Goal: Task Accomplishment & Management: Use online tool/utility

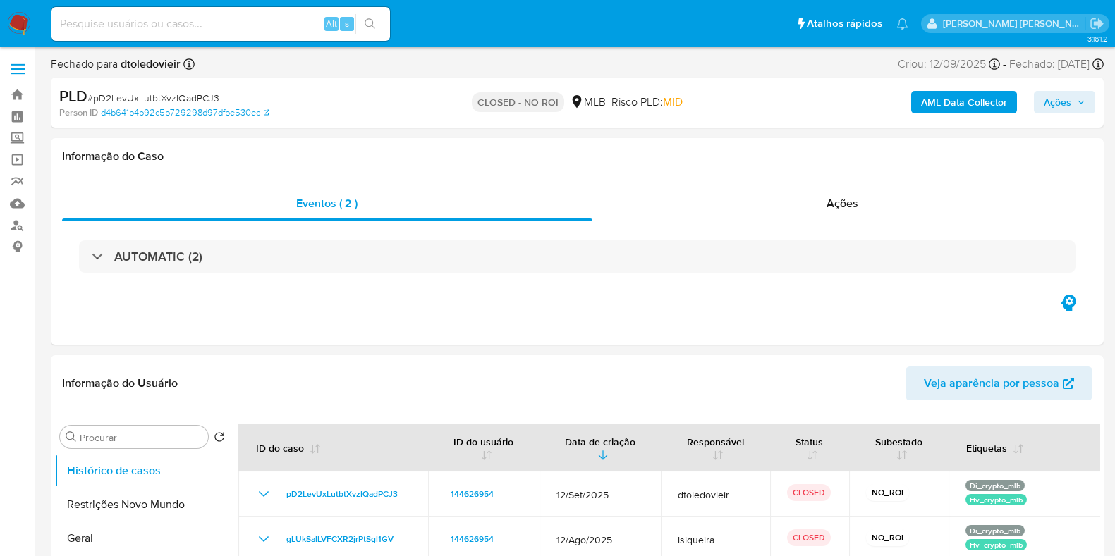
select select "10"
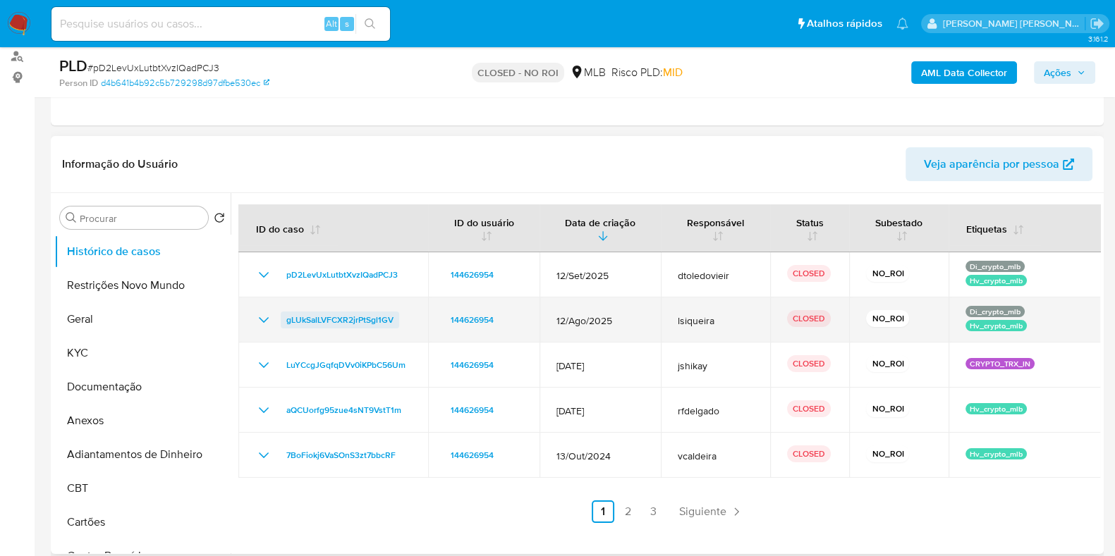
scroll to position [176, 0]
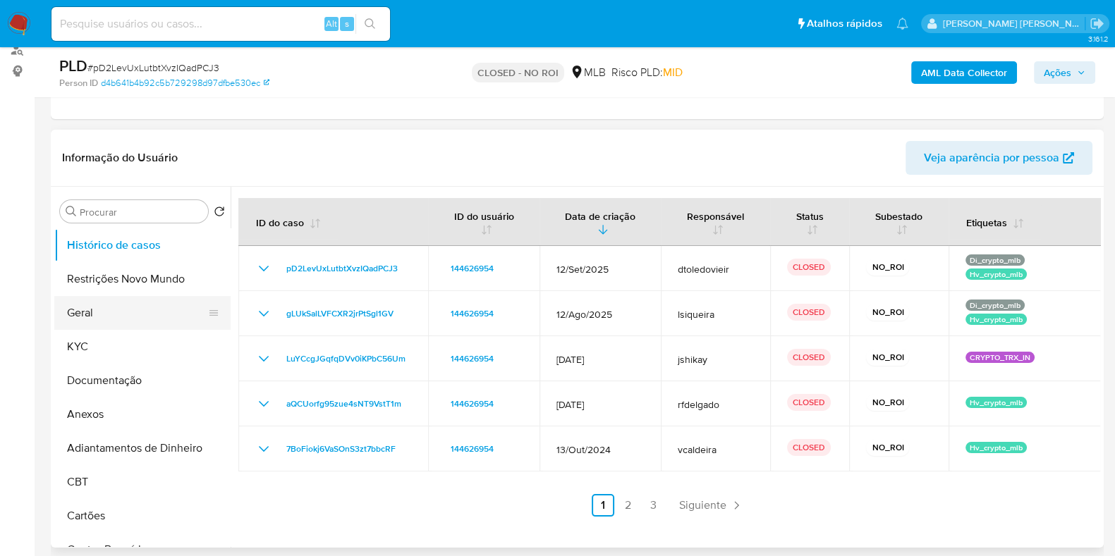
click at [82, 318] on button "Geral" at bounding box center [136, 313] width 165 height 34
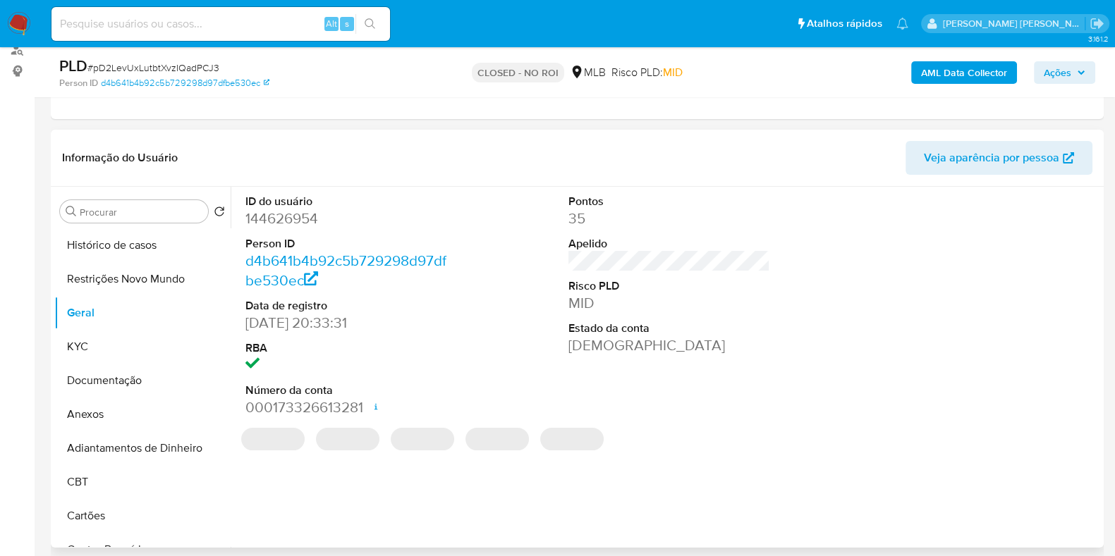
click at [293, 220] on dd "144626954" at bounding box center [346, 219] width 202 height 20
copy dd "144626954"
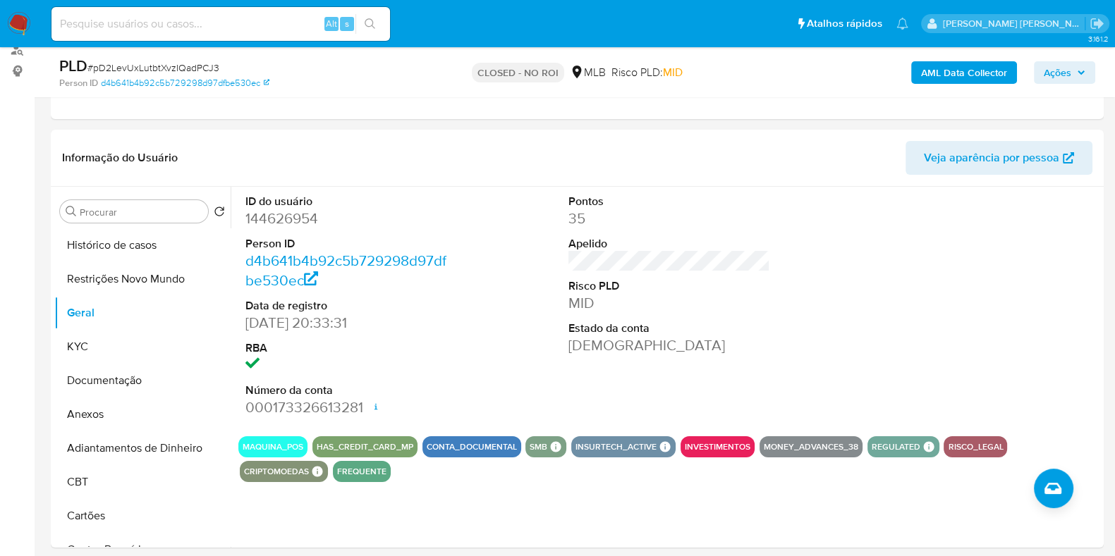
click at [246, 33] on div "Alt s" at bounding box center [220, 24] width 338 height 34
click at [253, 27] on input at bounding box center [220, 24] width 338 height 18
paste input "143198823"
type input "143198823"
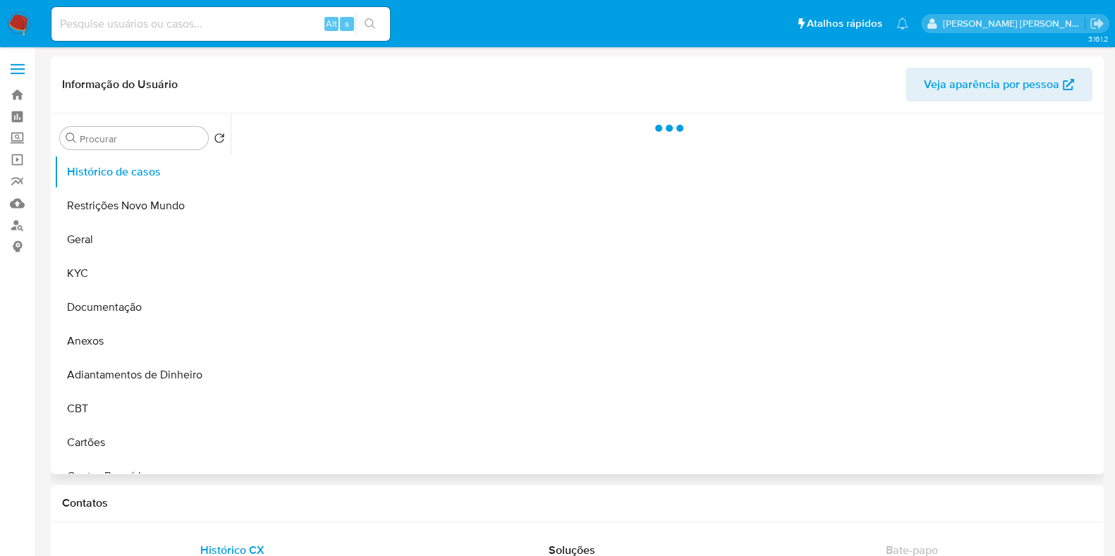
select select "10"
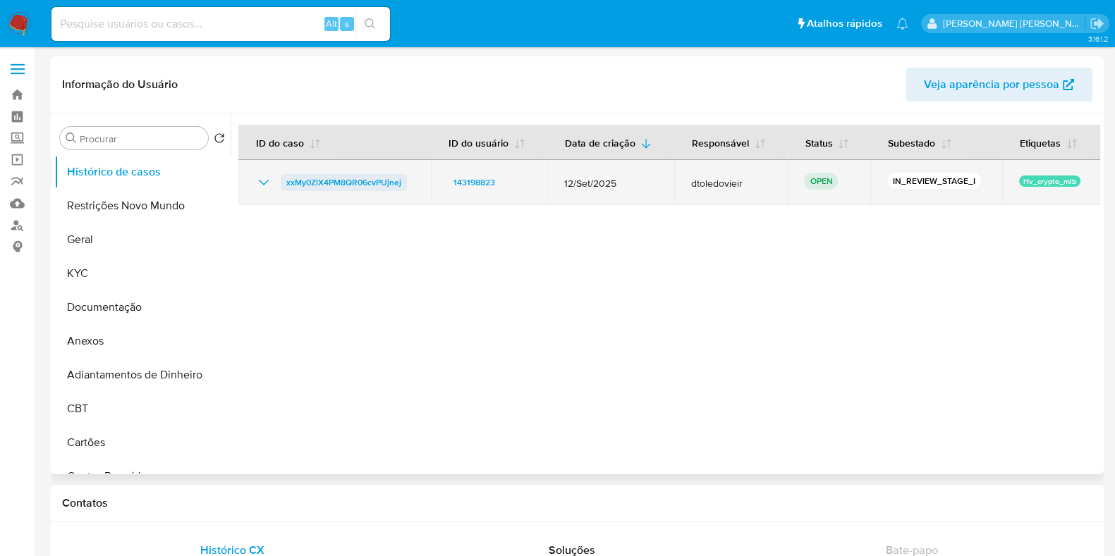
click at [317, 178] on span "xxMy0ZlX4PM8QR06cvPUjnej" at bounding box center [343, 182] width 115 height 17
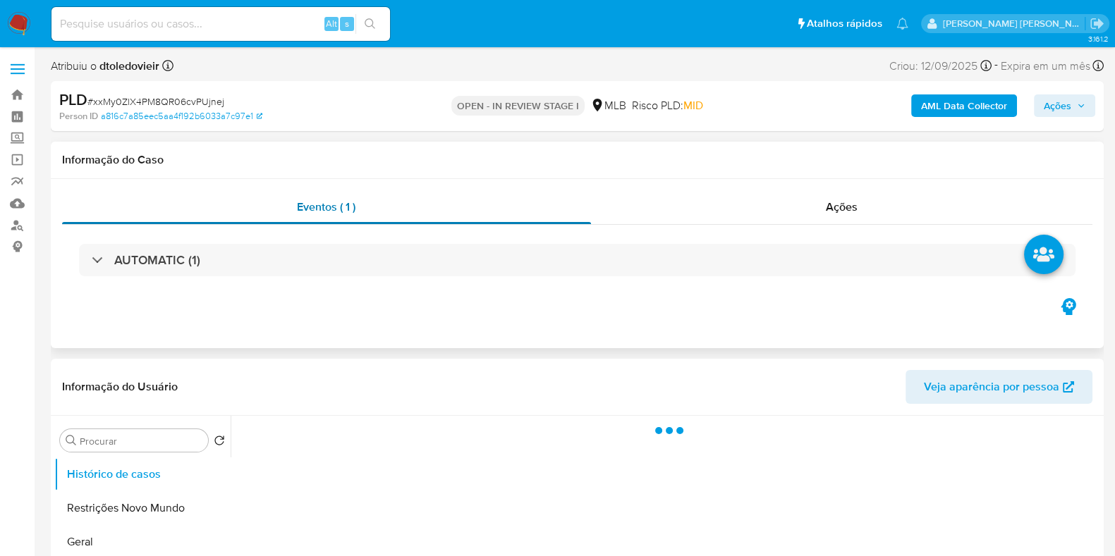
select select "10"
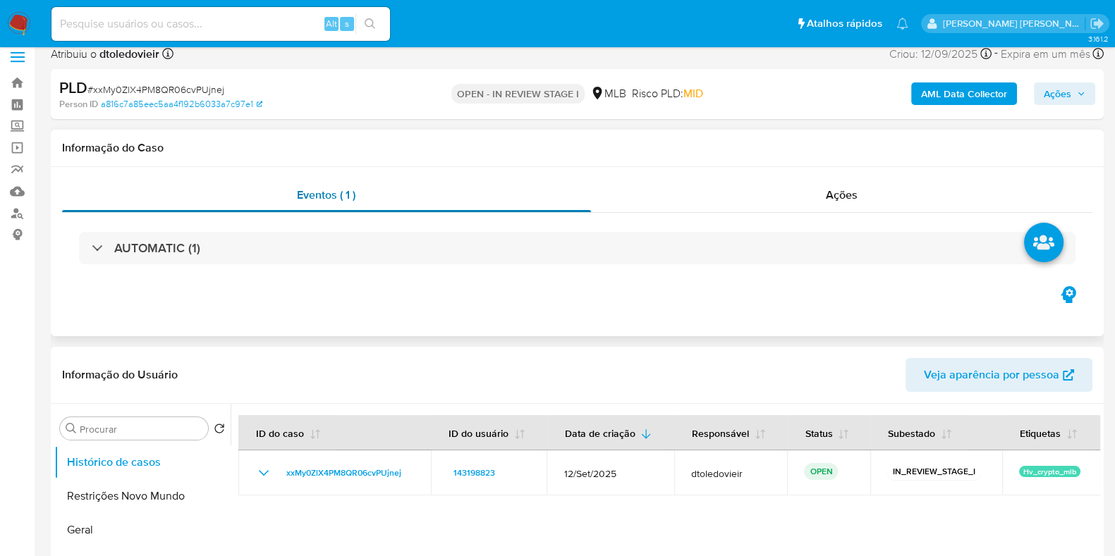
scroll to position [87, 0]
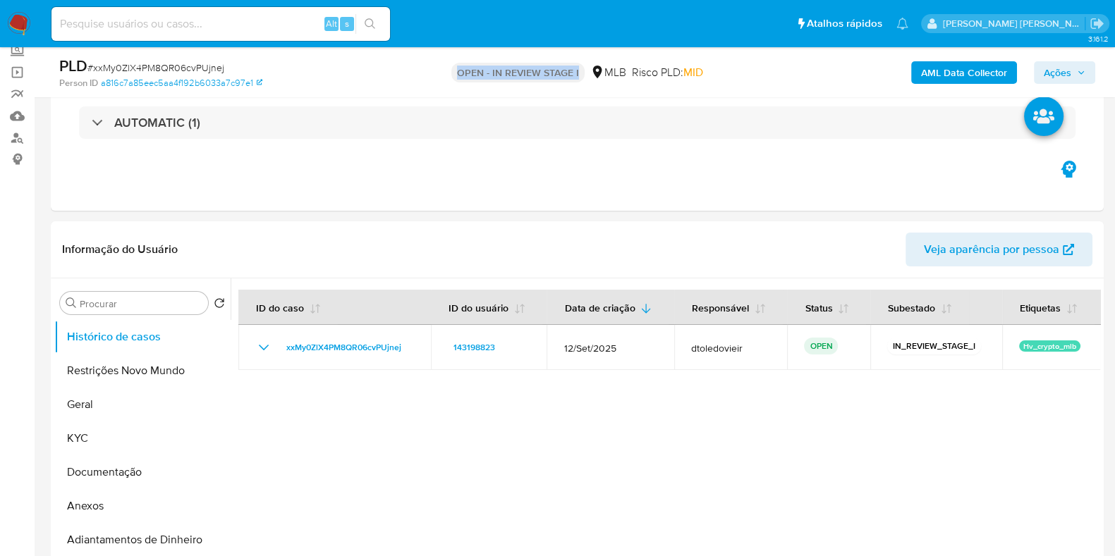
drag, startPoint x: 457, startPoint y: 72, endPoint x: 588, endPoint y: 71, distance: 131.1
click at [587, 72] on div "OPEN - IN REVIEW STAGE I MLB Risco PLD: MID" at bounding box center [576, 72] width 341 height 33
click at [602, 54] on div "PLD # xxMy0ZlX4PM8QR06cvPUjnej Person ID a816c7a85eec5aa4f192b6033a7c97e1 OPEN …" at bounding box center [577, 72] width 1053 height 50
click at [74, 429] on button "KYC" at bounding box center [136, 439] width 165 height 34
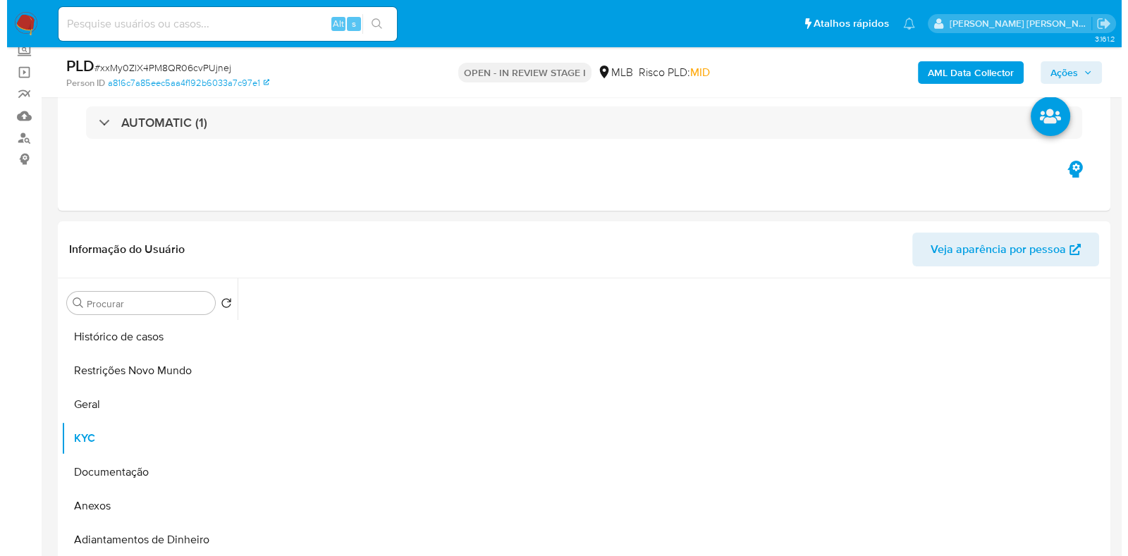
scroll to position [176, 0]
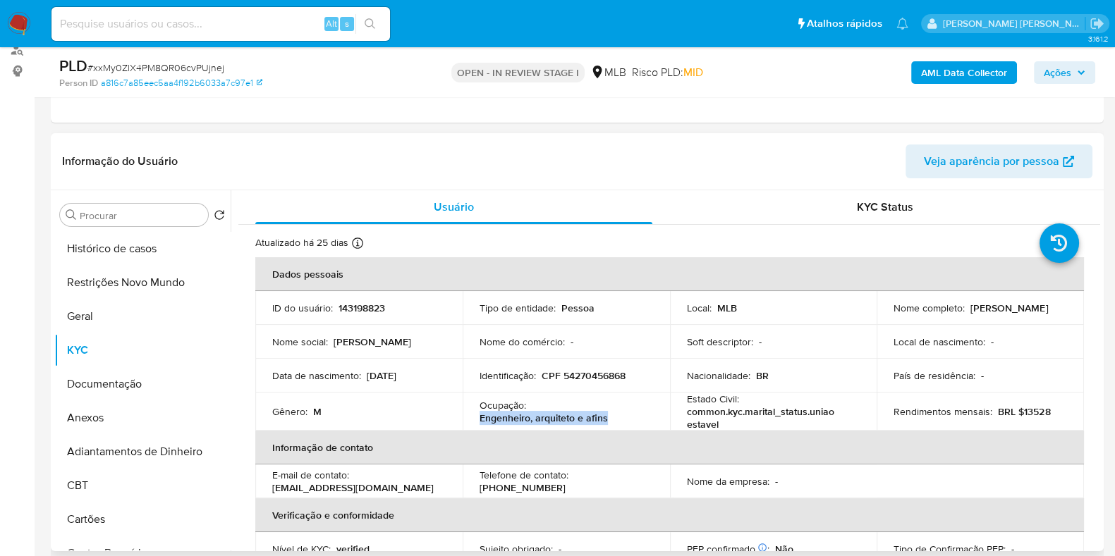
drag, startPoint x: 635, startPoint y: 419, endPoint x: 472, endPoint y: 422, distance: 162.9
click at [472, 422] on td "Ocupação : Engenheiro, arquiteto e afins" at bounding box center [566, 412] width 207 height 38
copy p "Engenheiro, arquiteto e afins"
click at [116, 385] on button "Documentação" at bounding box center [136, 384] width 165 height 34
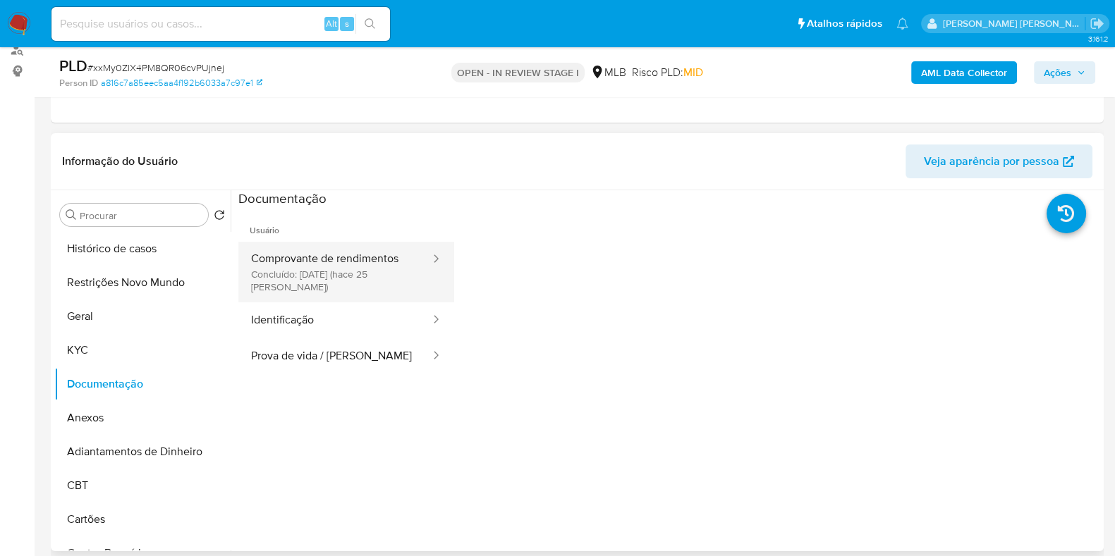
click at [341, 278] on button "Comprovante de rendimentos Concluído: 30/08/2025 (hace 25 días)" at bounding box center [334, 272] width 193 height 61
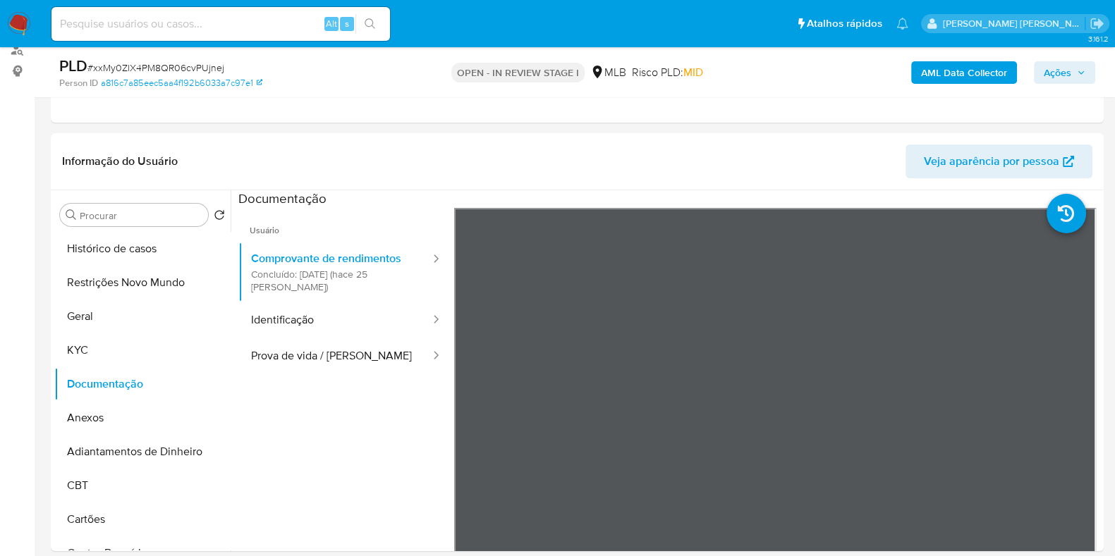
click at [940, 56] on div "AML Data Collector Ações" at bounding box center [924, 72] width 341 height 33
click at [939, 70] on b "AML Data Collector" at bounding box center [964, 72] width 86 height 23
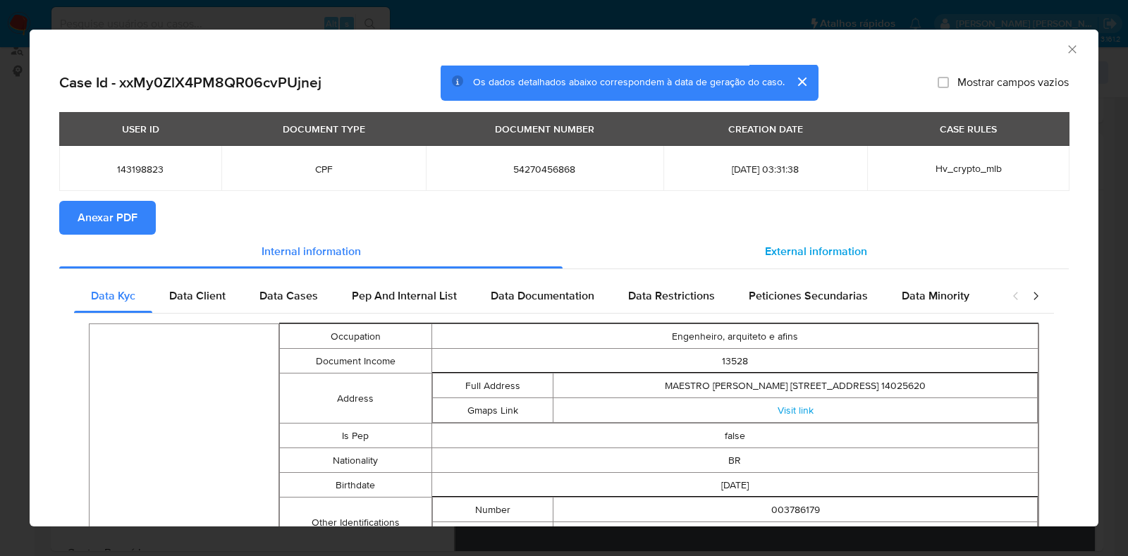
click at [776, 245] on span "External information" at bounding box center [816, 251] width 102 height 16
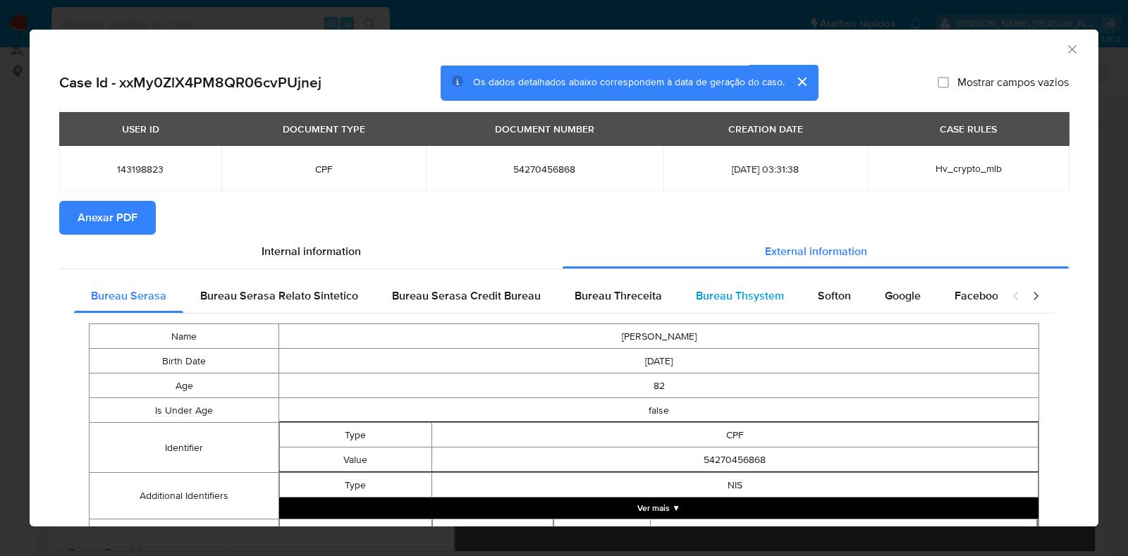
click at [682, 302] on div "Bureau Thsystem" at bounding box center [740, 296] width 122 height 34
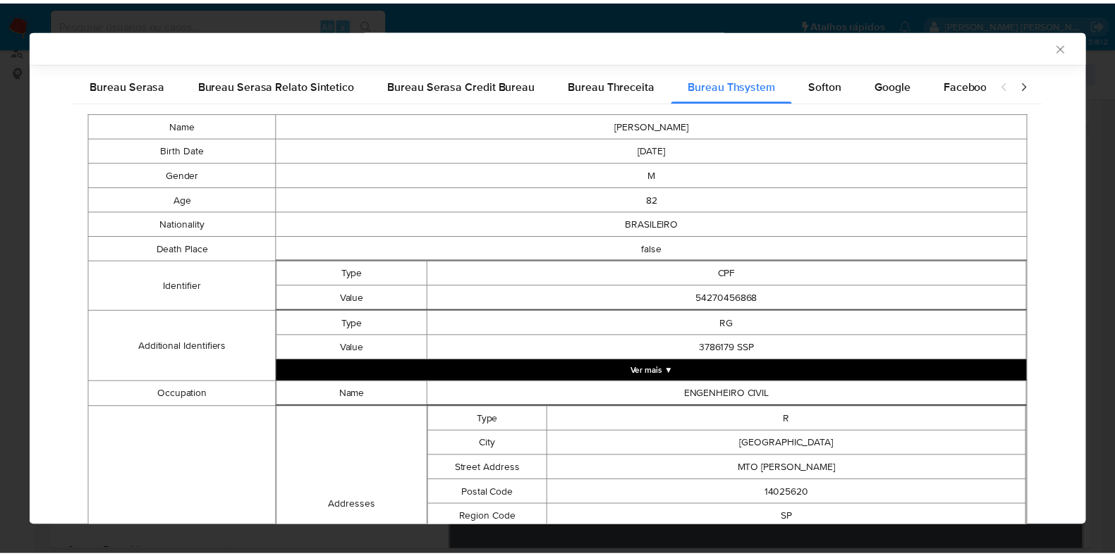
scroll to position [0, 0]
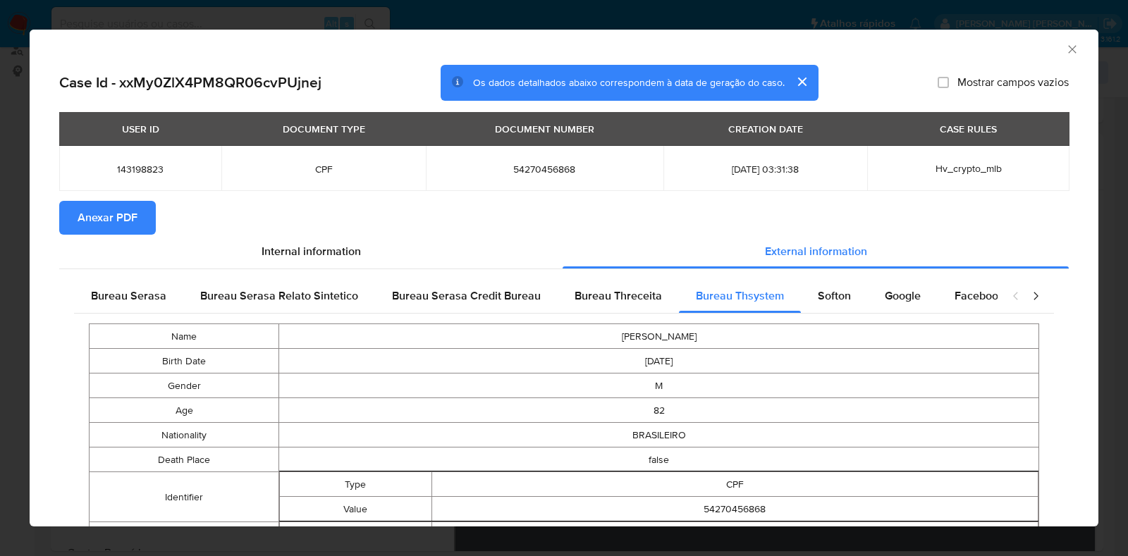
click at [519, 173] on span "54270456868" at bounding box center [545, 169] width 204 height 13
copy span "54270456868"
click at [0, 331] on div "AML Data Collector Case Id - xxMy0ZlX4PM8QR06cvPUjnej Os dados detalhados abaix…" at bounding box center [564, 278] width 1128 height 556
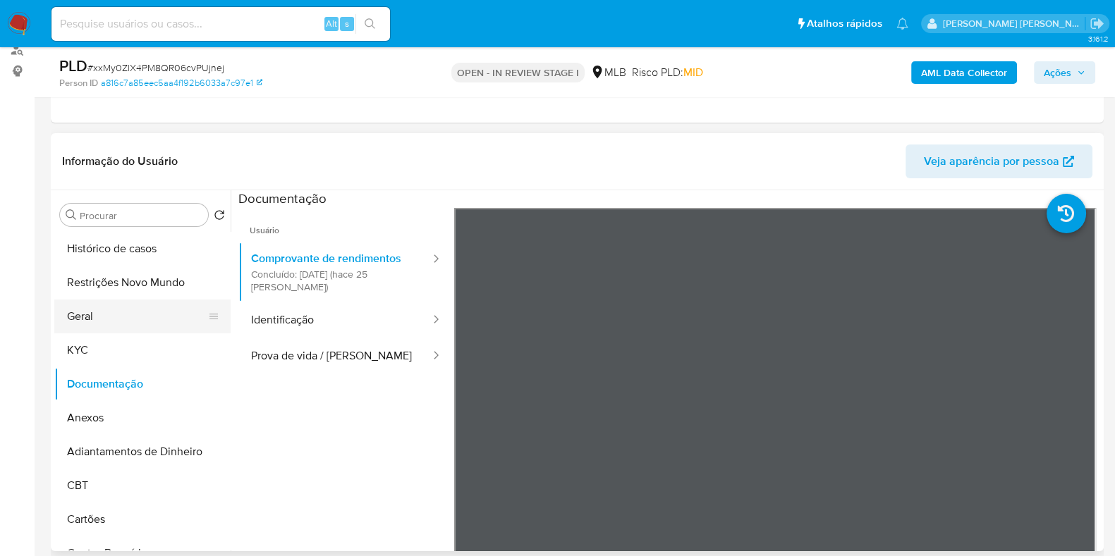
click at [110, 314] on button "Geral" at bounding box center [136, 317] width 165 height 34
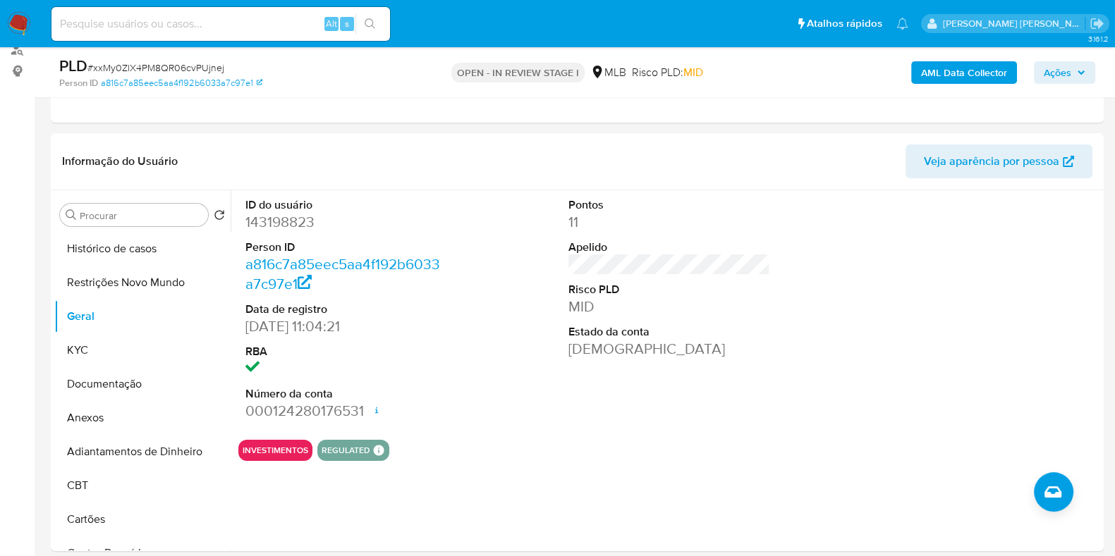
click at [1072, 71] on span "Ações" at bounding box center [1064, 73] width 42 height 20
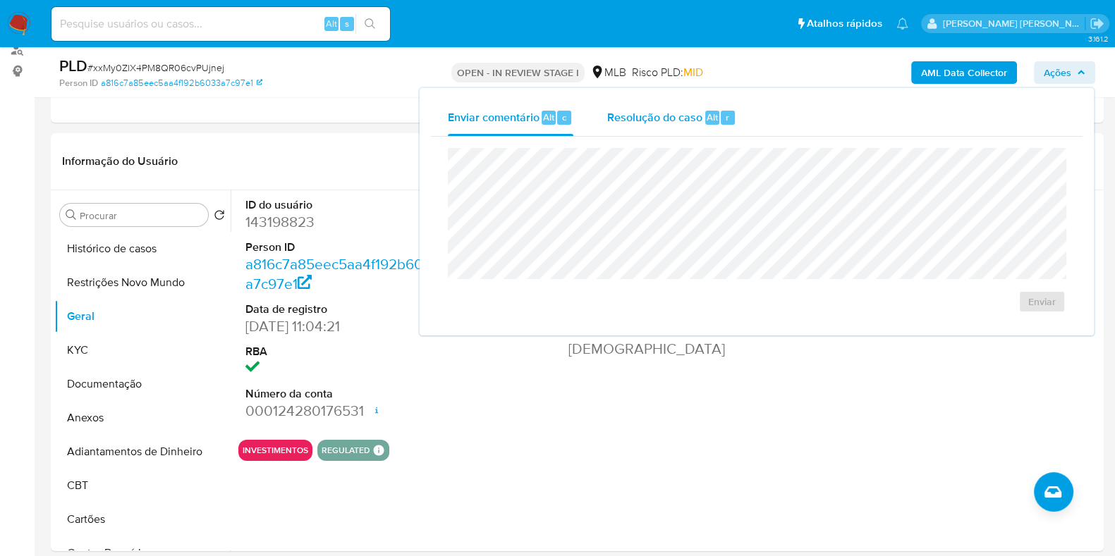
click at [690, 135] on div "Resolução do caso Alt r" at bounding box center [671, 117] width 129 height 37
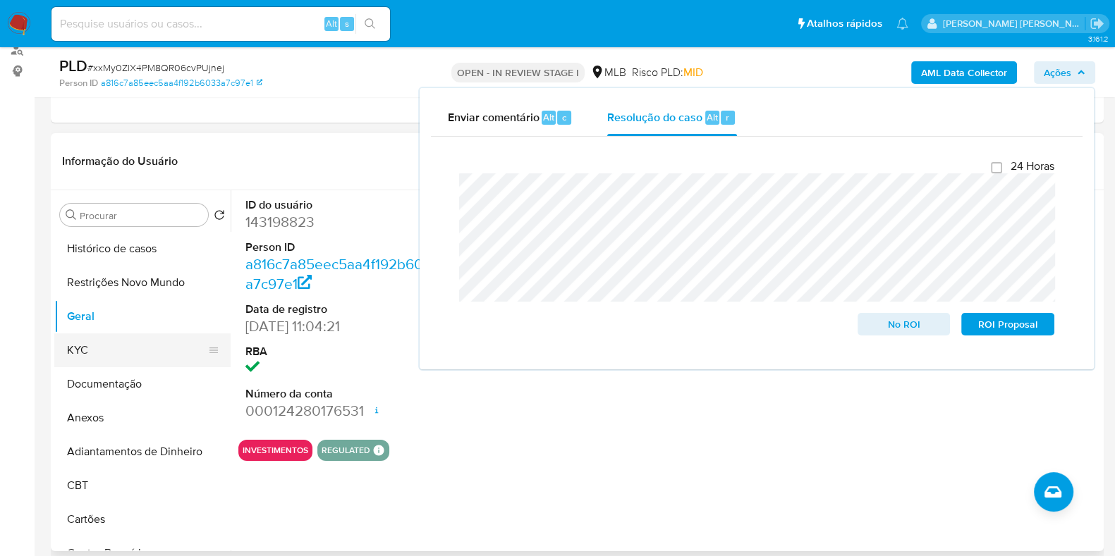
click at [118, 355] on button "KYC" at bounding box center [136, 350] width 165 height 34
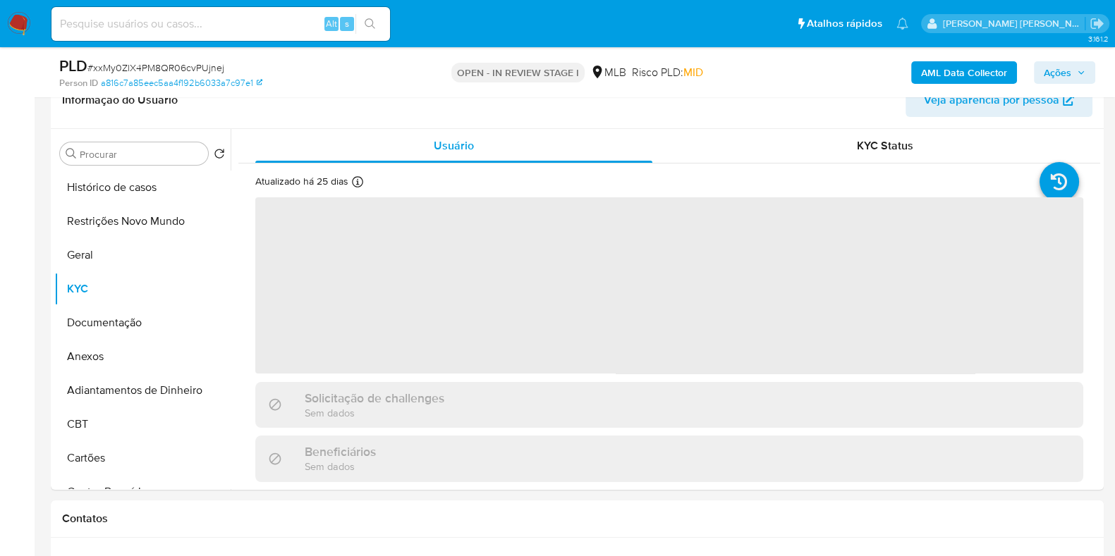
scroll to position [264, 0]
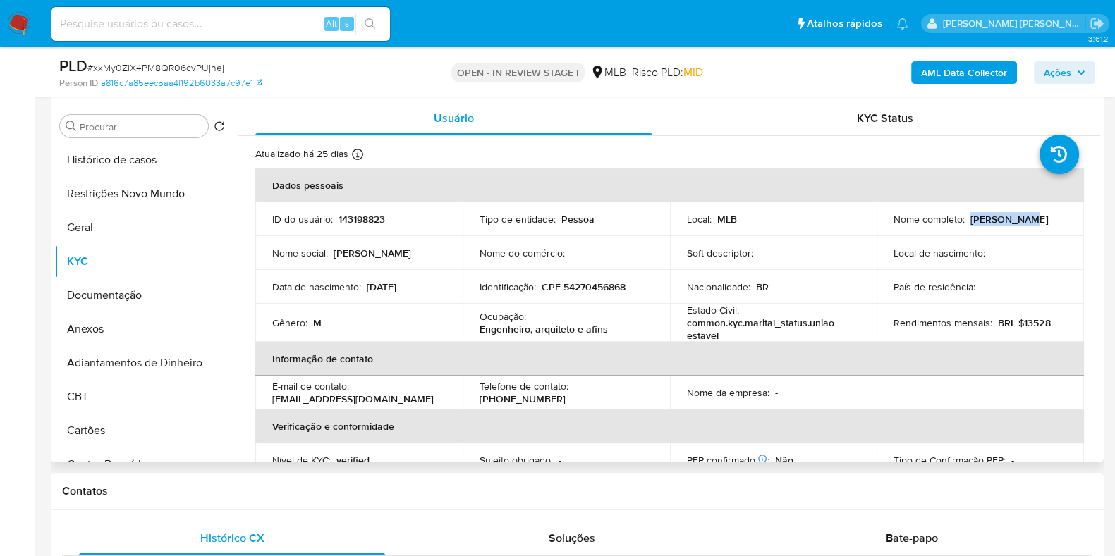
drag, startPoint x: 1024, startPoint y: 219, endPoint x: 968, endPoint y: 223, distance: 55.9
click at [968, 223] on div "Nome completo : Joao Toyama" at bounding box center [979, 219] width 173 height 13
copy p "Joao Toyama"
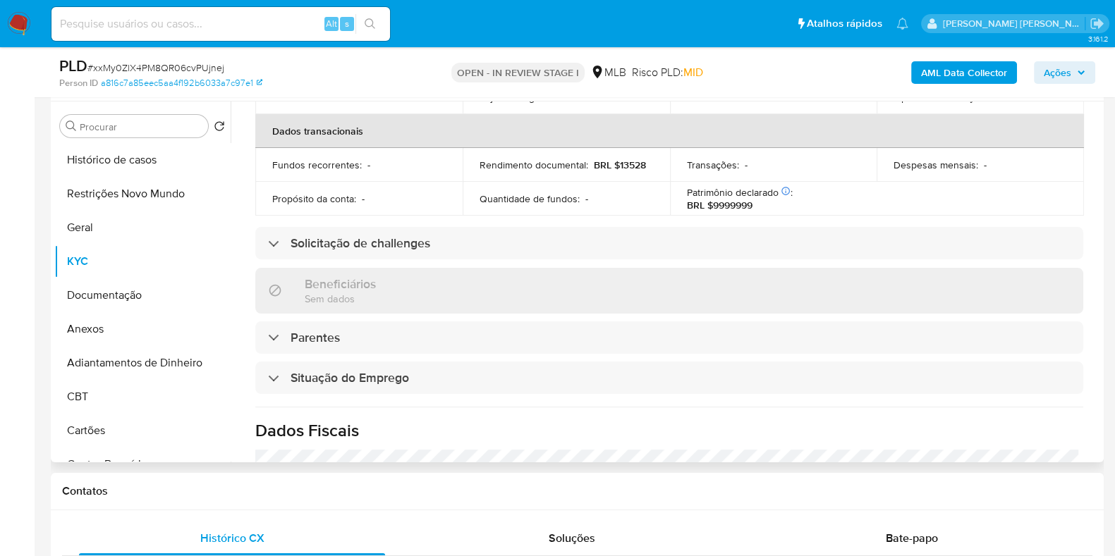
scroll to position [0, 0]
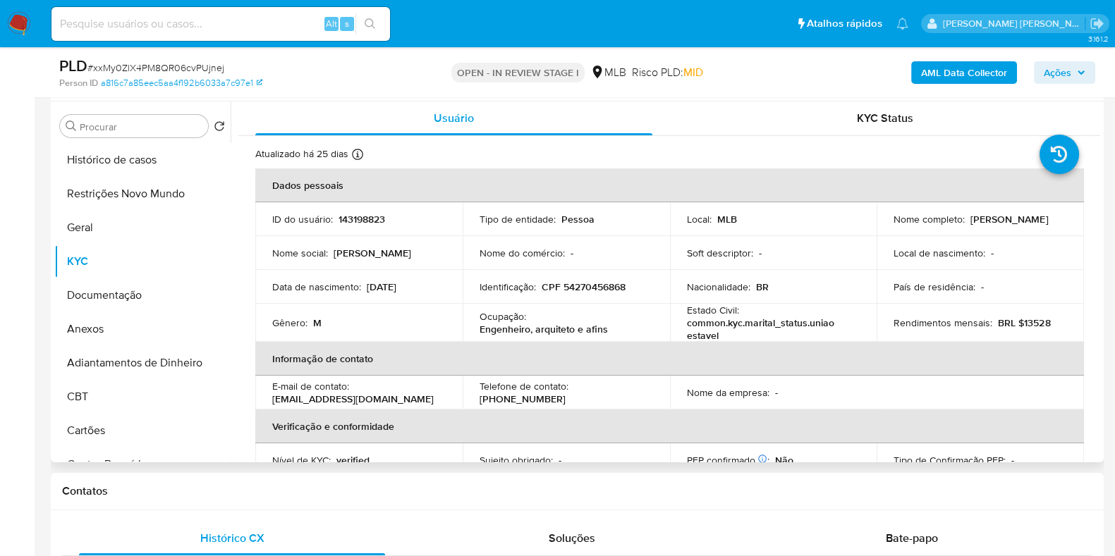
click at [610, 285] on p "CPF 54270456868" at bounding box center [583, 287] width 84 height 13
copy p "54270456868"
click at [155, 195] on button "Restrições Novo Mundo" at bounding box center [136, 194] width 165 height 34
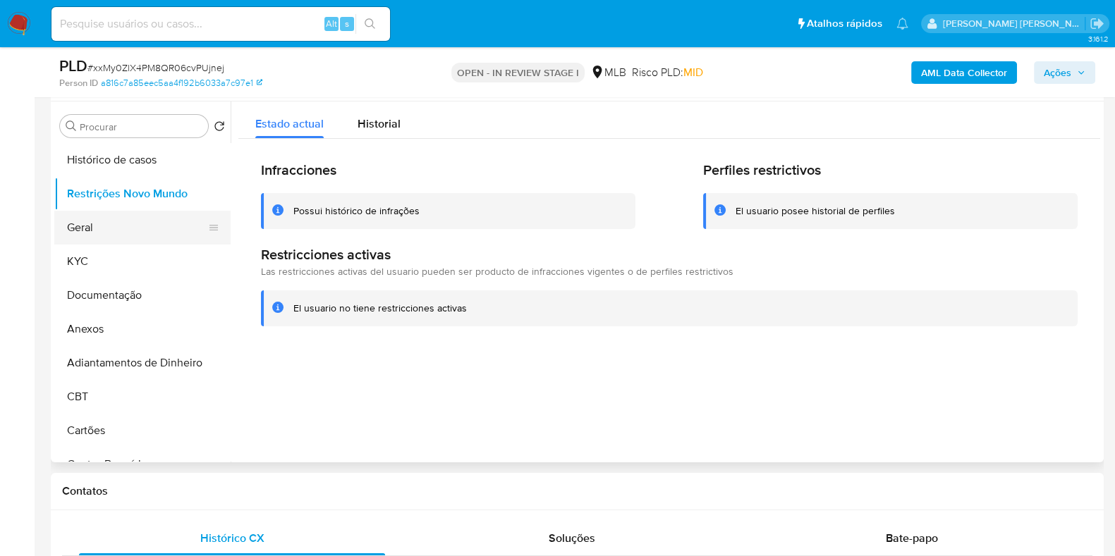
click at [87, 239] on button "Geral" at bounding box center [136, 228] width 165 height 34
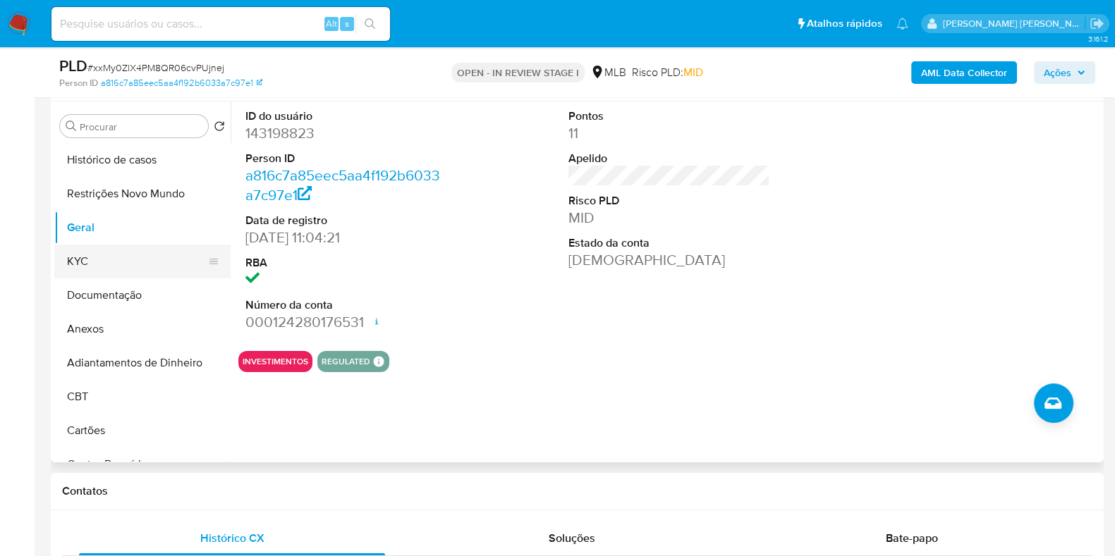
click at [87, 246] on button "KYC" at bounding box center [136, 262] width 165 height 34
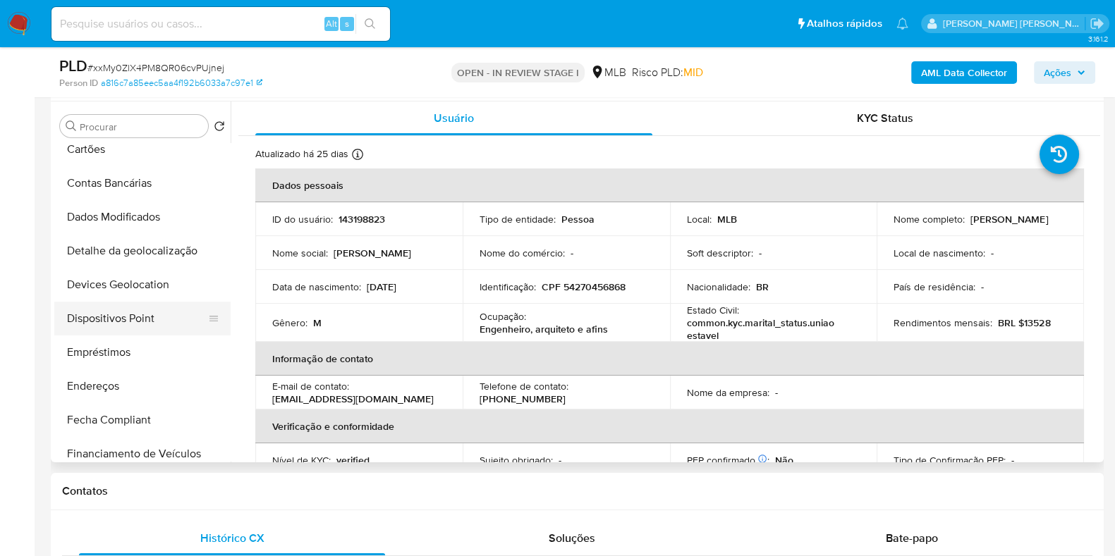
scroll to position [352, 0]
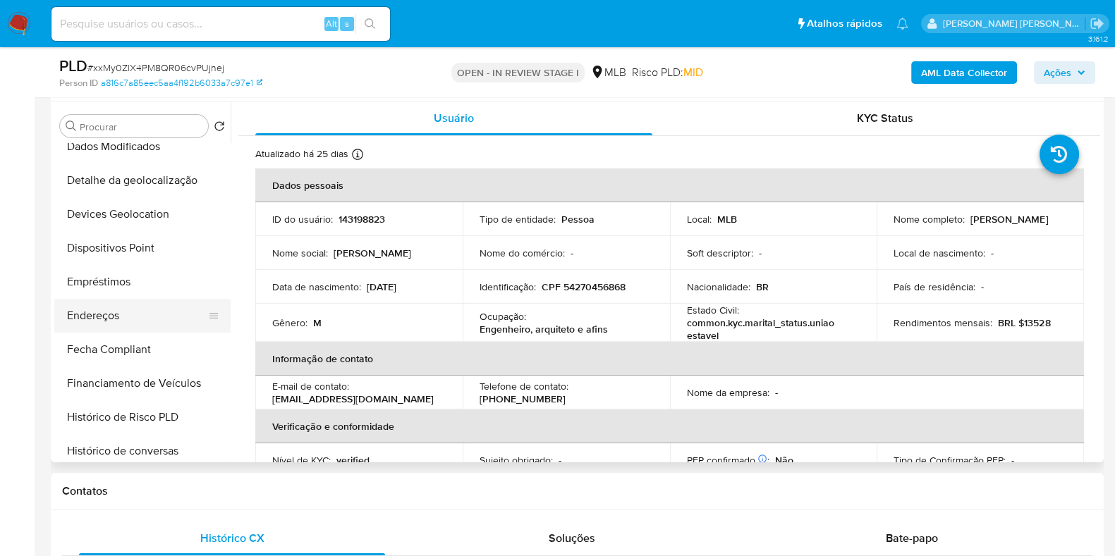
click at [127, 316] on button "Endereços" at bounding box center [136, 316] width 165 height 34
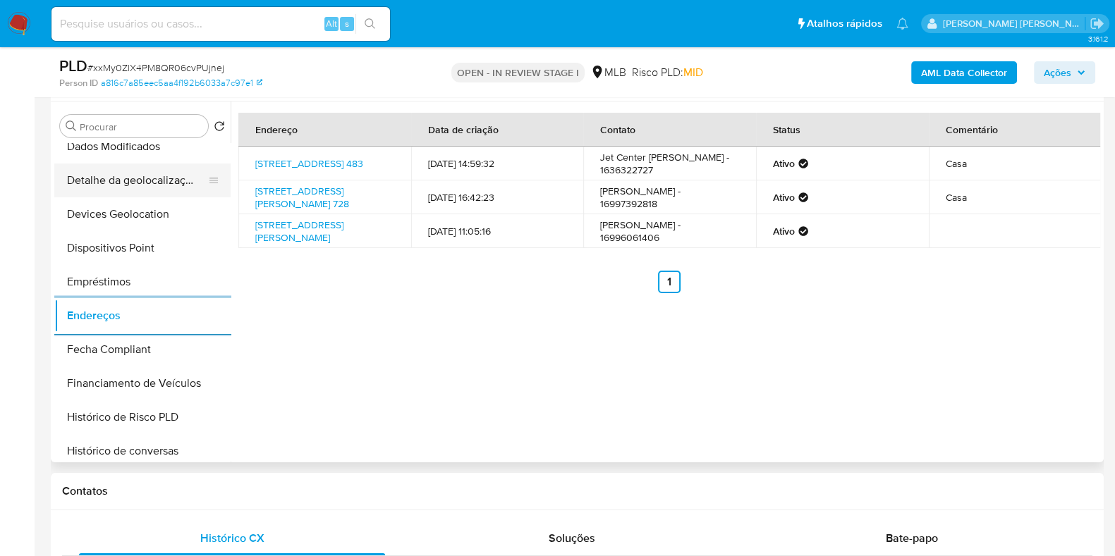
click at [166, 188] on button "Detalhe da geolocalização" at bounding box center [136, 181] width 165 height 34
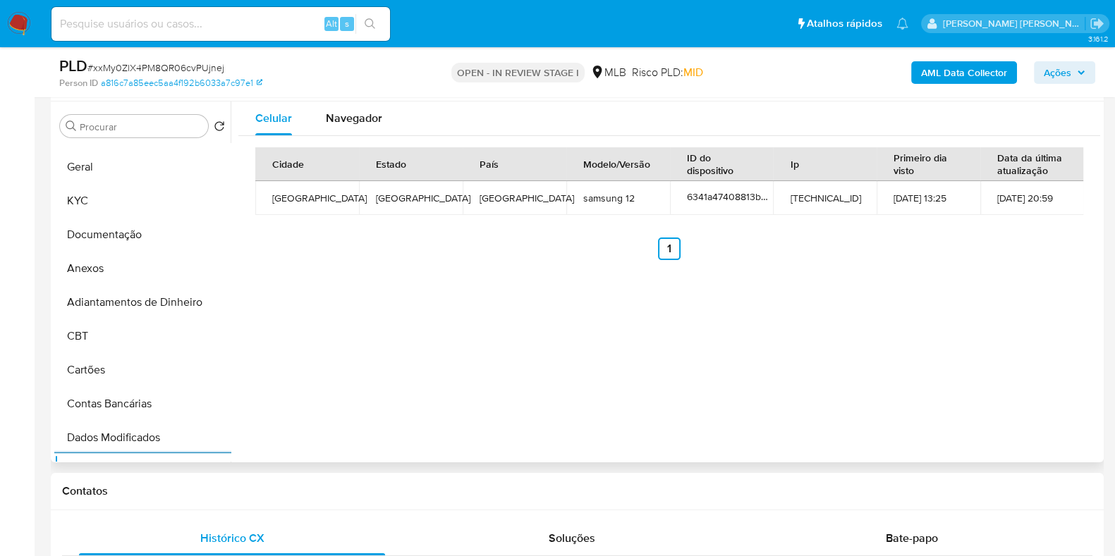
scroll to position [0, 0]
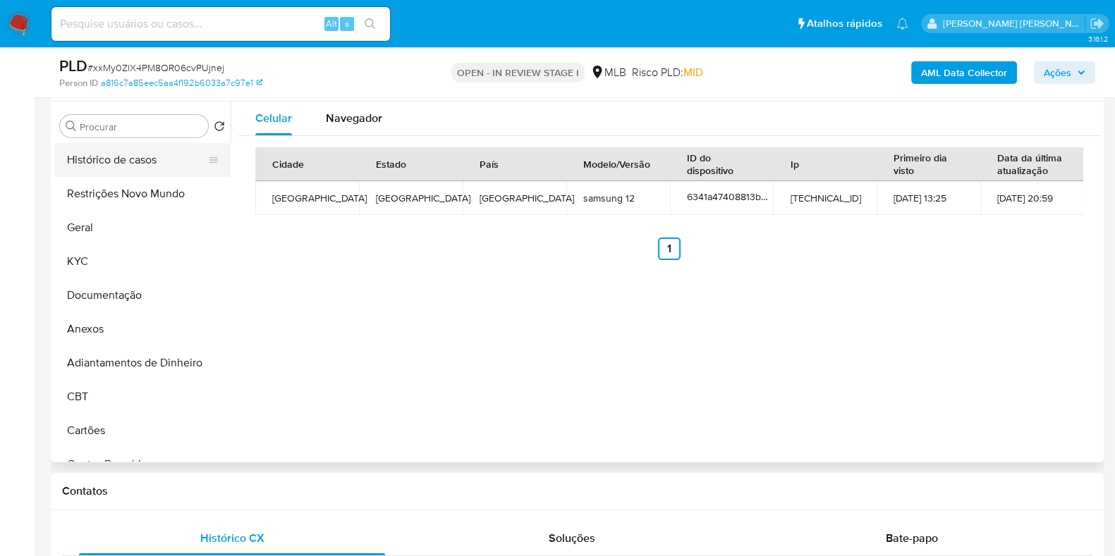
click at [148, 175] on button "Histórico de casos" at bounding box center [136, 160] width 165 height 34
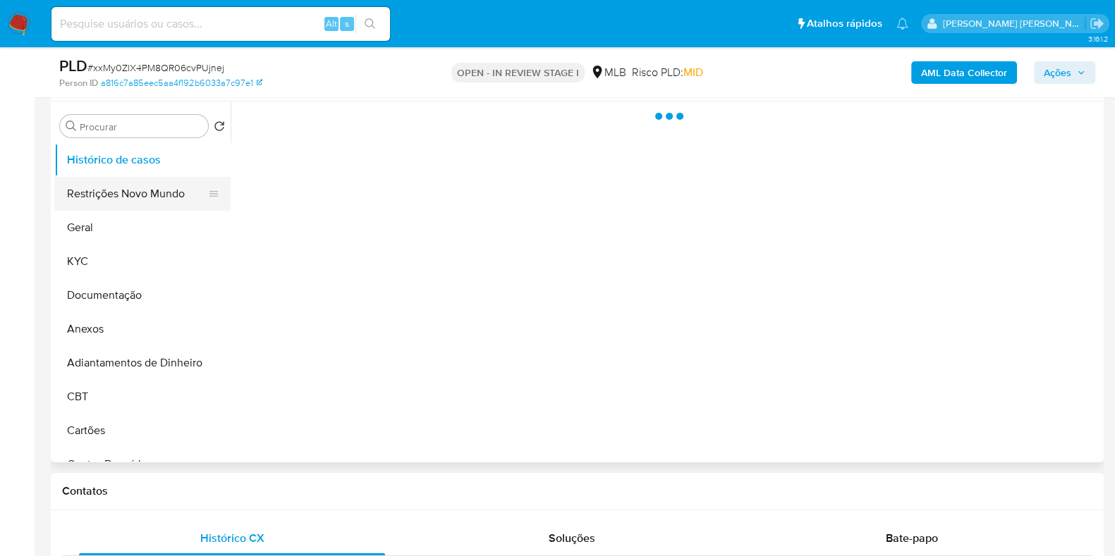
click at [152, 201] on button "Restrições Novo Mundo" at bounding box center [136, 194] width 165 height 34
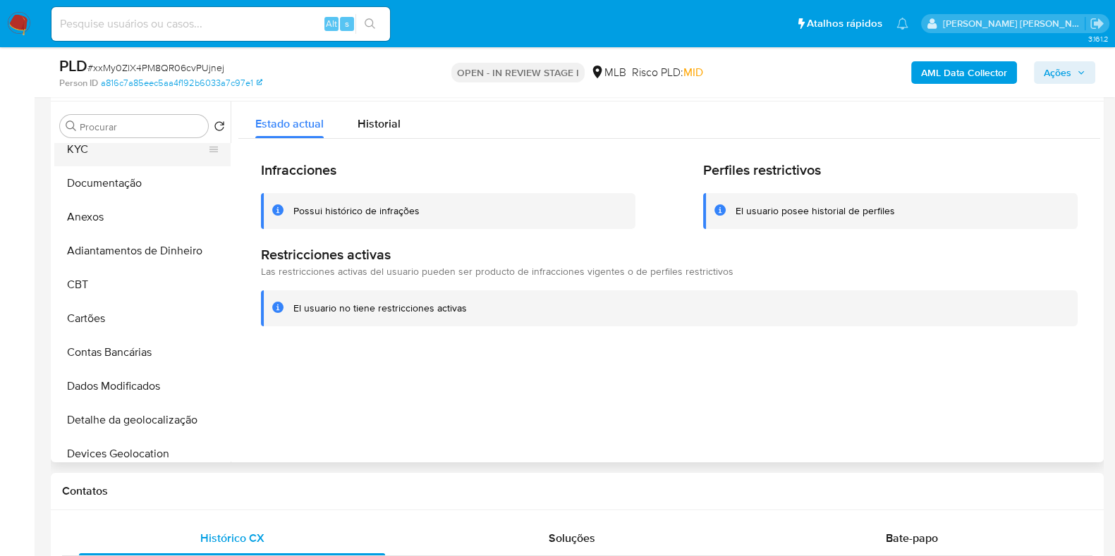
scroll to position [352, 0]
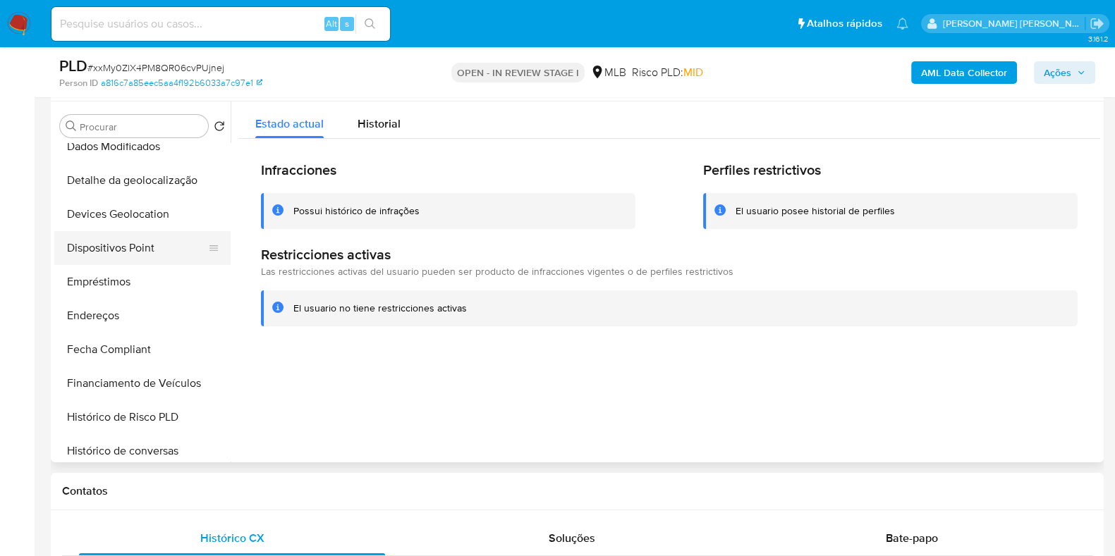
click at [148, 249] on button "Dispositivos Point" at bounding box center [136, 248] width 165 height 34
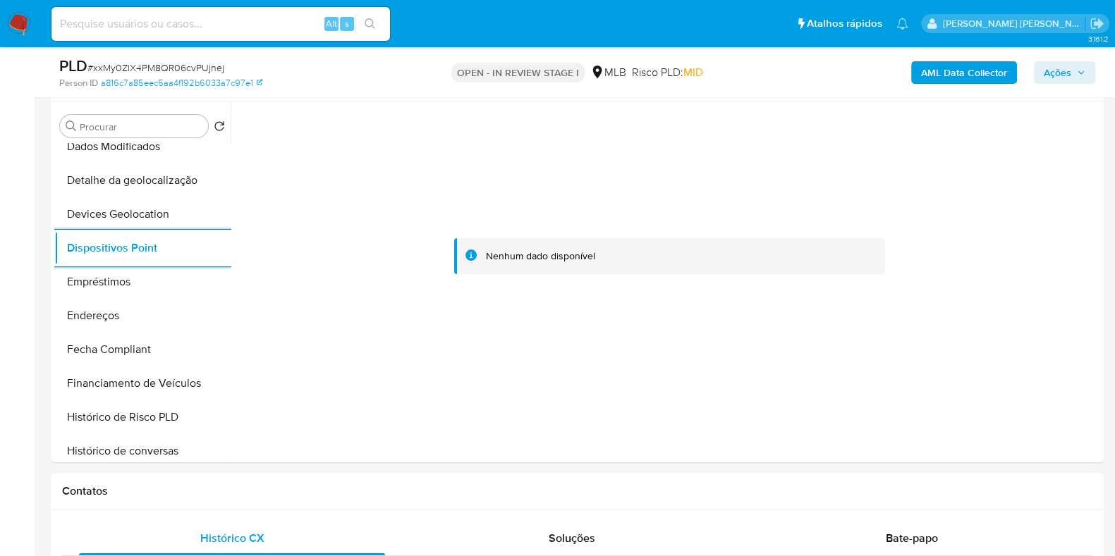
click at [950, 75] on b "AML Data Collector" at bounding box center [964, 72] width 86 height 23
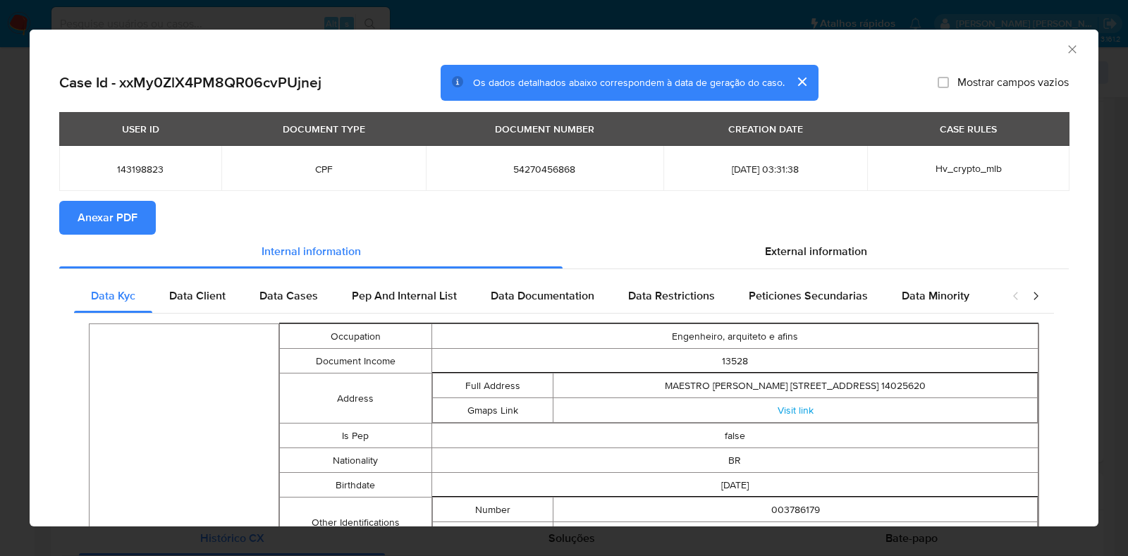
click at [92, 219] on span "Anexar PDF" at bounding box center [108, 217] width 60 height 31
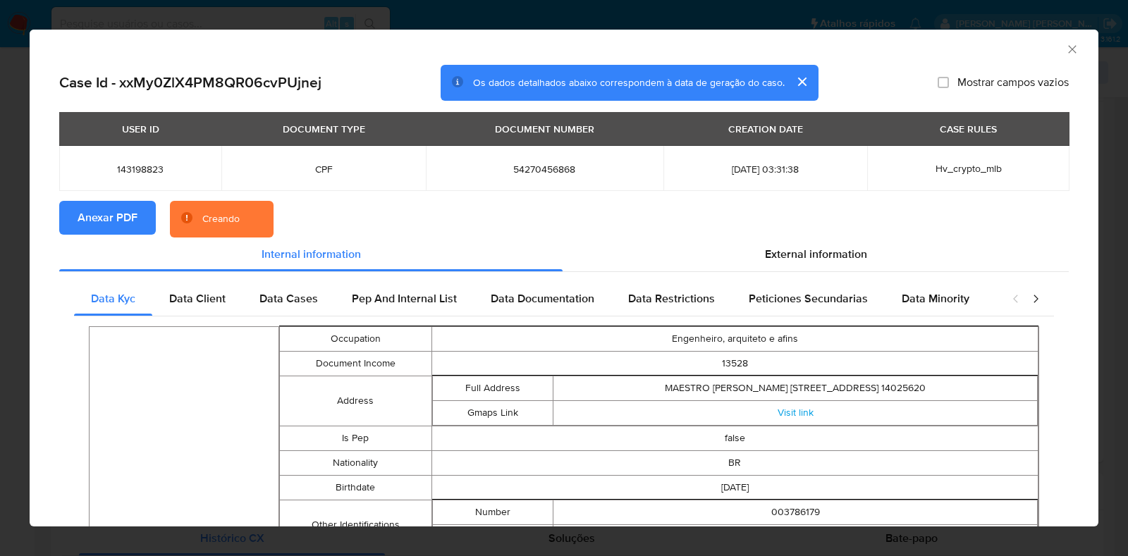
click at [0, 289] on div "AML Data Collector Case Id - xxMy0ZlX4PM8QR06cvPUjnej Os dados detalhados abaix…" at bounding box center [564, 278] width 1128 height 556
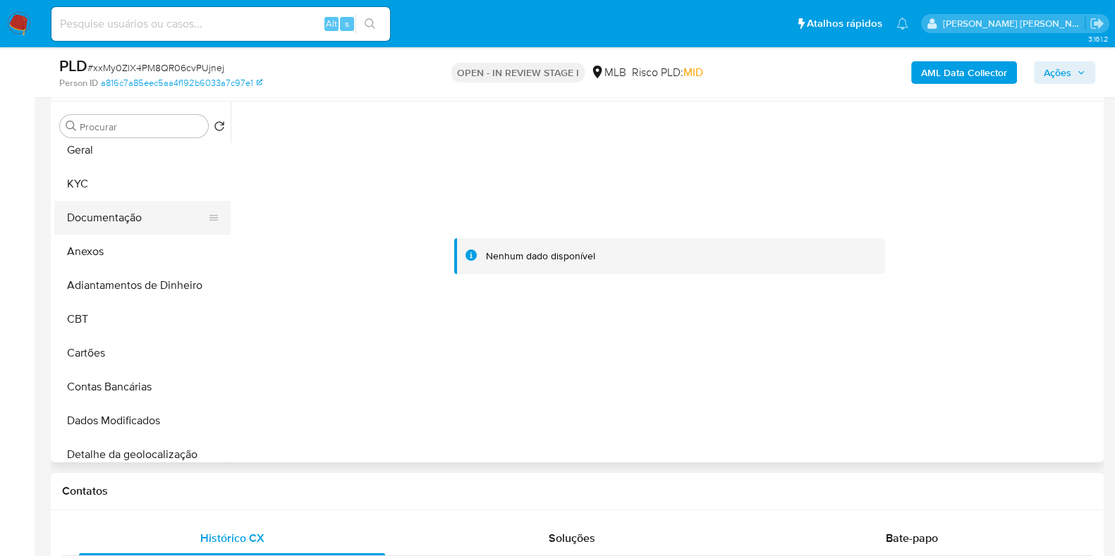
scroll to position [0, 0]
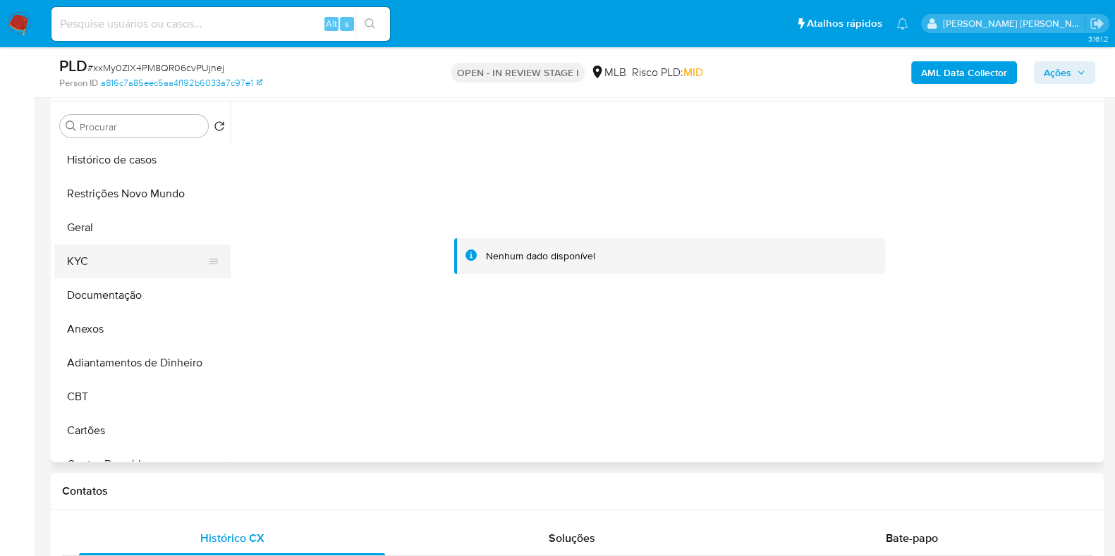
click at [124, 260] on button "KYC" at bounding box center [136, 262] width 165 height 34
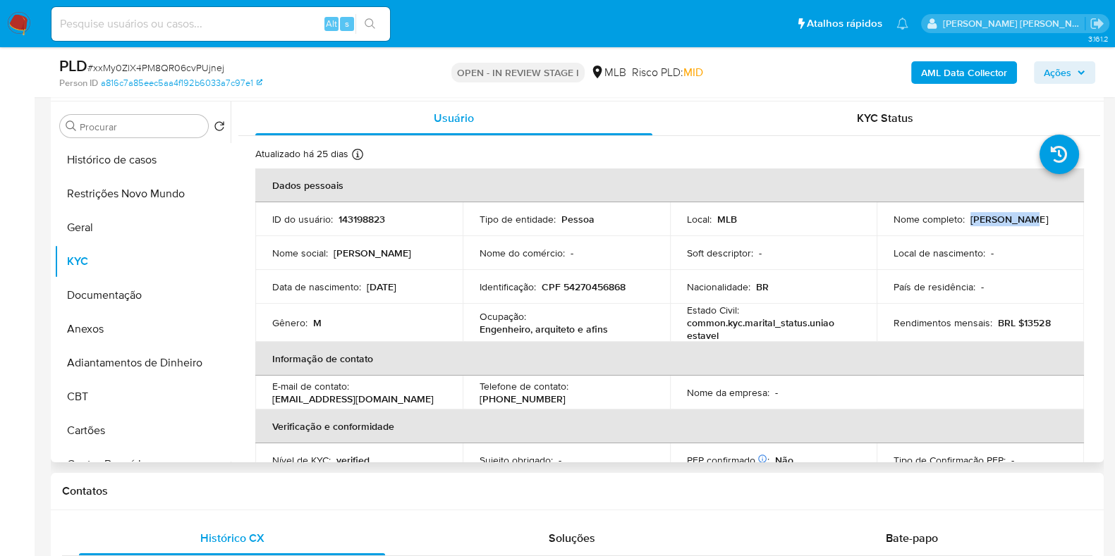
drag, startPoint x: 1038, startPoint y: 219, endPoint x: 967, endPoint y: 223, distance: 71.3
click at [967, 223] on div "Nome completo : Joao Toyama" at bounding box center [979, 219] width 173 height 13
copy p "Joao Toyama"
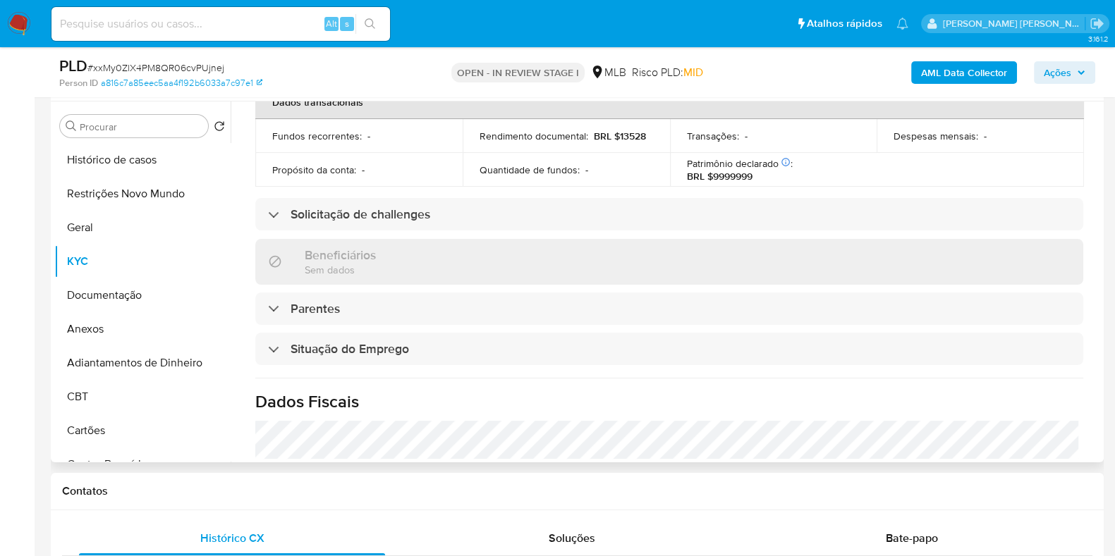
scroll to position [616, 0]
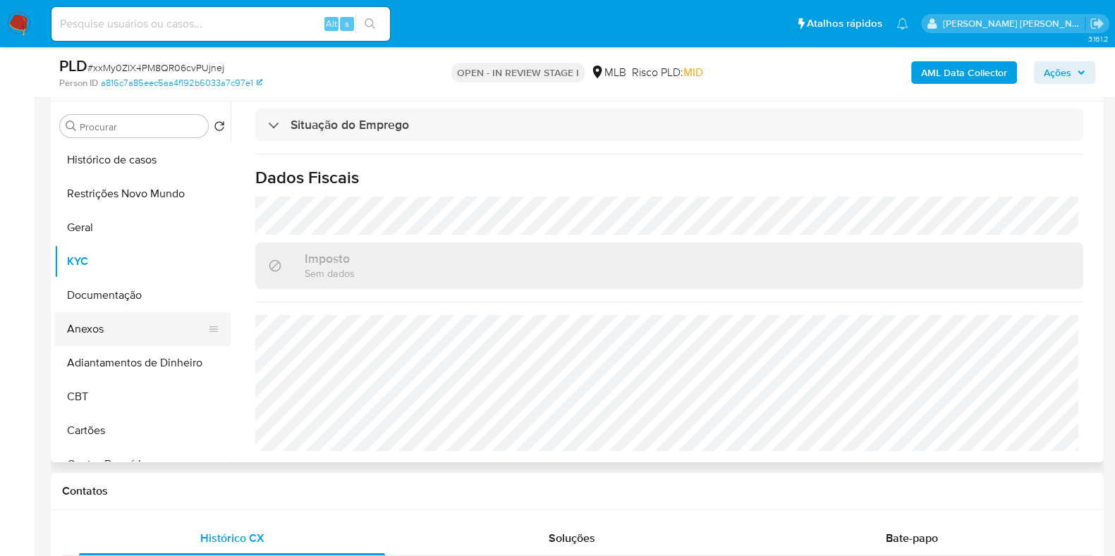
click at [80, 336] on button "Anexos" at bounding box center [136, 329] width 165 height 34
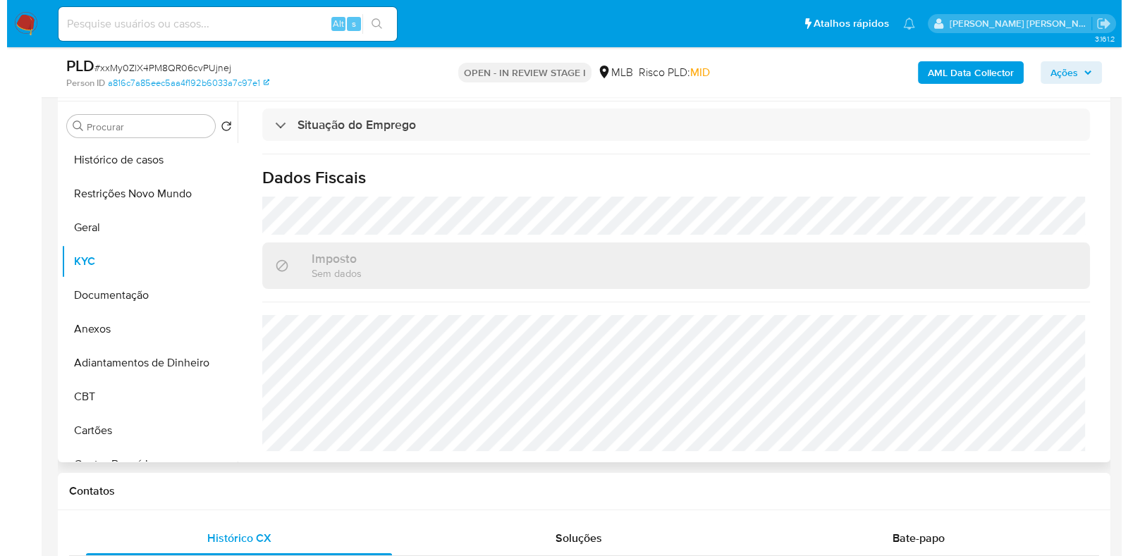
scroll to position [0, 0]
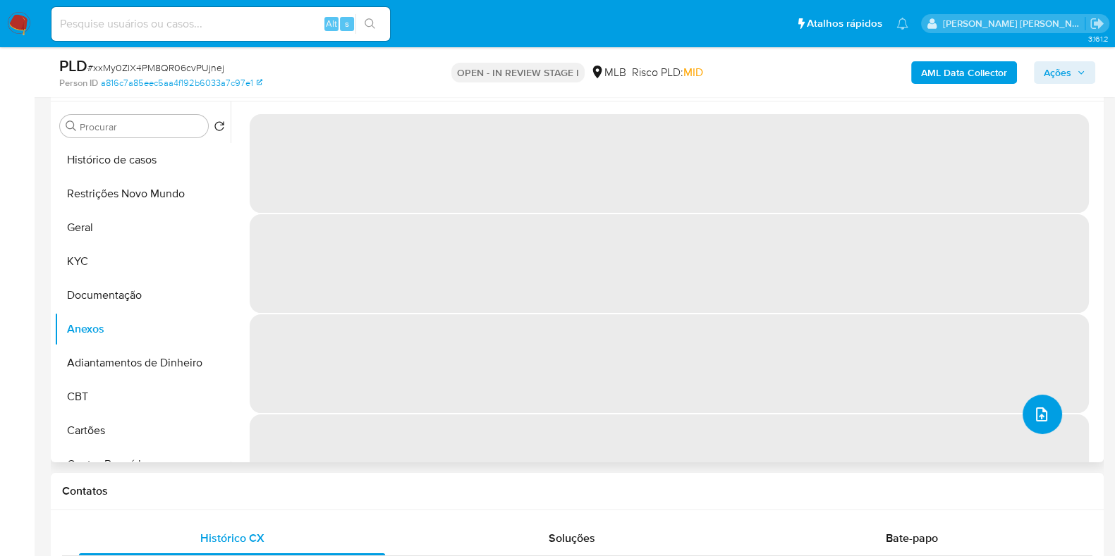
click at [1037, 412] on icon "upload-file" at bounding box center [1041, 414] width 17 height 17
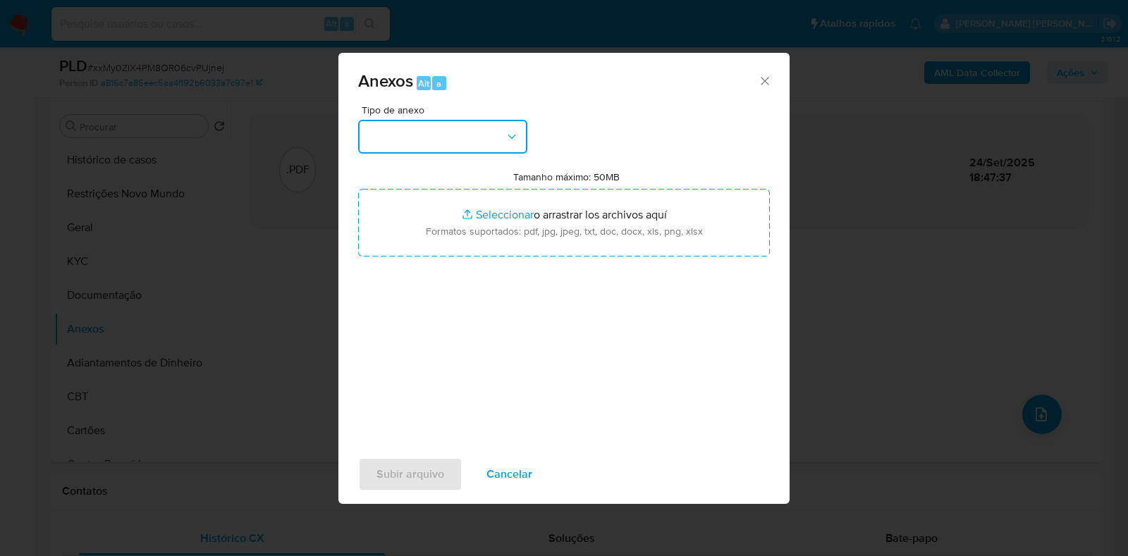
click at [421, 134] on button "button" at bounding box center [442, 137] width 169 height 34
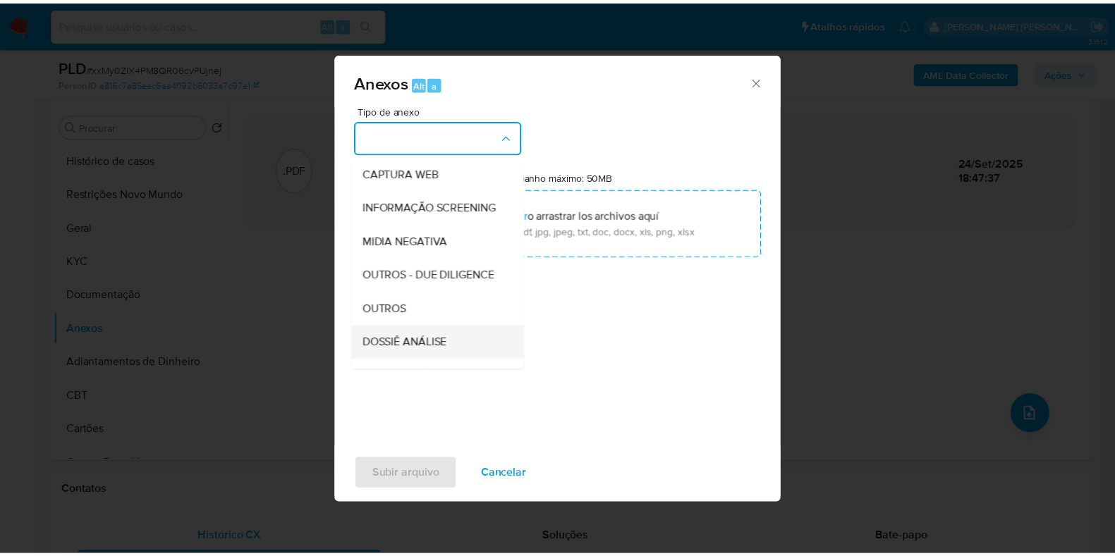
scroll to position [217, 0]
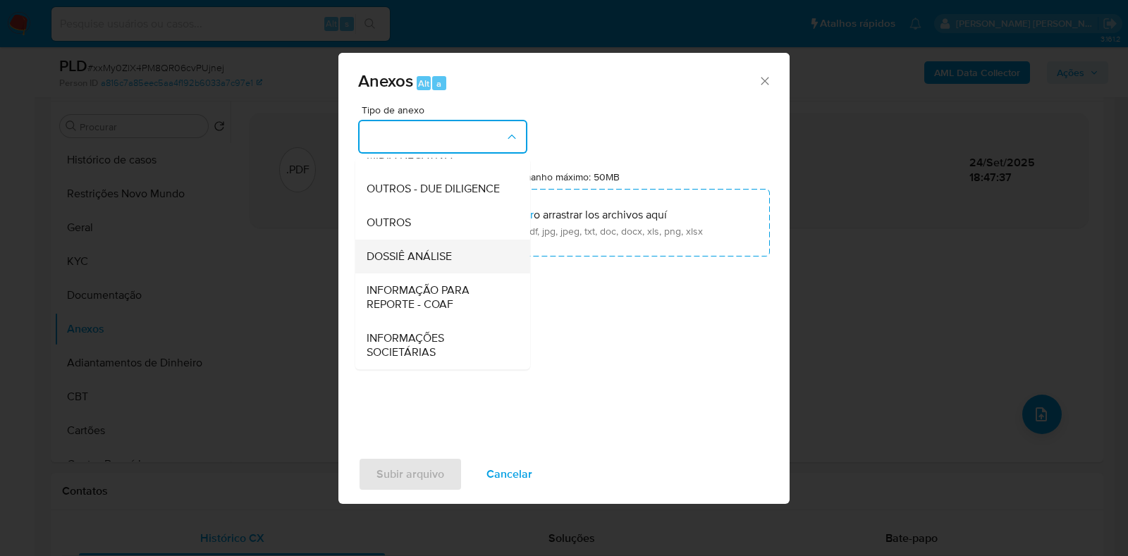
click at [422, 256] on span "DOSSIÊ ANÁLISE" at bounding box center [409, 257] width 85 height 14
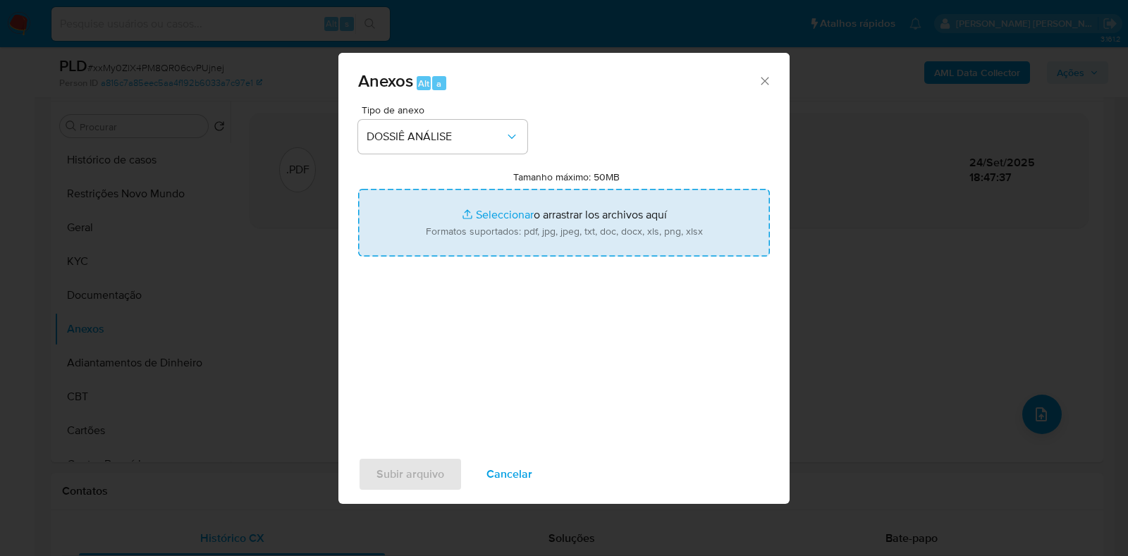
type input "C:\fakepath\CPF 54270456868 - JOAO TOYAMA.pdf"
type input "C:\fakepath\Mulan 143198823_2025_09_24_08_45_04.xlsx"
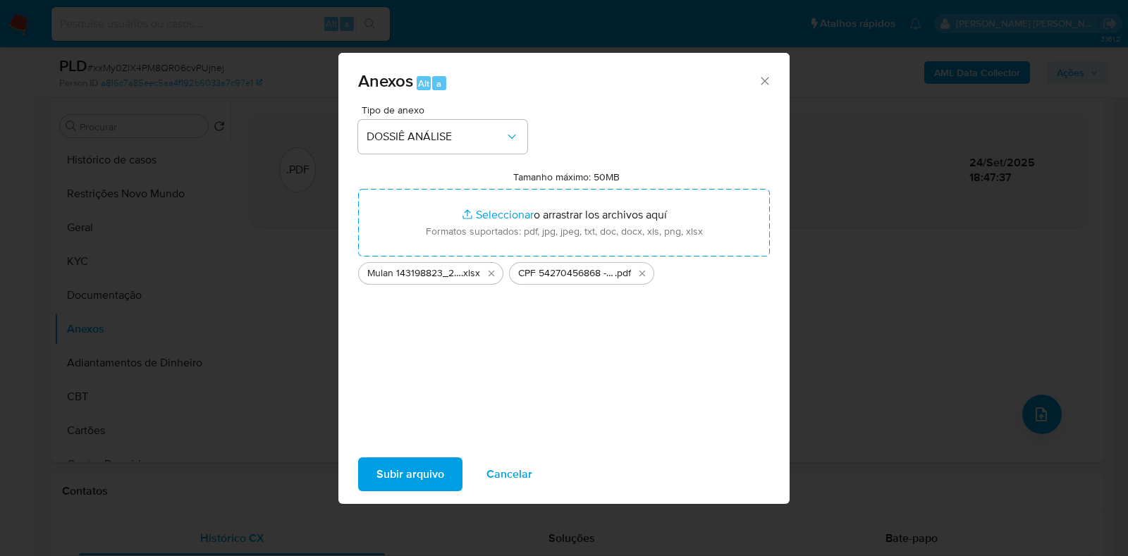
click at [394, 475] on span "Subir arquivo" at bounding box center [410, 474] width 68 height 31
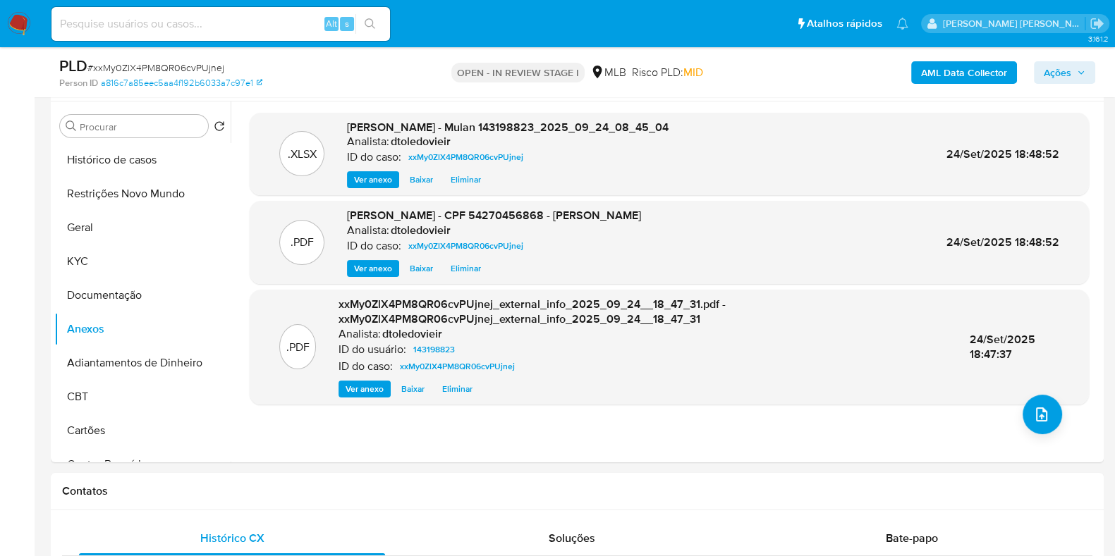
click at [1029, 65] on div "AML Data Collector Ações" at bounding box center [924, 72] width 341 height 33
click at [1033, 72] on div "AML Data Collector Ações" at bounding box center [924, 72] width 341 height 33
click at [1040, 72] on button "Ações" at bounding box center [1064, 72] width 61 height 23
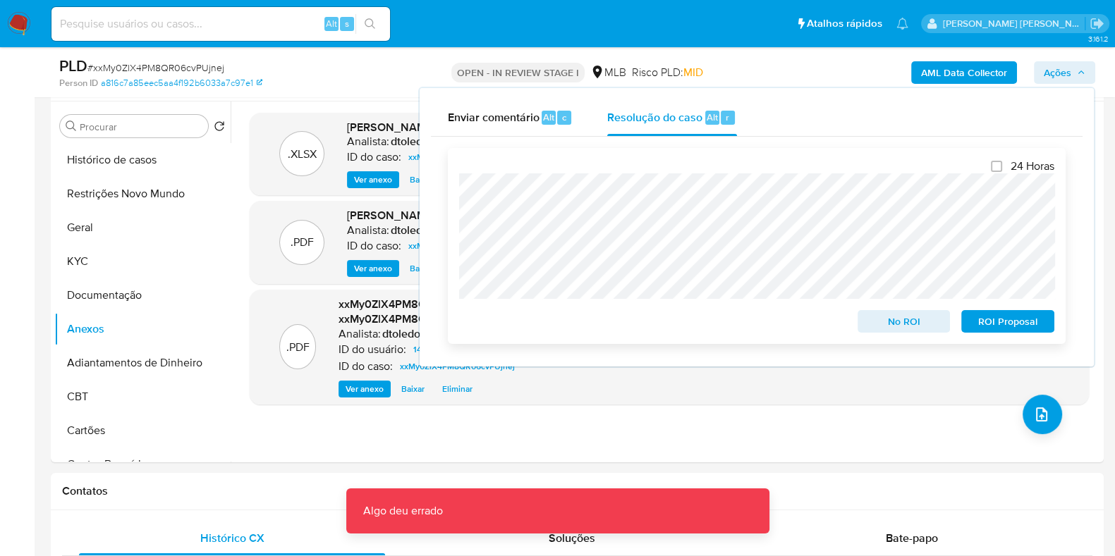
click at [890, 329] on span "No ROI" at bounding box center [903, 322] width 73 height 20
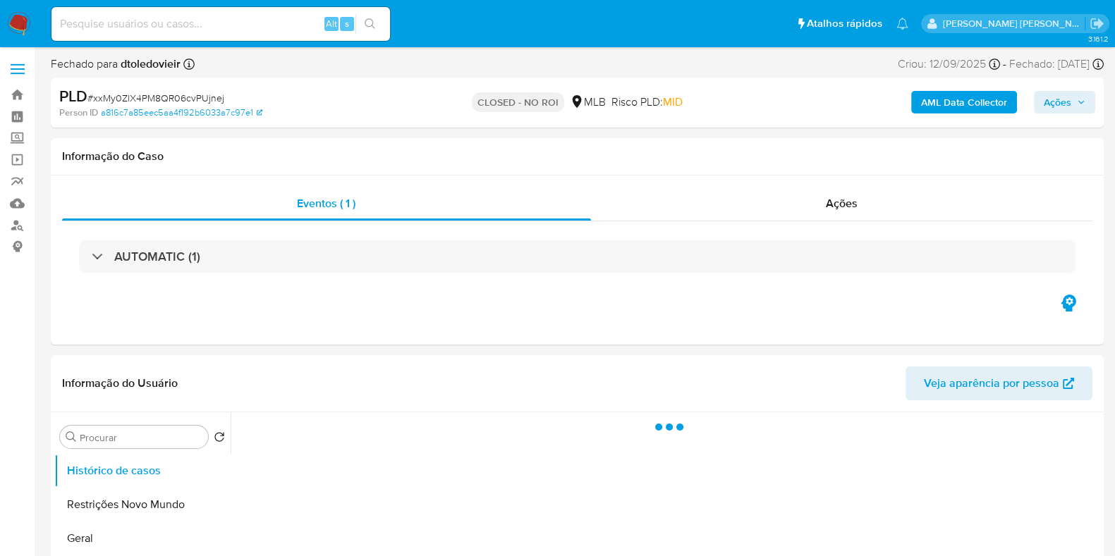
select select "10"
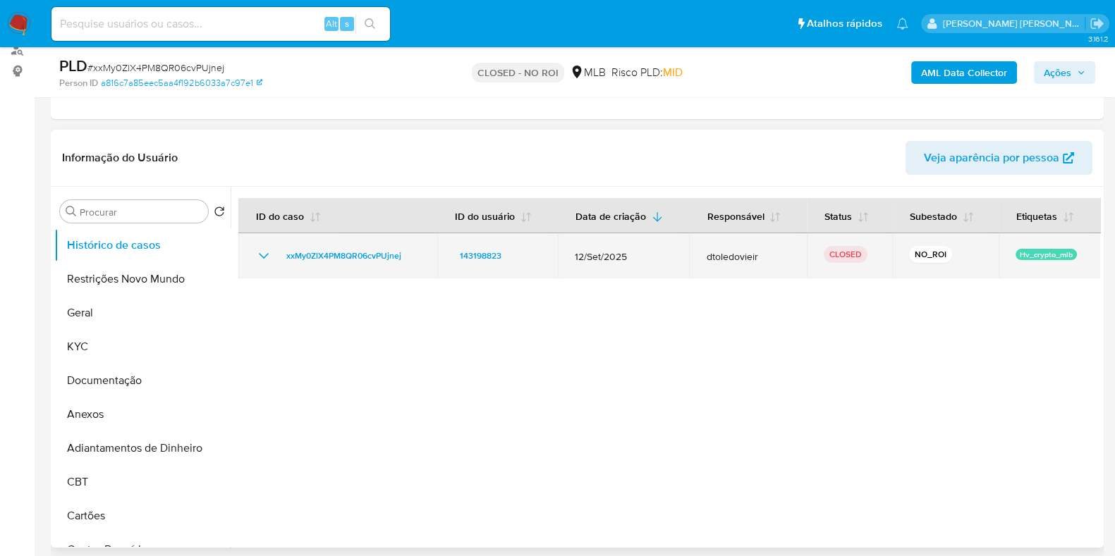
scroll to position [176, 0]
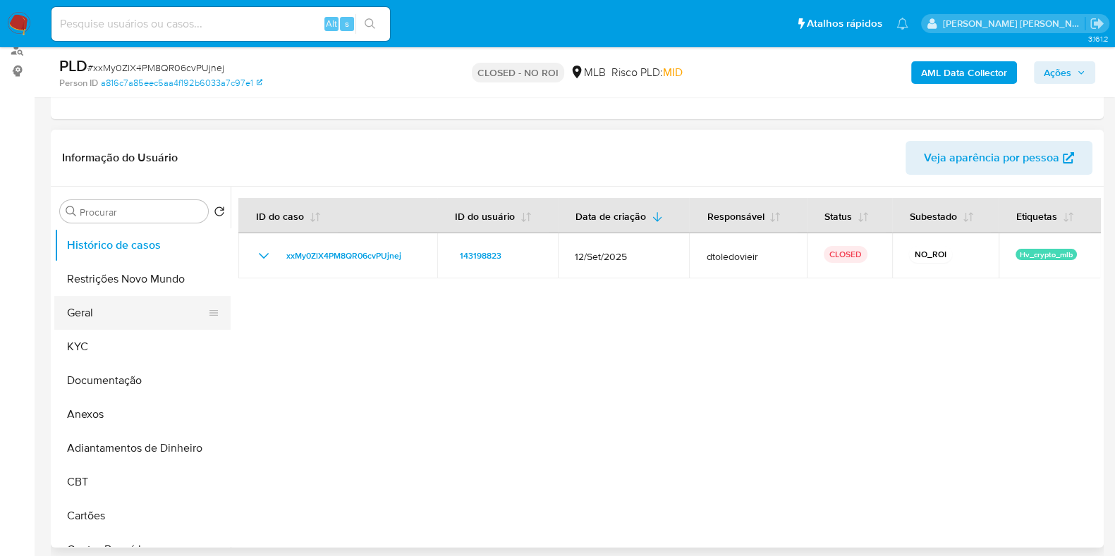
click at [145, 314] on button "Geral" at bounding box center [136, 313] width 165 height 34
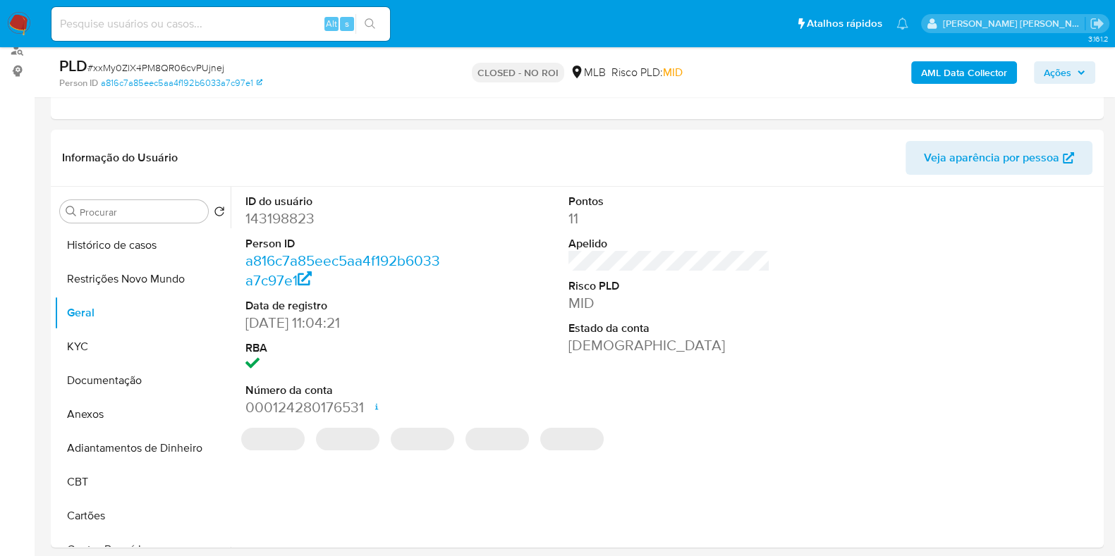
click at [283, 211] on dd "143198823" at bounding box center [346, 219] width 202 height 20
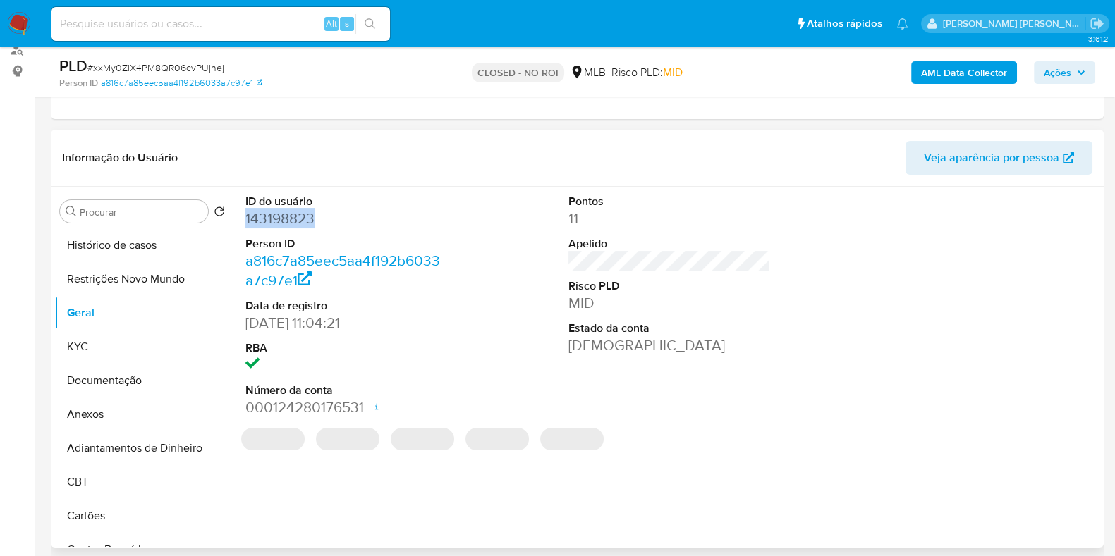
drag, startPoint x: 289, startPoint y: 209, endPoint x: 282, endPoint y: 211, distance: 7.2
click at [282, 211] on dd "143198823" at bounding box center [346, 219] width 202 height 20
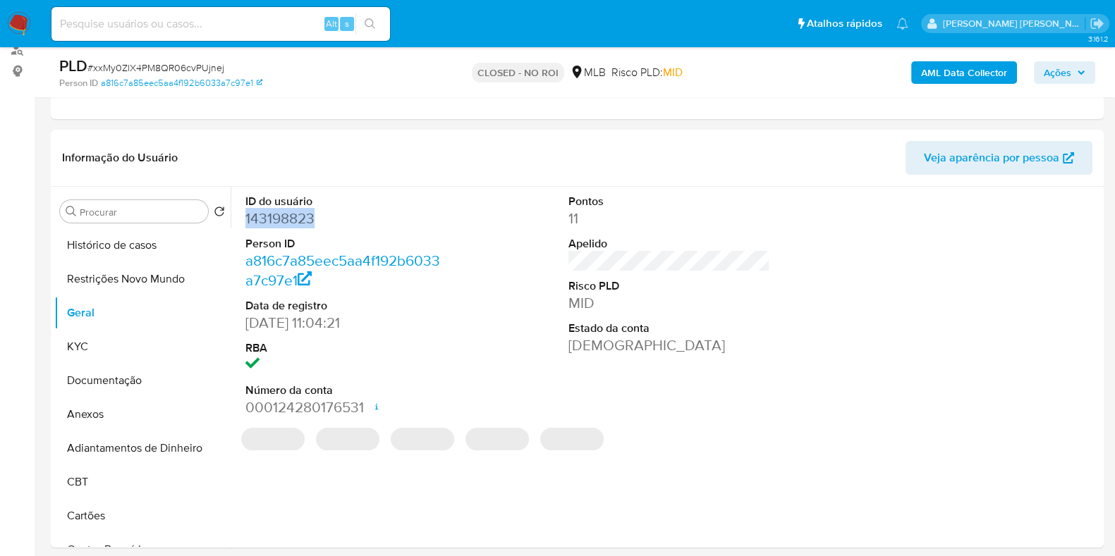
copy dd "143198823"
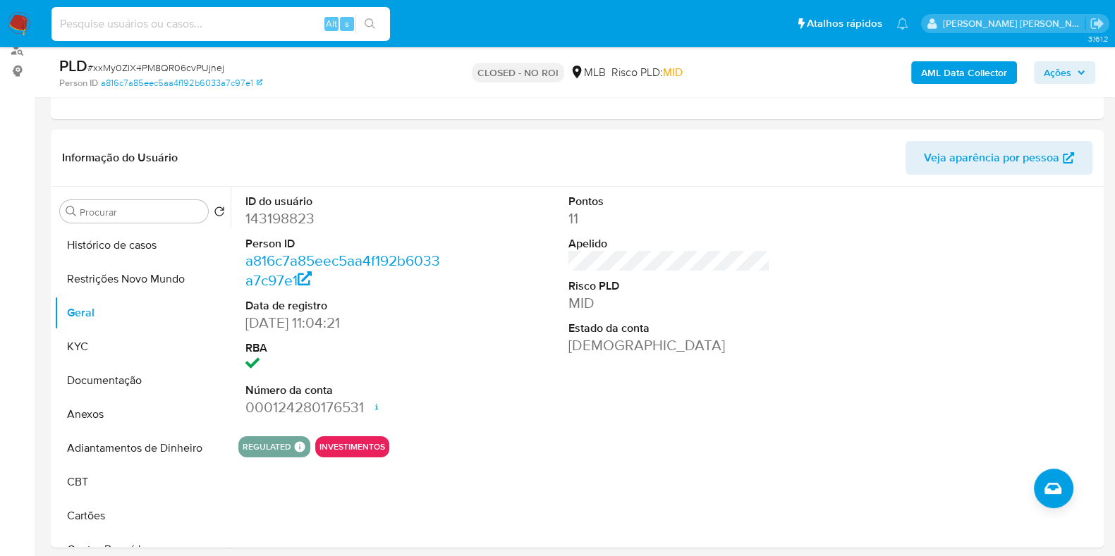
click at [264, 26] on input at bounding box center [220, 24] width 338 height 18
paste input "240061157"
type input "240061157"
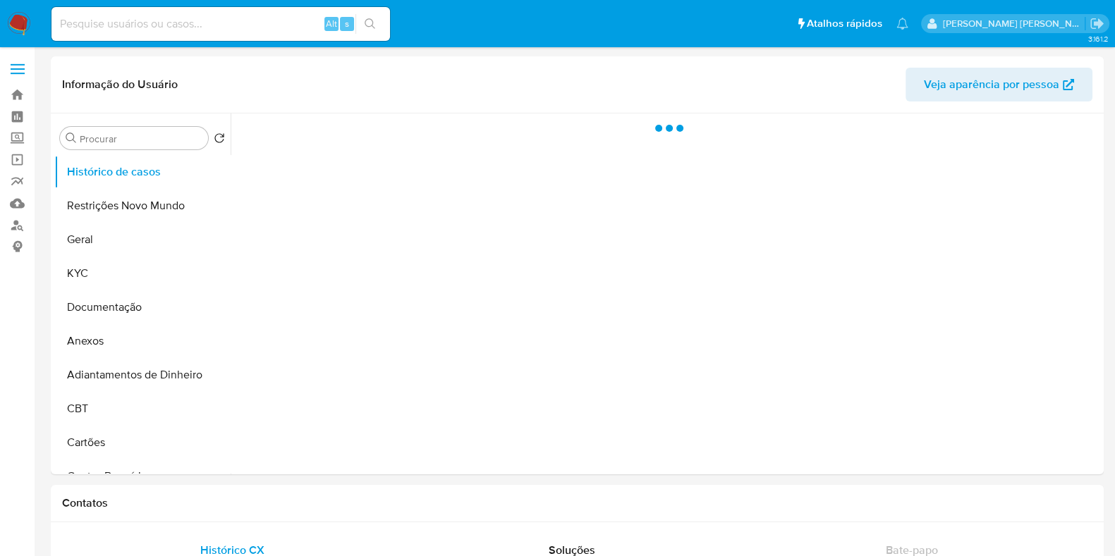
select select "10"
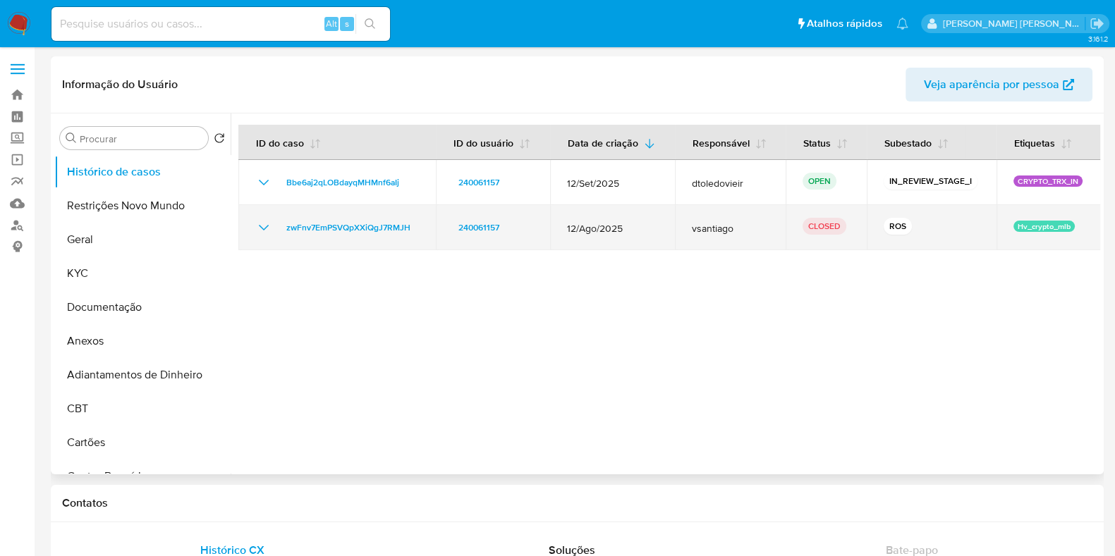
click at [269, 231] on icon "Mostrar/Ocultar" at bounding box center [263, 227] width 17 height 17
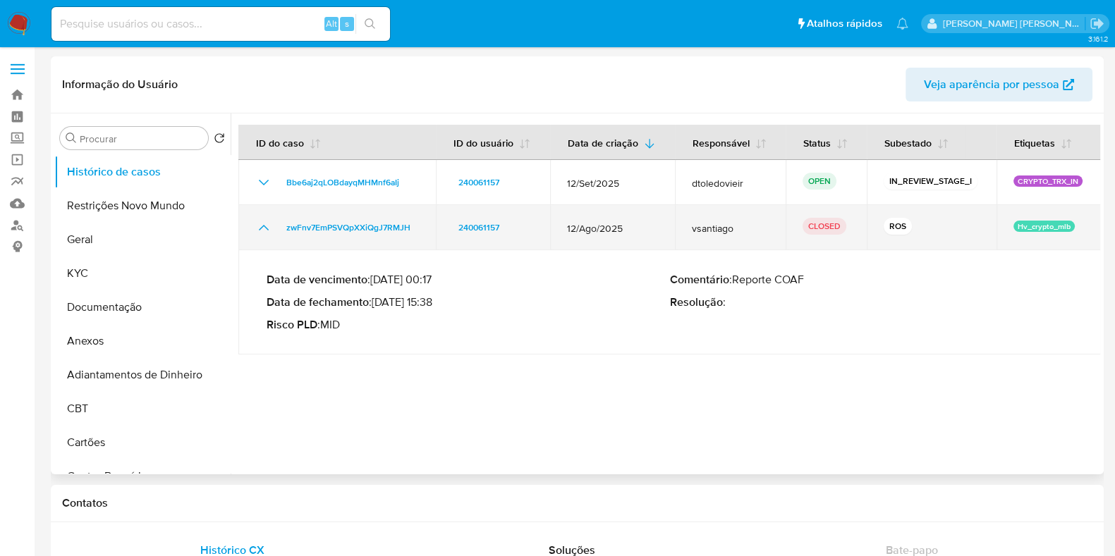
click at [269, 231] on icon "Mostrar/Ocultar" at bounding box center [263, 227] width 17 height 17
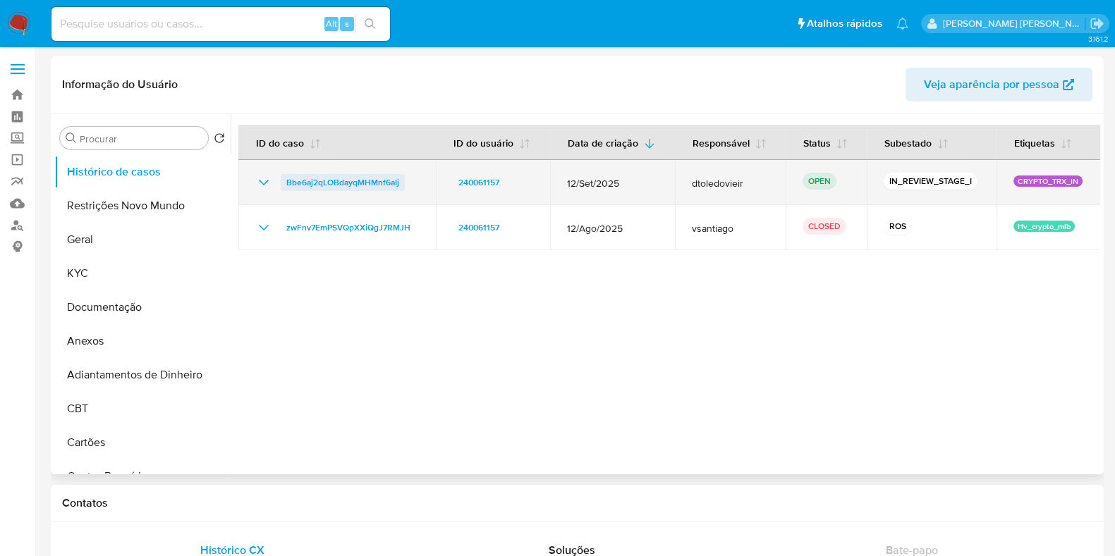
click at [339, 180] on span "Bbe6aj2qLOBdayqMHMnf6aIj" at bounding box center [342, 182] width 113 height 17
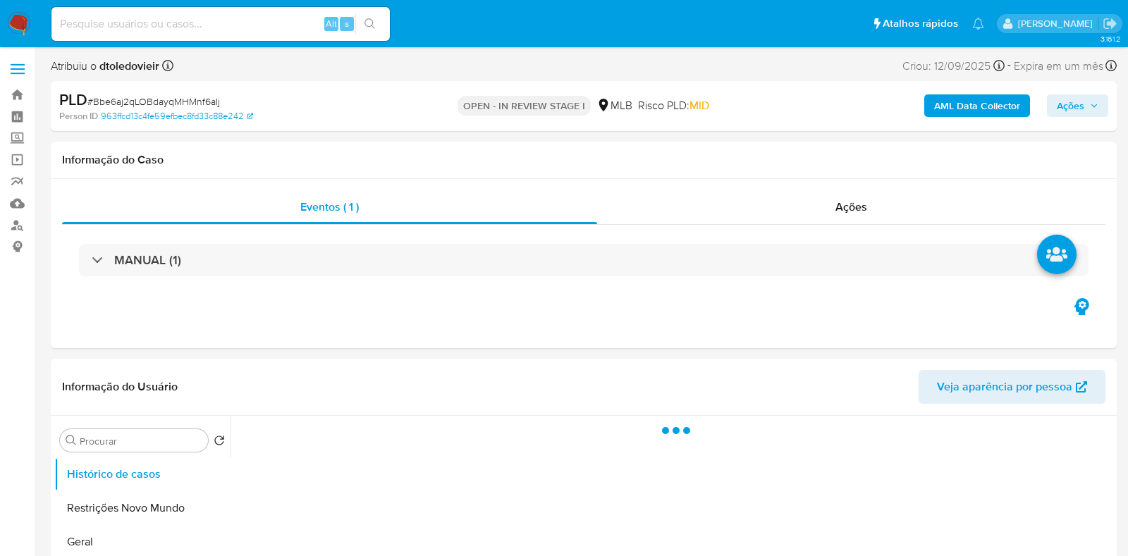
select select "10"
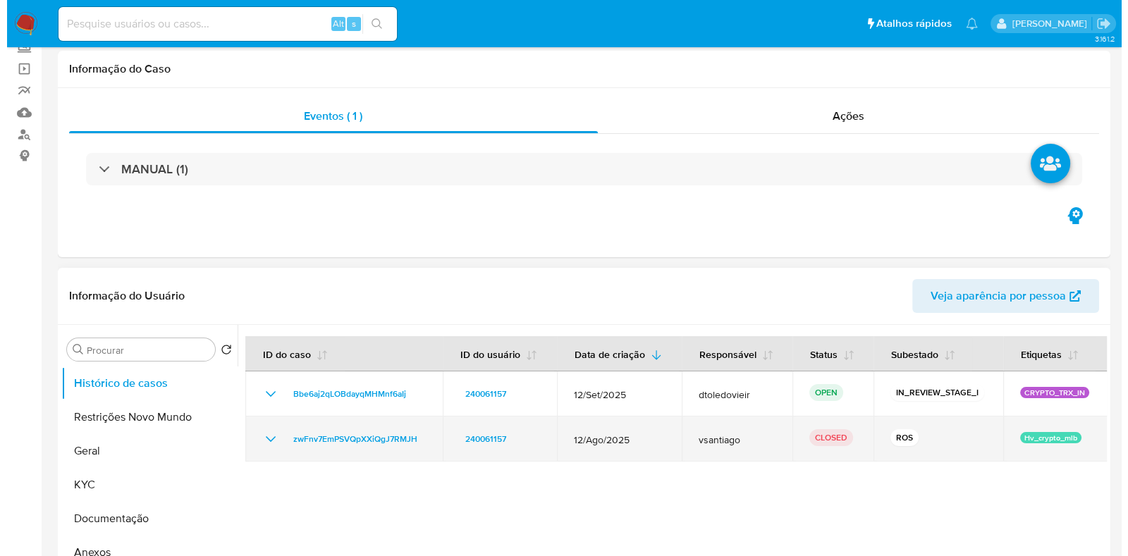
scroll to position [176, 0]
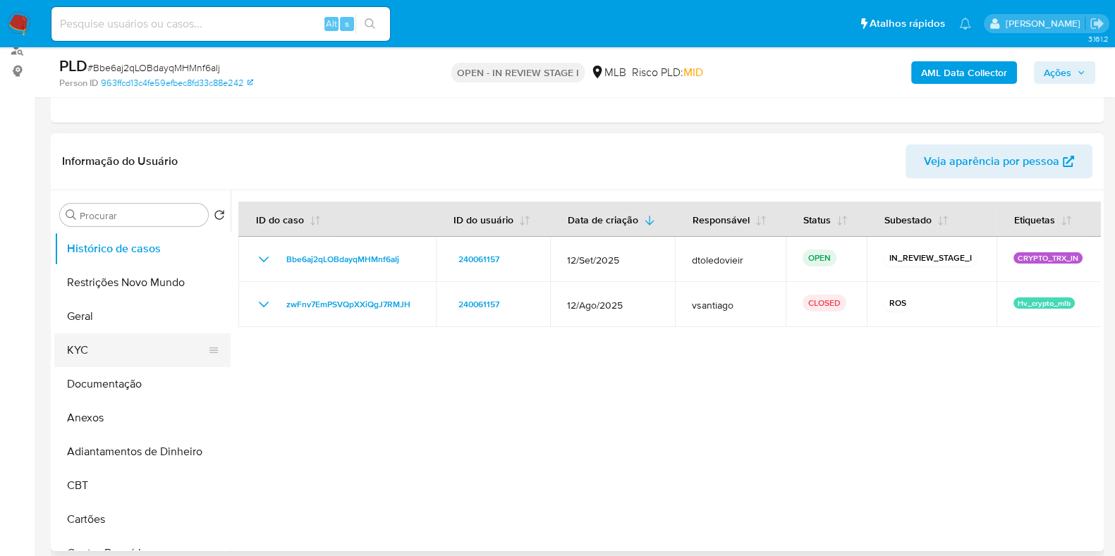
click at [81, 354] on button "KYC" at bounding box center [136, 350] width 165 height 34
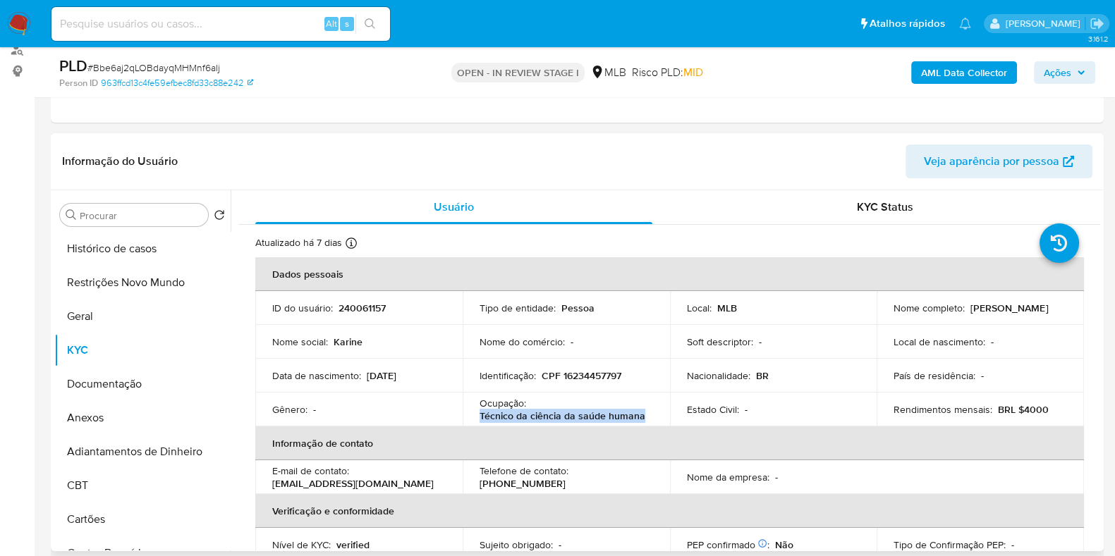
drag, startPoint x: 642, startPoint y: 419, endPoint x: 479, endPoint y: 419, distance: 162.9
click at [479, 419] on div "Ocupação : Técnico da ciência da saúde humana" at bounding box center [565, 409] width 173 height 25
copy p "Técnico da ciência da saúde humana"
click at [106, 373] on button "Documentação" at bounding box center [136, 384] width 165 height 34
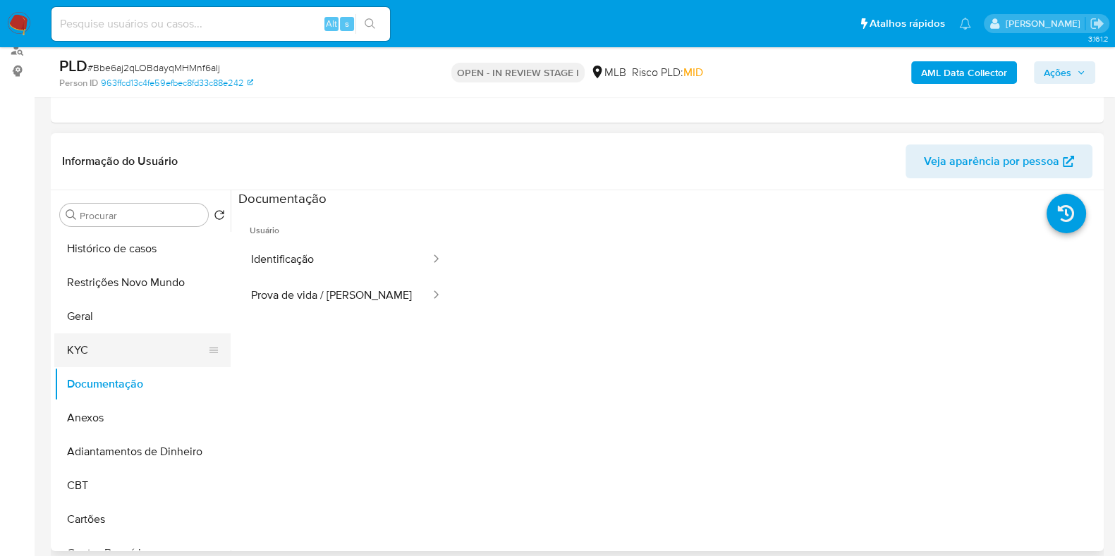
click at [130, 345] on button "KYC" at bounding box center [136, 350] width 165 height 34
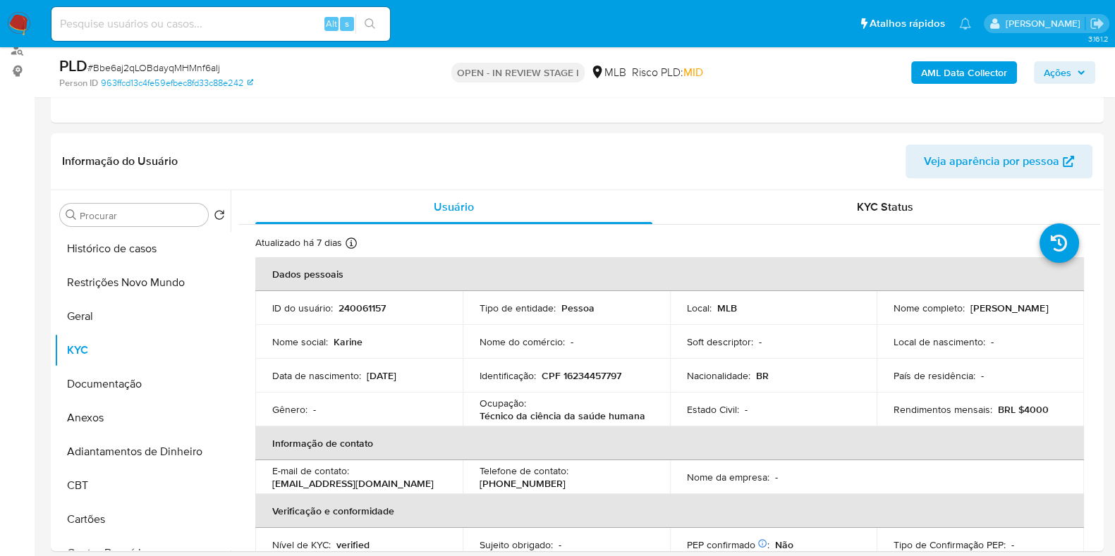
click at [961, 71] on b "AML Data Collector" at bounding box center [964, 72] width 86 height 23
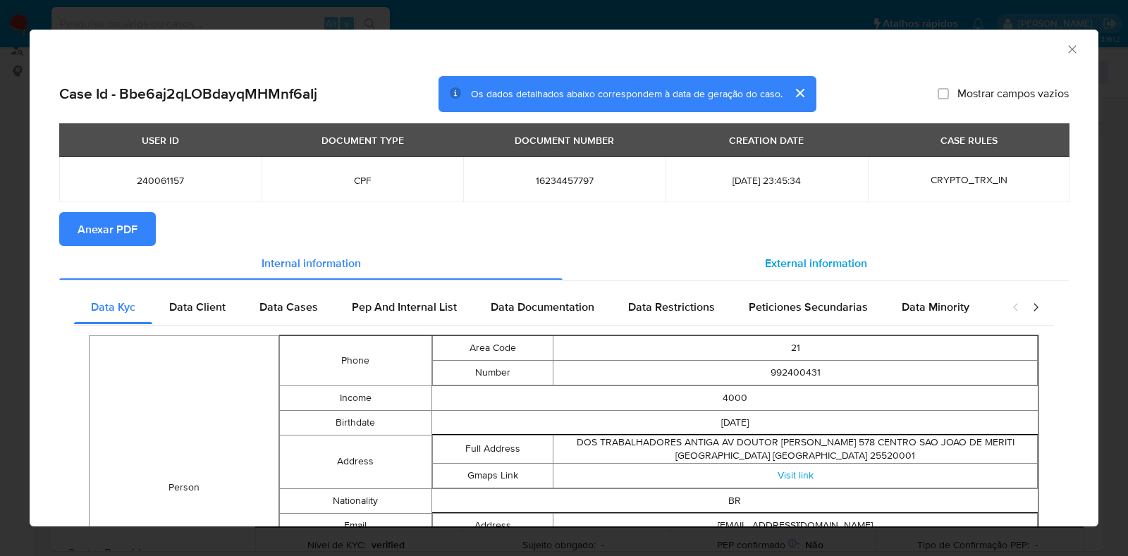
click at [821, 258] on span "External information" at bounding box center [816, 263] width 102 height 16
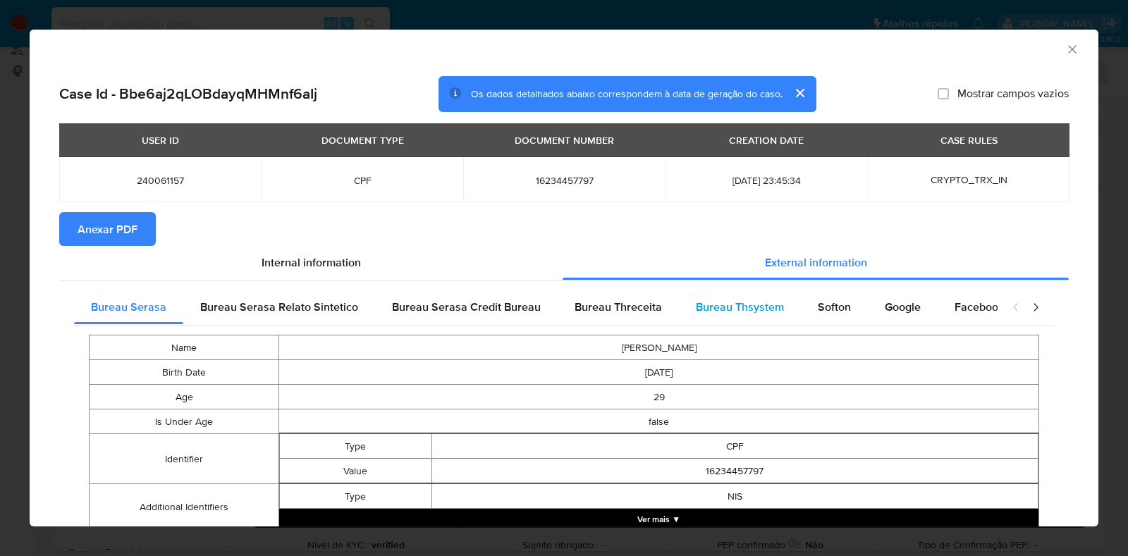
click at [738, 302] on span "Bureau Thsystem" at bounding box center [740, 307] width 88 height 16
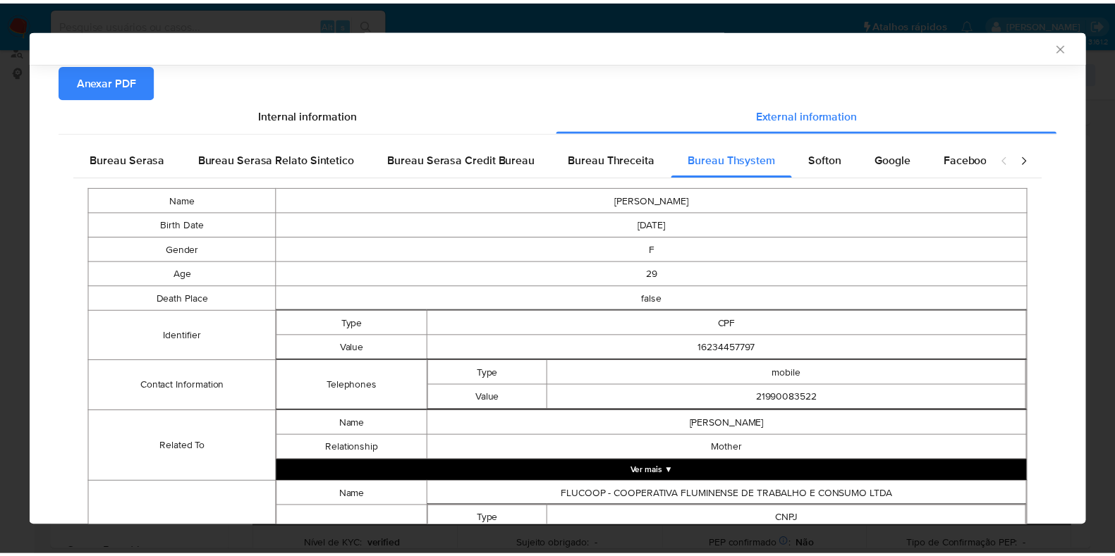
scroll to position [281, 0]
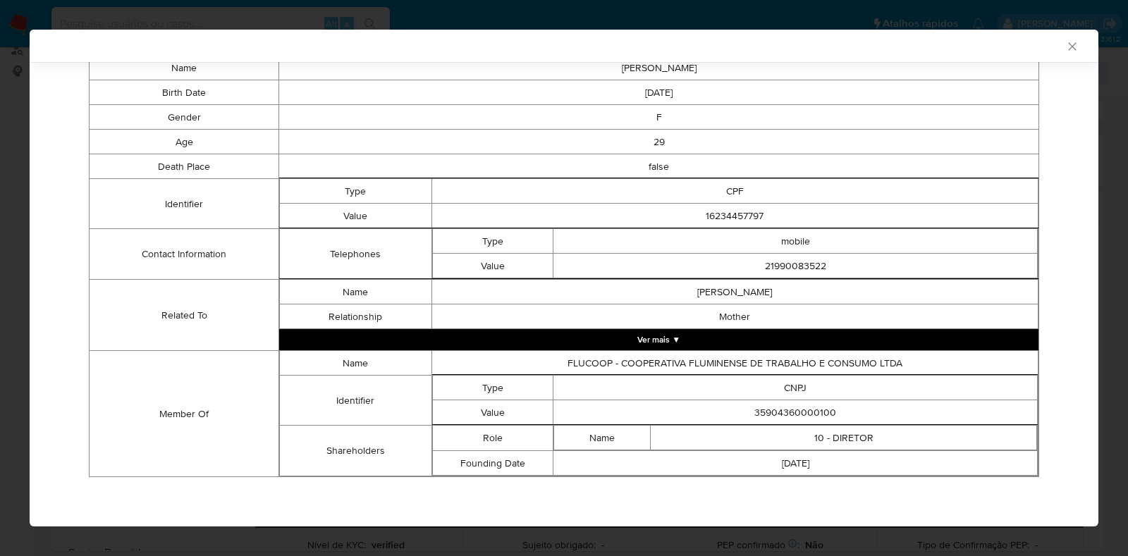
click at [784, 408] on td "35904360000100" at bounding box center [795, 412] width 484 height 25
copy td "35904360000100"
click at [0, 276] on div "AML Data Collector Case Id - Bbe6aj2qLOBdayqMHMnf6aIj Os dados detalhados abaix…" at bounding box center [564, 278] width 1128 height 556
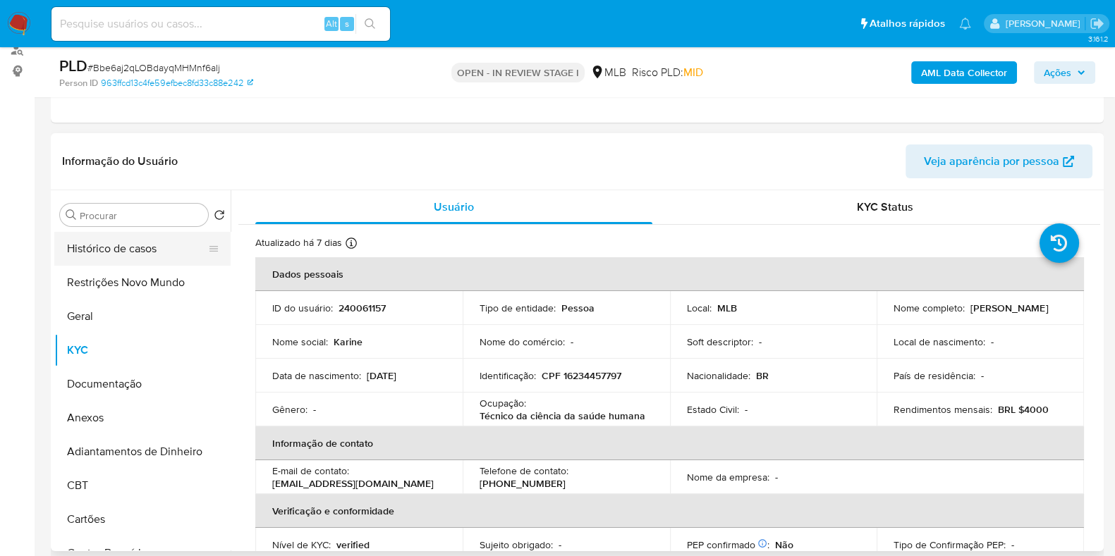
click at [142, 254] on button "Histórico de casos" at bounding box center [136, 249] width 165 height 34
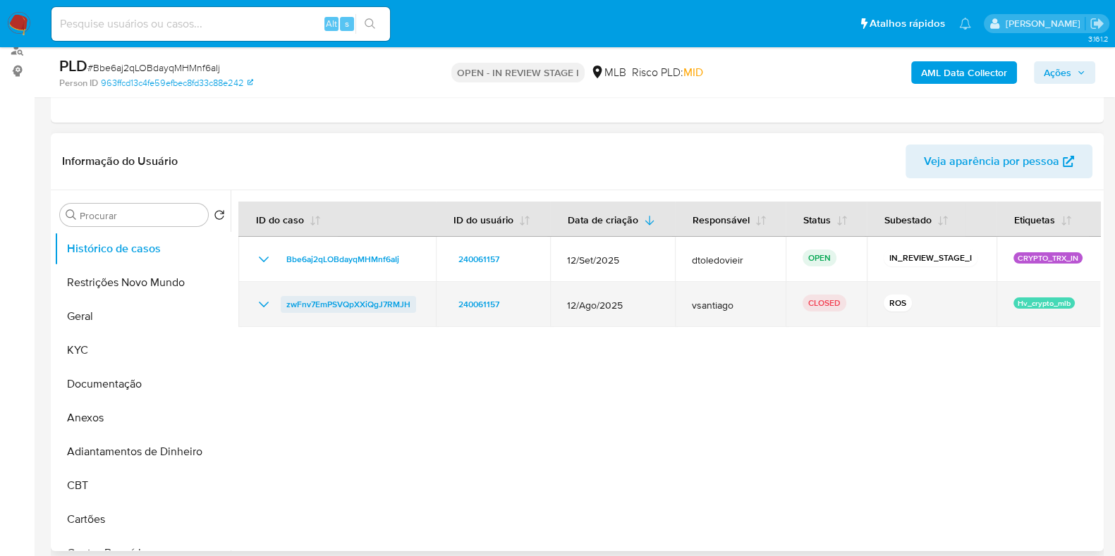
drag, startPoint x: 424, startPoint y: 305, endPoint x: 281, endPoint y: 305, distance: 142.4
click at [281, 305] on td "zwFnv7EmPSVQpXXiQgJ7RMJH" at bounding box center [336, 304] width 197 height 45
click at [262, 308] on icon "Mostrar/Ocultar" at bounding box center [263, 304] width 17 height 17
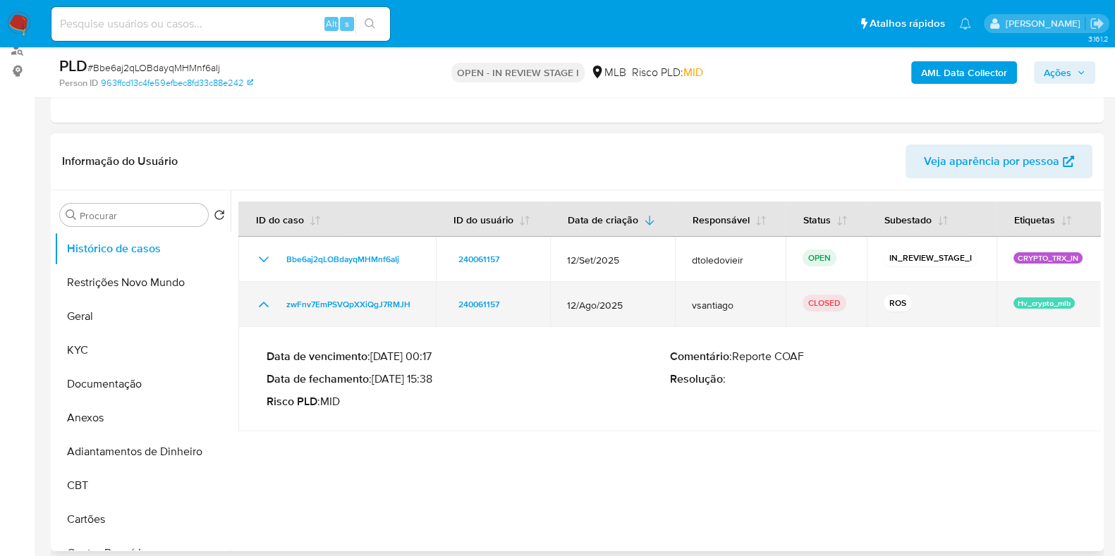
drag, startPoint x: 630, startPoint y: 303, endPoint x: 562, endPoint y: 303, distance: 68.4
click at [562, 303] on td "12/Ago/2025" at bounding box center [612, 304] width 125 height 45
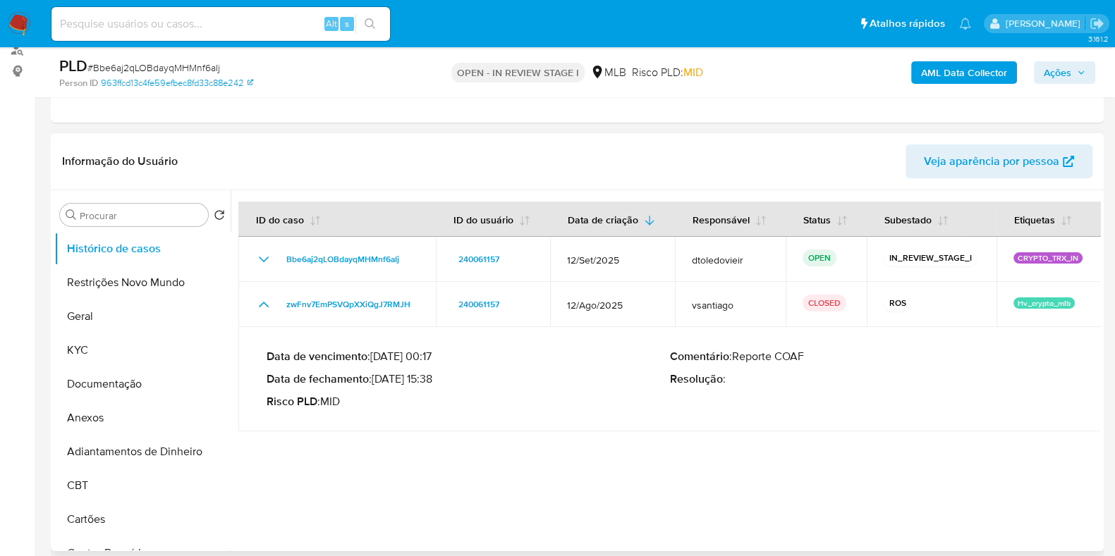
drag, startPoint x: 436, startPoint y: 379, endPoint x: 379, endPoint y: 379, distance: 57.1
click at [379, 379] on p "Data de fechamento : 22/09/2025 15:38" at bounding box center [468, 379] width 403 height 14
click at [76, 344] on button "KYC" at bounding box center [136, 350] width 165 height 34
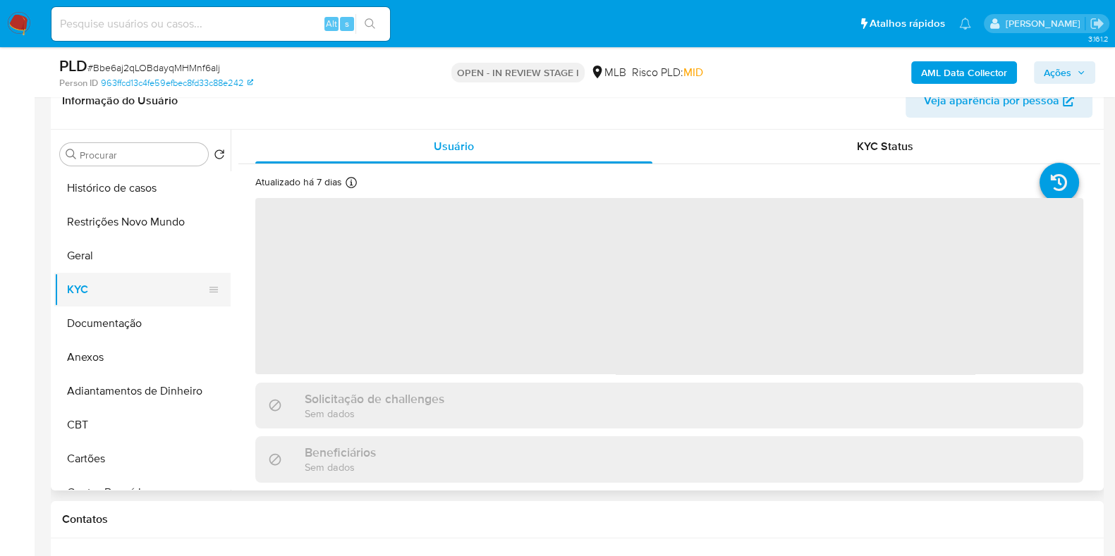
scroll to position [264, 0]
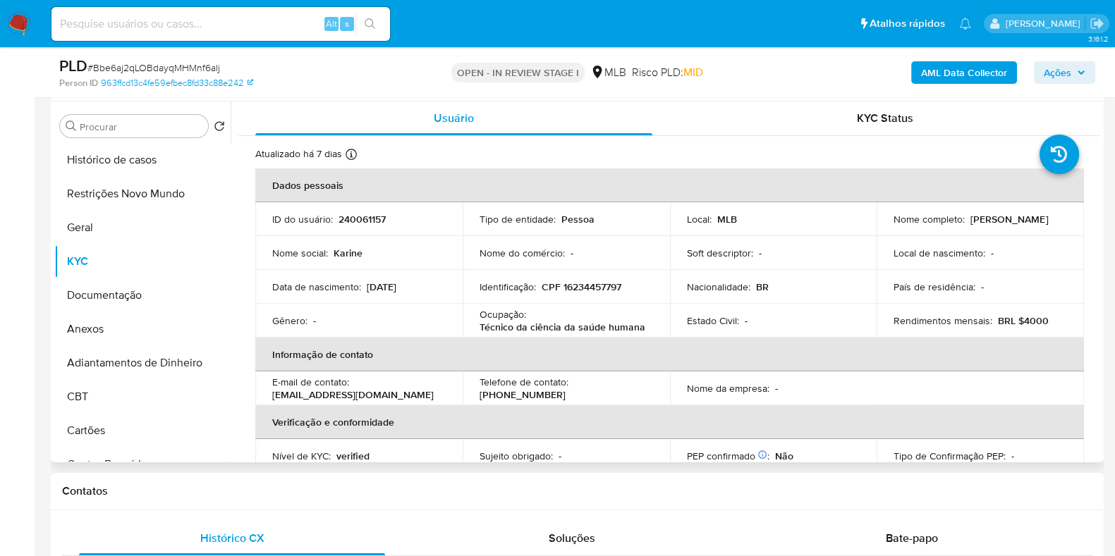
drag, startPoint x: 1002, startPoint y: 224, endPoint x: 870, endPoint y: 229, distance: 131.9
click at [870, 229] on tr "ID do usuário : 240061157 Tipo de entidade : Pessoa Local : MLB Nome completo :…" at bounding box center [669, 219] width 828 height 34
copy tr "Nome completo : Karine de Araujo Peixoto"
click at [1023, 204] on td "Nome completo : Karine de Araujo Peixoto" at bounding box center [979, 219] width 207 height 34
drag, startPoint x: 1011, startPoint y: 226, endPoint x: 881, endPoint y: 226, distance: 129.7
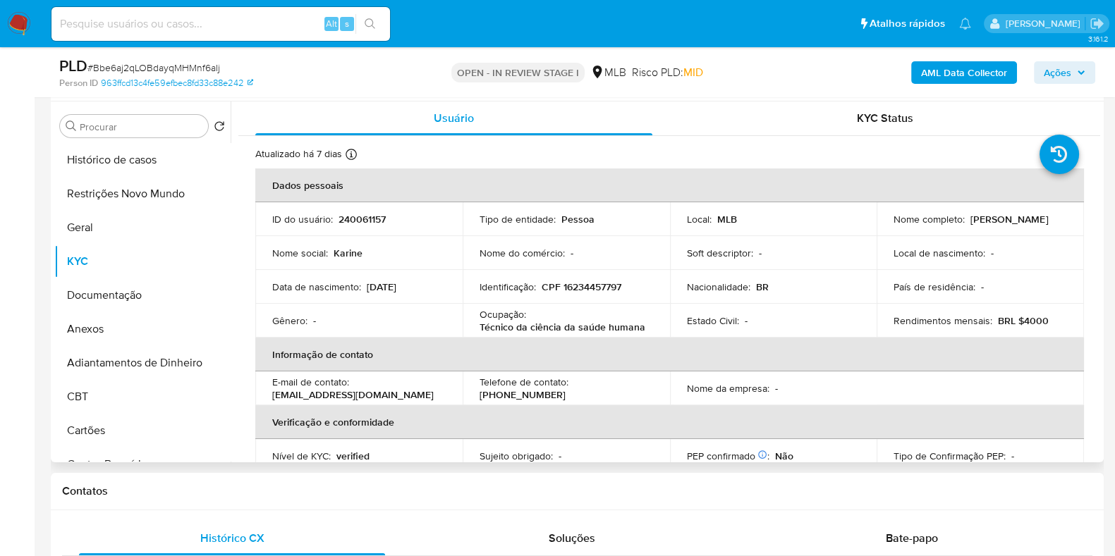
click at [881, 226] on td "Nome completo : Karine de Araujo Peixoto" at bounding box center [979, 219] width 207 height 34
copy p "Karine de Araujo Peixoto"
click at [596, 283] on p "CPF 16234457797" at bounding box center [581, 287] width 80 height 13
copy p "16234457797"
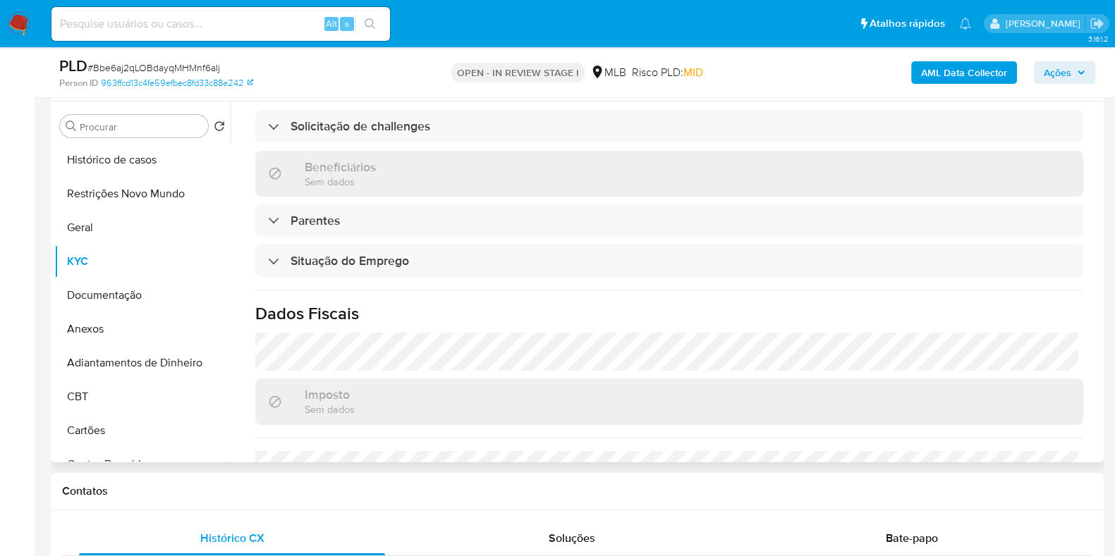
scroll to position [613, 0]
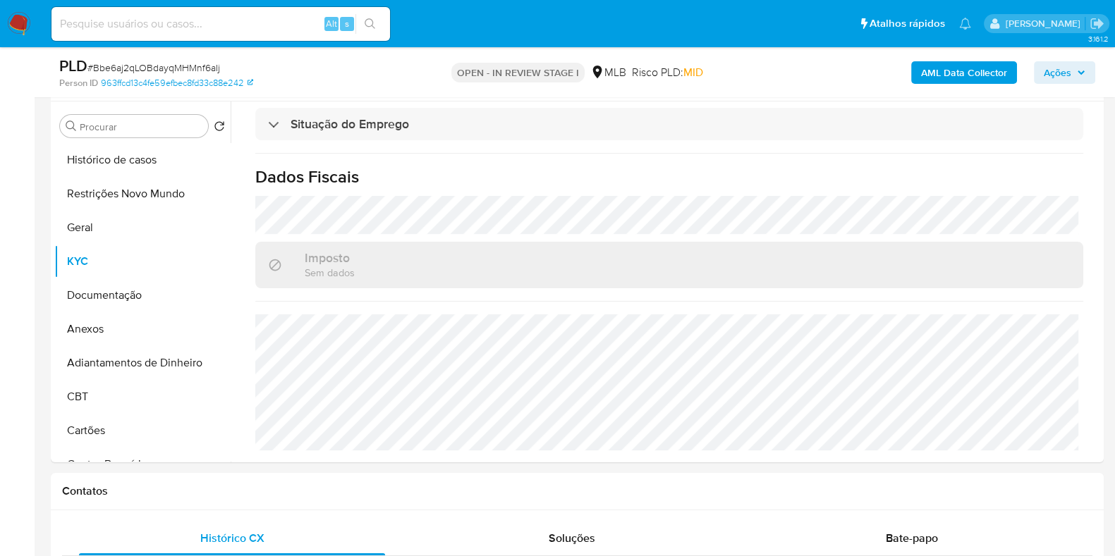
copy p "16234457797"
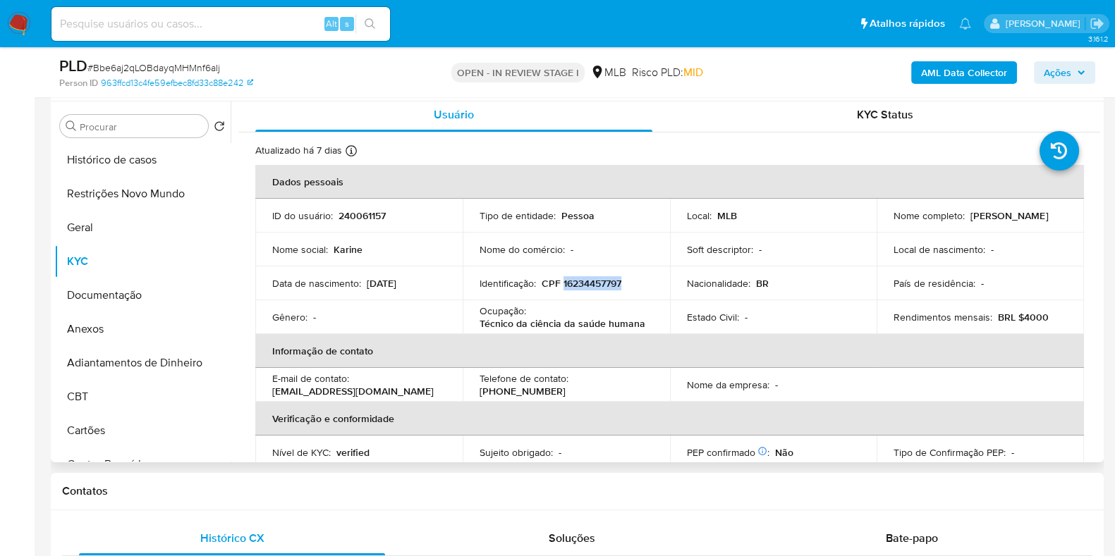
scroll to position [0, 0]
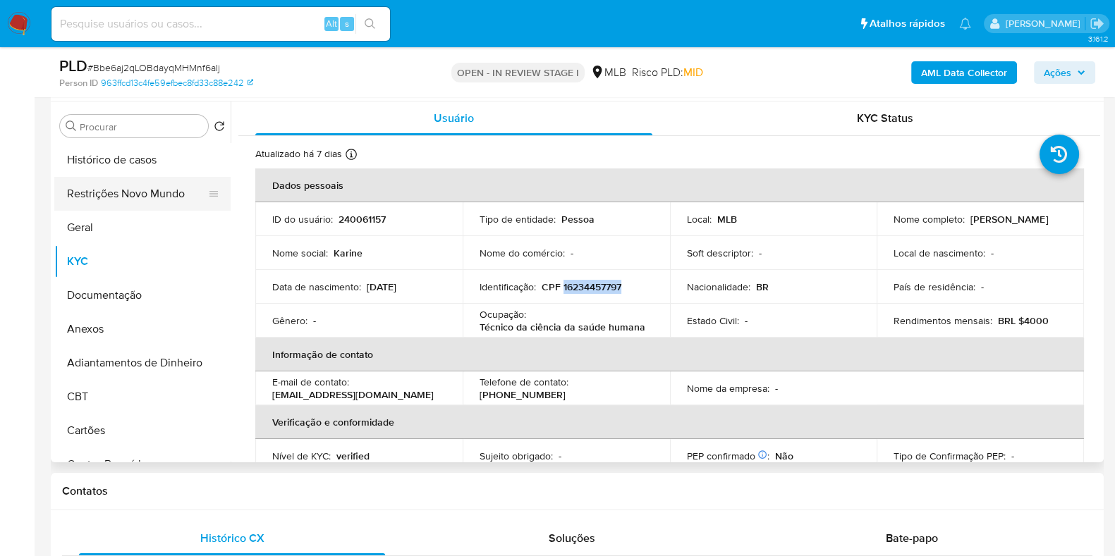
click at [99, 192] on button "Restrições Novo Mundo" at bounding box center [136, 194] width 165 height 34
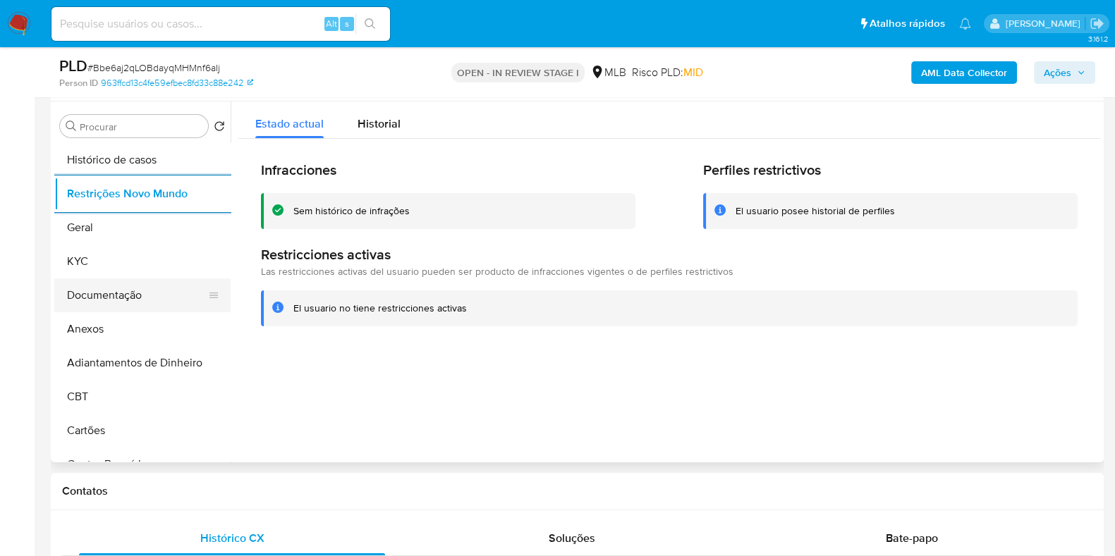
click at [148, 307] on button "Documentação" at bounding box center [136, 295] width 165 height 34
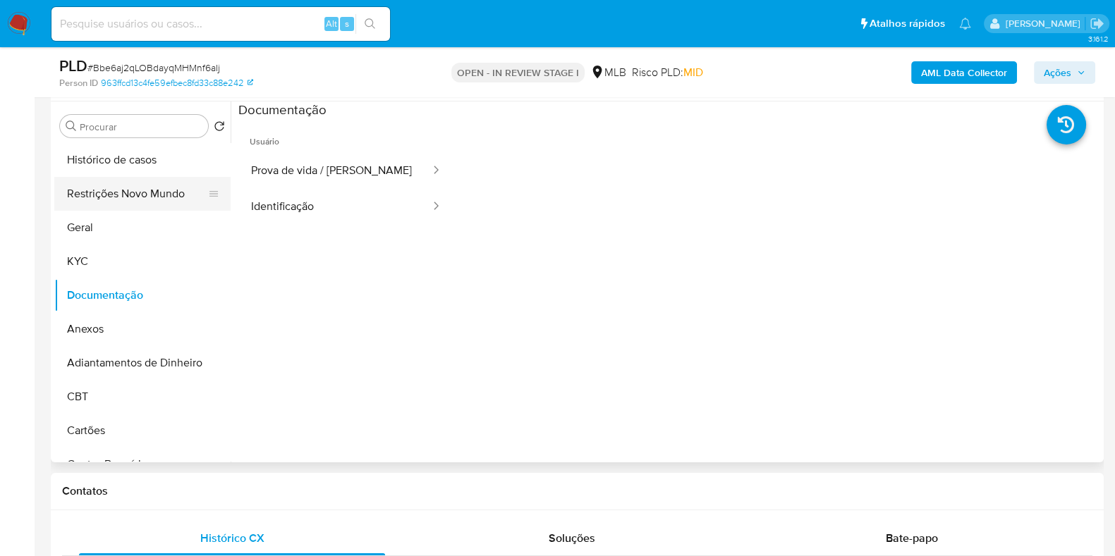
click at [130, 188] on button "Restrições Novo Mundo" at bounding box center [136, 194] width 165 height 34
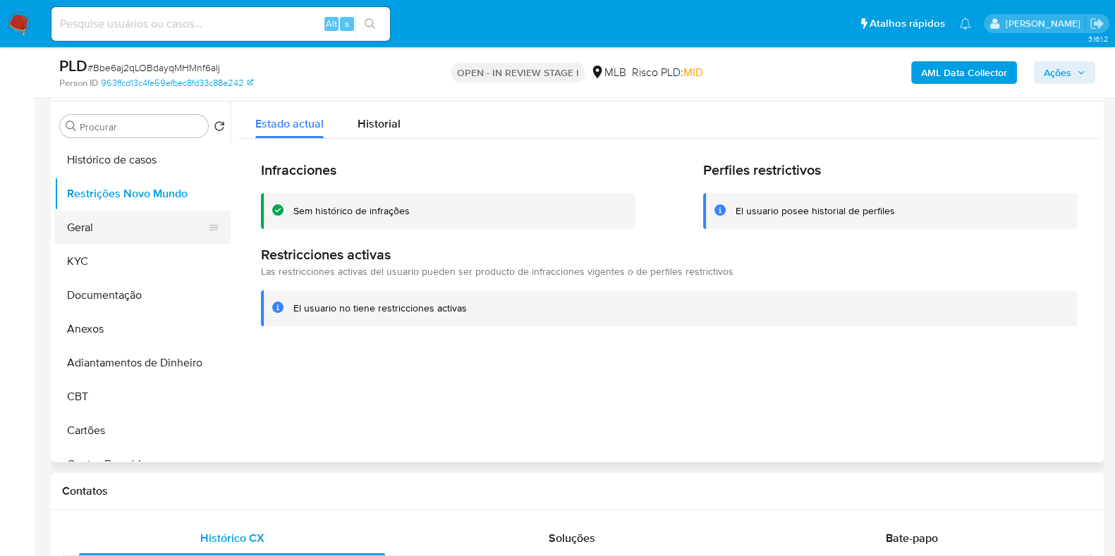
click at [88, 227] on button "Geral" at bounding box center [136, 228] width 165 height 34
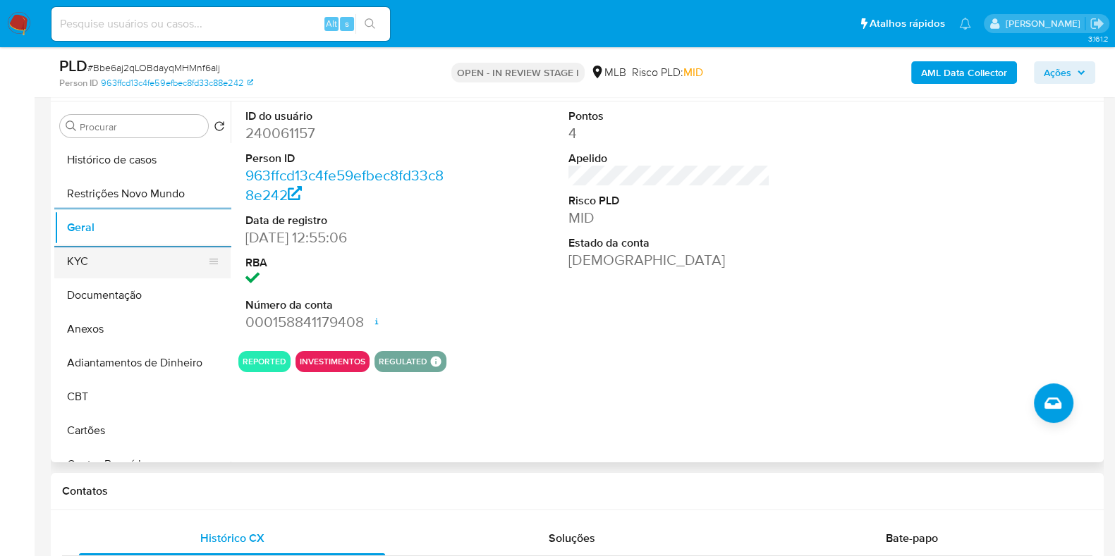
click at [102, 268] on button "KYC" at bounding box center [136, 262] width 165 height 34
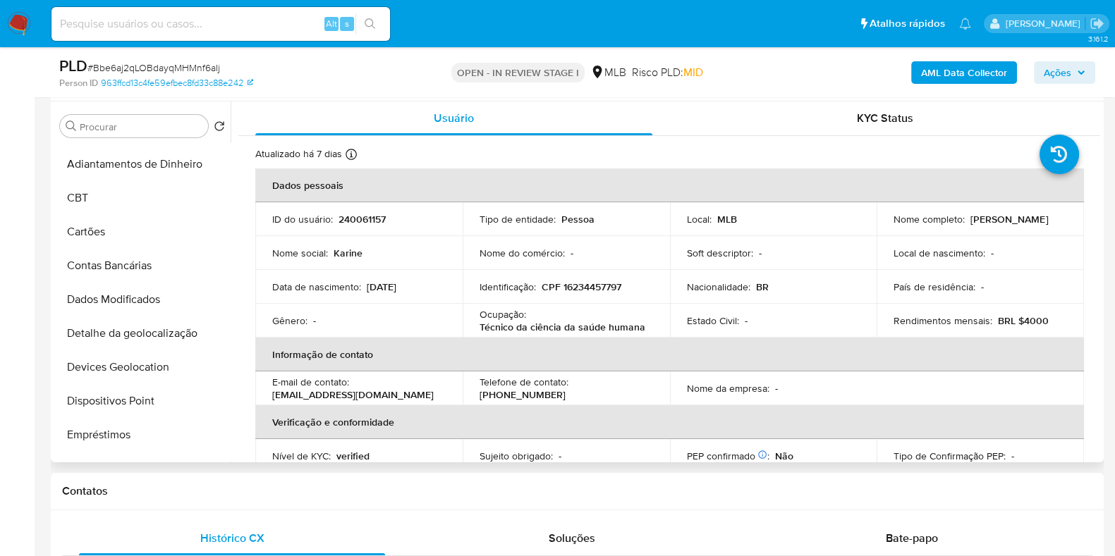
scroll to position [441, 0]
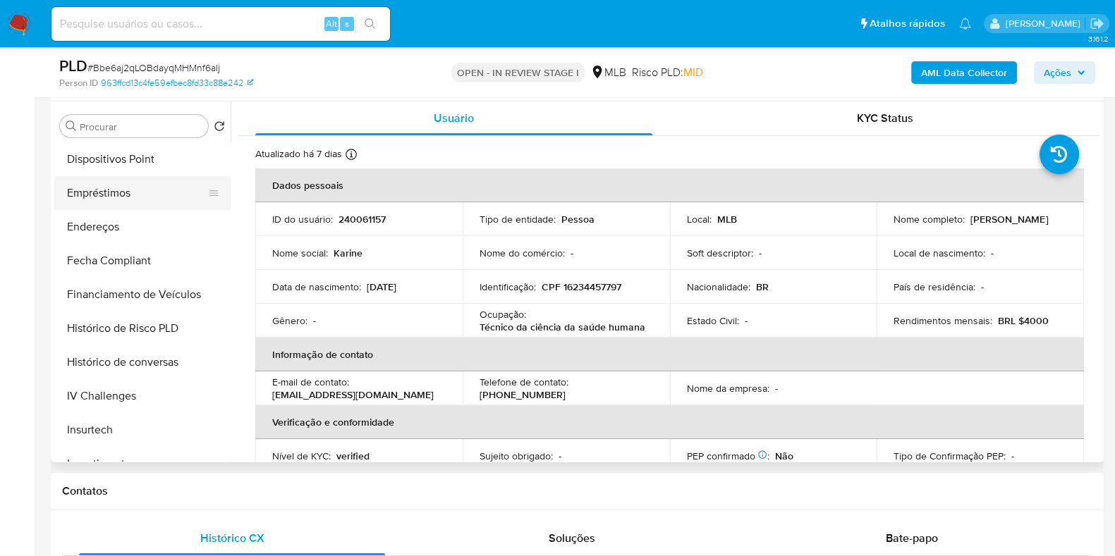
click at [115, 206] on button "Empréstimos" at bounding box center [136, 193] width 165 height 34
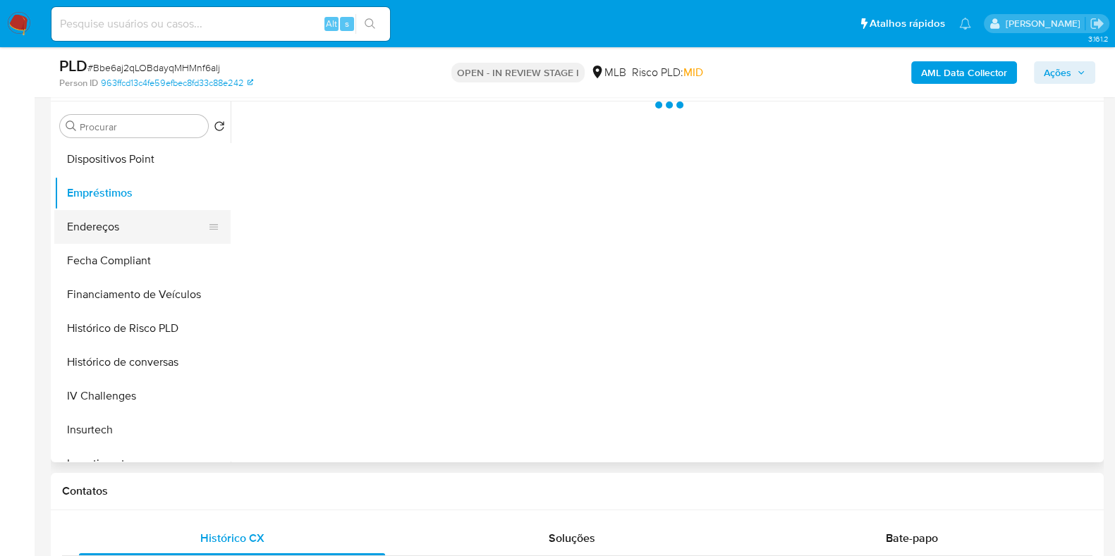
click at [114, 223] on button "Endereços" at bounding box center [136, 227] width 165 height 34
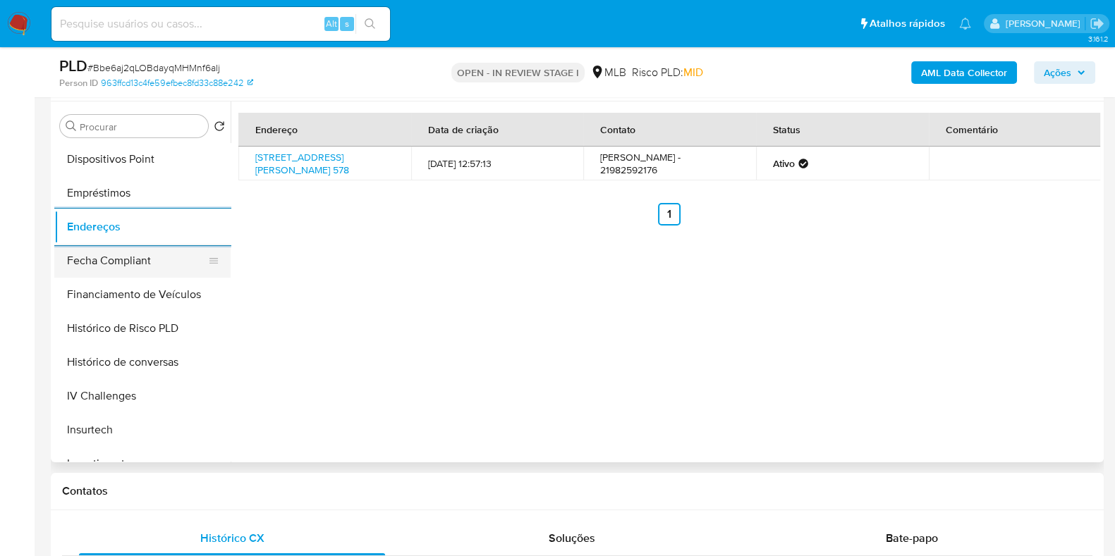
scroll to position [0, 0]
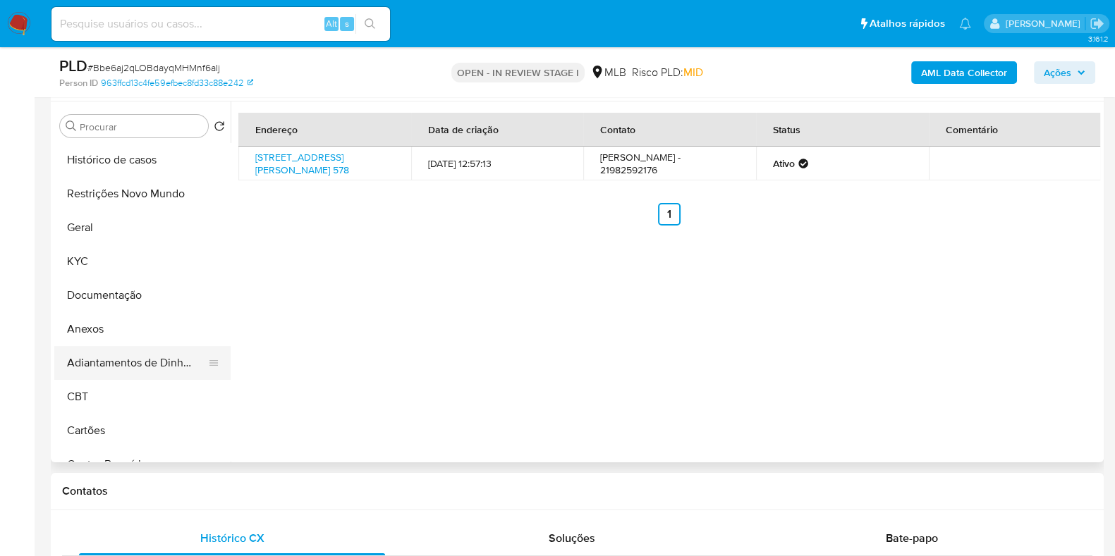
click at [170, 357] on button "Adiantamentos de Dinheiro" at bounding box center [136, 363] width 165 height 34
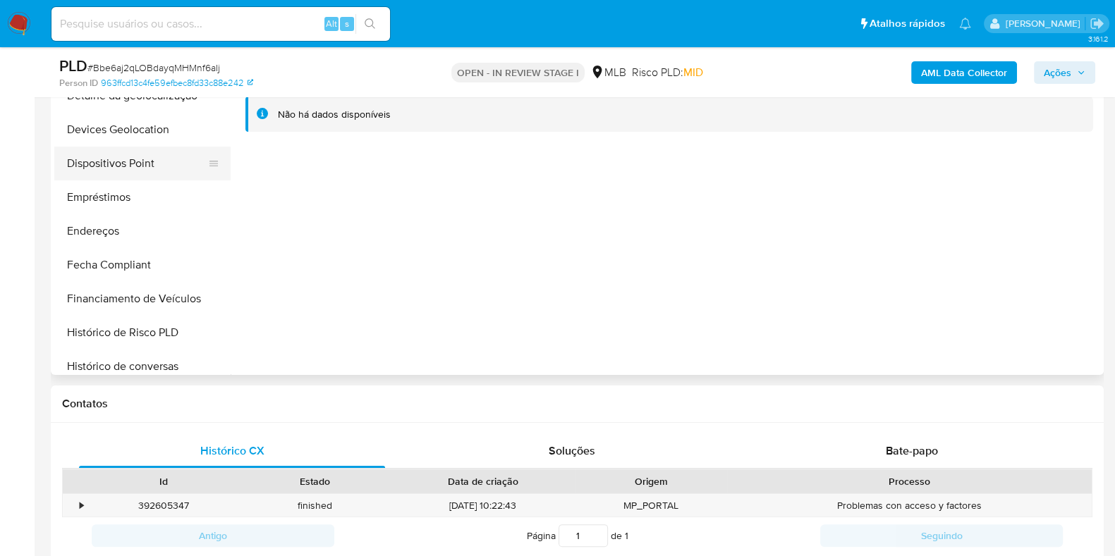
scroll to position [264, 0]
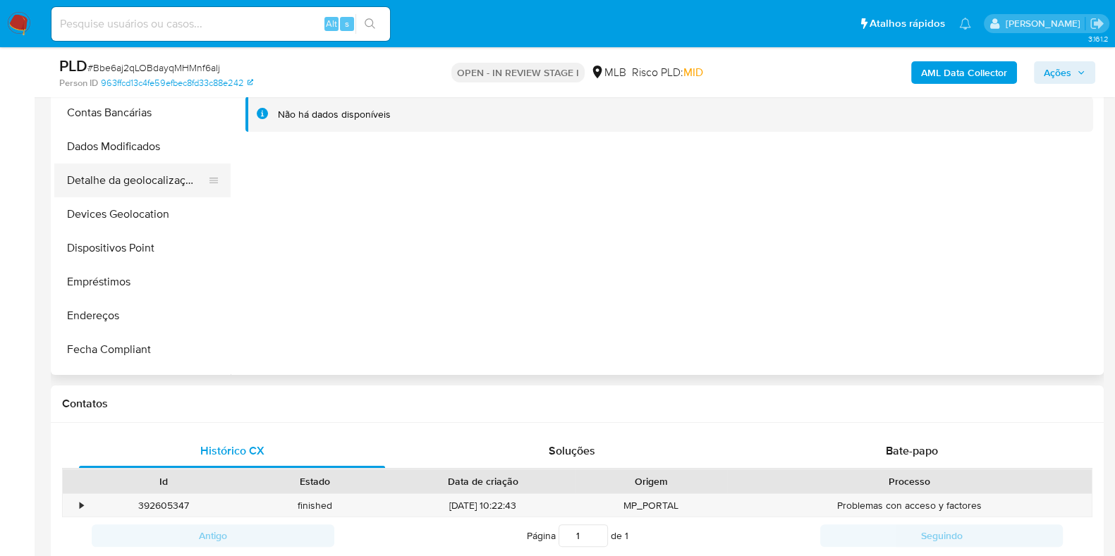
click at [169, 192] on button "Detalhe da geolocalização" at bounding box center [136, 181] width 165 height 34
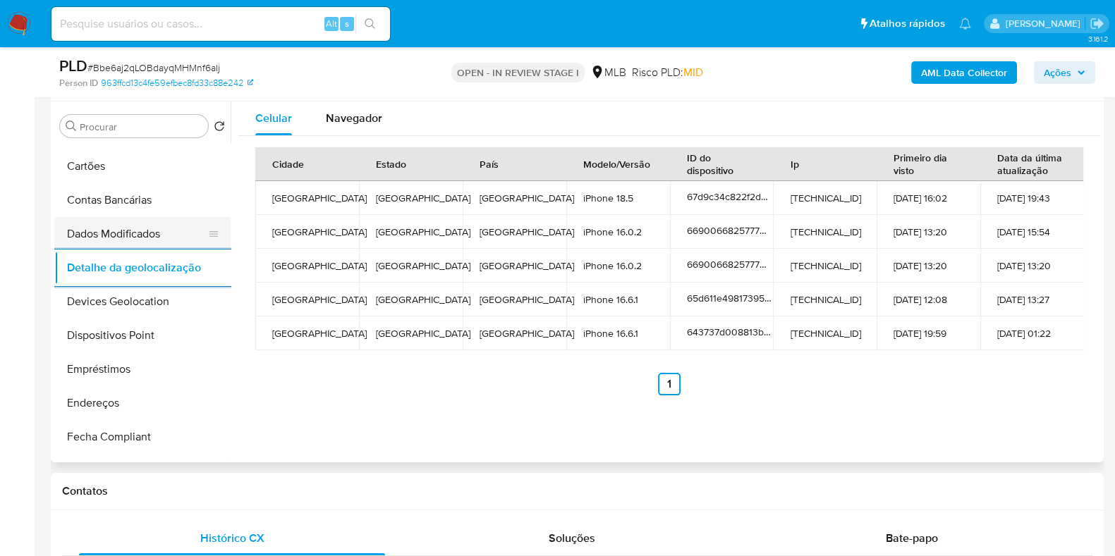
scroll to position [0, 0]
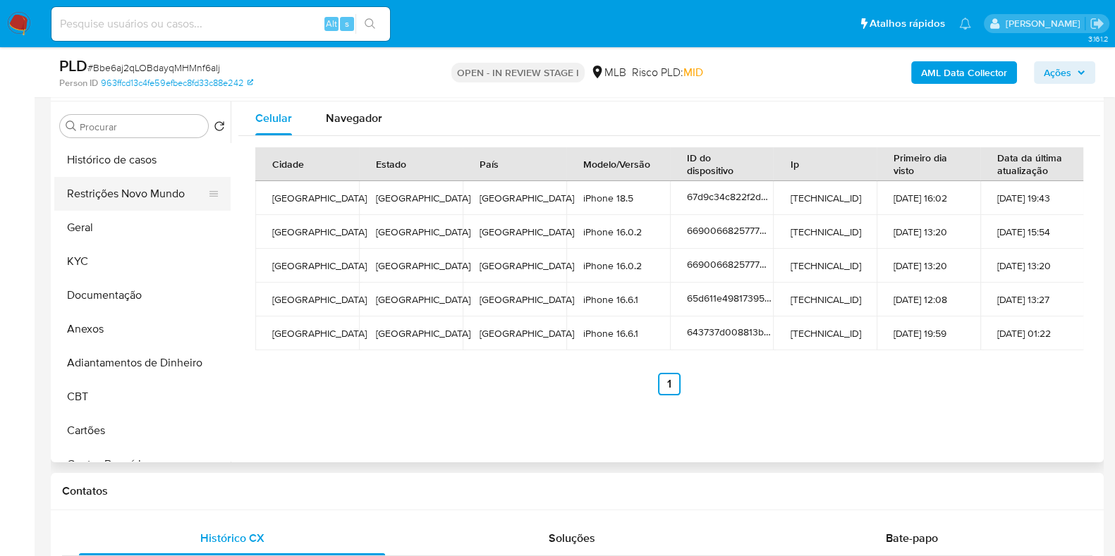
click at [154, 199] on button "Restrições Novo Mundo" at bounding box center [136, 194] width 165 height 34
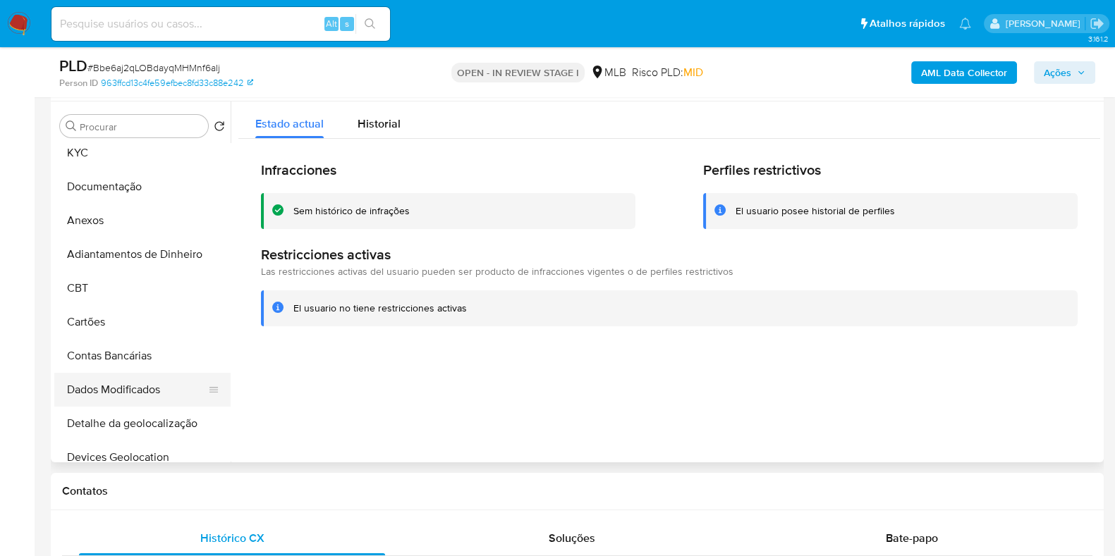
scroll to position [264, 0]
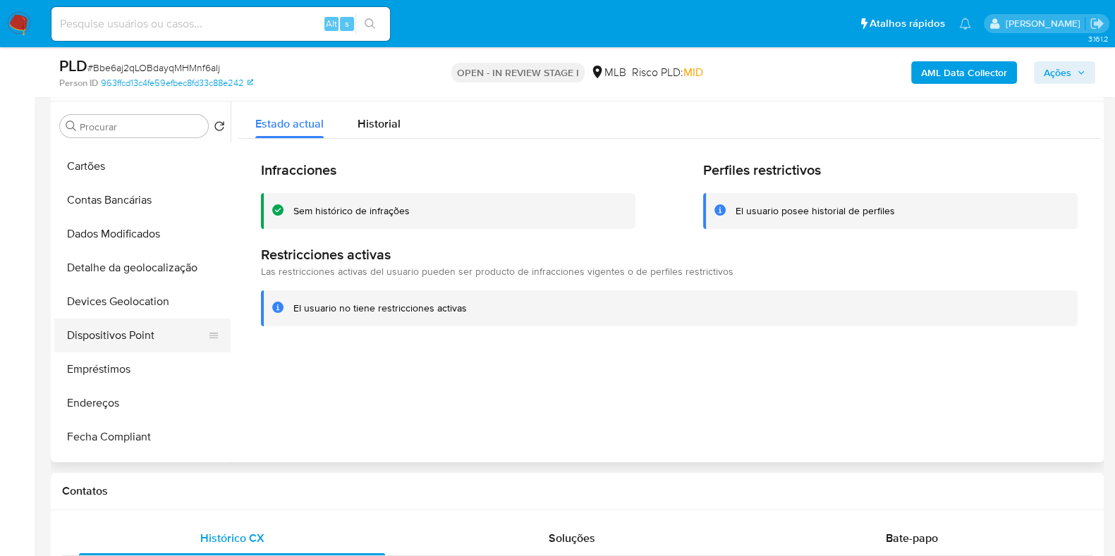
click at [125, 331] on button "Dispositivos Point" at bounding box center [136, 336] width 165 height 34
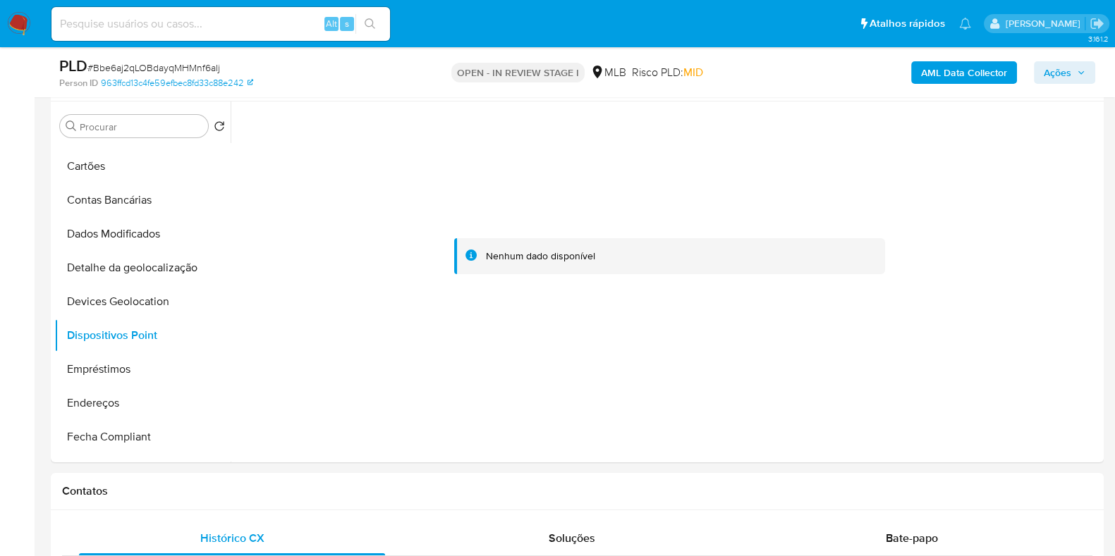
click at [941, 63] on b "AML Data Collector" at bounding box center [964, 72] width 86 height 23
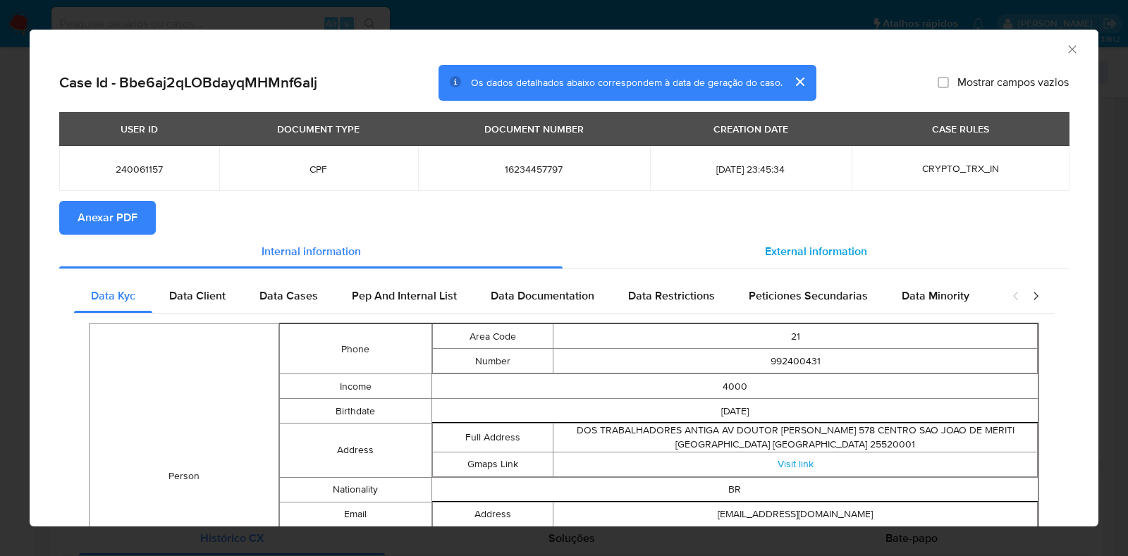
click at [818, 239] on div "External information" at bounding box center [816, 252] width 506 height 34
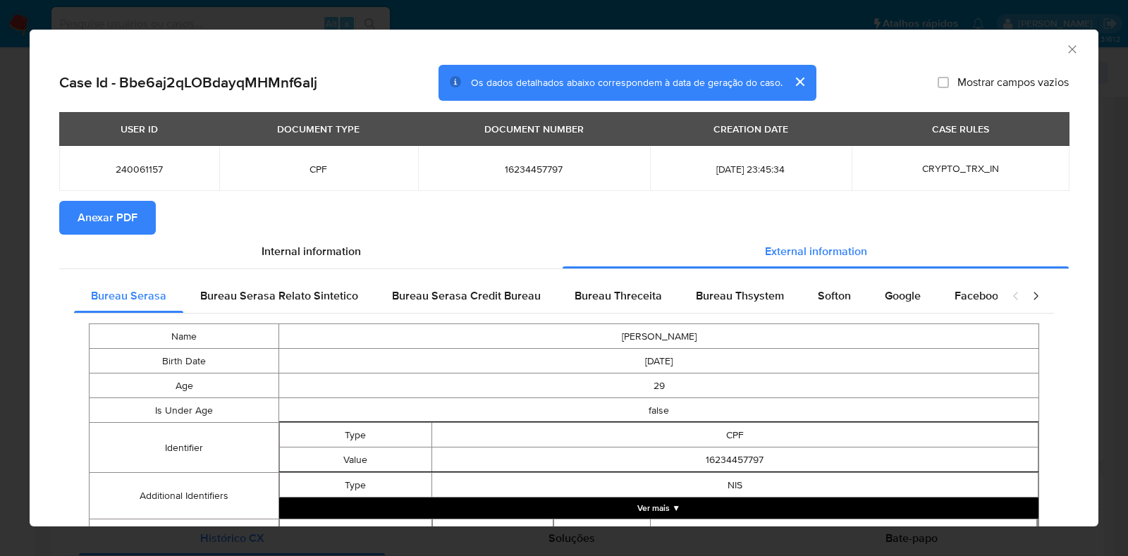
click at [104, 212] on span "Anexar PDF" at bounding box center [108, 217] width 60 height 31
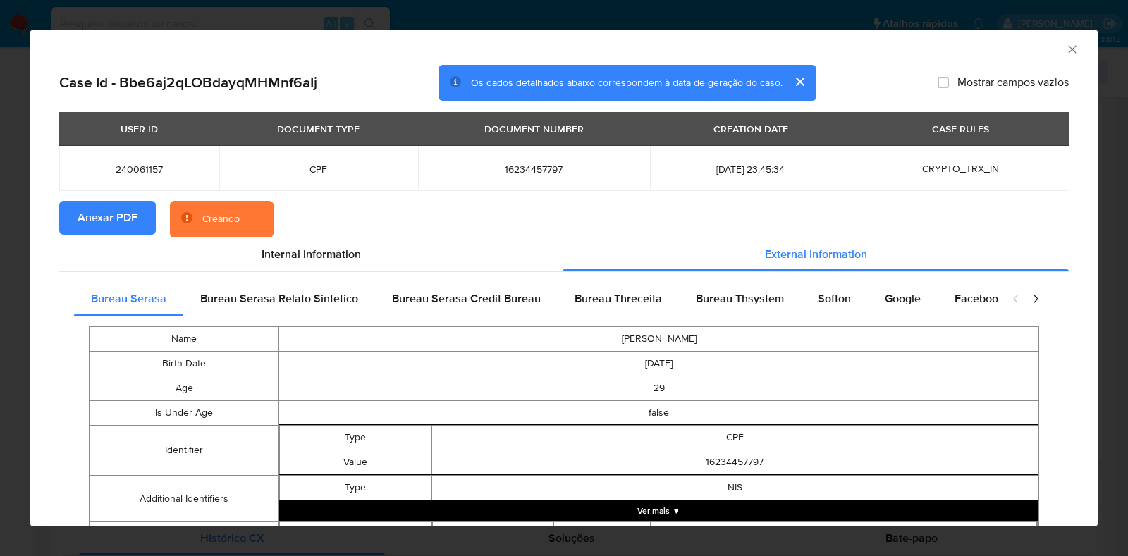
click at [0, 262] on div "AML Data Collector Case Id - Bbe6aj2qLOBdayqMHMnf6aIj Os dados detalhados abaix…" at bounding box center [564, 278] width 1128 height 556
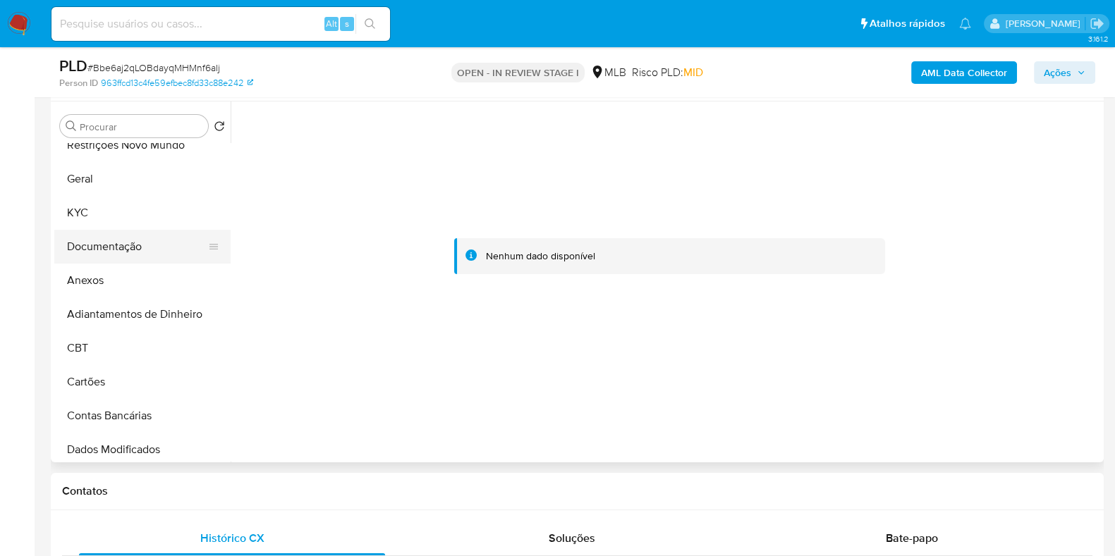
scroll to position [0, 0]
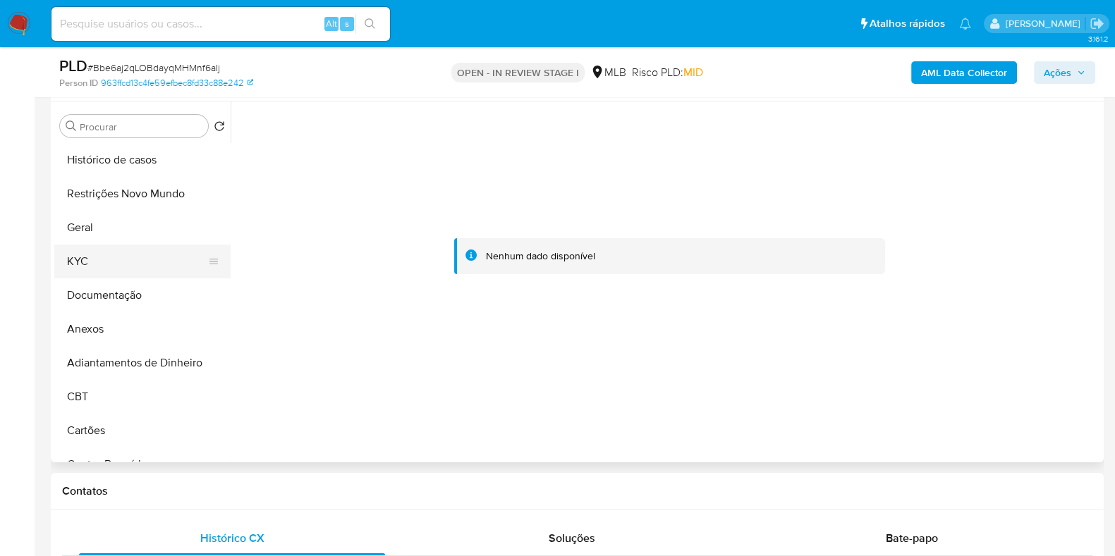
click at [116, 261] on button "KYC" at bounding box center [136, 262] width 165 height 34
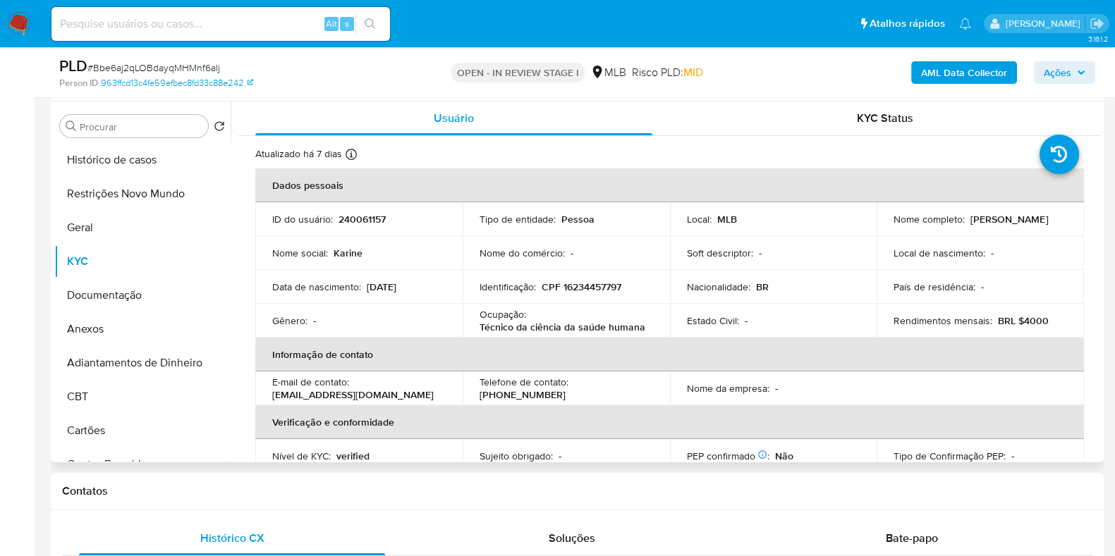
drag, startPoint x: 1012, startPoint y: 227, endPoint x: 883, endPoint y: 227, distance: 129.7
click at [883, 227] on td "Nome completo : Karine de Araujo Peixoto" at bounding box center [979, 219] width 207 height 34
copy p "Karine de Araujo Peixoto"
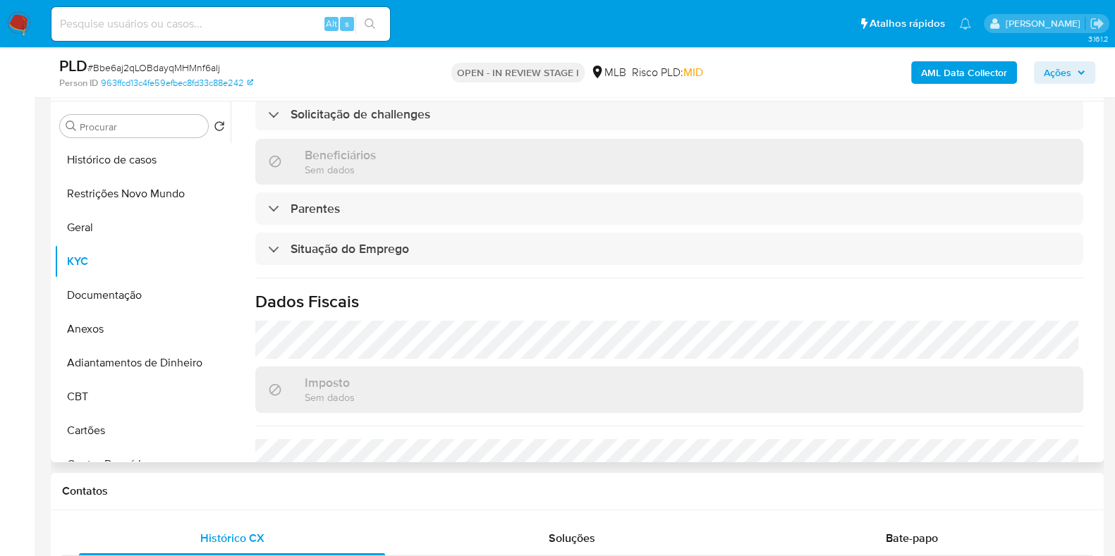
scroll to position [529, 0]
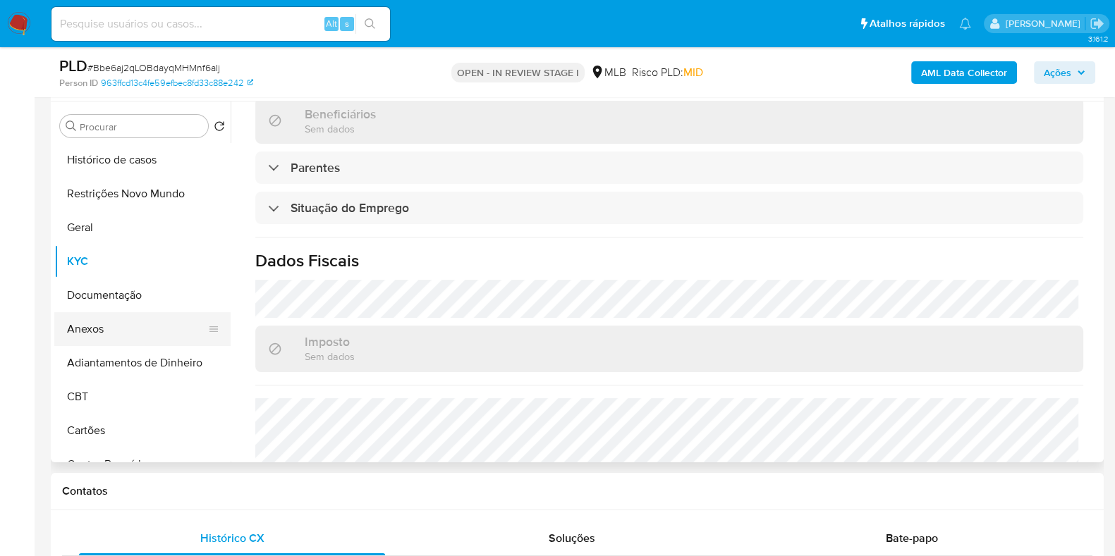
drag, startPoint x: 96, startPoint y: 329, endPoint x: 116, endPoint y: 329, distance: 20.4
click at [96, 329] on button "Anexos" at bounding box center [136, 329] width 165 height 34
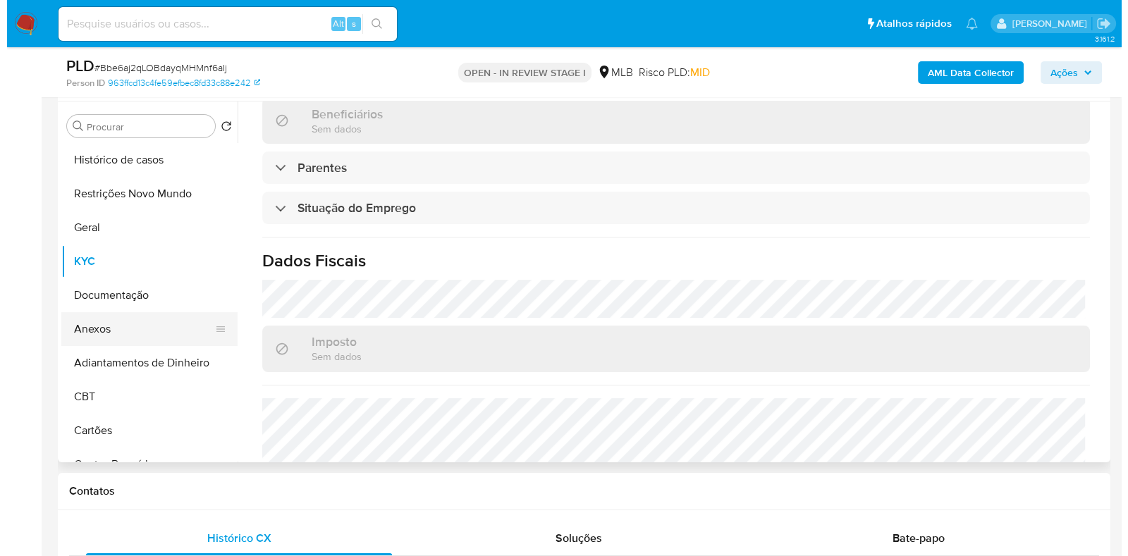
scroll to position [0, 0]
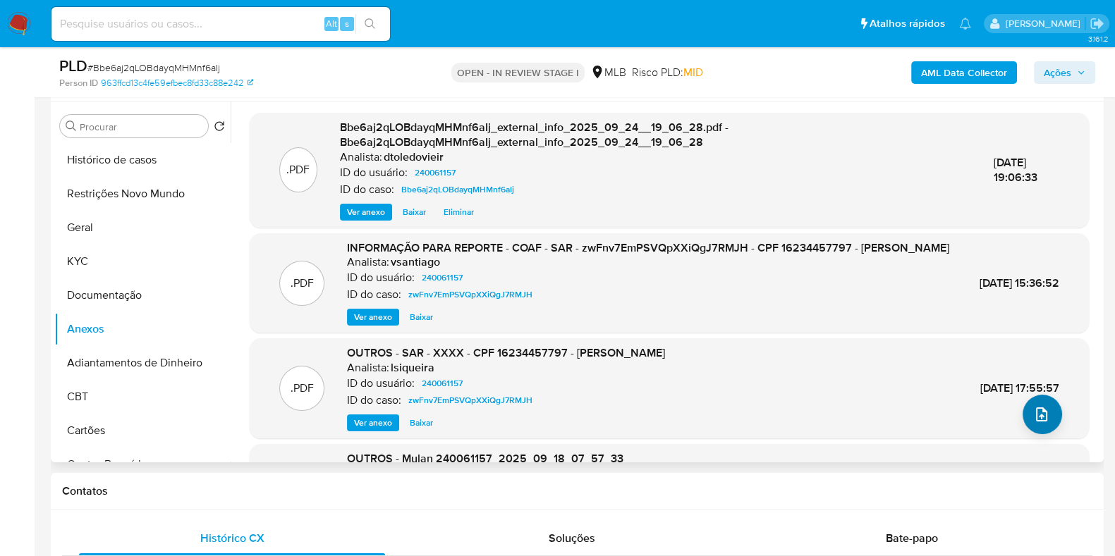
drag, startPoint x: 1015, startPoint y: 405, endPoint x: 1037, endPoint y: 413, distance: 24.1
click at [1019, 409] on div ".PDF Bbe6aj2qLOBdayqMHMnf6aIj_external_info_2025_09_24__19_06_28.pdf - Bbe6aj2q…" at bounding box center [669, 351] width 839 height 477
click at [1038, 414] on icon "upload-file" at bounding box center [1041, 414] width 17 height 17
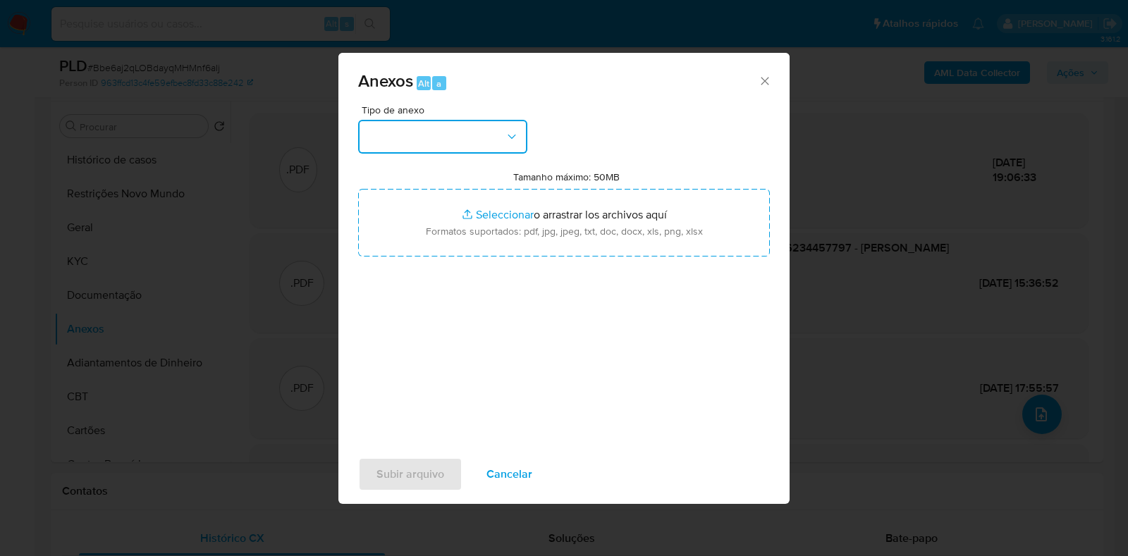
click at [472, 139] on button "button" at bounding box center [442, 137] width 169 height 34
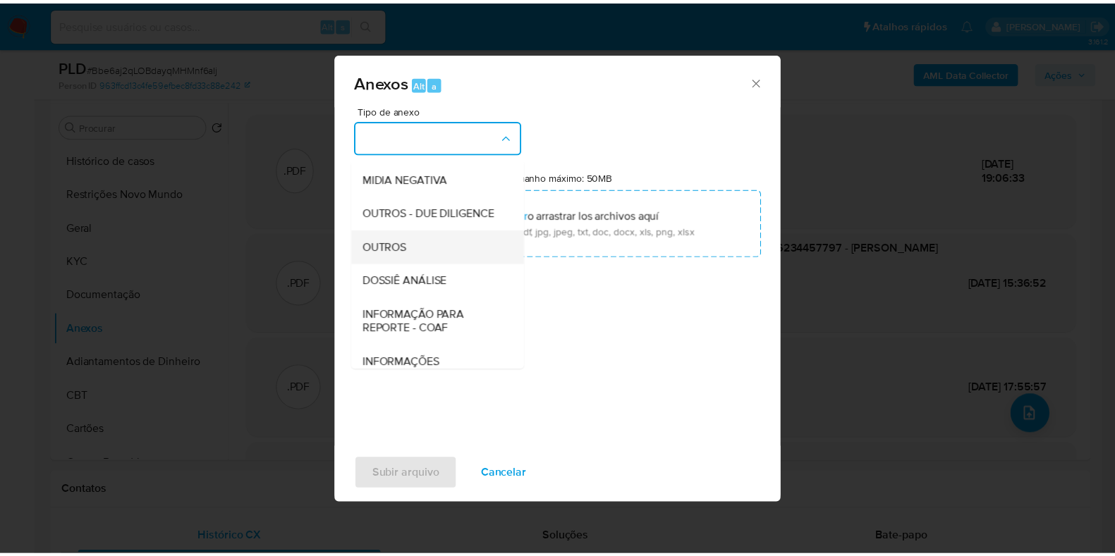
scroll to position [217, 0]
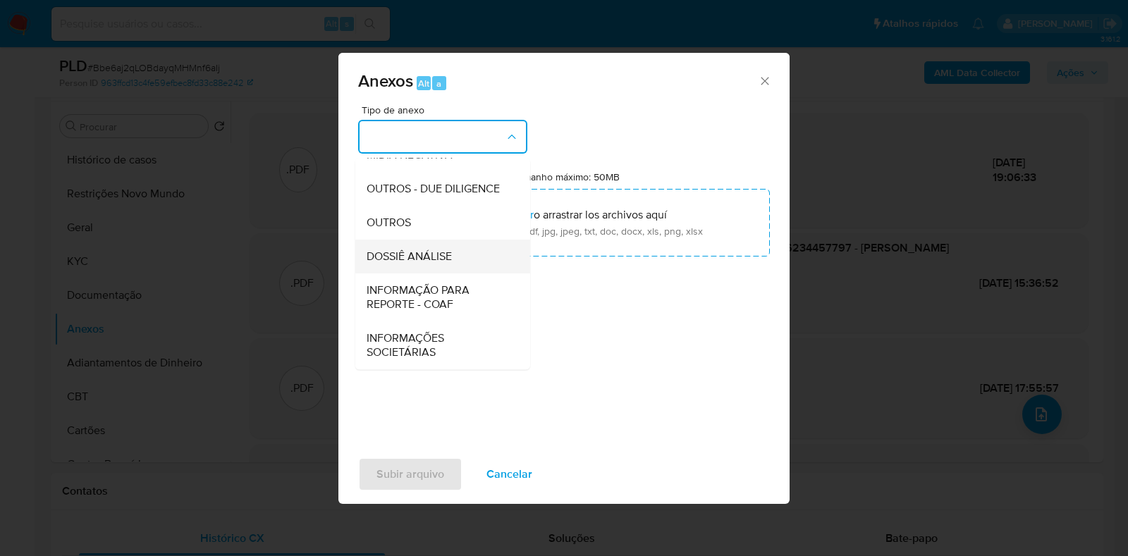
click at [425, 255] on span "DOSSIÊ ANÁLISE" at bounding box center [409, 257] width 85 height 14
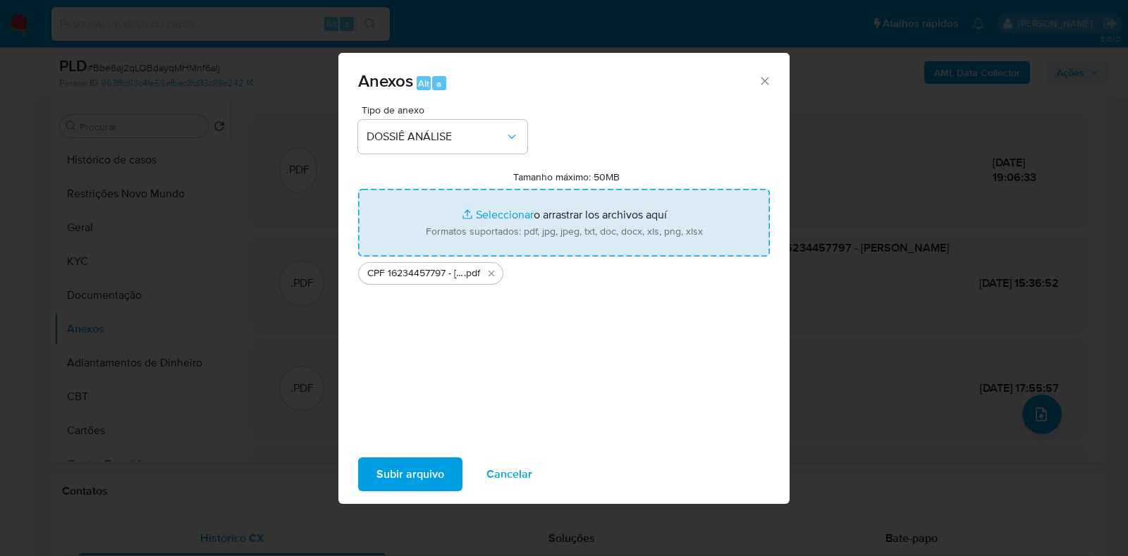
type input "C:\fakepath\Mulan 240061157_2025_09_24_08_46_05.xlsx"
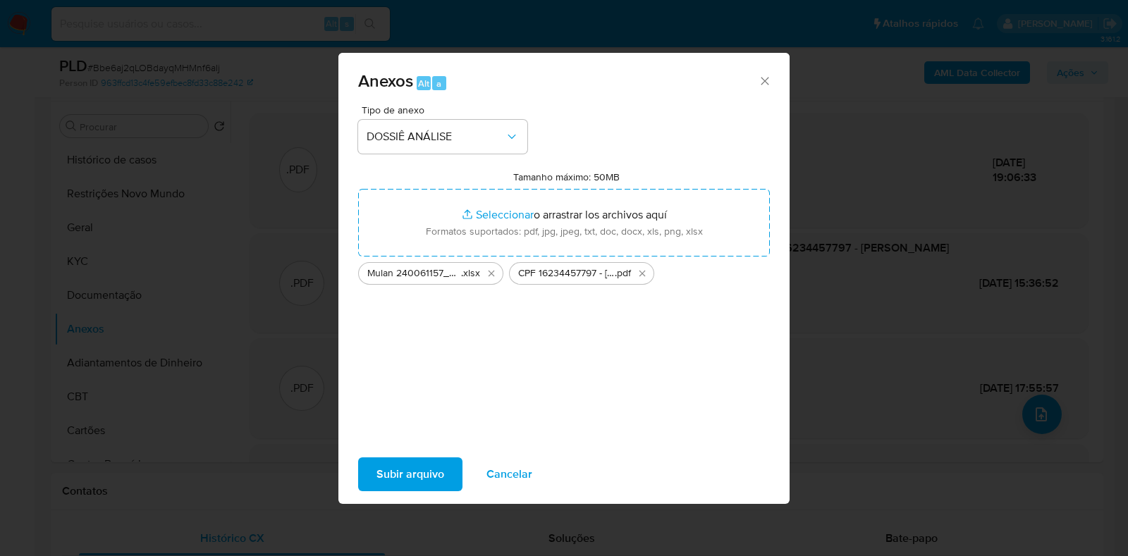
click at [455, 467] on button "Subir arquivo" at bounding box center [410, 475] width 104 height 34
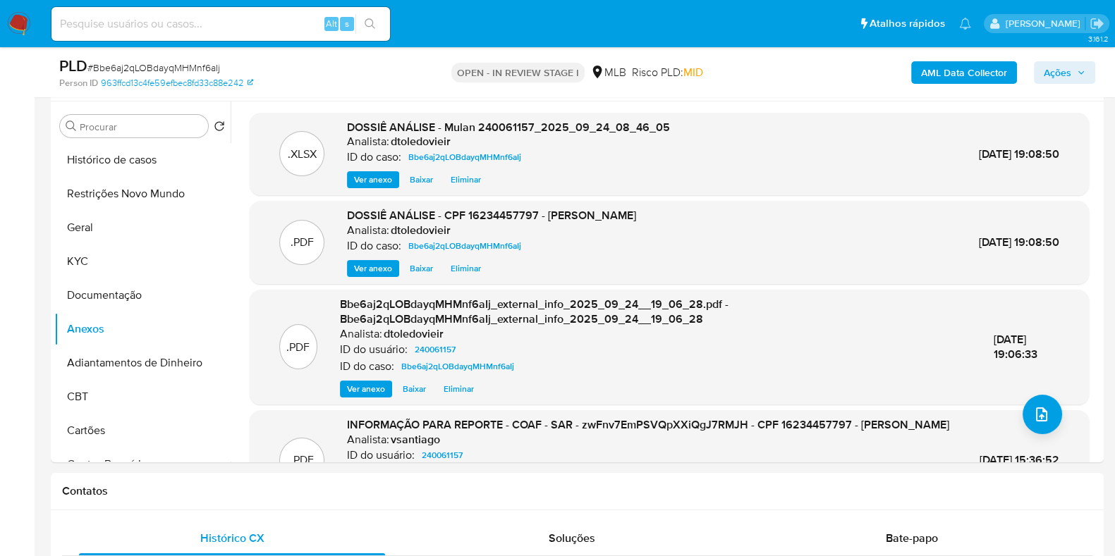
click at [1060, 71] on span "Ações" at bounding box center [1056, 72] width 27 height 23
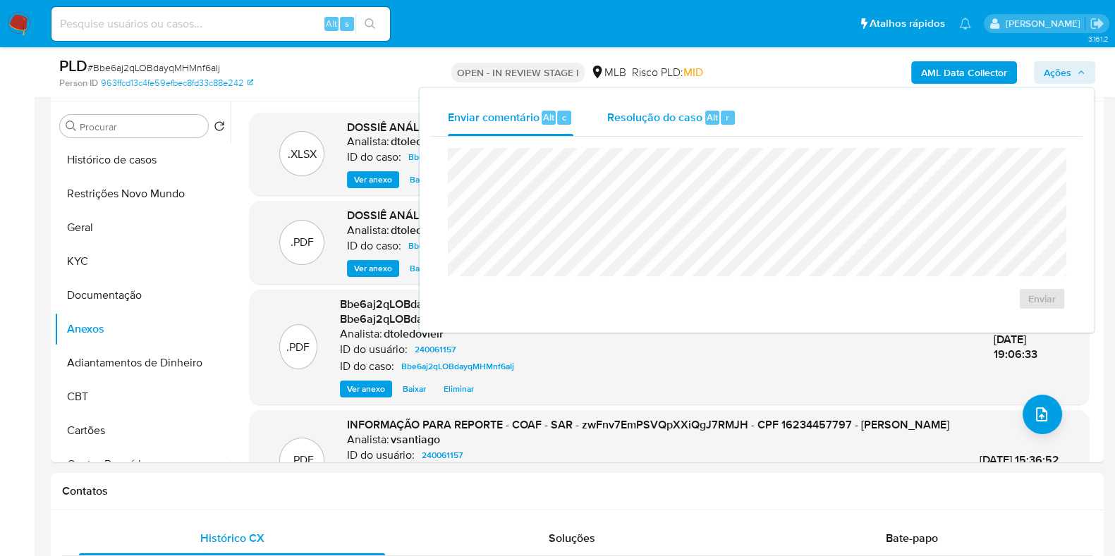
click at [671, 122] on span "Resolução do caso" at bounding box center [654, 117] width 95 height 16
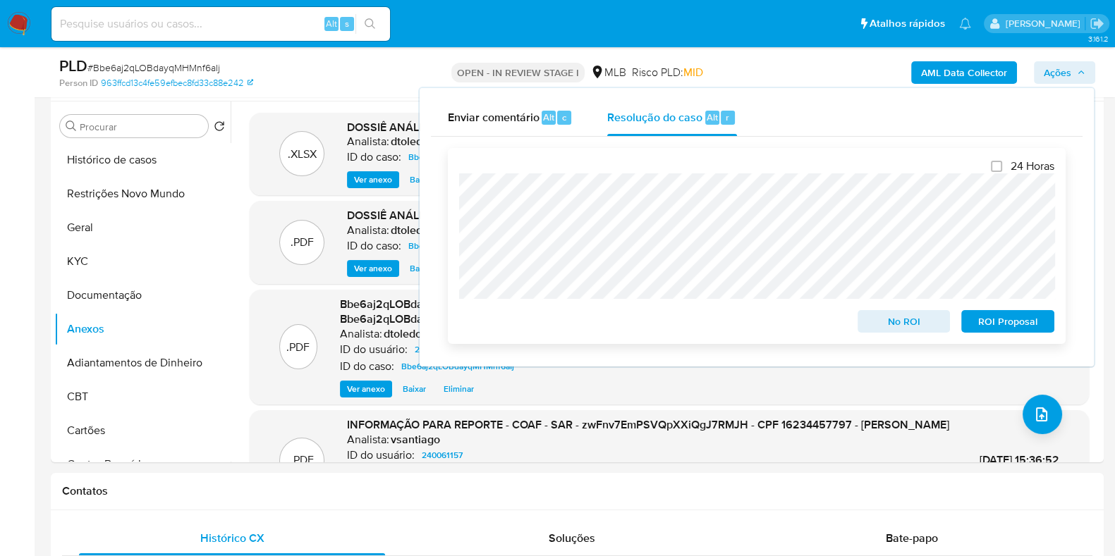
click at [878, 325] on span "No ROI" at bounding box center [903, 322] width 73 height 20
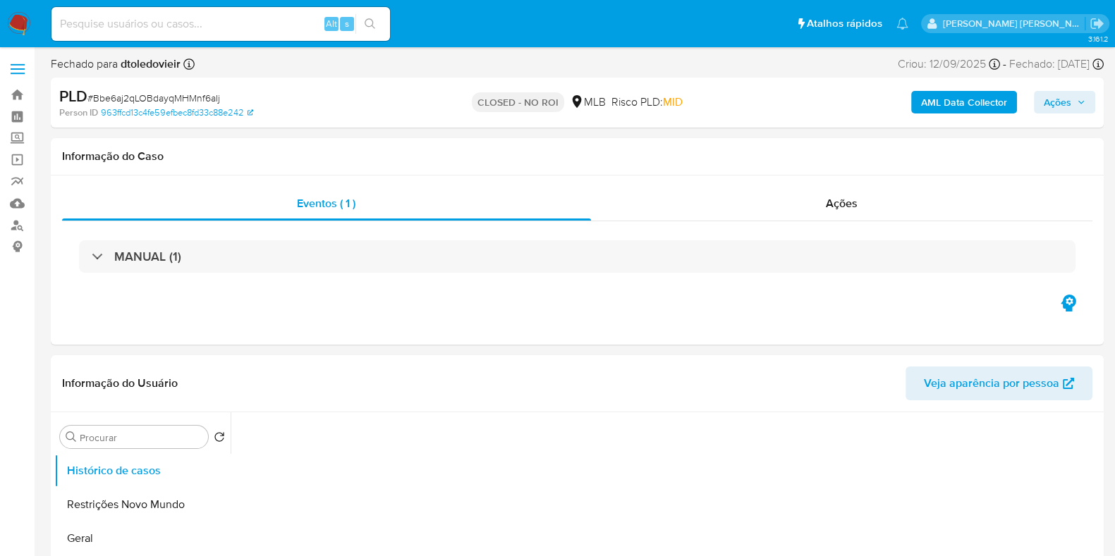
select select "10"
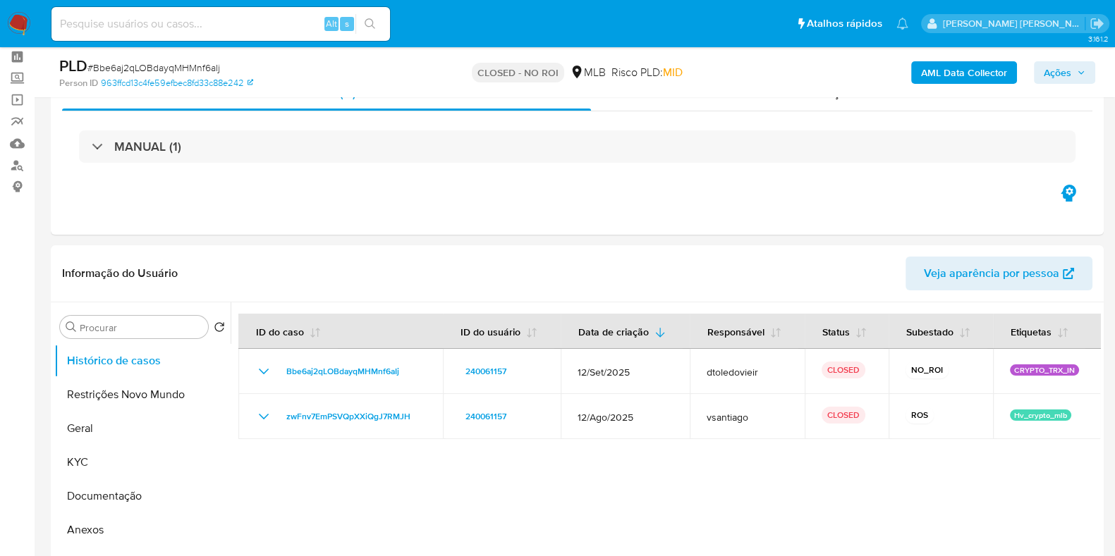
scroll to position [87, 0]
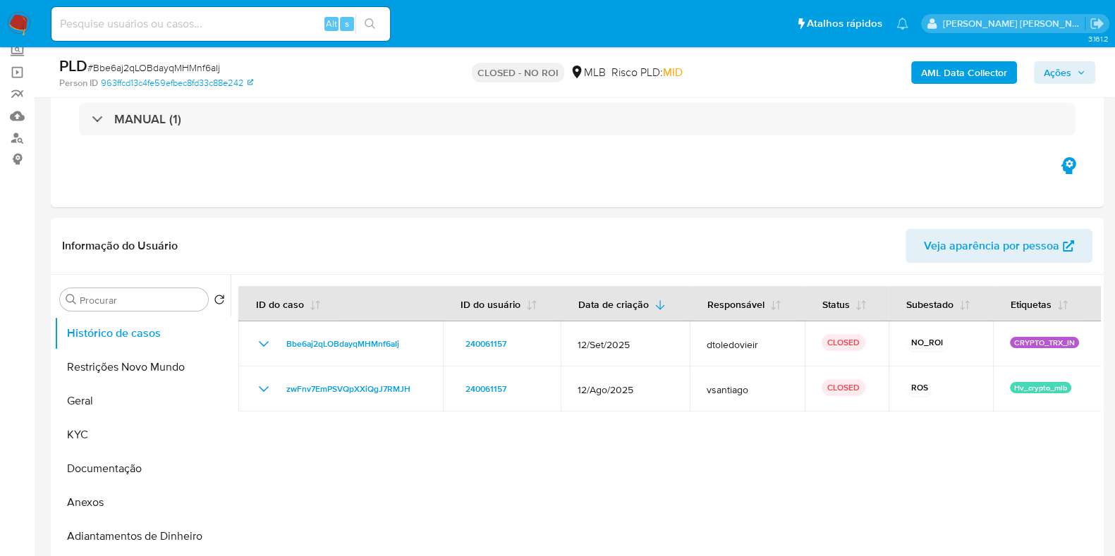
click at [24, 28] on img at bounding box center [19, 24] width 24 height 24
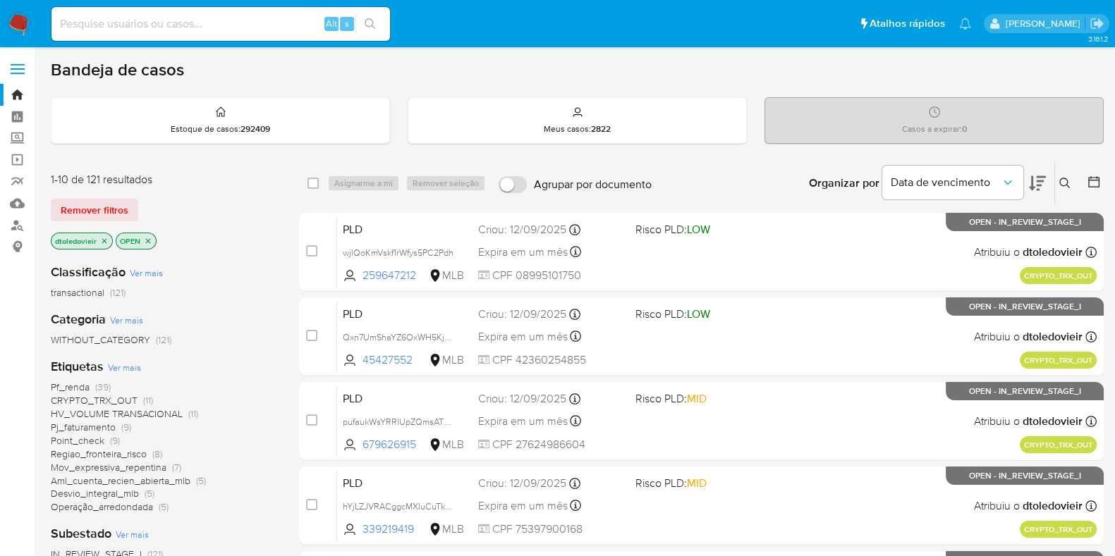
click at [25, 27] on img at bounding box center [19, 24] width 24 height 24
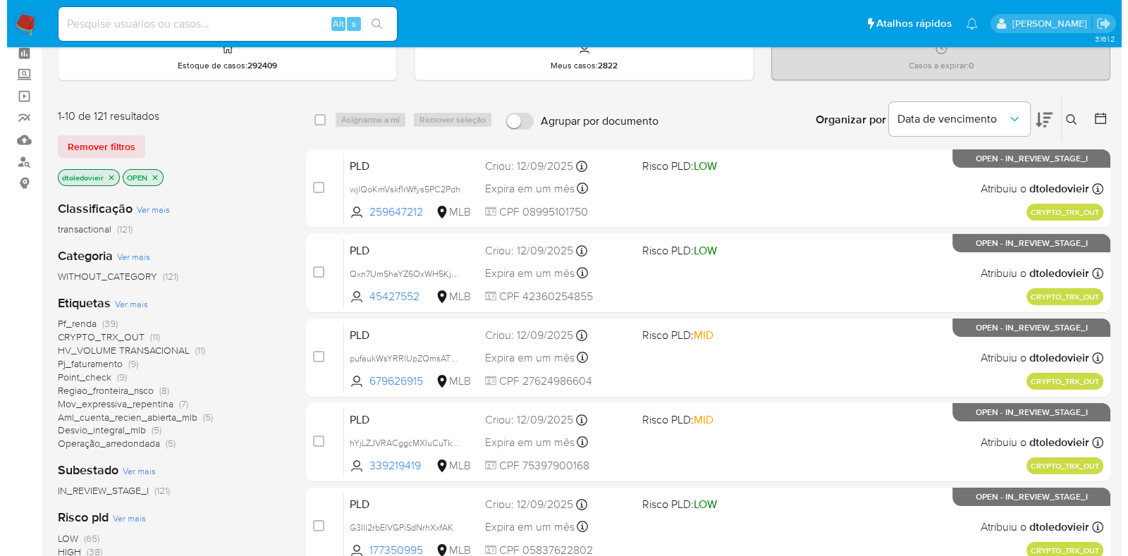
scroll to position [87, 0]
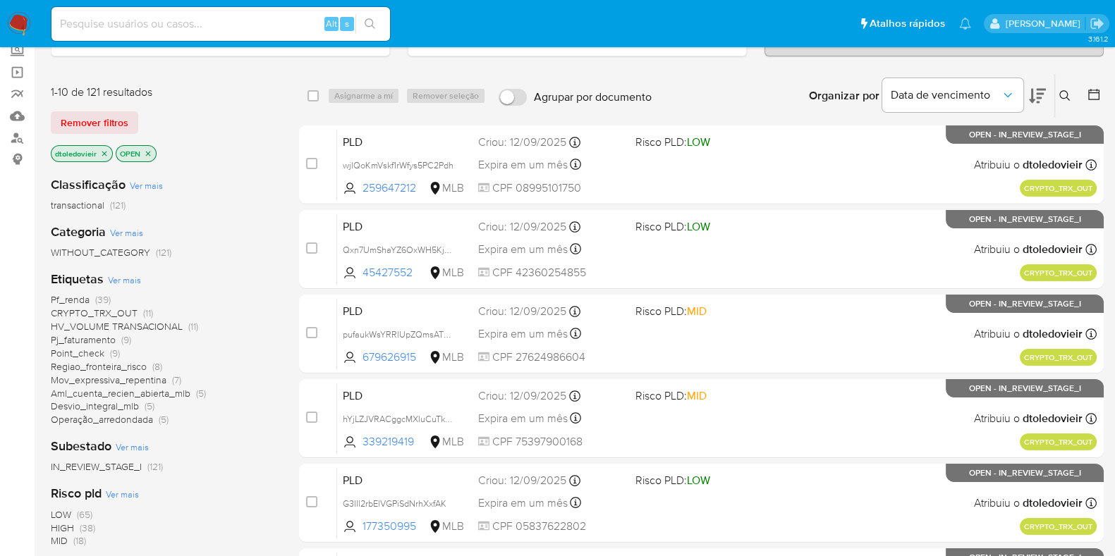
click at [122, 280] on span "Ver mais" at bounding box center [124, 280] width 33 height 13
click at [124, 282] on span "Ver mais" at bounding box center [124, 280] width 33 height 13
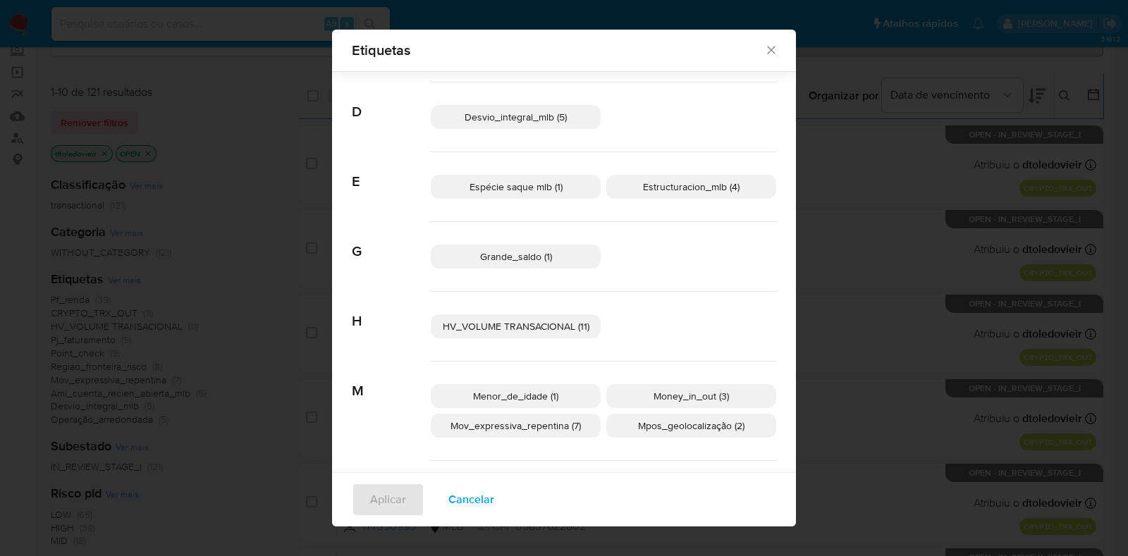
scroll to position [341, 0]
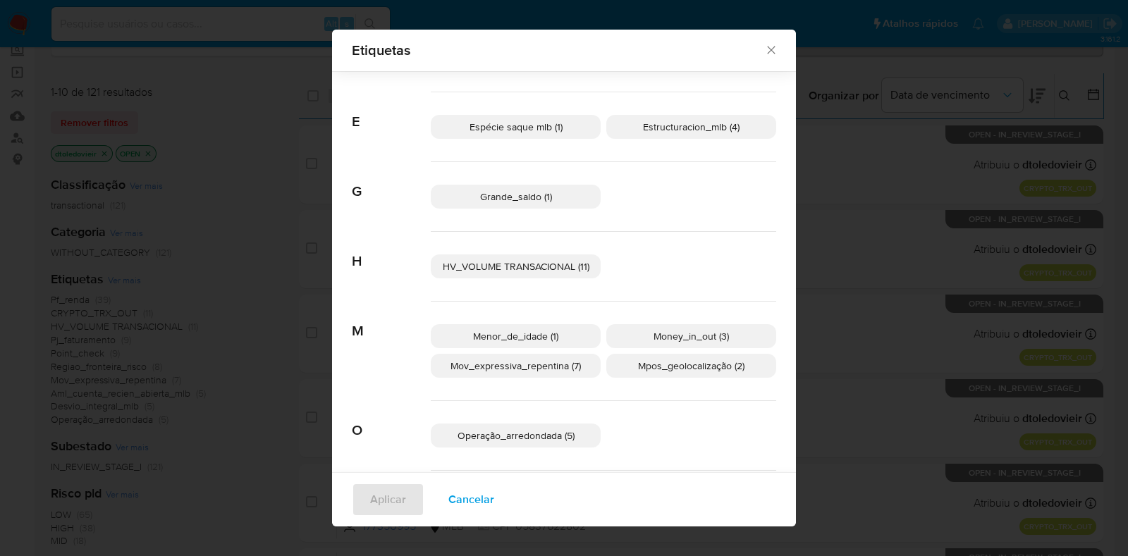
click at [764, 56] on icon "Fechar" at bounding box center [771, 50] width 14 height 14
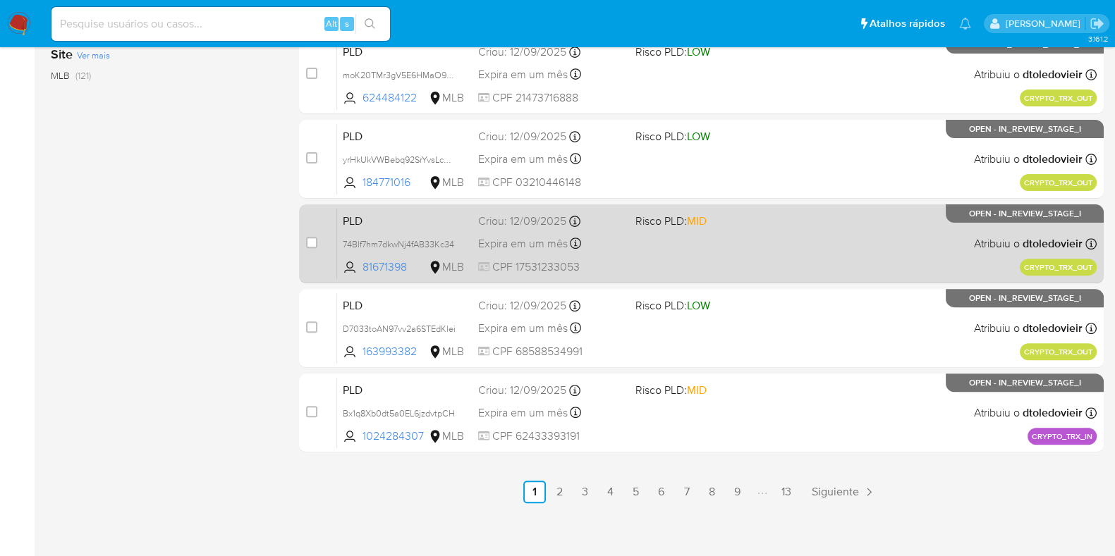
scroll to position [606, 0]
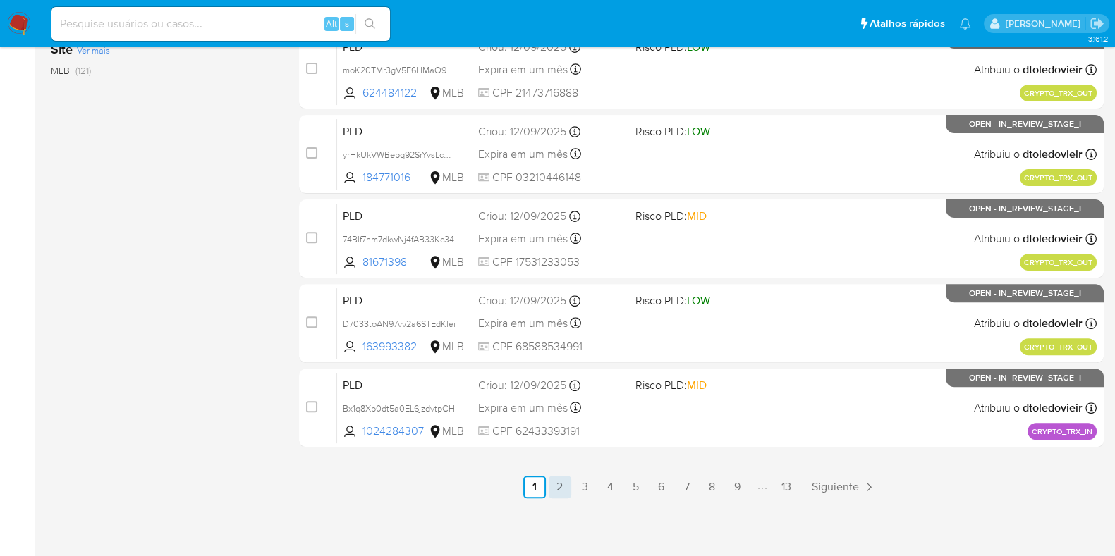
click at [556, 484] on link "2" at bounding box center [560, 487] width 23 height 23
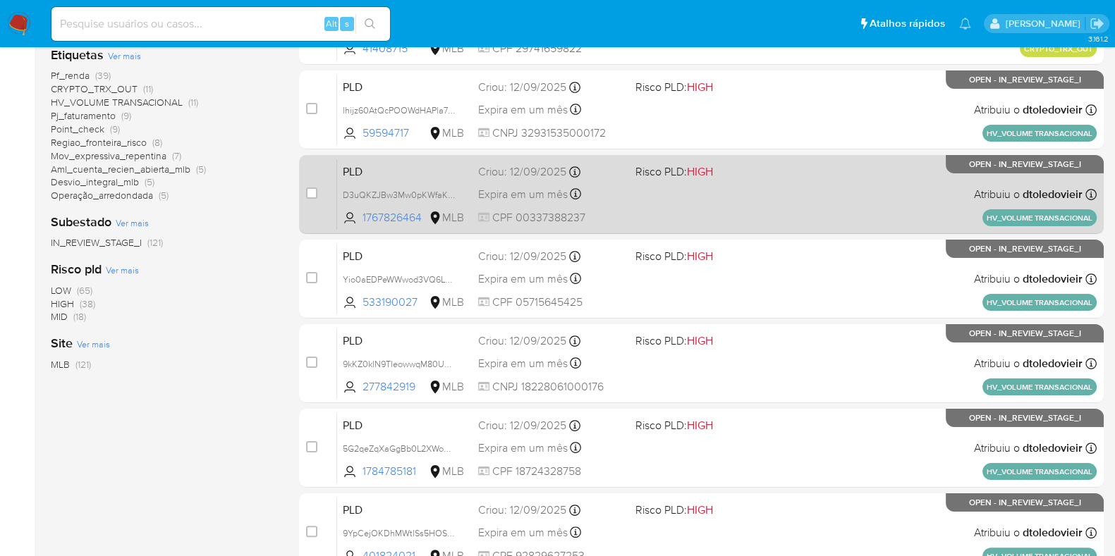
scroll to position [352, 0]
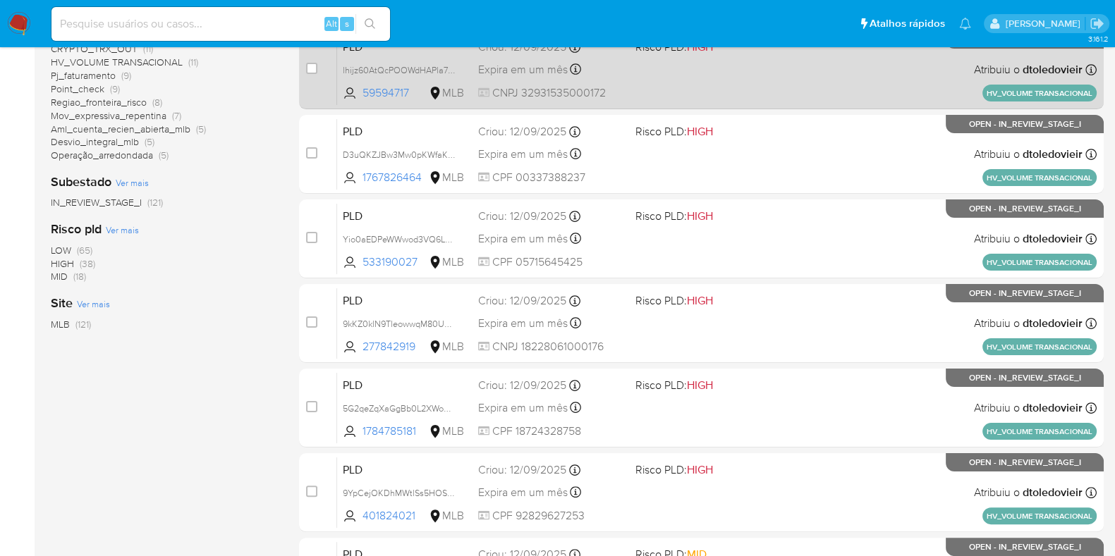
click at [790, 87] on div "PLD lhijz60AtQcPOOWdHAPla7kU 59594717 MLB Risco PLD: HIGH Criou: 12/09/2025 Cri…" at bounding box center [716, 69] width 759 height 71
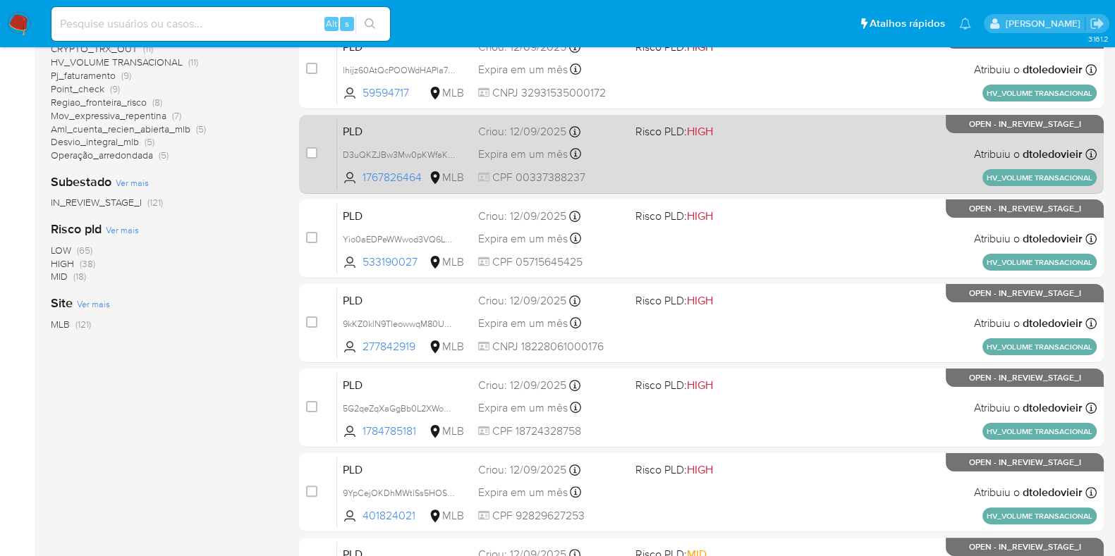
click at [769, 146] on div "PLD D3uQKZJBw3Mw0pKWfaKbk3Fx 1767826464 MLB Risco PLD: HIGH Criou: 12/09/2025 C…" at bounding box center [716, 153] width 759 height 71
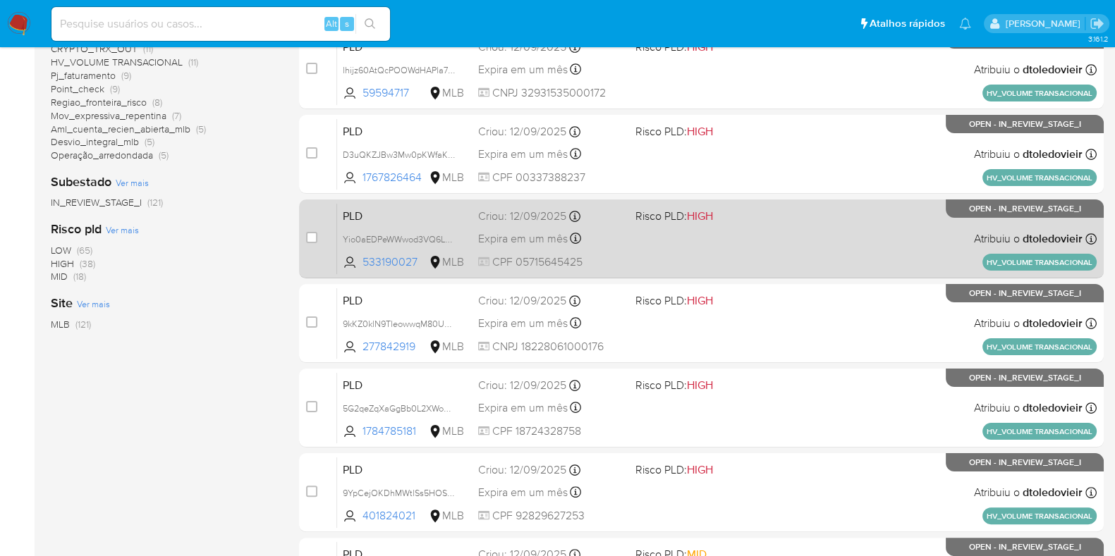
click at [761, 227] on div "PLD Yio0aEDPeWWwod3VQ6LcfOdX 533190027 MLB Risco PLD: HIGH Criou: 12/09/2025 Cr…" at bounding box center [716, 238] width 759 height 71
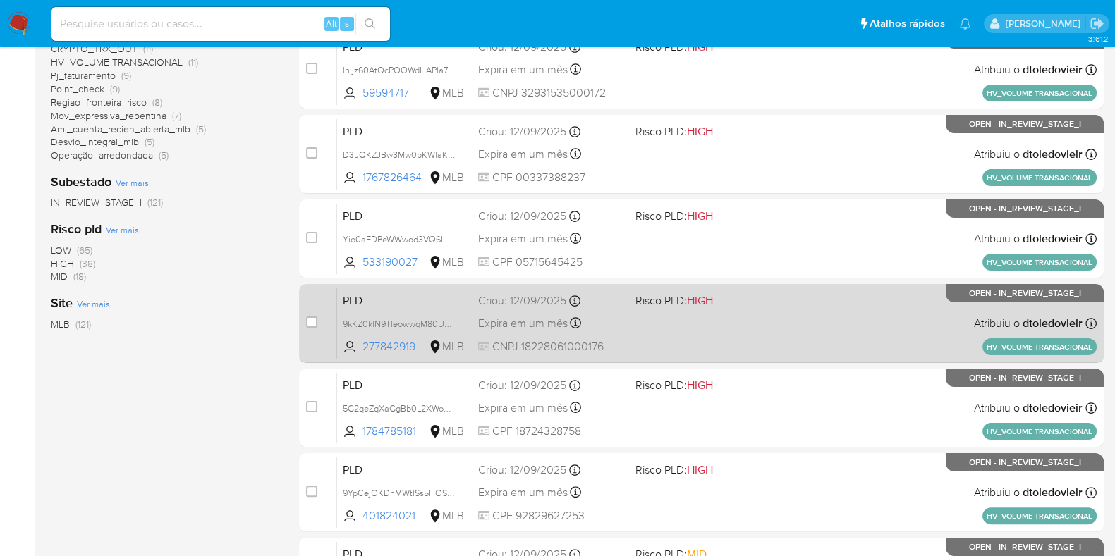
click at [744, 312] on div "PLD 9kKZ0klN9TleowwqM80UgqFK 277842919 MLB Risco PLD: HIGH Criou: 12/09/2025 Cr…" at bounding box center [716, 323] width 759 height 71
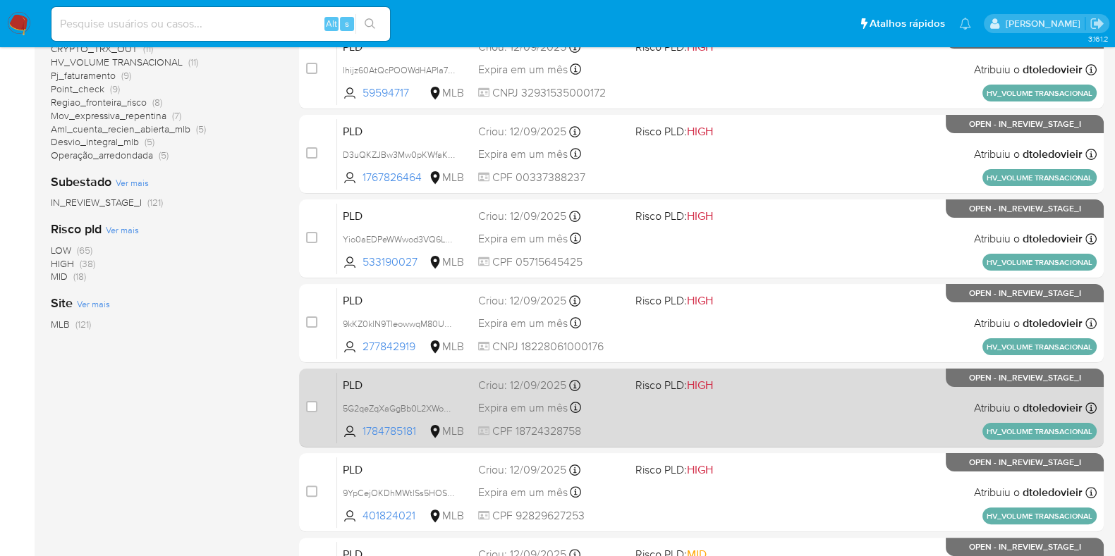
click at [745, 393] on div "PLD 5G2qeZqXaGgBb0L2XWonkY3X 1784785181 MLB Risco PLD: HIGH Criou: 12/09/2025 C…" at bounding box center [716, 407] width 759 height 71
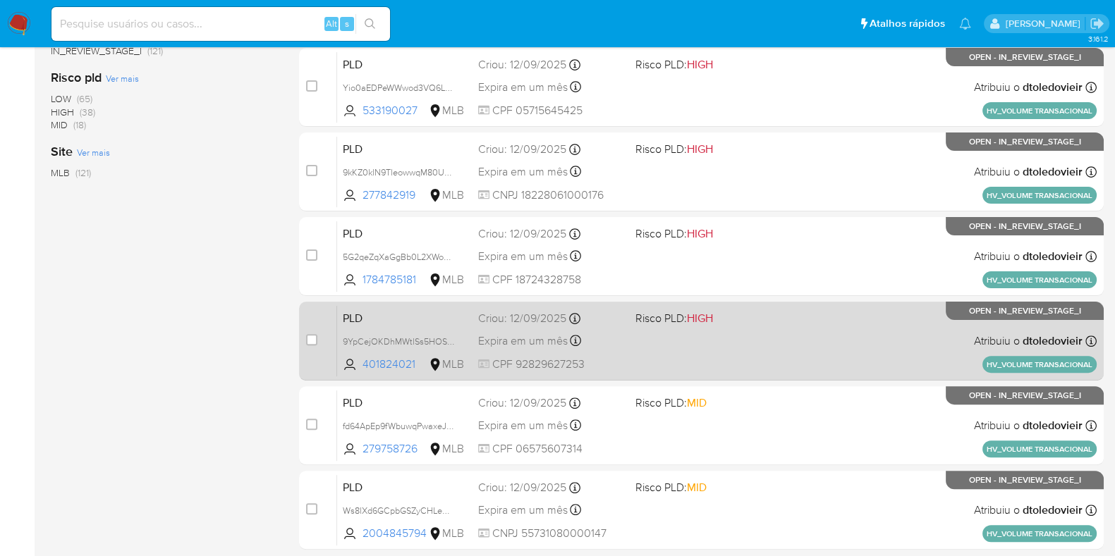
scroll to position [606, 0]
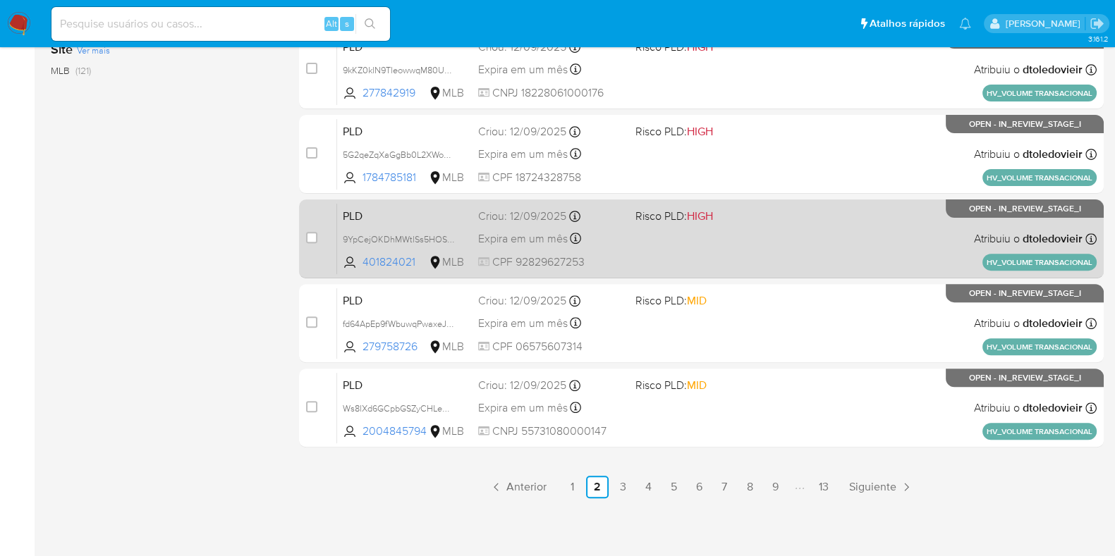
click at [766, 221] on span "Risco PLD: HIGH" at bounding box center [708, 215] width 146 height 18
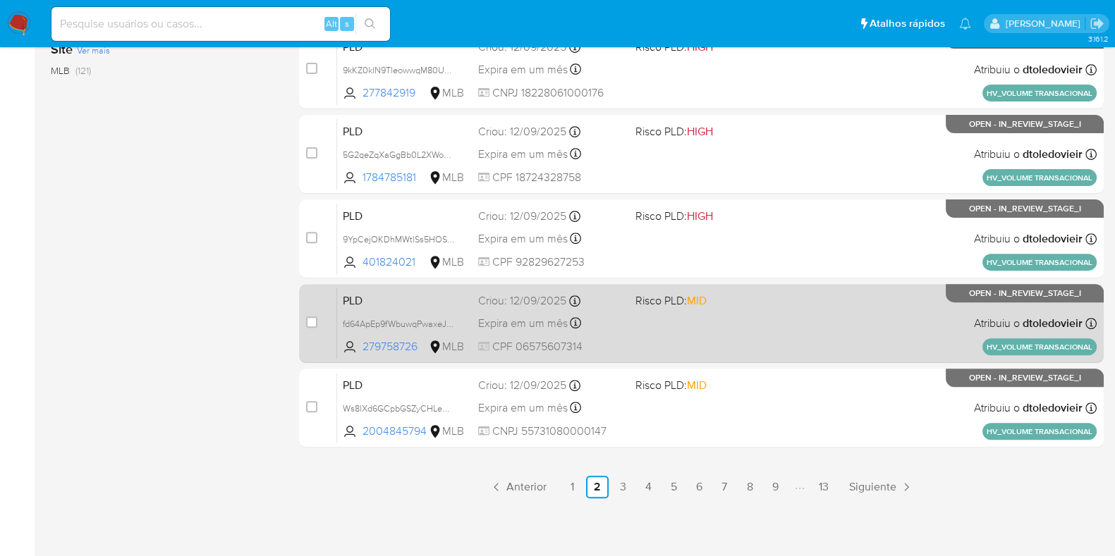
click at [749, 309] on div "PLD fd64ApEp9fWbuwqPwaxeJMYV 279758726 MLB Risco PLD: MID Criou: 12/09/2025 Cri…" at bounding box center [716, 323] width 759 height 71
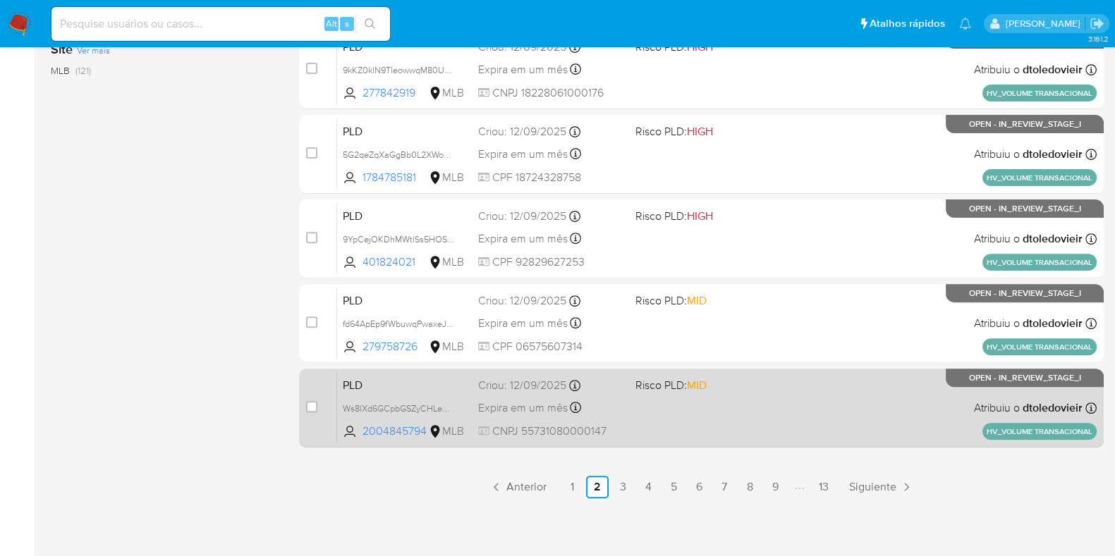
click at [741, 394] on div "PLD Ws8lXd6GCpbGSZyCHLeCx4en 2004845794 MLB Risco PLD: MID Criou: 12/09/2025 Cr…" at bounding box center [716, 407] width 759 height 71
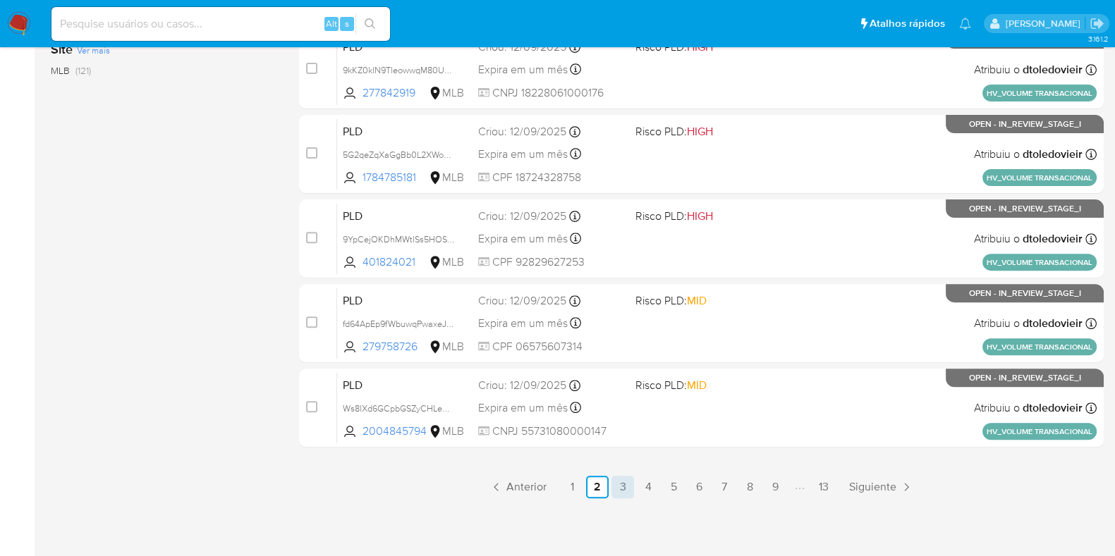
click at [625, 489] on link "3" at bounding box center [622, 487] width 23 height 23
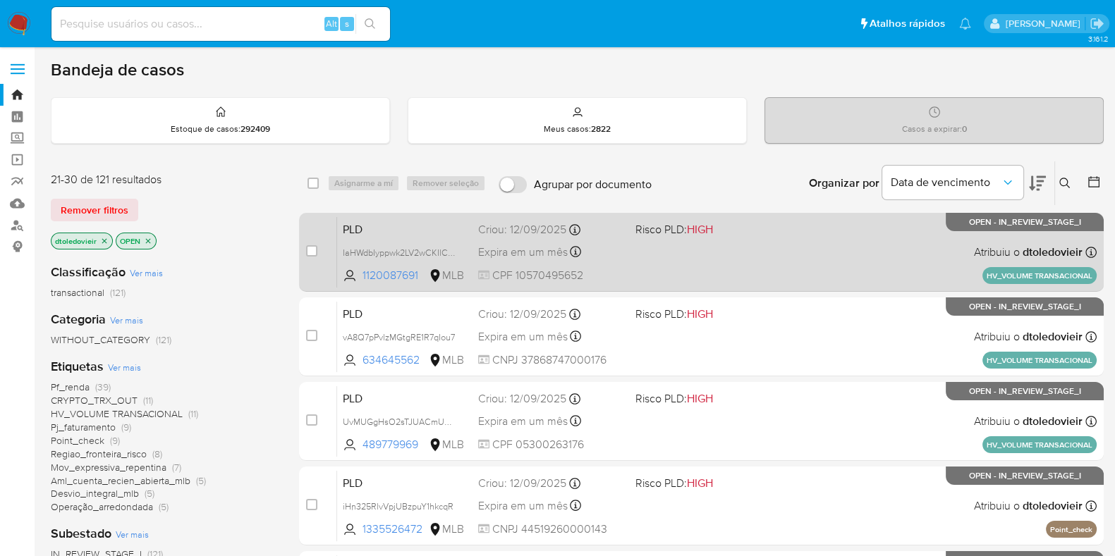
click at [797, 243] on div "PLD IaHWdbIyppwk2LV2wCKIlCbT 1120087691 MLB Risco PLD: HIGH Criou: 12/09/2025 C…" at bounding box center [716, 251] width 759 height 71
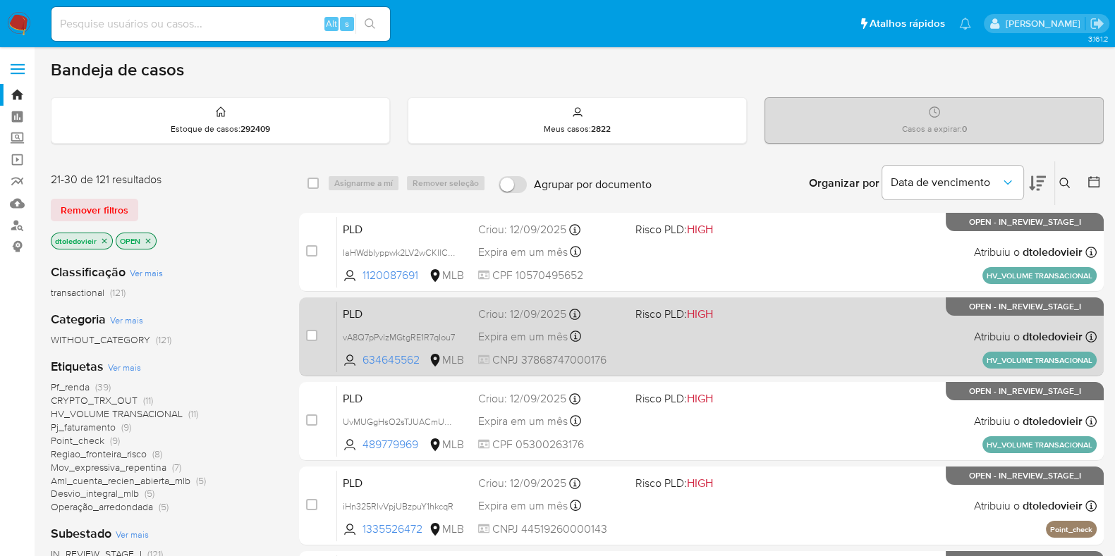
click at [772, 337] on div "PLD vA8Q7pPvlzMGtgRE1R7qIou7 634645562 MLB Risco PLD: HIGH Criou: 12/09/2025 Cr…" at bounding box center [716, 336] width 759 height 71
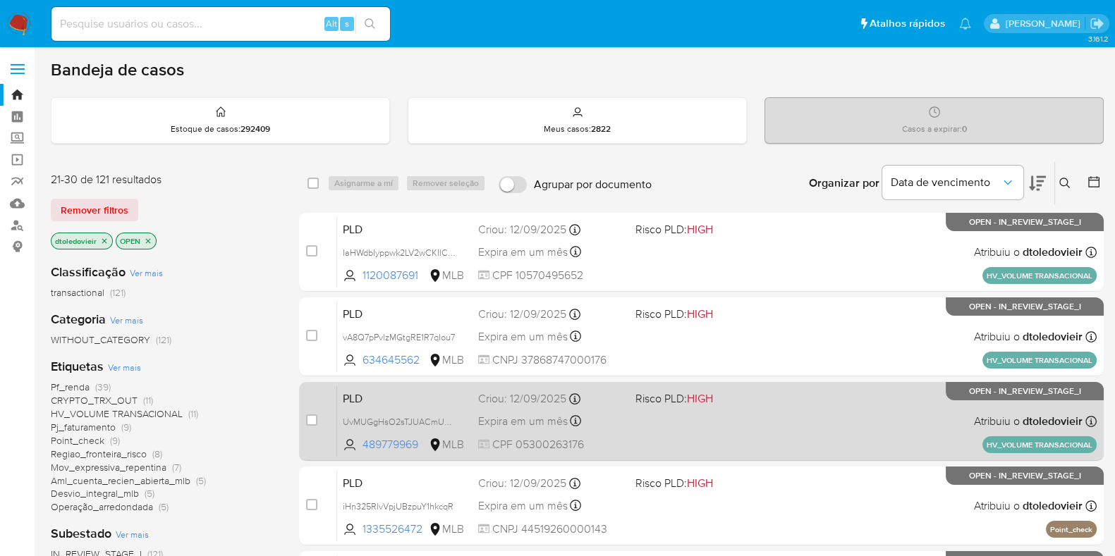
click at [779, 417] on div "PLD UvMUGgHsO2sTJUACmUPP55v5 489779969 MLB Risco PLD: HIGH Criou: 12/09/2025 Cr…" at bounding box center [716, 421] width 759 height 71
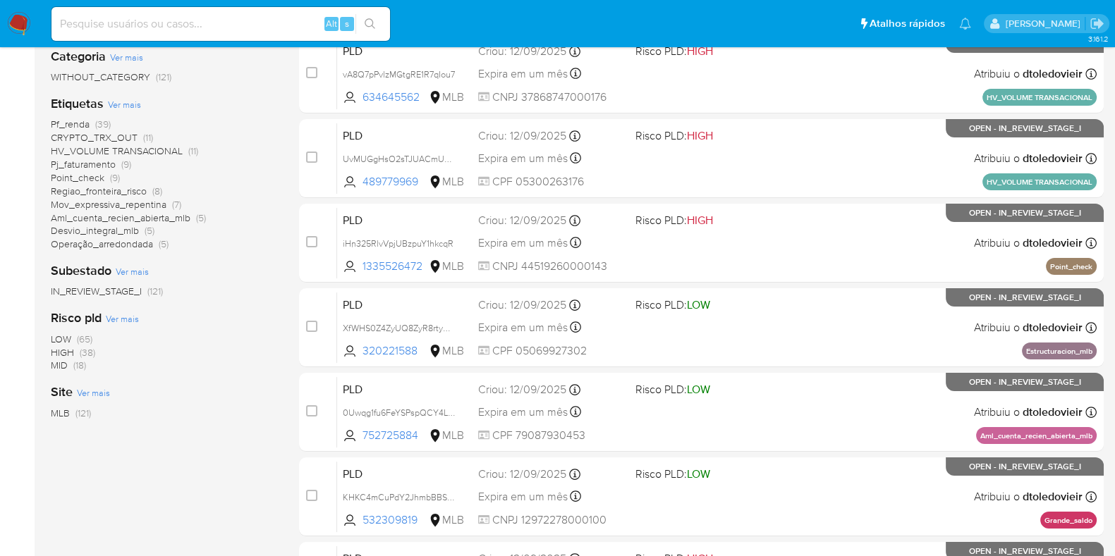
scroll to position [352, 0]
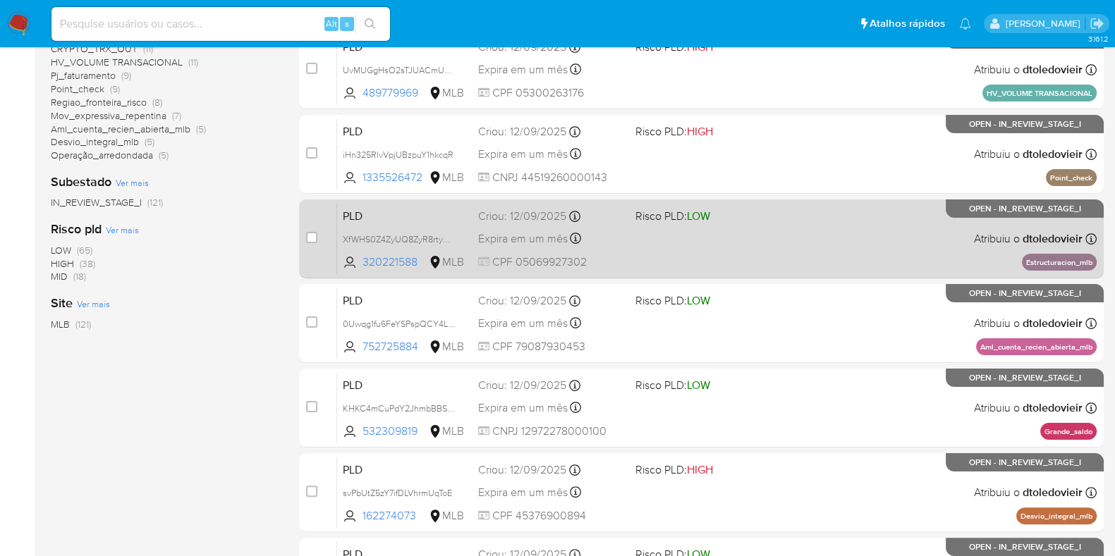
click at [864, 161] on div "PLD iHn325RlvVpjUBzpuY1hkcqR 1335526472 MLB Risco PLD: HIGH Criou: 12/09/2025 C…" at bounding box center [716, 153] width 759 height 71
click at [836, 226] on div "PLD XfWHS0Z4ZyUQ8ZyR8rtyVYlL 320221588 MLB Risco PLD: LOW Criou: 12/09/2025 Cri…" at bounding box center [716, 238] width 759 height 71
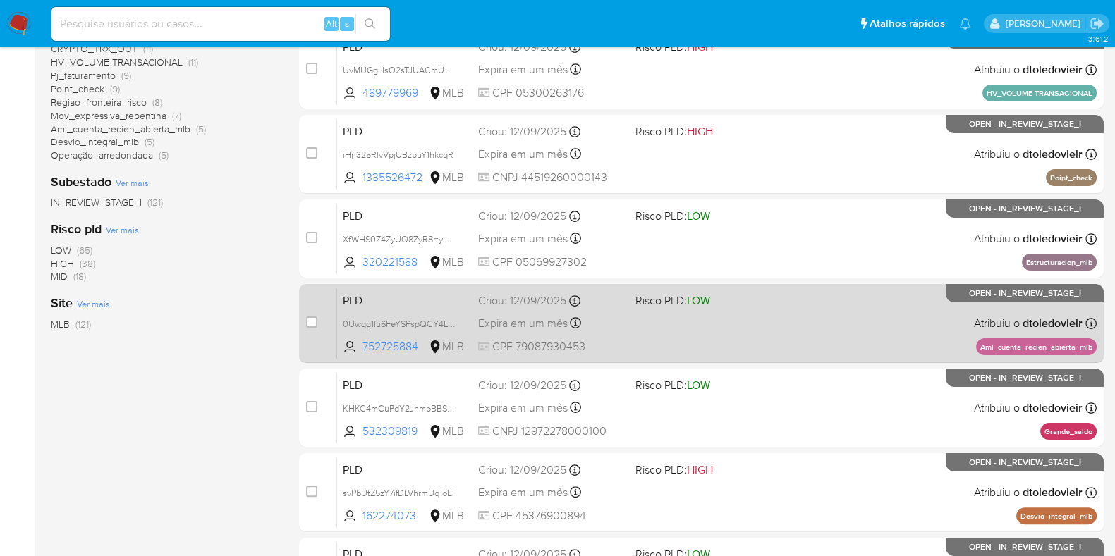
click at [819, 325] on div "PLD 0Uwqg1fu6FeYSPspQCY4LLR8 752725884 MLB Risco PLD: LOW Criou: 12/09/2025 Cri…" at bounding box center [716, 323] width 759 height 71
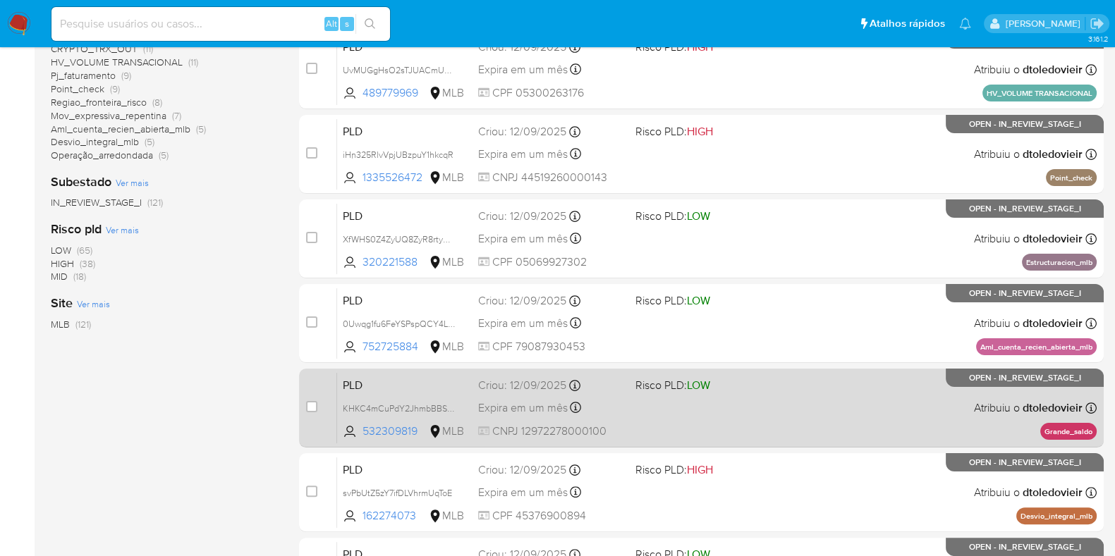
click at [812, 396] on div "PLD KHKC4mCuPdY2JhmbBBS49MBl 532309819 MLB Risco PLD: LOW Criou: 12/09/2025 Cri…" at bounding box center [716, 407] width 759 height 71
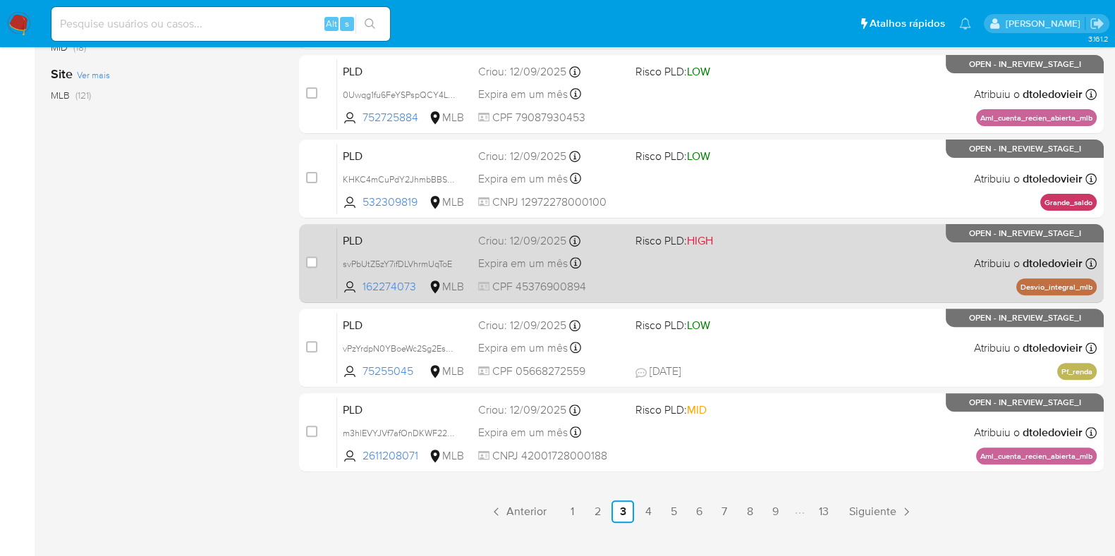
scroll to position [606, 0]
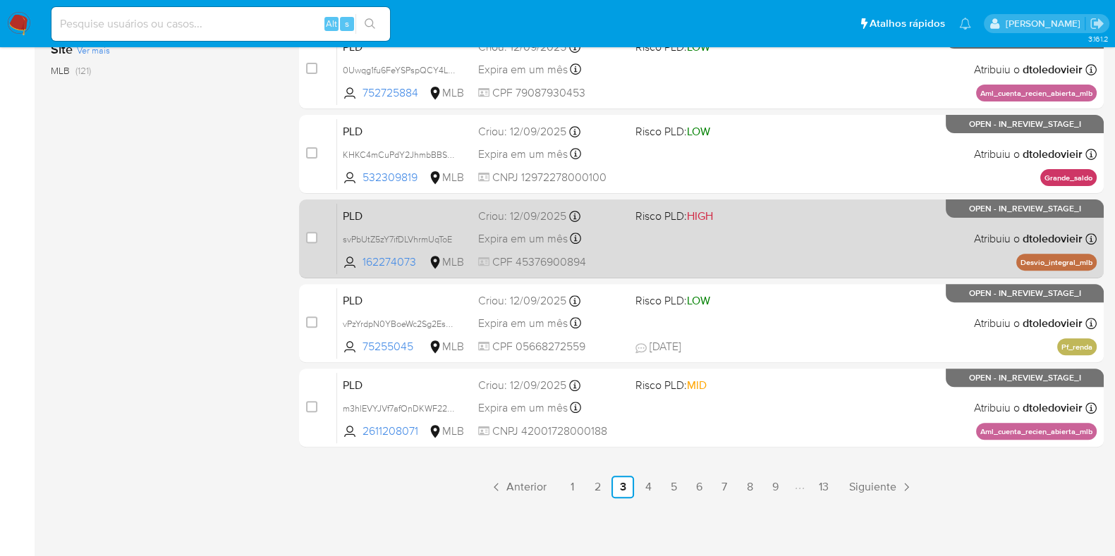
click at [847, 250] on div "PLD svPbUtZ5zY7ifDLVhrmUqToE 162274073 MLB Risco PLD: HIGH Criou: 12/09/2025 Cr…" at bounding box center [716, 238] width 759 height 71
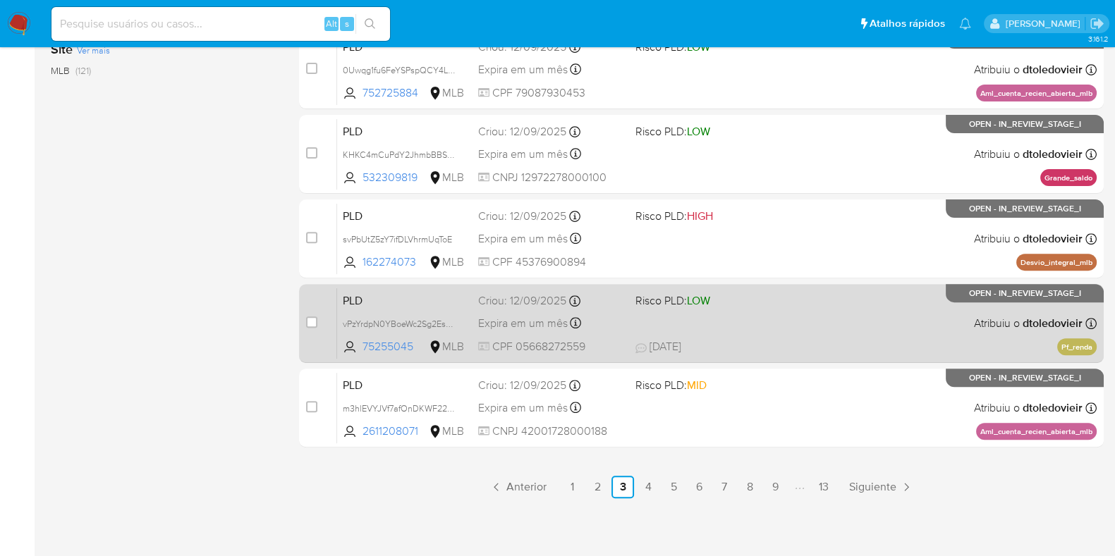
click at [830, 324] on div "PLD vPzYrdpN0YBoeWc2Sg2EsZj6 75255045 MLB Risco PLD: LOW Criou: 12/09/2025 Crio…" at bounding box center [716, 323] width 759 height 71
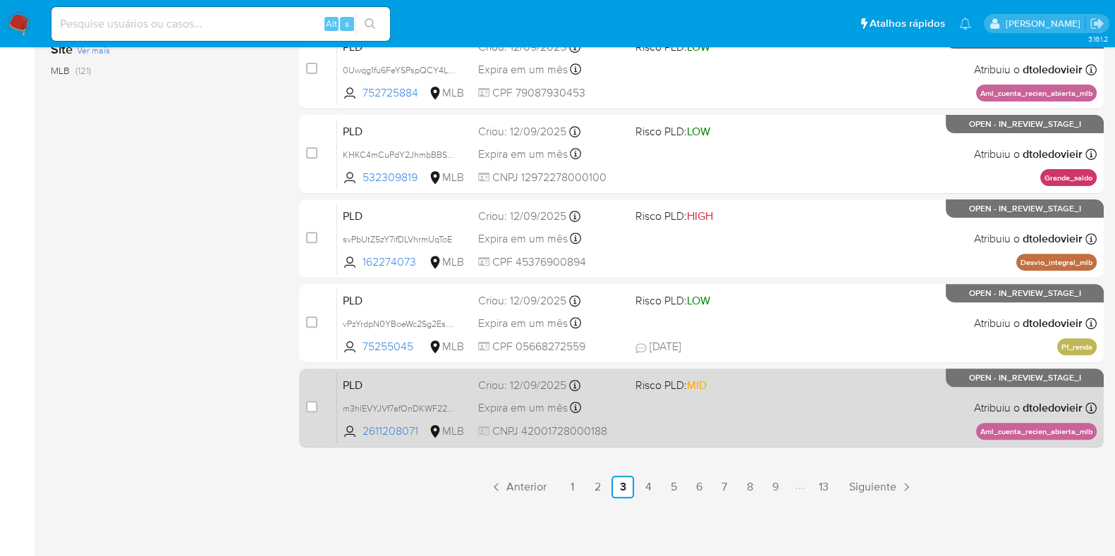
click at [806, 404] on div "PLD m3hlEVYJVf7afOnDKWF220gC 2611208071 MLB Risco PLD: MID Criou: 12/09/2025 Cr…" at bounding box center [716, 407] width 759 height 71
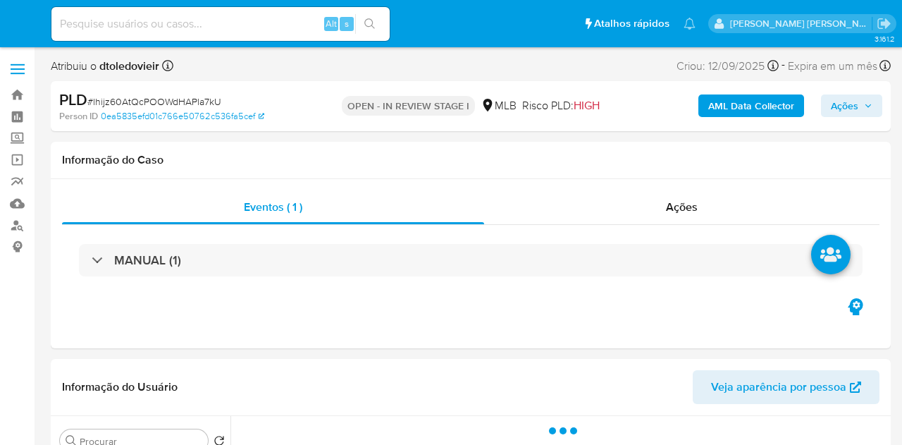
select select "10"
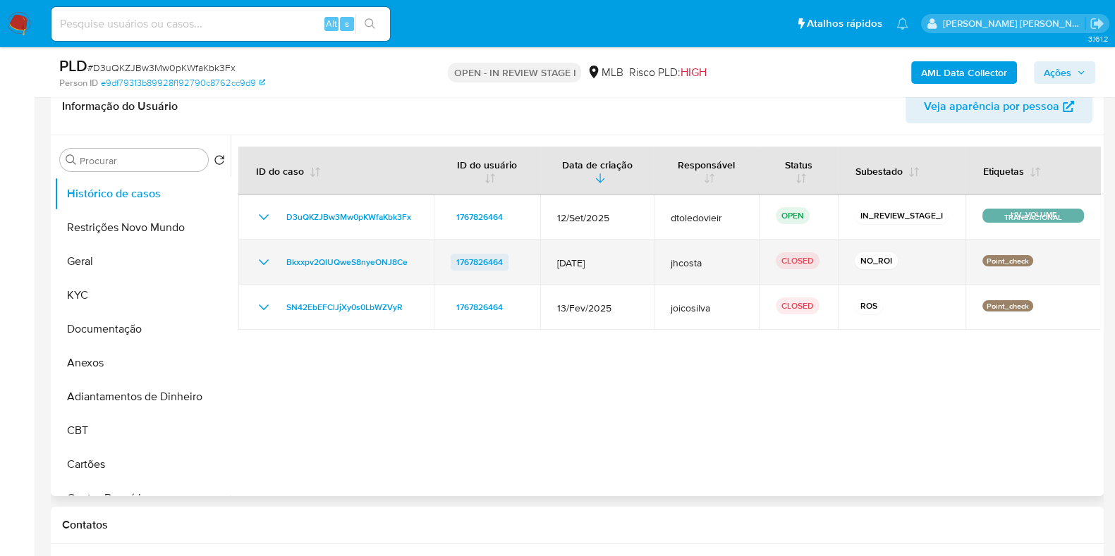
scroll to position [264, 0]
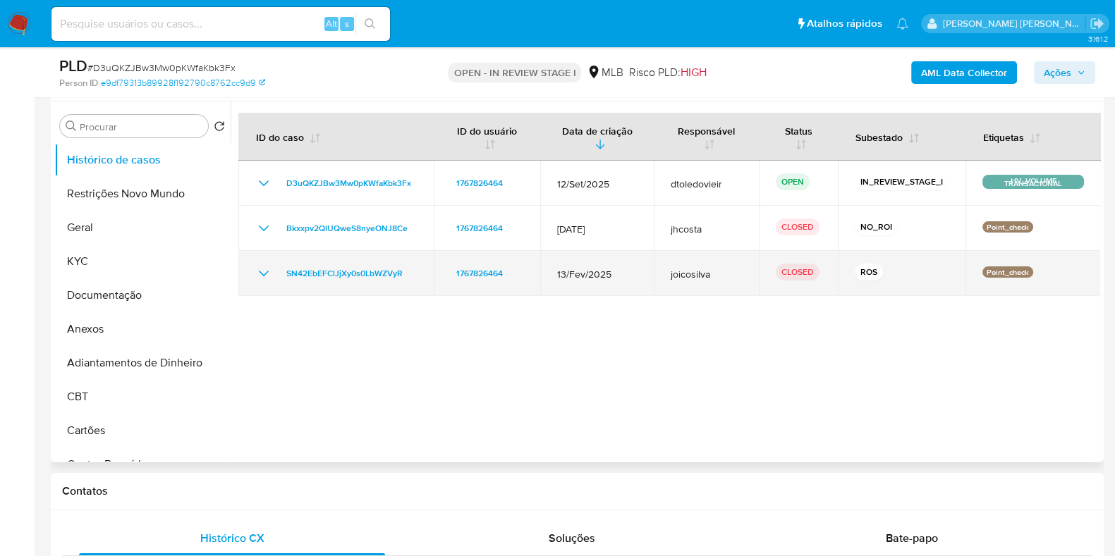
click at [255, 273] on icon "Mostrar/Ocultar" at bounding box center [263, 273] width 17 height 17
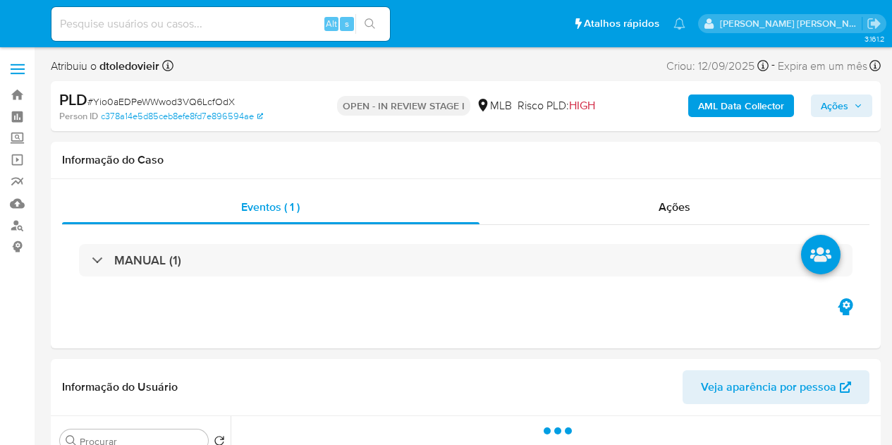
select select "10"
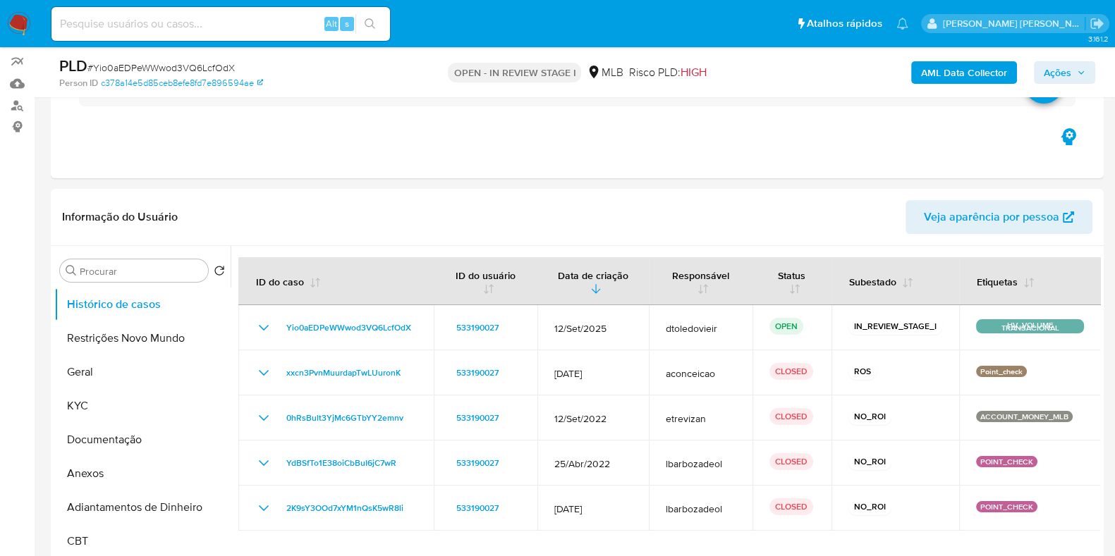
scroll to position [176, 0]
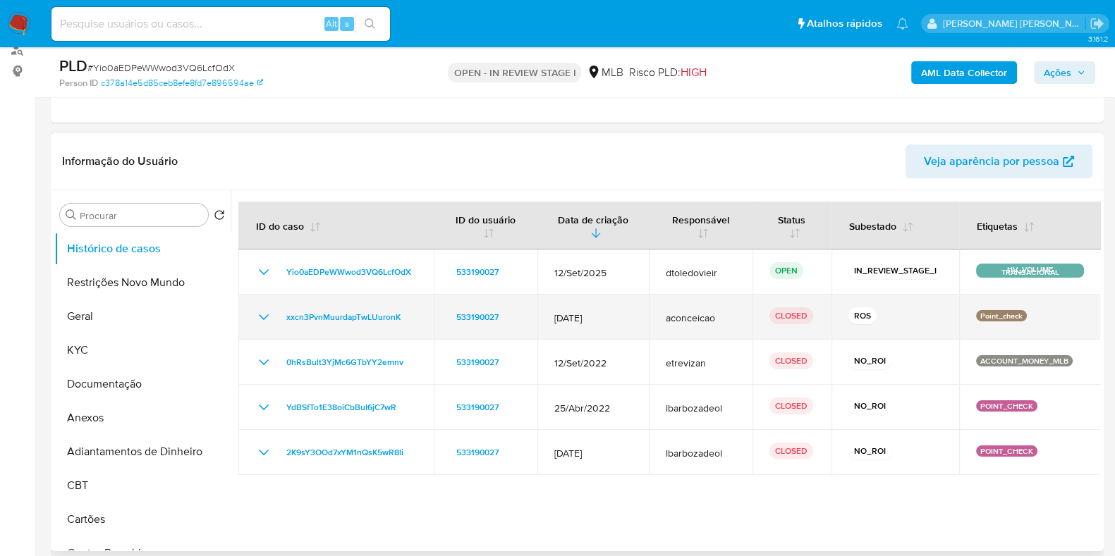
drag, startPoint x: 259, startPoint y: 303, endPoint x: 258, endPoint y: 310, distance: 7.2
click at [259, 307] on td "xxcn3PvnMuurdapTwLUuronK" at bounding box center [335, 317] width 195 height 45
click at [258, 313] on icon "Mostrar/Ocultar" at bounding box center [263, 317] width 17 height 17
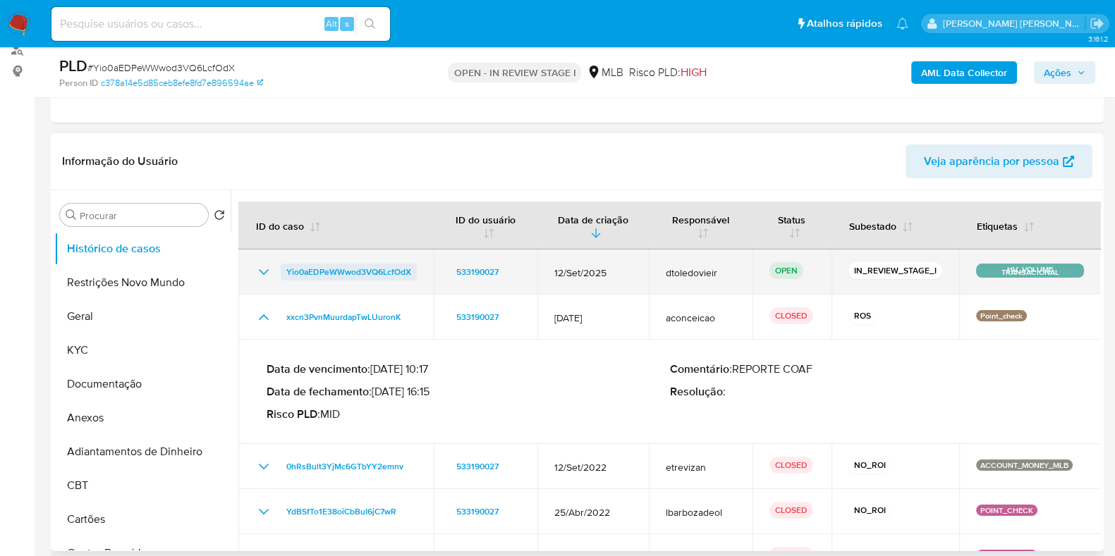
click at [336, 274] on span "Yio0aEDPeWWwod3VQ6LcfOdX" at bounding box center [348, 272] width 125 height 17
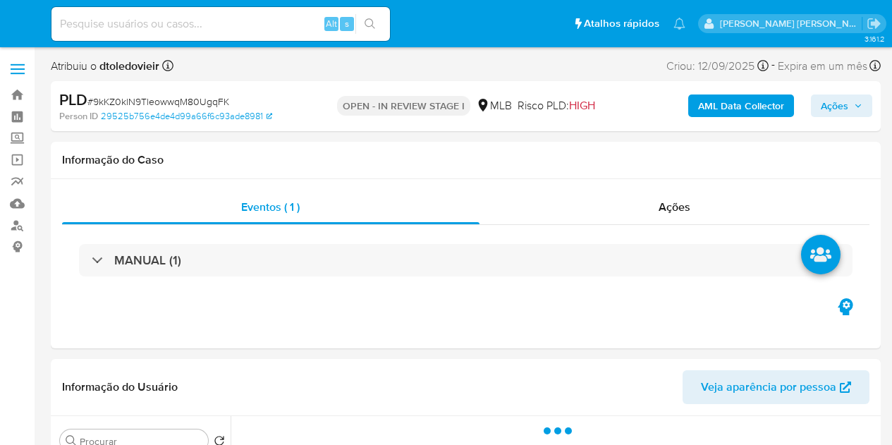
select select "10"
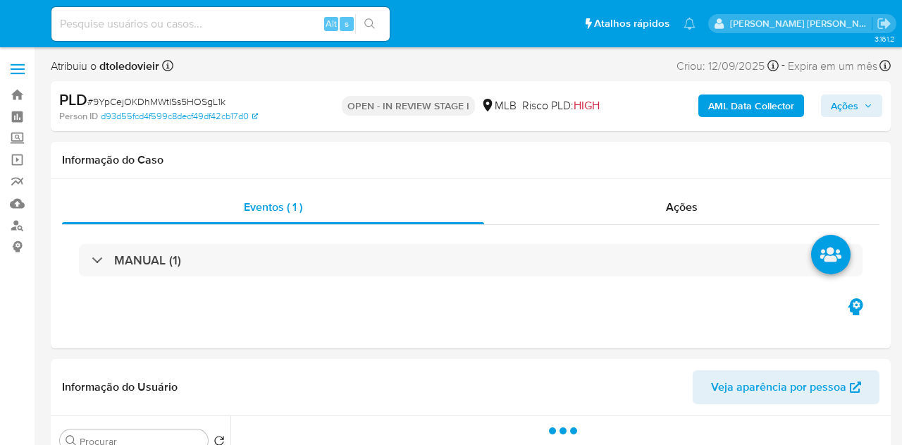
select select "10"
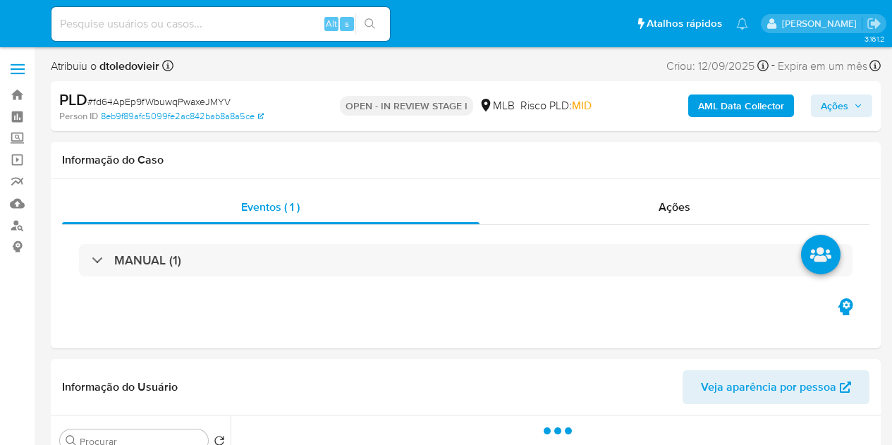
select select "10"
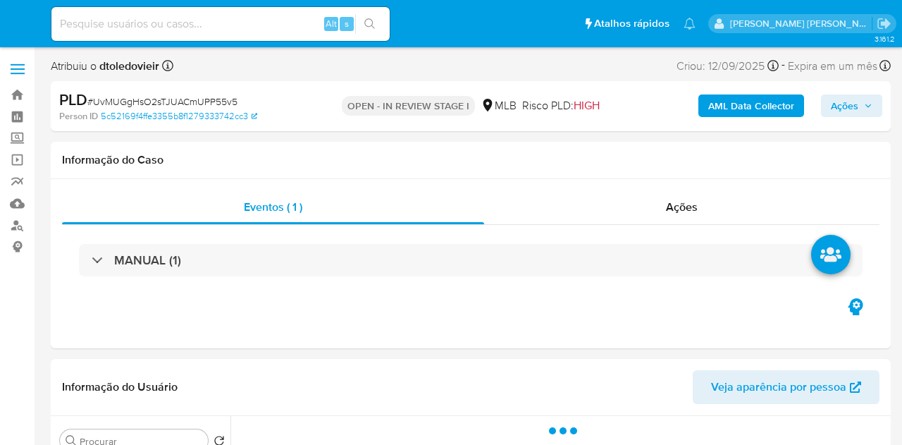
select select "10"
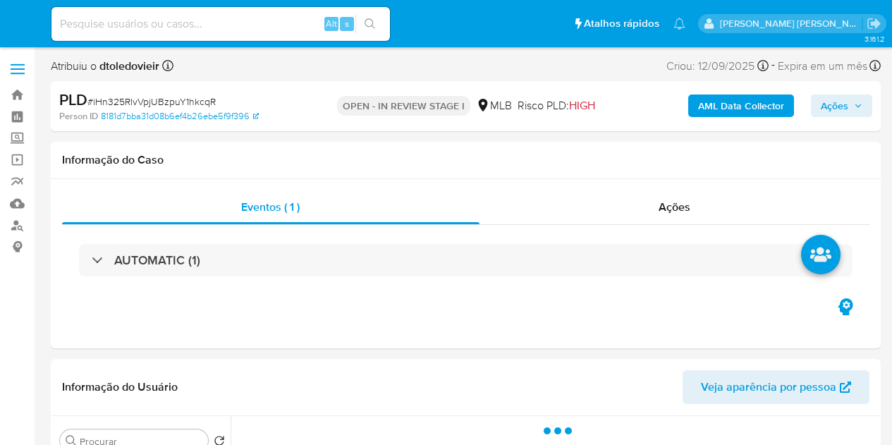
select select "10"
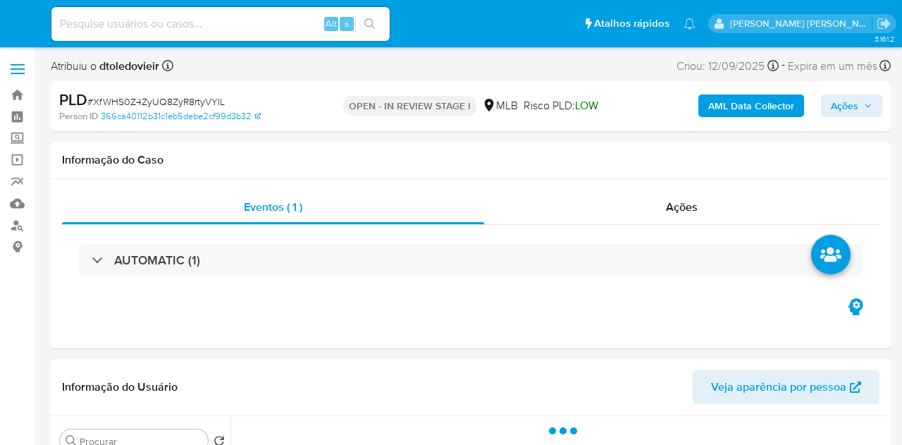
select select "10"
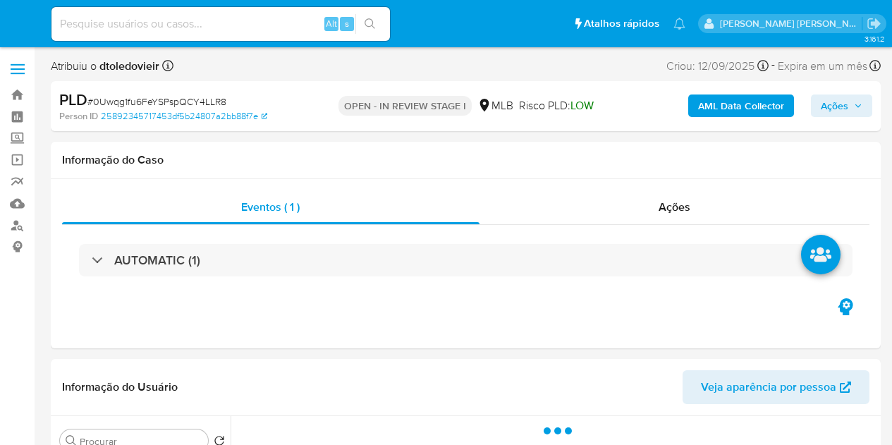
select select "10"
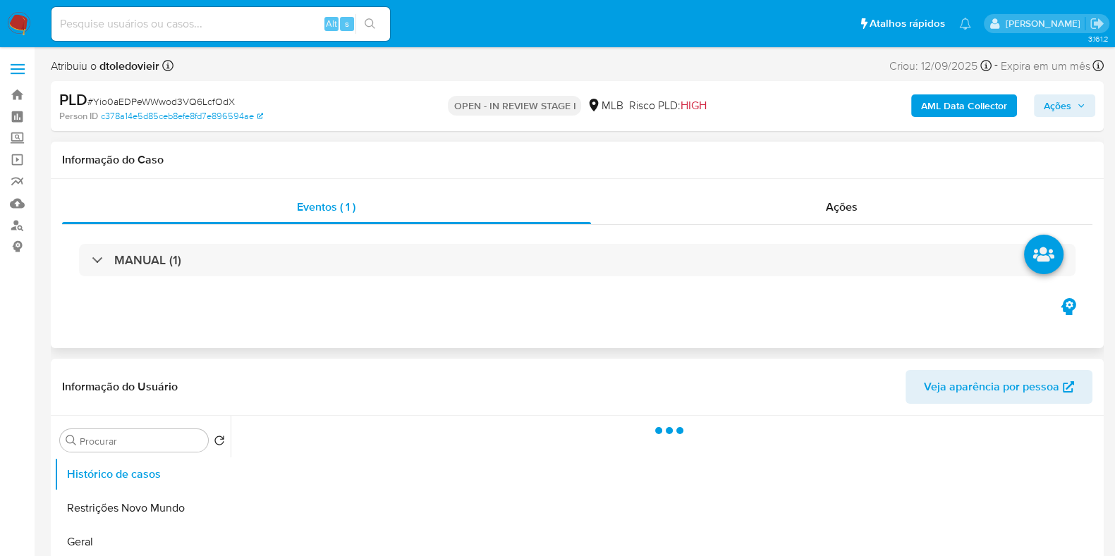
select select "10"
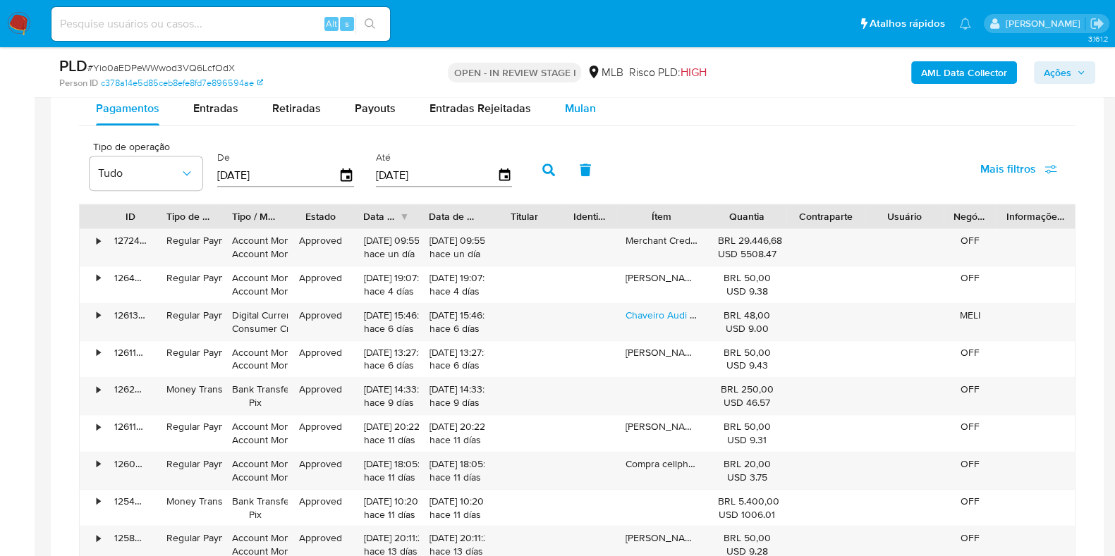
click at [579, 104] on span "Mulan" at bounding box center [580, 108] width 31 height 16
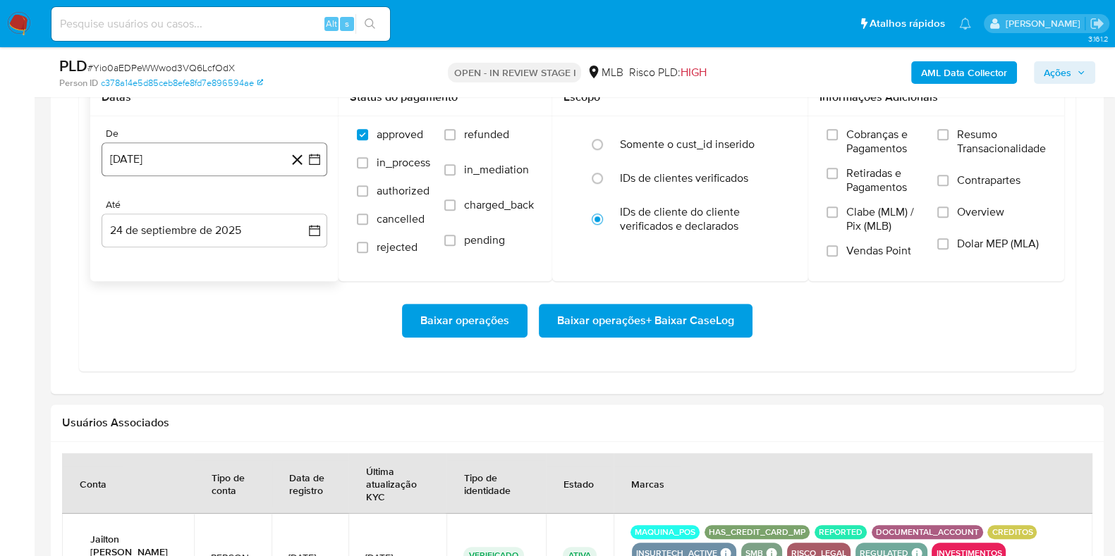
click at [209, 149] on button "24 de agosto de 2024" at bounding box center [215, 159] width 226 height 34
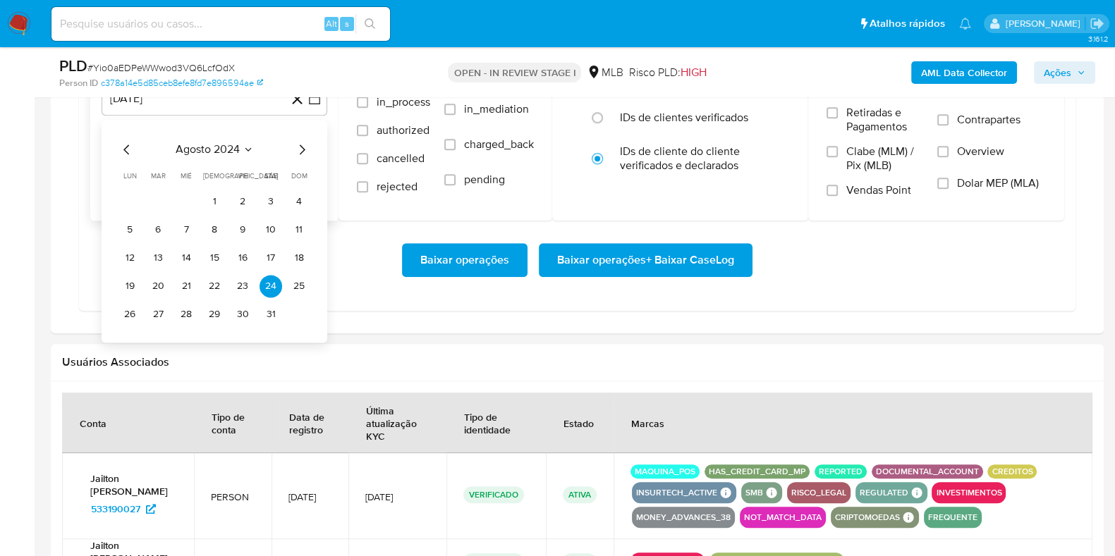
scroll to position [1321, 0]
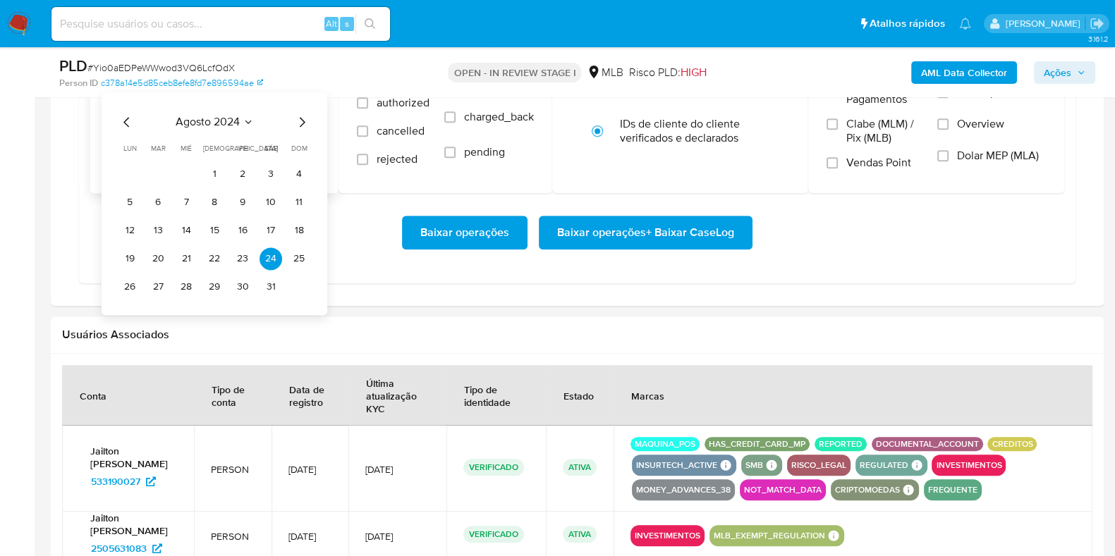
click at [307, 114] on icon "Mes siguiente" at bounding box center [301, 122] width 17 height 17
click at [304, 116] on icon "Mes siguiente" at bounding box center [301, 122] width 17 height 17
click at [303, 118] on icon "Mes siguiente" at bounding box center [301, 122] width 17 height 17
click at [304, 118] on icon "Mes siguiente" at bounding box center [301, 122] width 17 height 17
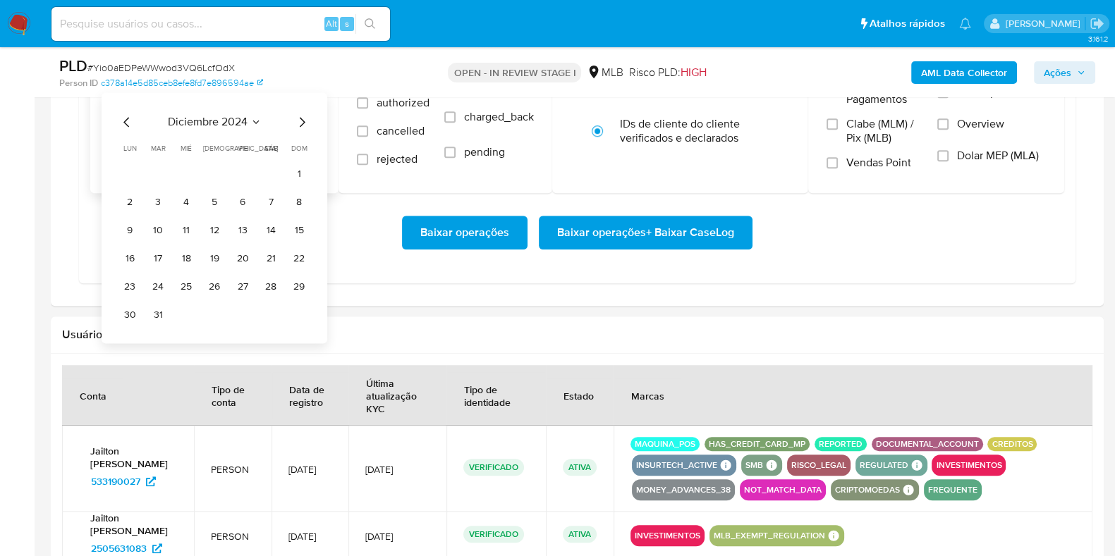
click at [304, 118] on icon "Mes siguiente" at bounding box center [301, 122] width 17 height 17
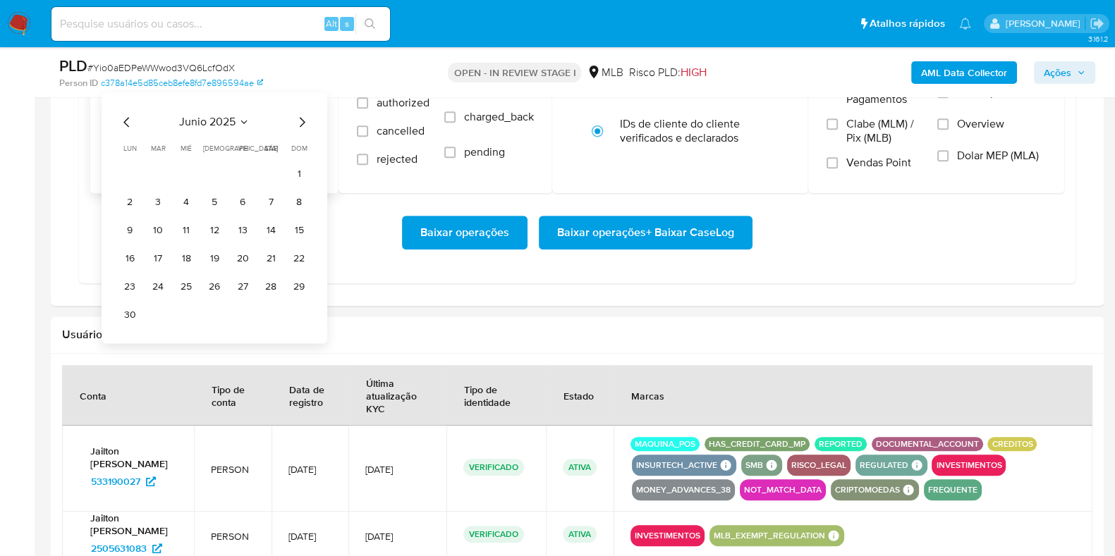
click at [304, 118] on icon "Mes siguiente" at bounding box center [301, 122] width 17 height 17
click at [238, 164] on button "1" at bounding box center [242, 174] width 23 height 23
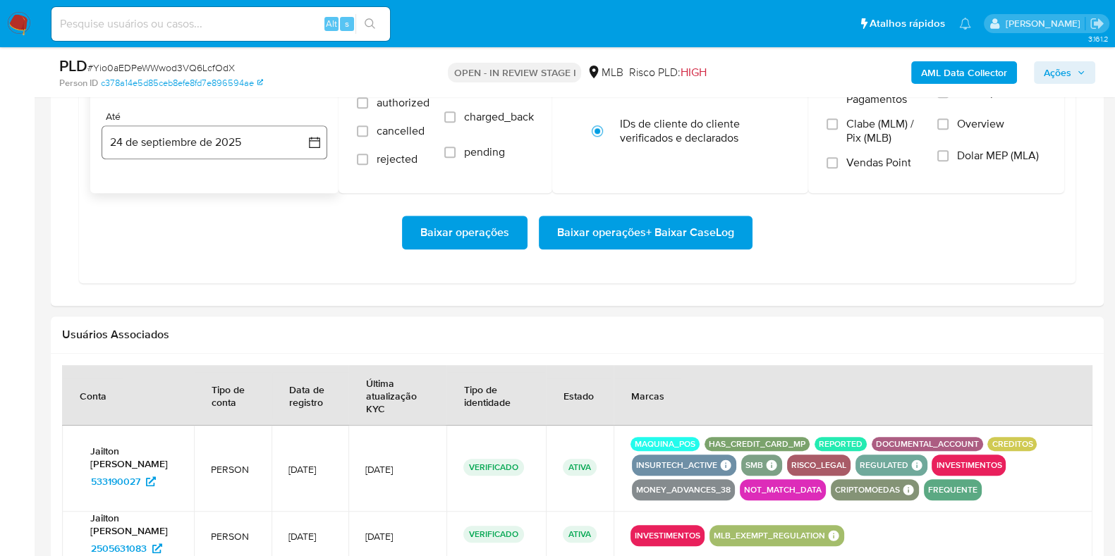
click at [212, 150] on button "24 de septiembre de 2025" at bounding box center [215, 142] width 226 height 34
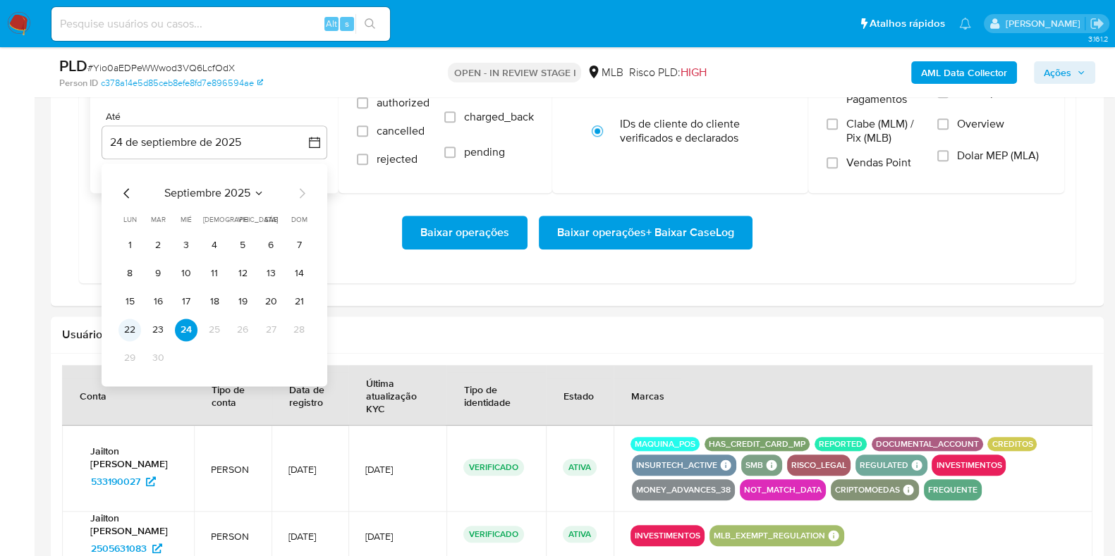
click at [129, 327] on button "22" at bounding box center [129, 330] width 23 height 23
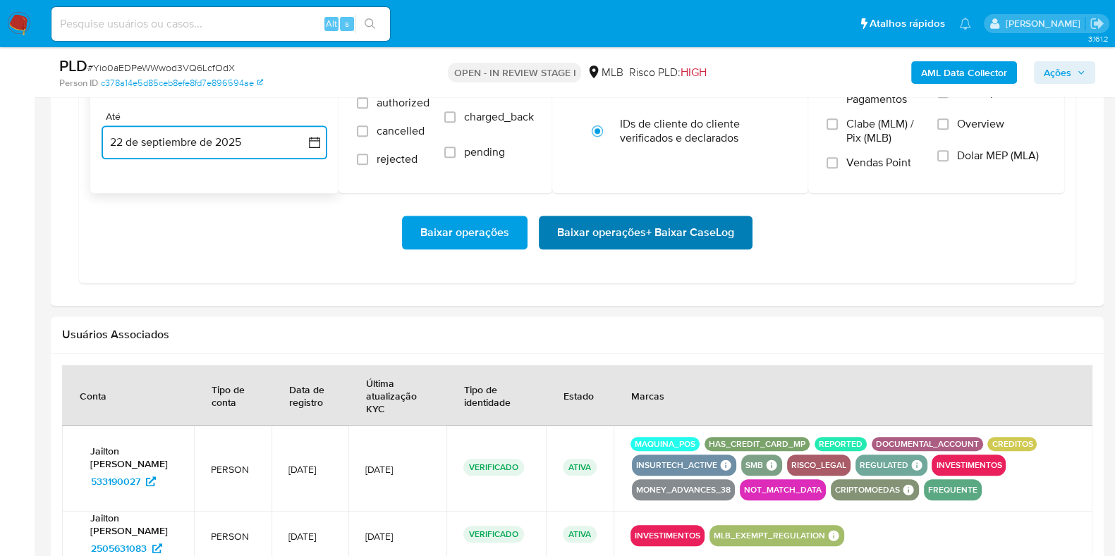
click at [607, 234] on span "Baixar operações + Baixar CaseLog" at bounding box center [645, 232] width 177 height 31
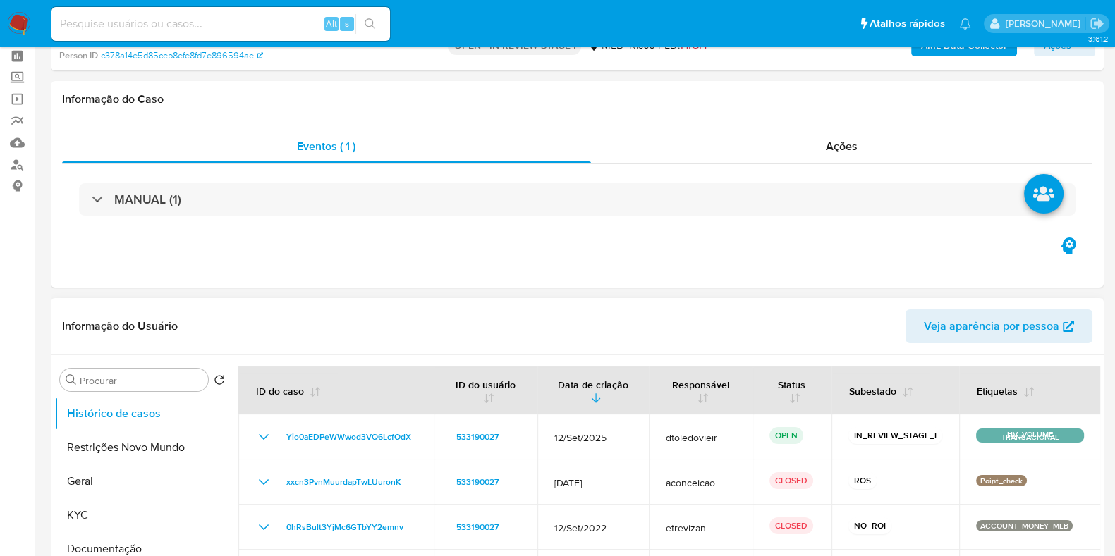
scroll to position [87, 0]
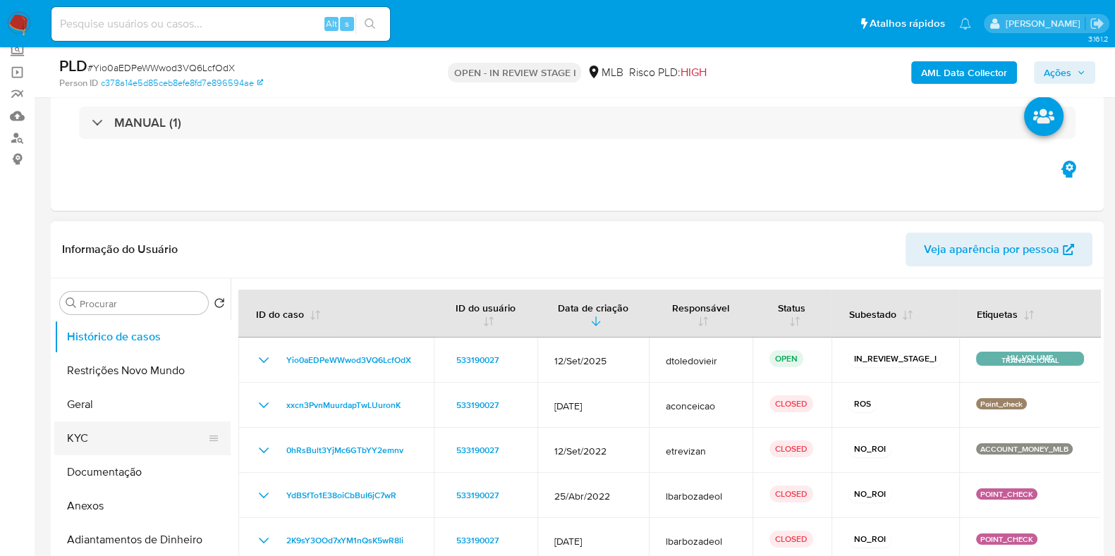
drag, startPoint x: 106, startPoint y: 410, endPoint x: 99, endPoint y: 429, distance: 20.7
click at [106, 410] on button "Geral" at bounding box center [142, 405] width 176 height 34
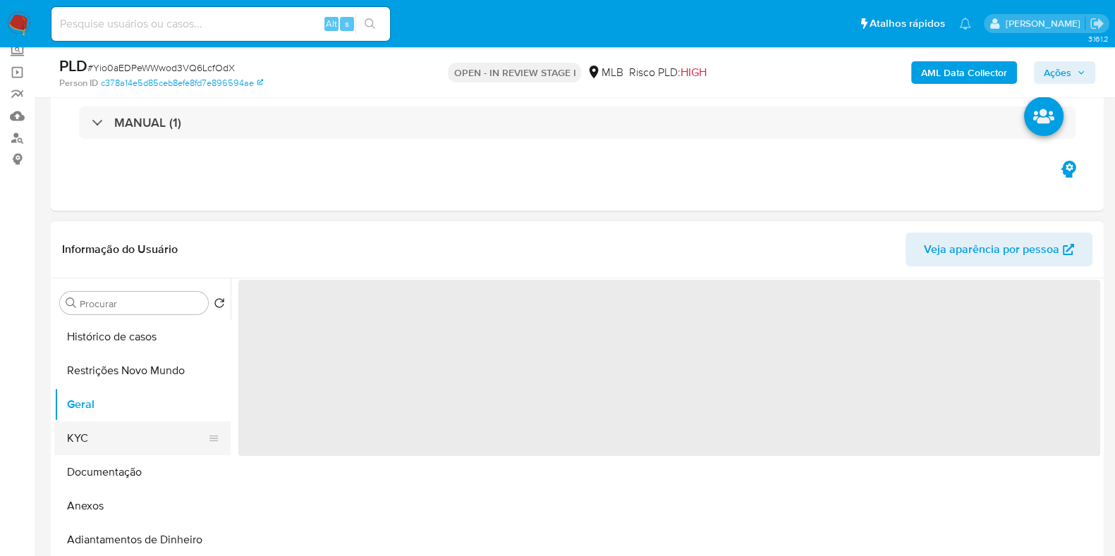
click at [99, 435] on button "KYC" at bounding box center [136, 439] width 165 height 34
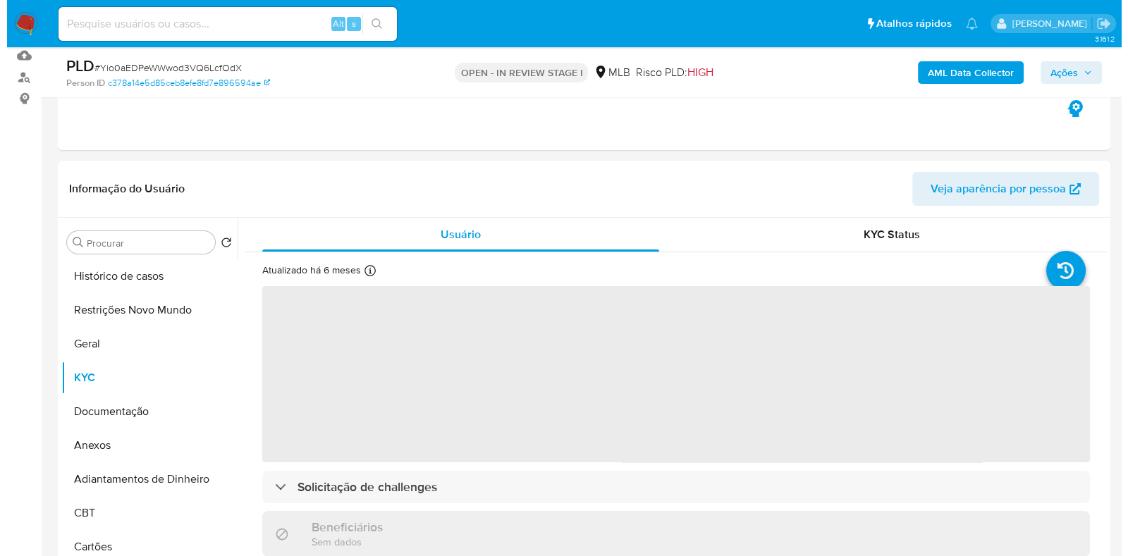
scroll to position [176, 0]
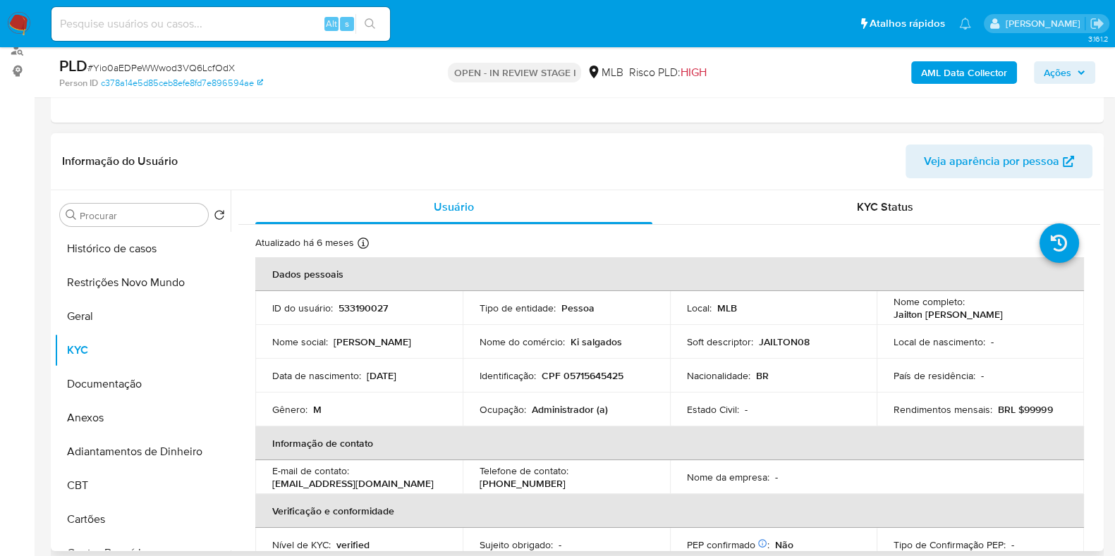
click at [564, 411] on p "Administrador (a)" at bounding box center [570, 409] width 76 height 13
copy p "Administrador"
click at [109, 376] on button "Documentação" at bounding box center [136, 384] width 165 height 34
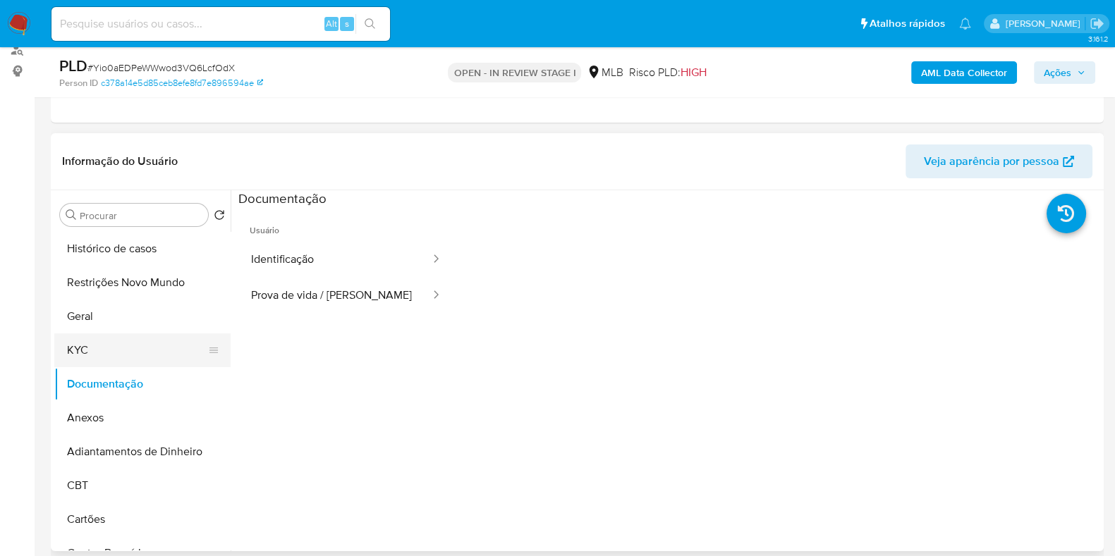
click at [113, 344] on button "KYC" at bounding box center [136, 350] width 165 height 34
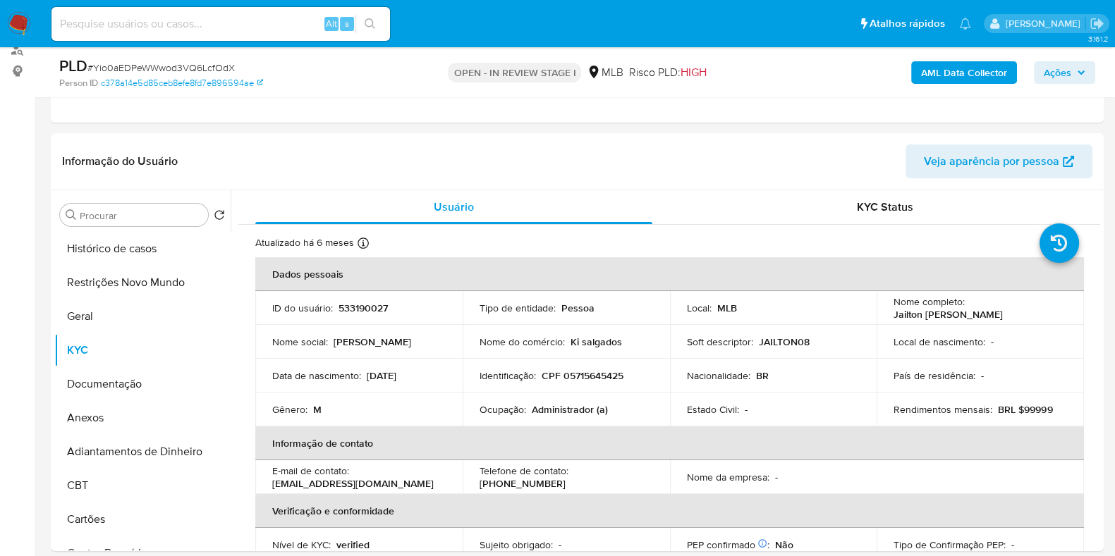
click at [969, 65] on b "AML Data Collector" at bounding box center [964, 72] width 86 height 23
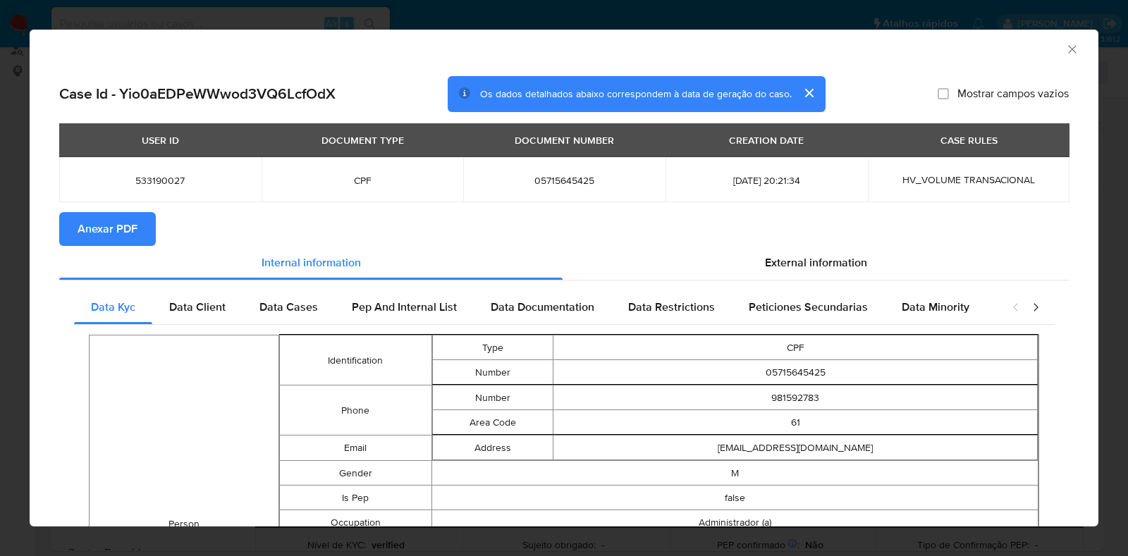
click at [101, 235] on span "Anexar PDF" at bounding box center [108, 229] width 60 height 31
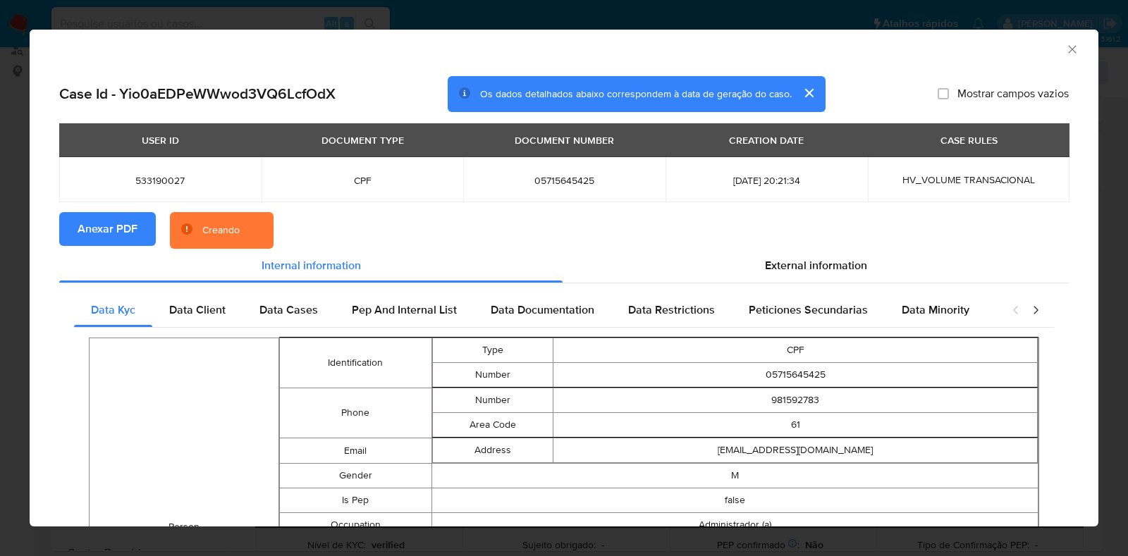
click at [1, 266] on div "AML Data Collector Case Id - Yio0aEDPeWWwod3VQ6LcfOdX Os dados detalhados abaix…" at bounding box center [564, 278] width 1128 height 556
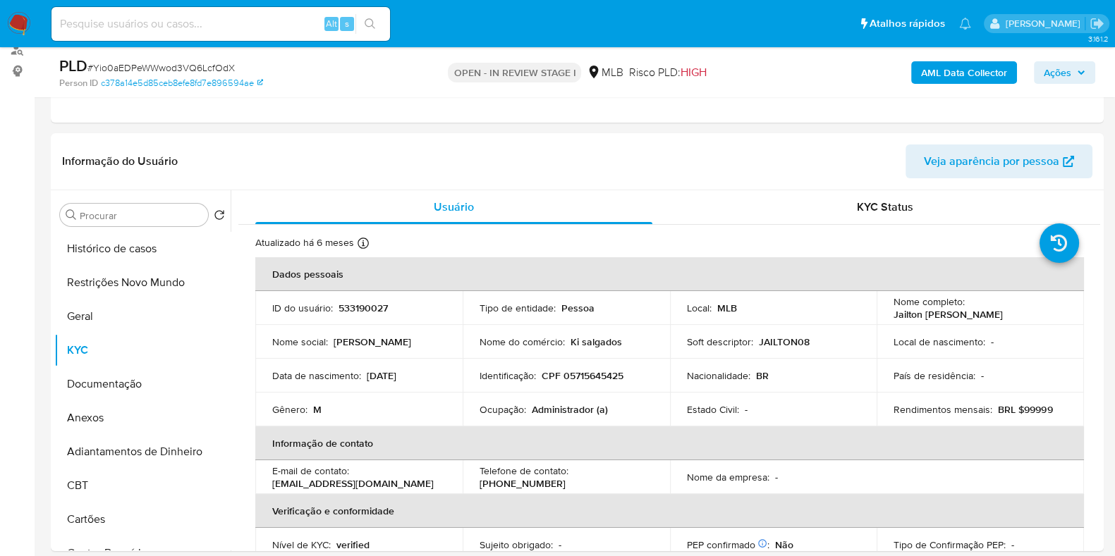
click at [969, 73] on b "AML Data Collector" at bounding box center [964, 72] width 86 height 23
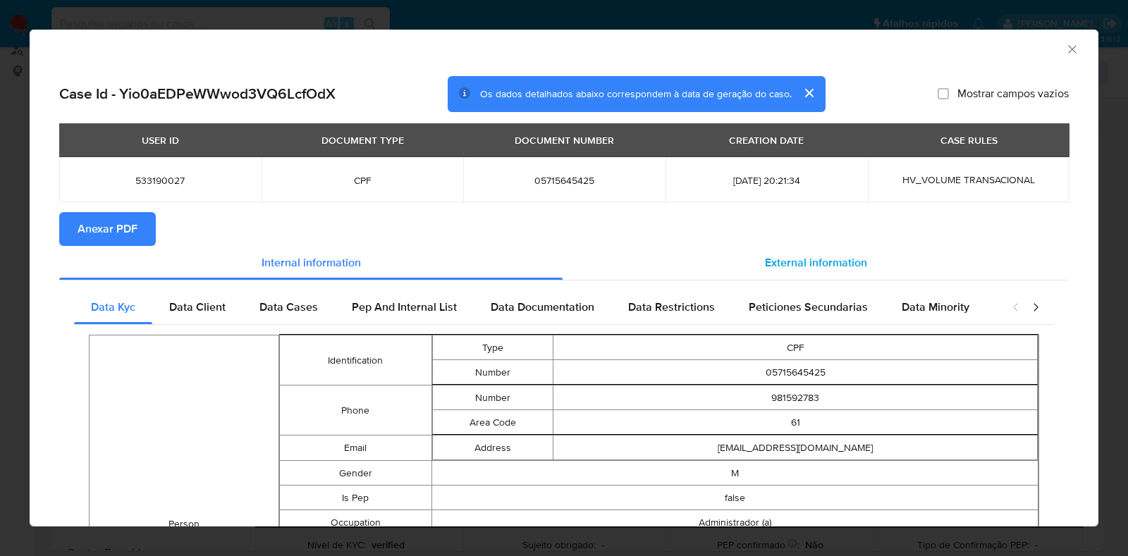
drag, startPoint x: 797, startPoint y: 238, endPoint x: 800, endPoint y: 252, distance: 13.9
click at [797, 240] on section "Anexar PDF" at bounding box center [564, 229] width 1010 height 34
click at [802, 256] on span "External information" at bounding box center [816, 263] width 102 height 16
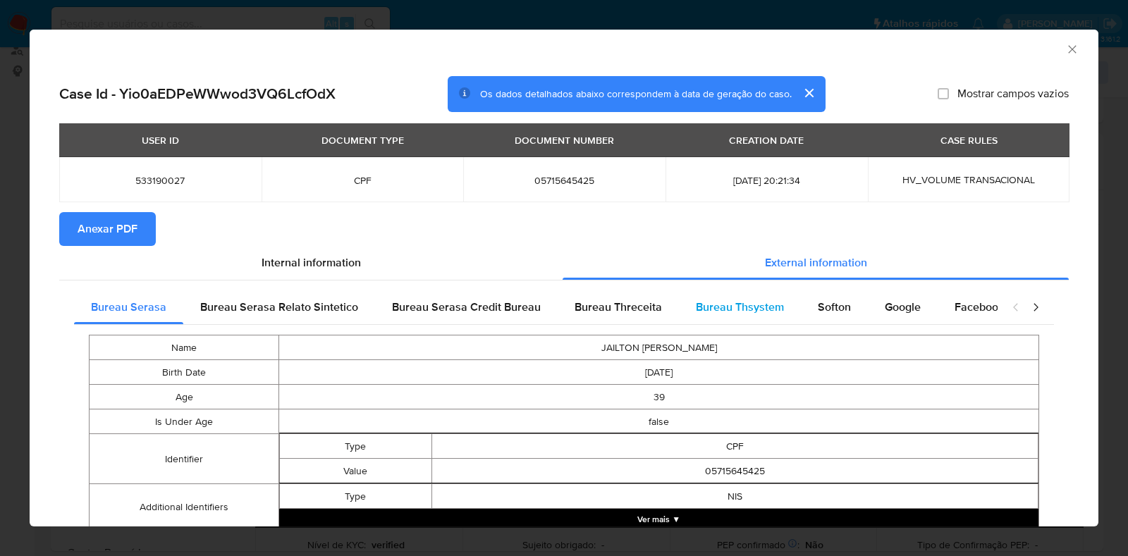
click at [764, 307] on span "Bureau Thsystem" at bounding box center [740, 307] width 88 height 16
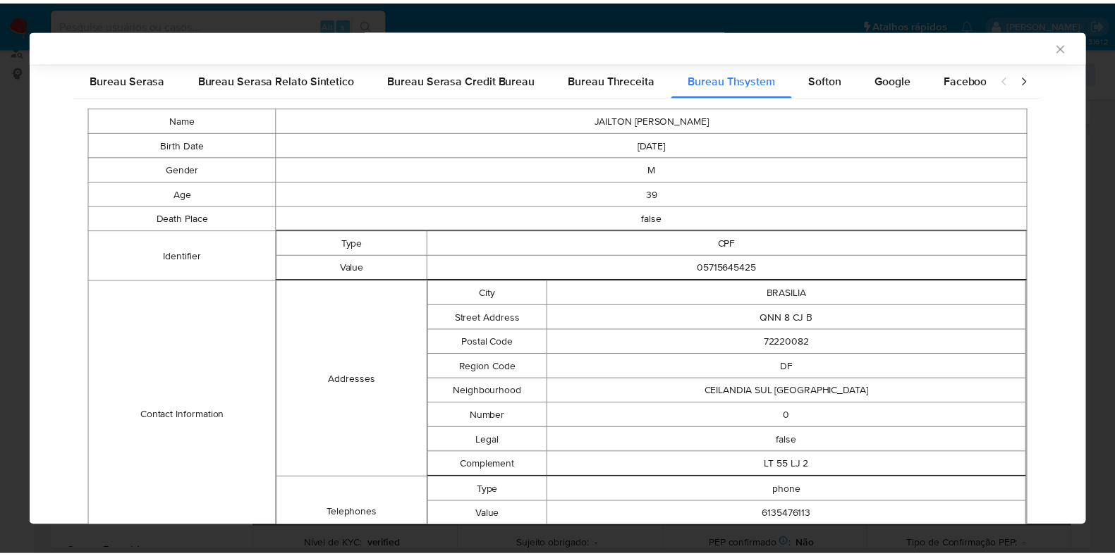
scroll to position [546, 0]
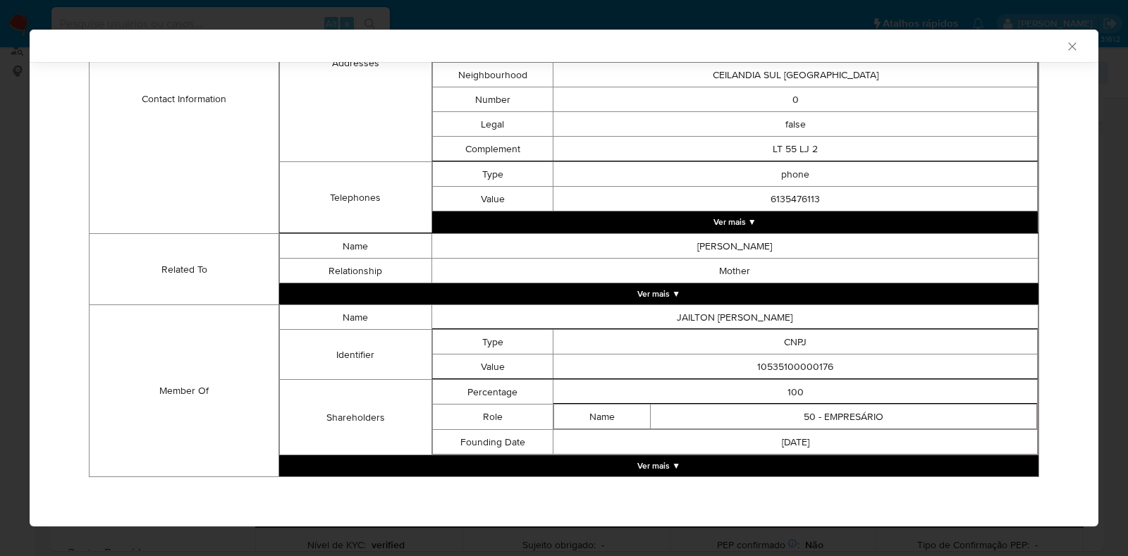
click at [792, 375] on td "10535100000176" at bounding box center [795, 367] width 484 height 25
copy td "10535100000176"
click at [0, 238] on div "AML Data Collector Case Id - Yio0aEDPeWWwod3VQ6LcfOdX Os dados detalhados abaix…" at bounding box center [564, 278] width 1128 height 556
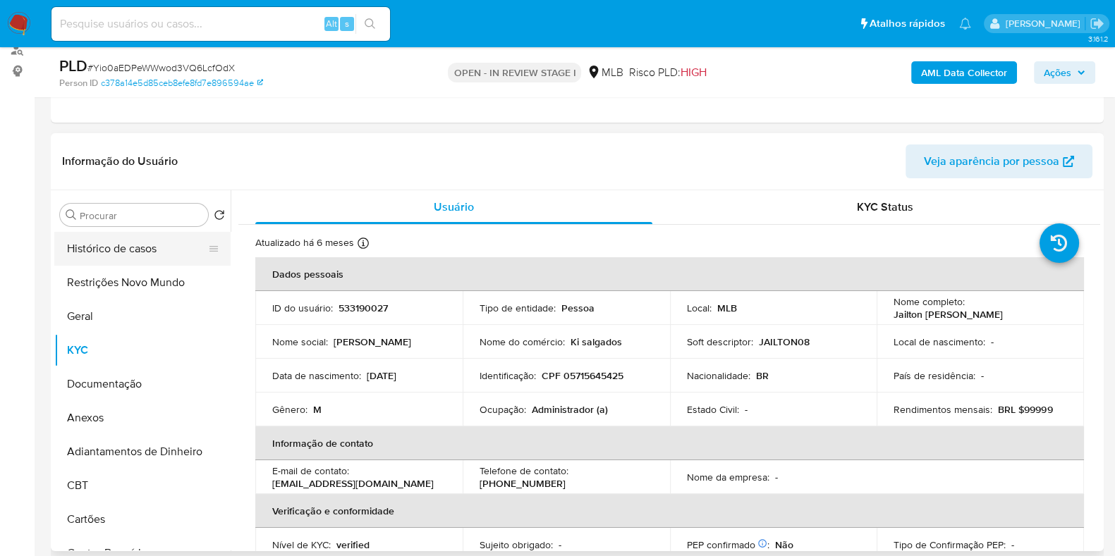
click at [161, 247] on button "Histórico de casos" at bounding box center [136, 249] width 165 height 34
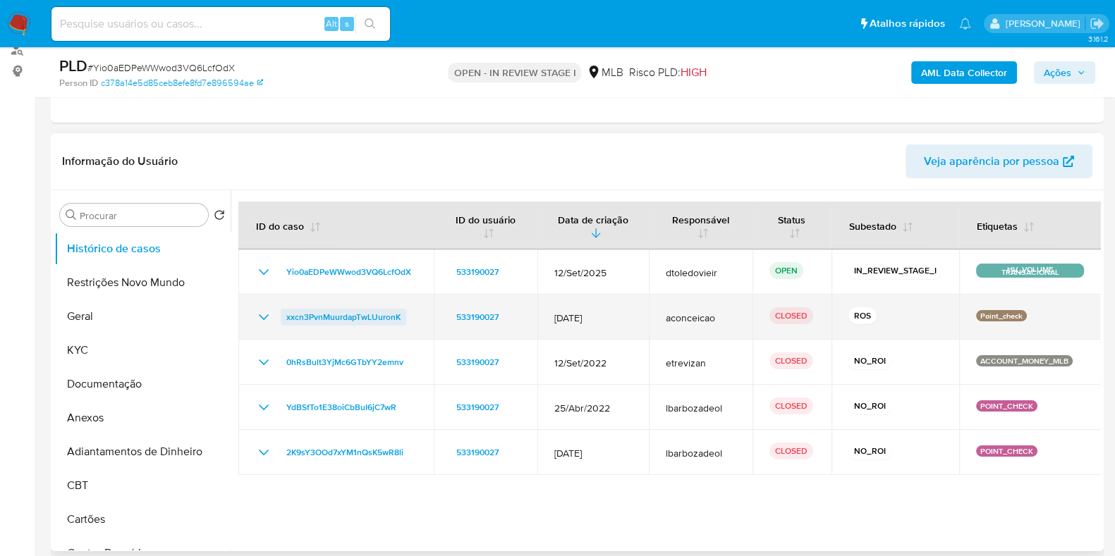
drag, startPoint x: 412, startPoint y: 316, endPoint x: 286, endPoint y: 316, distance: 126.9
click at [286, 316] on div "xxcn3PvnMuurdapTwLUuronK" at bounding box center [335, 317] width 161 height 17
click at [269, 314] on icon "Mostrar/Ocultar" at bounding box center [263, 317] width 17 height 17
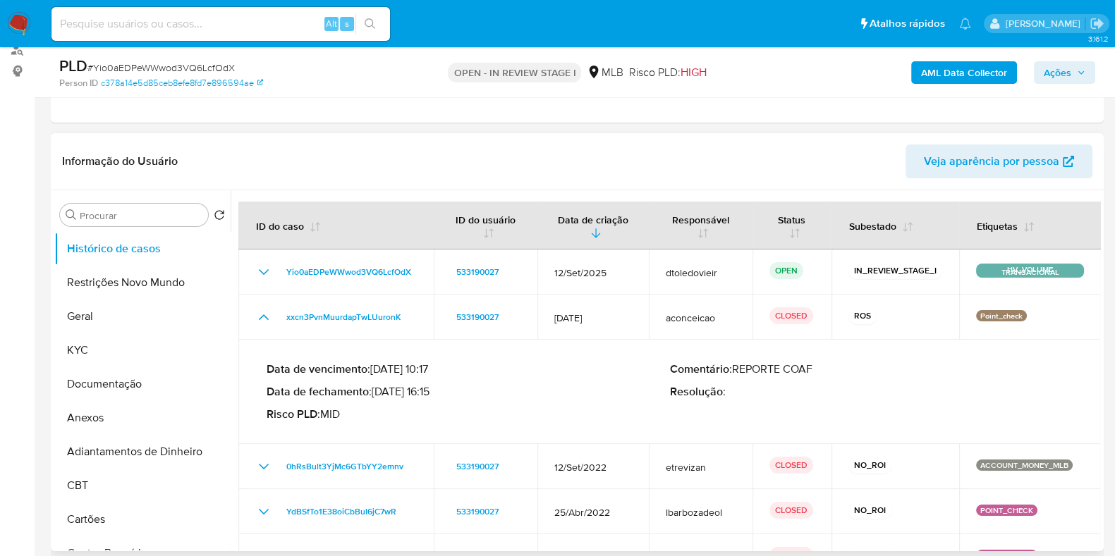
drag, startPoint x: 436, startPoint y: 394, endPoint x: 376, endPoint y: 393, distance: 59.9
click at [376, 393] on p "Data de fechamento : 02/04/2025 16:15" at bounding box center [468, 392] width 403 height 14
click at [1061, 74] on span "Ações" at bounding box center [1056, 72] width 27 height 23
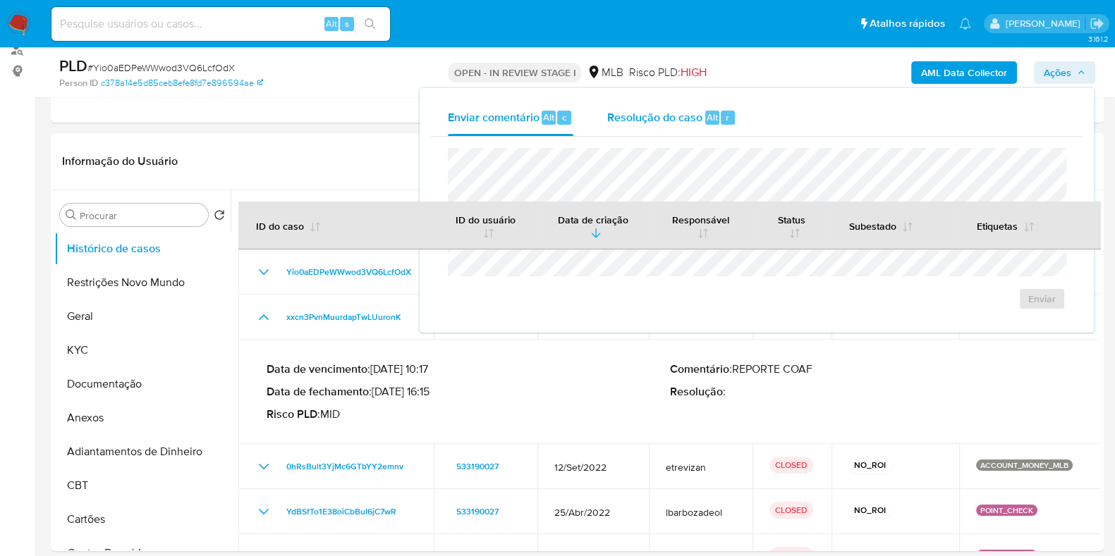
click at [656, 118] on span "Resolução do caso" at bounding box center [654, 117] width 95 height 16
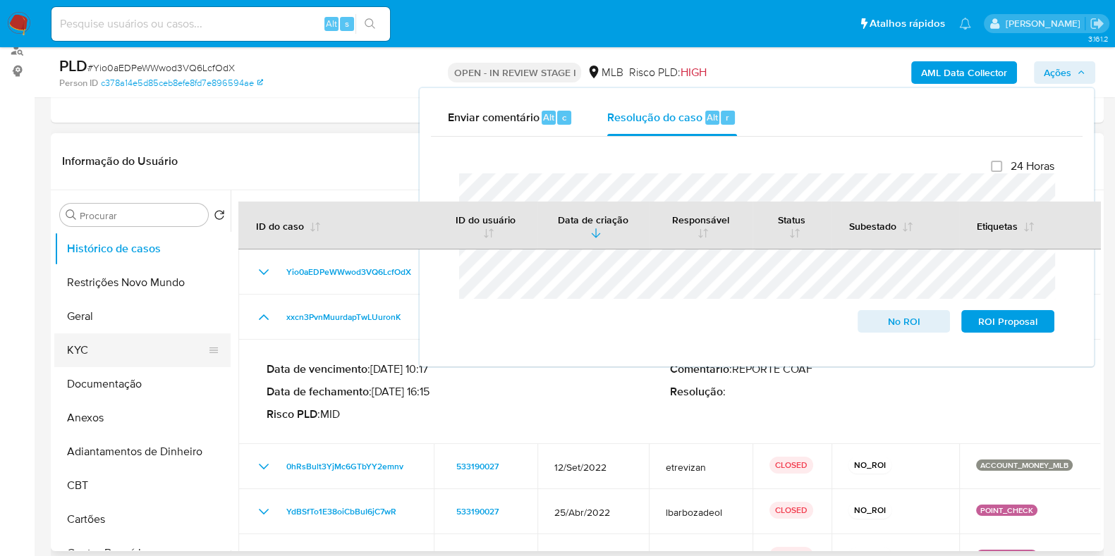
drag, startPoint x: 106, startPoint y: 331, endPoint x: 102, endPoint y: 343, distance: 13.4
click at [103, 334] on ul "Histórico de casos Restrições Novo Mundo Geral KYC Documentação Anexos Adiantam…" at bounding box center [142, 391] width 176 height 318
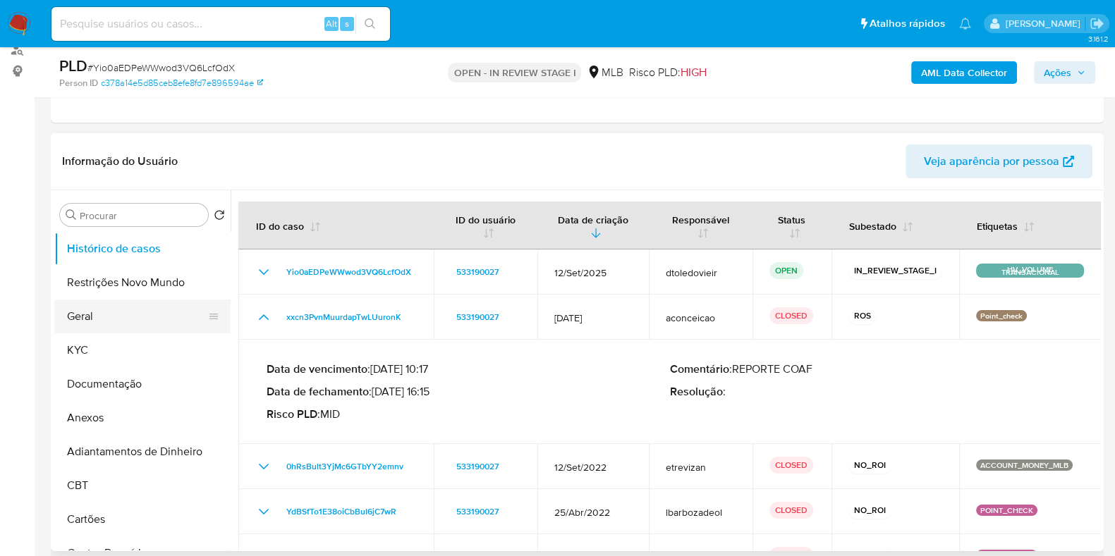
drag, startPoint x: 102, startPoint y: 345, endPoint x: 164, endPoint y: 320, distance: 66.4
click at [103, 345] on button "KYC" at bounding box center [142, 350] width 176 height 34
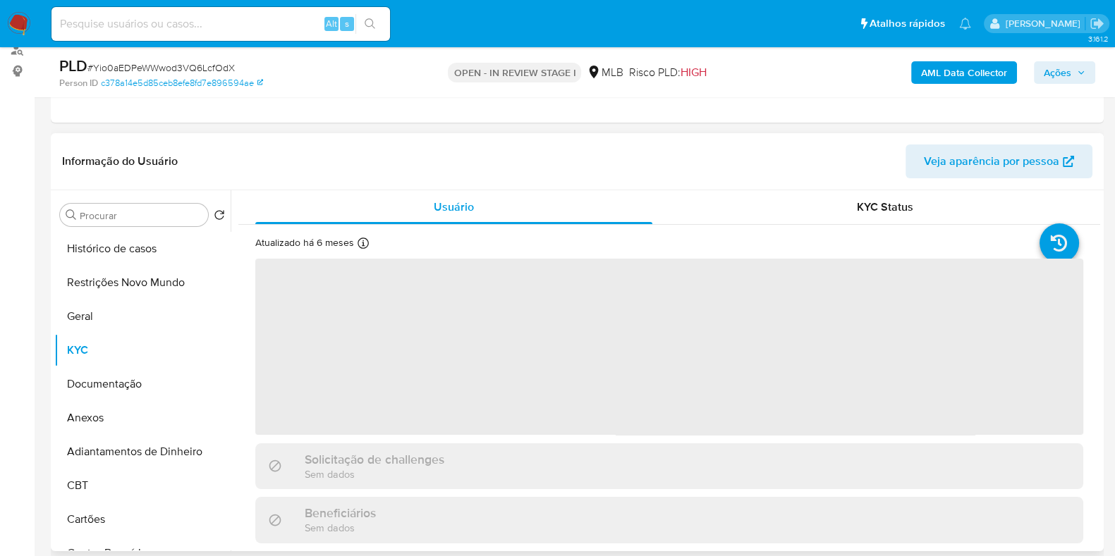
scroll to position [264, 0]
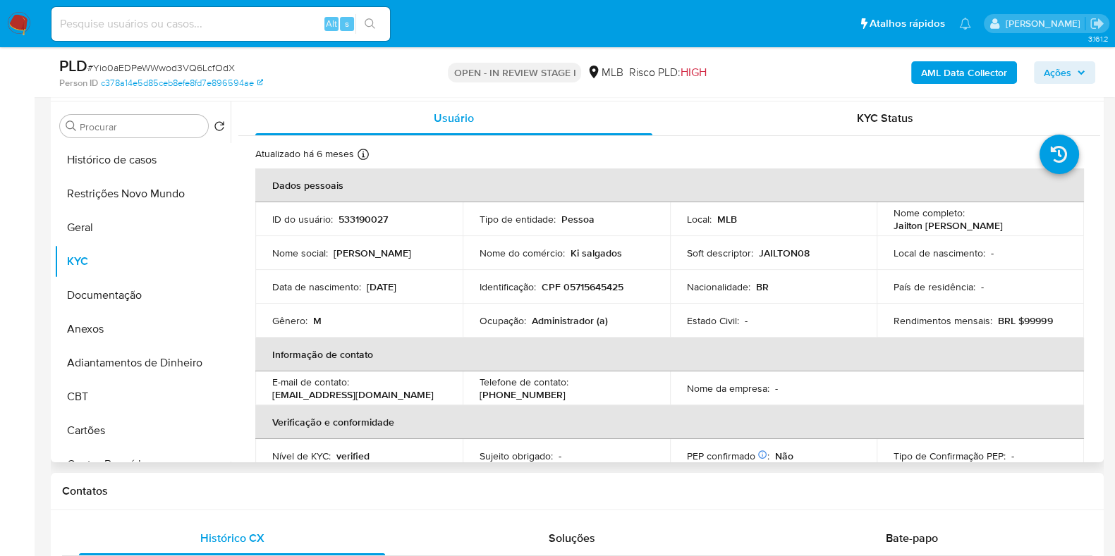
drag, startPoint x: 1026, startPoint y: 220, endPoint x: 875, endPoint y: 225, distance: 151.0
click at [876, 225] on td "Nome completo : Jailton Leandro Rufino Xavier" at bounding box center [979, 219] width 207 height 34
copy p "[PERSON_NAME] [PERSON_NAME]"
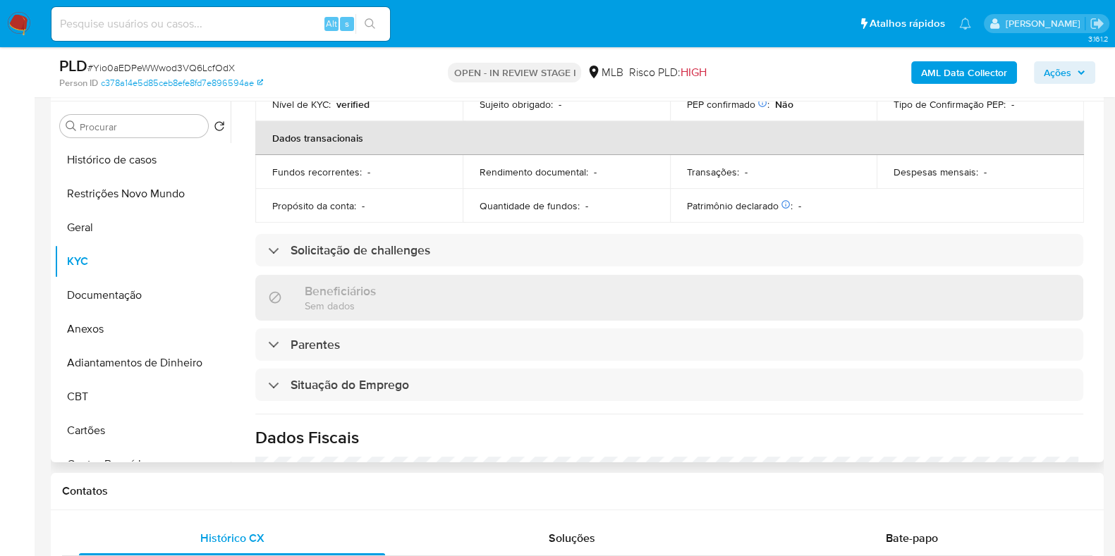
scroll to position [0, 0]
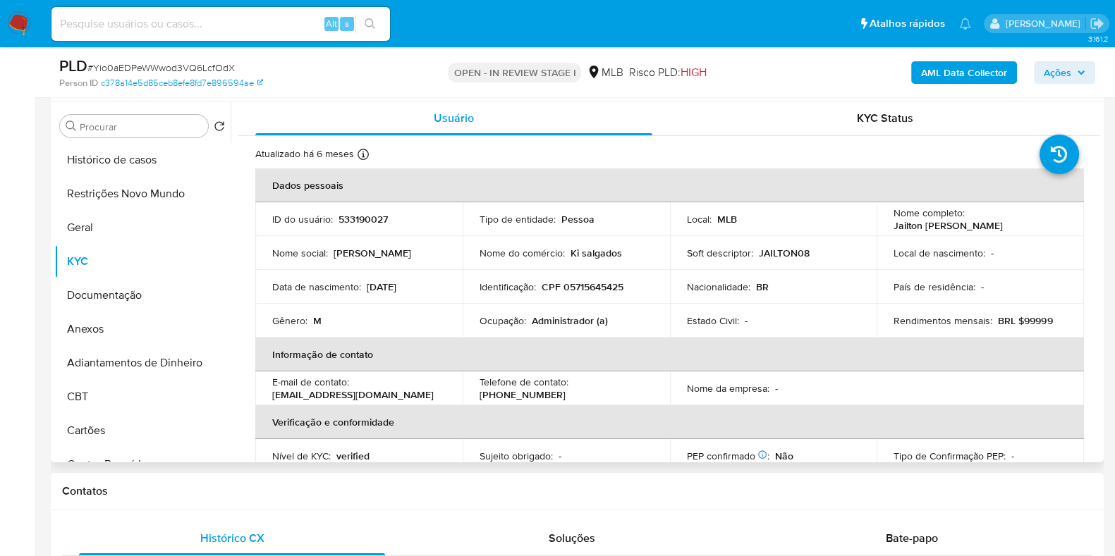
click at [587, 284] on p "CPF 05715645425" at bounding box center [582, 287] width 82 height 13
copy p "05715645425"
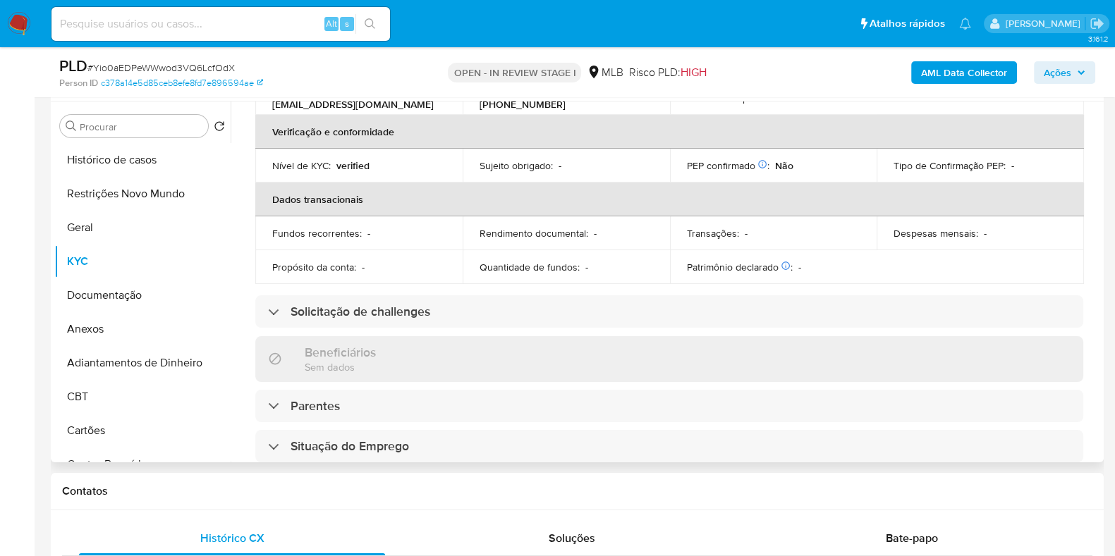
scroll to position [613, 0]
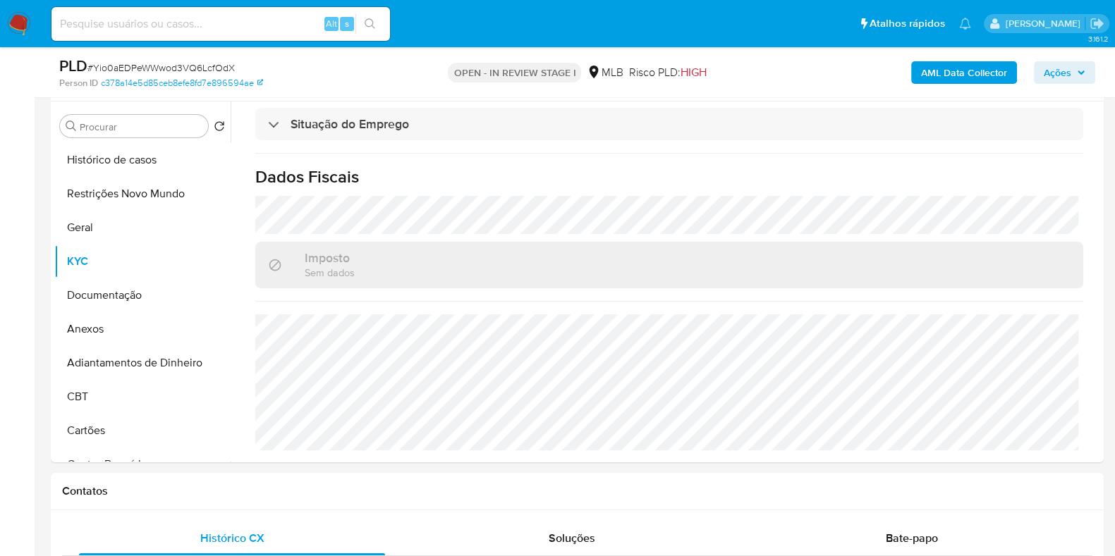
copy p "05715645425"
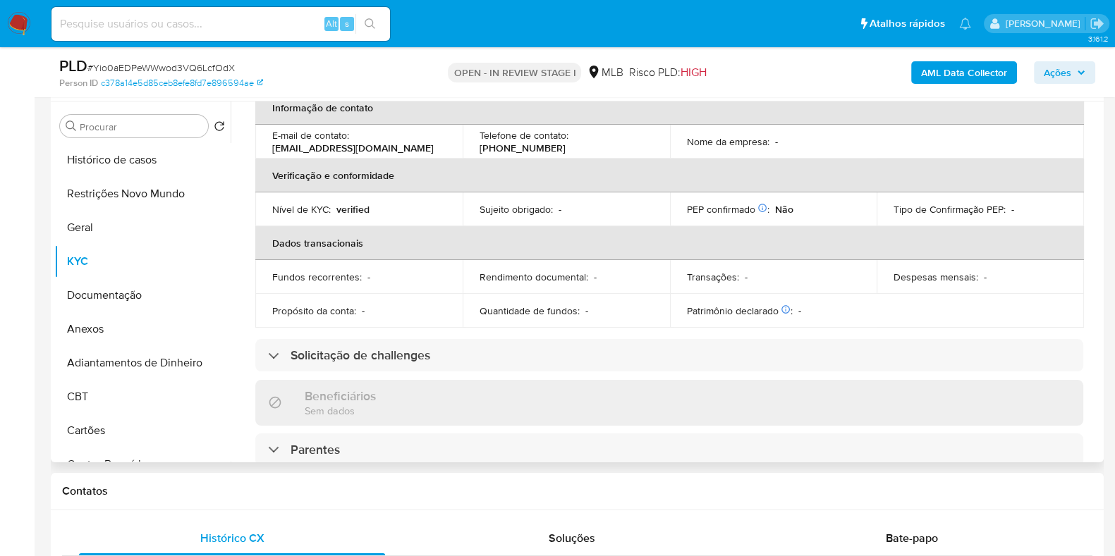
scroll to position [0, 0]
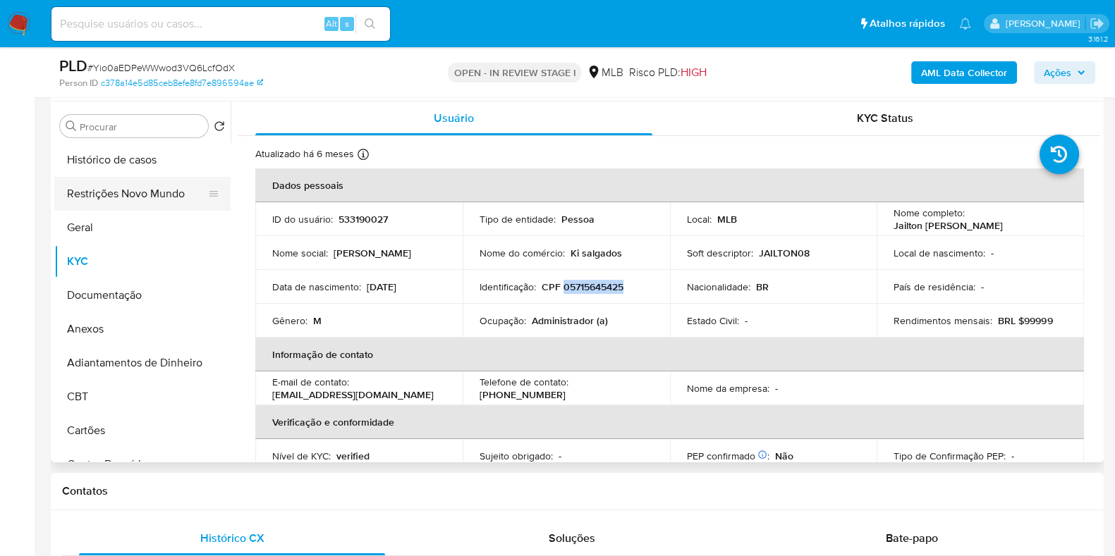
click at [141, 187] on button "Restrições Novo Mundo" at bounding box center [136, 194] width 165 height 34
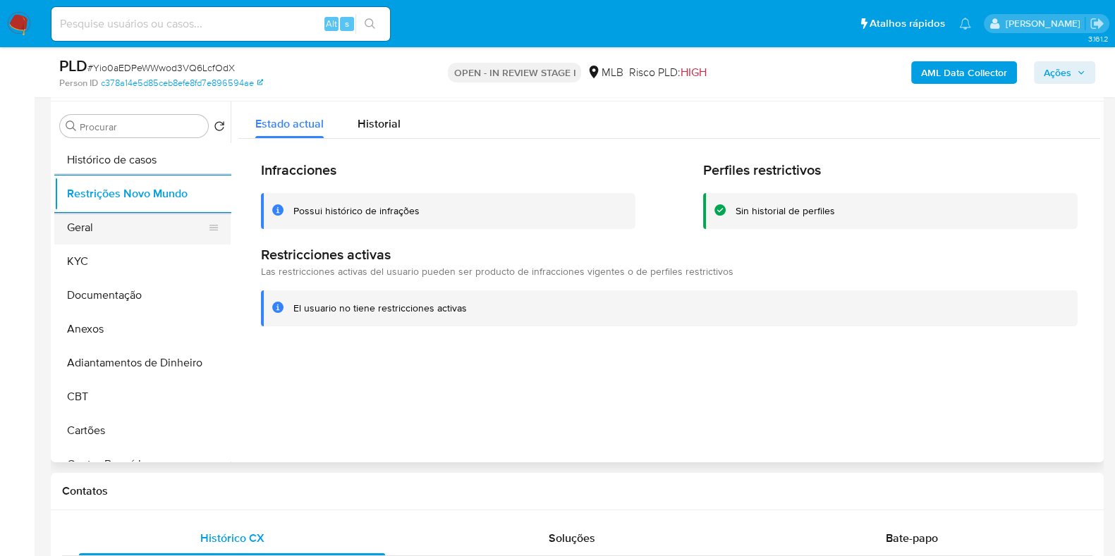
click at [109, 237] on button "Geral" at bounding box center [136, 228] width 165 height 34
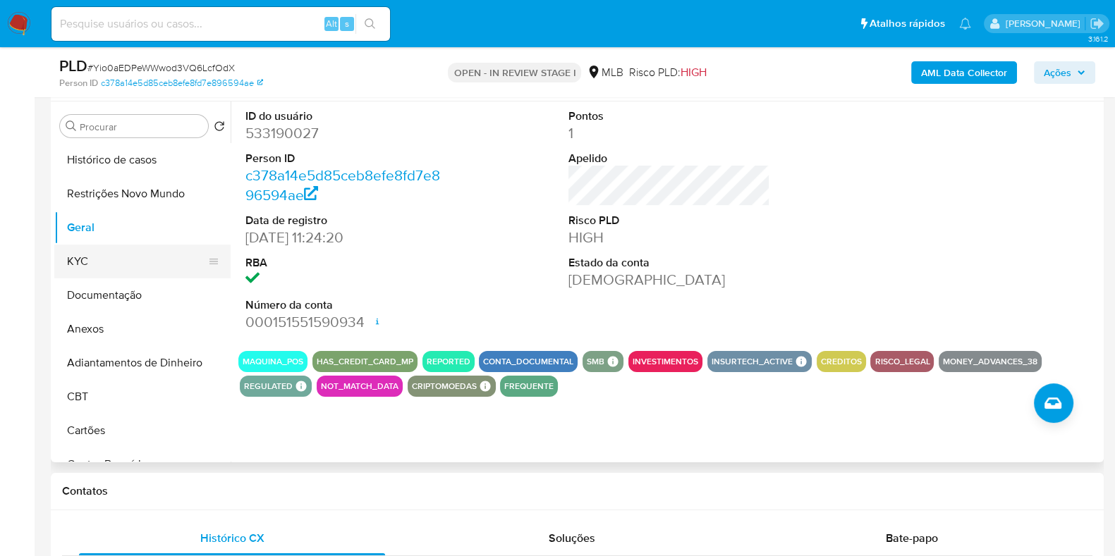
click at [85, 268] on button "KYC" at bounding box center [136, 262] width 165 height 34
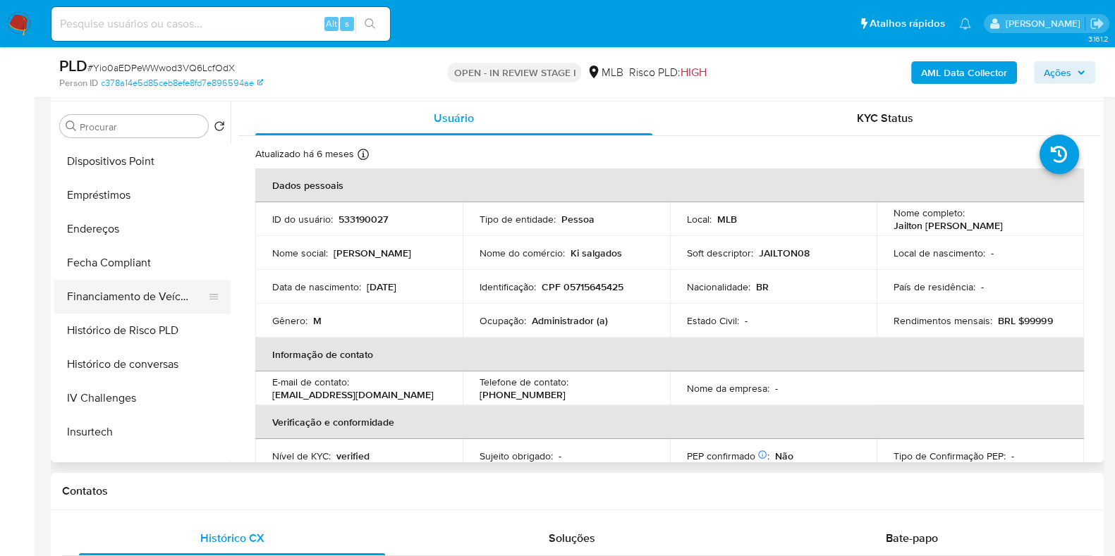
scroll to position [441, 0]
click at [128, 213] on button "Endereços" at bounding box center [136, 227] width 165 height 34
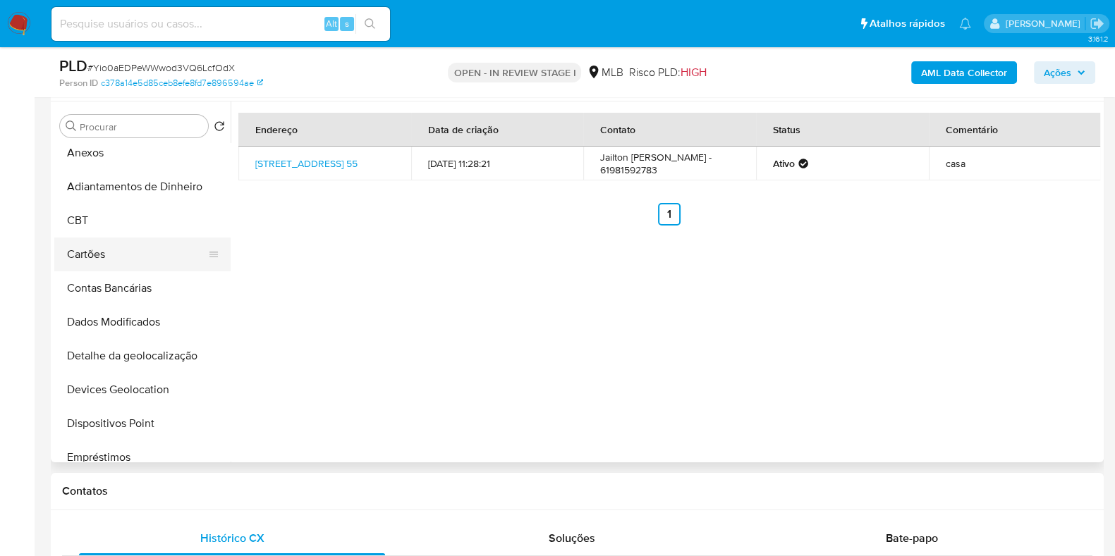
scroll to position [176, 0]
click at [145, 350] on button "Detalhe da geolocalização" at bounding box center [136, 357] width 165 height 34
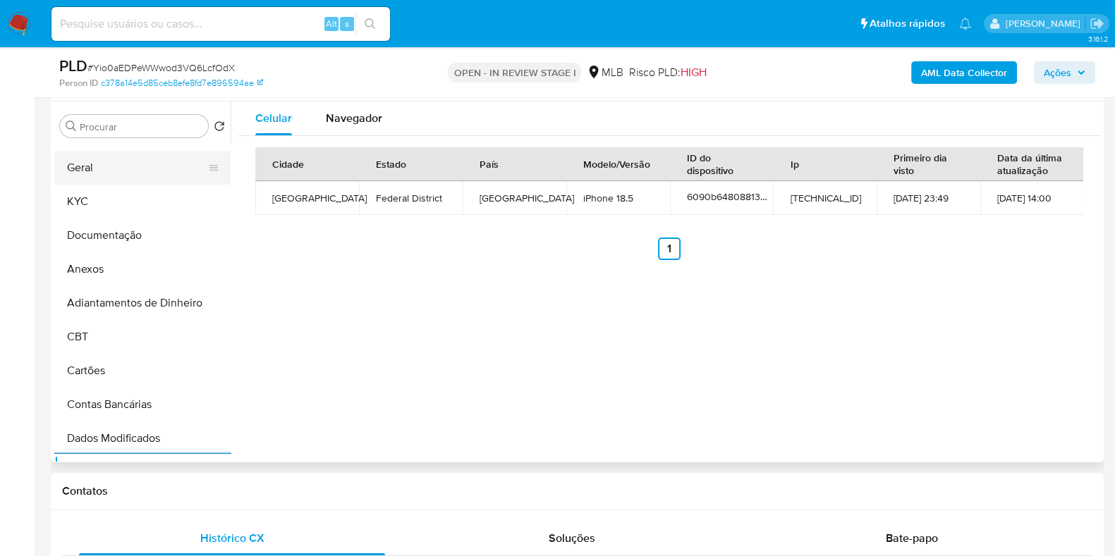
scroll to position [0, 0]
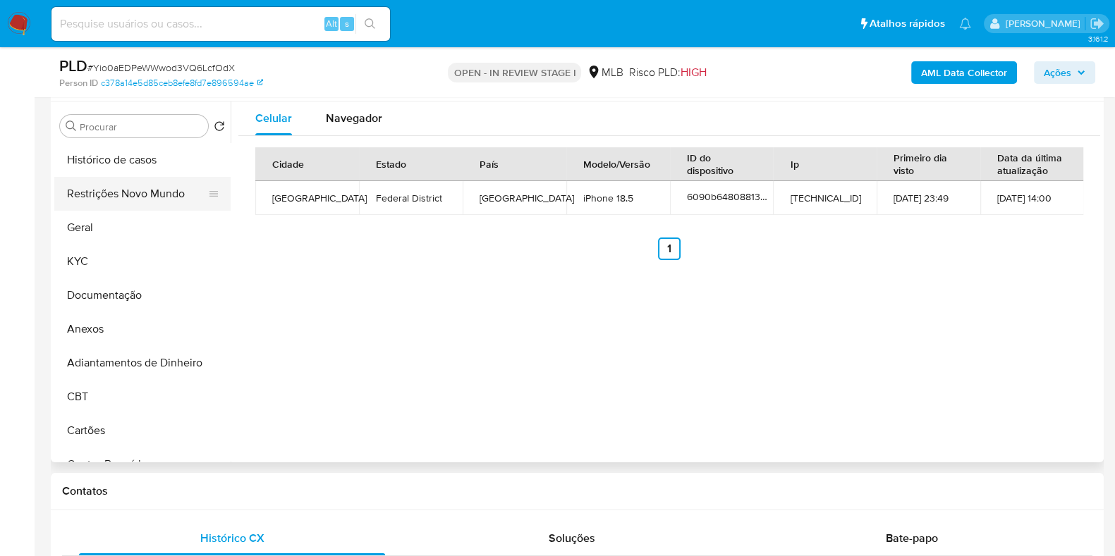
click at [151, 199] on button "Restrições Novo Mundo" at bounding box center [136, 194] width 165 height 34
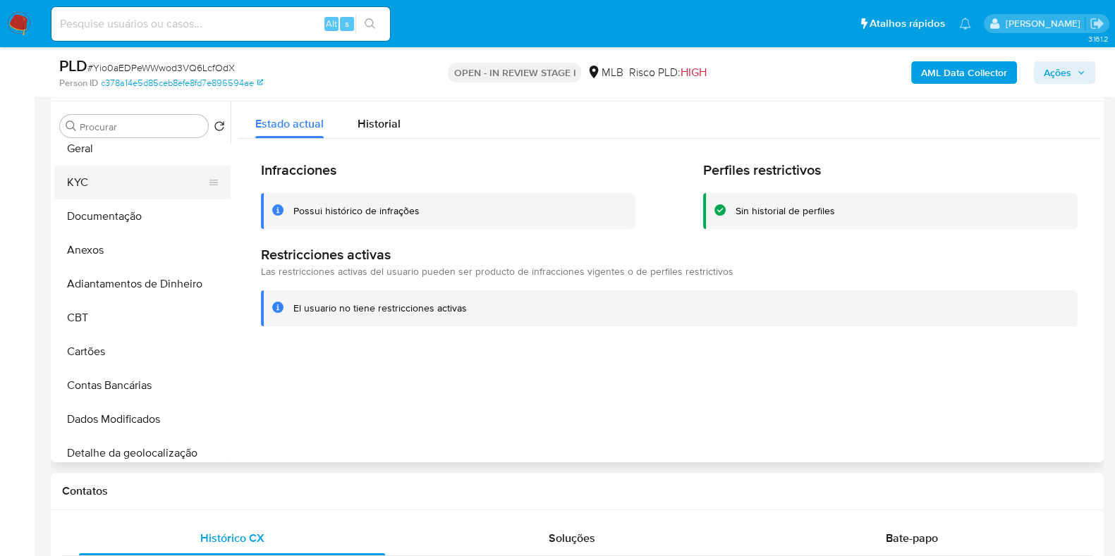
scroll to position [352, 0]
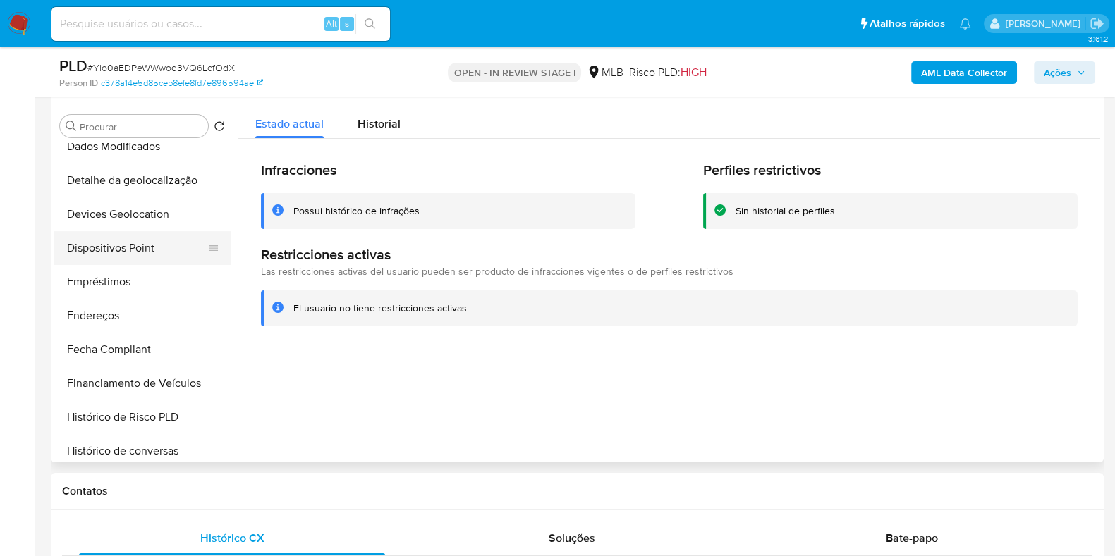
click at [152, 252] on button "Dispositivos Point" at bounding box center [136, 248] width 165 height 34
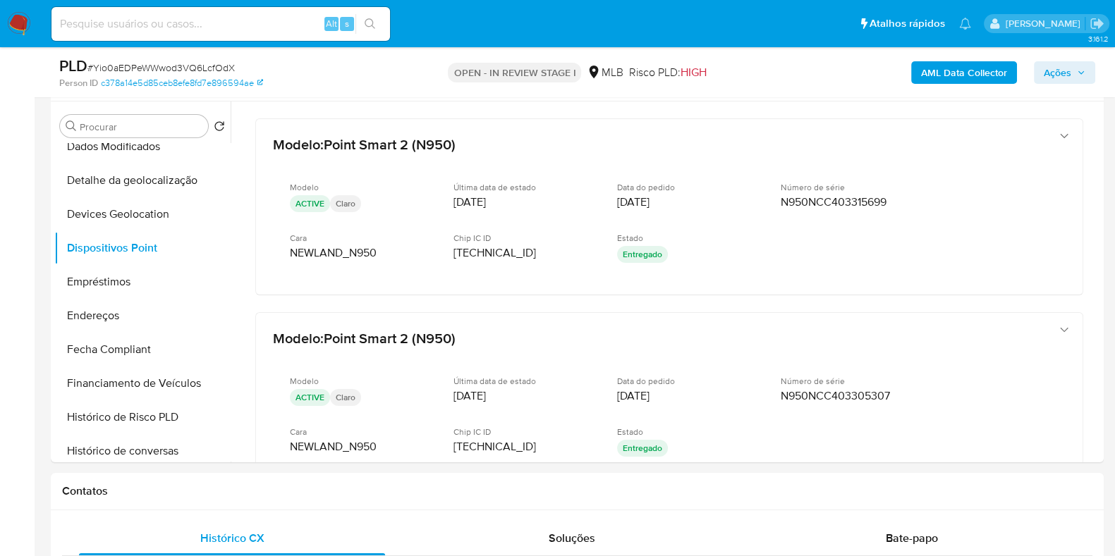
click at [939, 78] on b "AML Data Collector" at bounding box center [964, 72] width 86 height 23
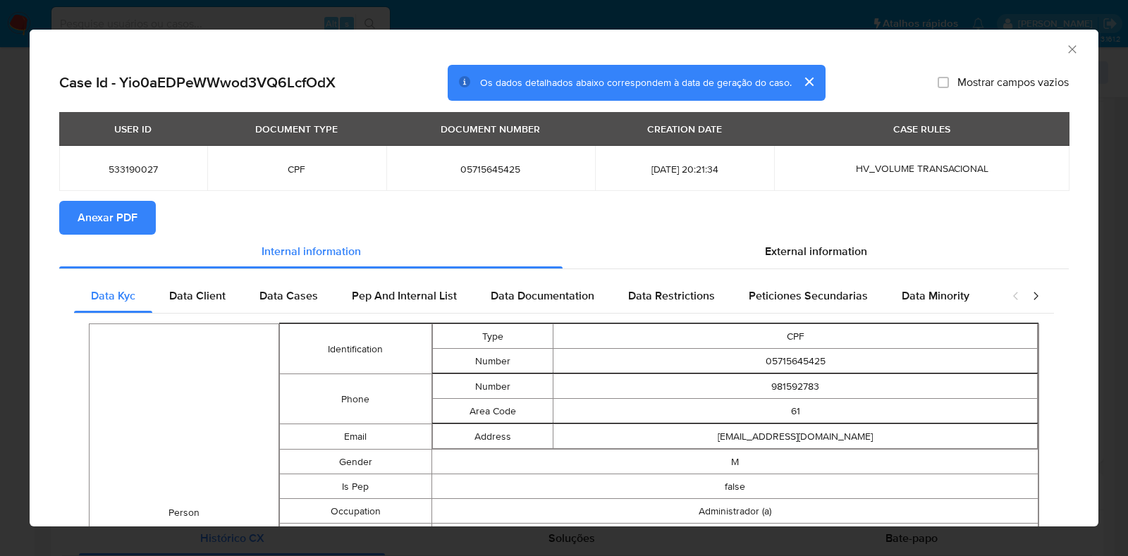
click at [137, 216] on button "Anexar PDF" at bounding box center [107, 218] width 97 height 34
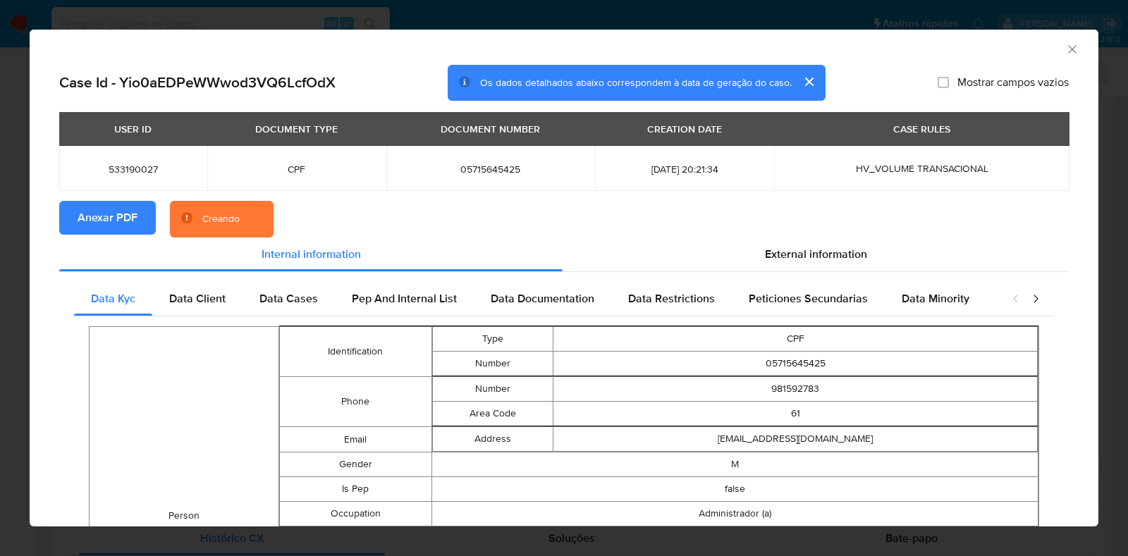
click at [0, 276] on div "AML Data Collector Case Id - Yio0aEDPeWWwod3VQ6LcfOdX Os dados detalhados abaix…" at bounding box center [564, 278] width 1128 height 556
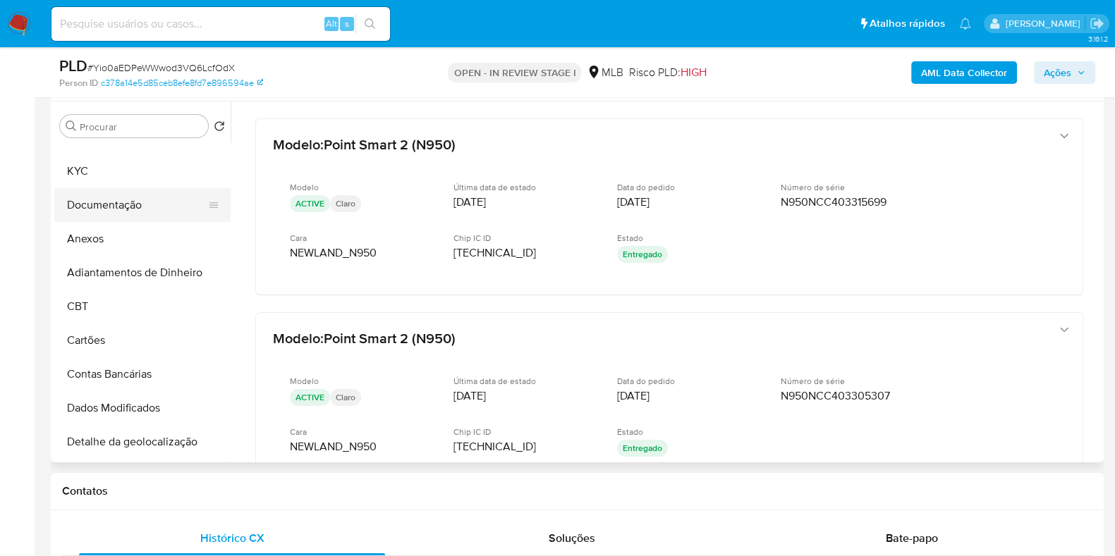
scroll to position [0, 0]
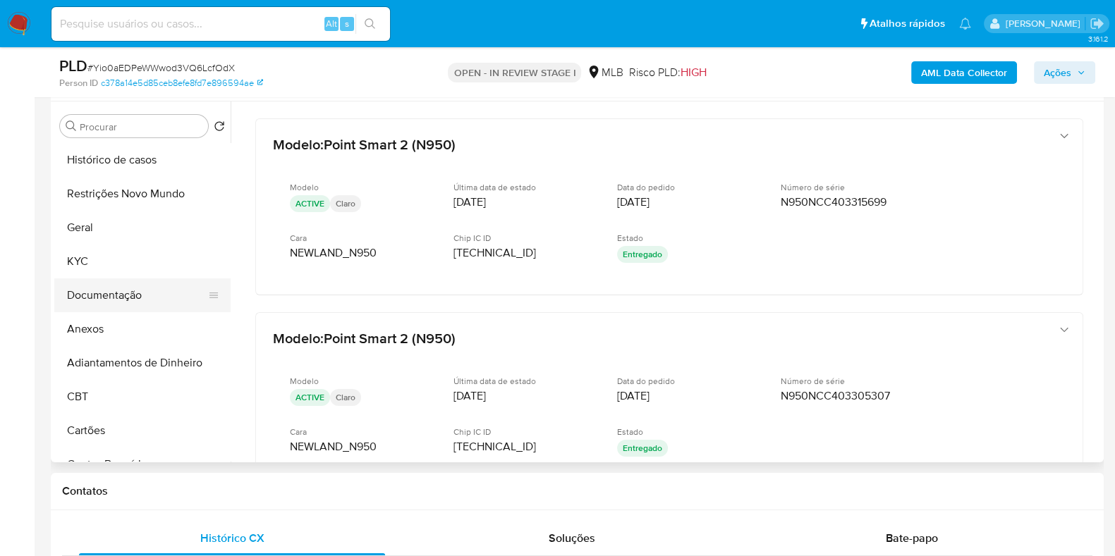
click at [141, 286] on button "Documentação" at bounding box center [136, 295] width 165 height 34
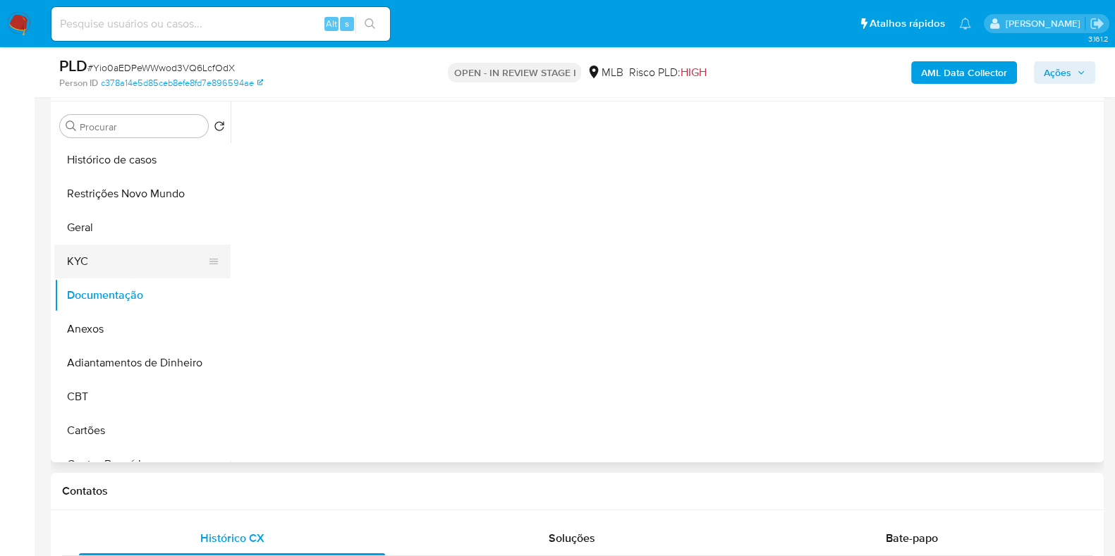
click at [142, 269] on button "KYC" at bounding box center [136, 262] width 165 height 34
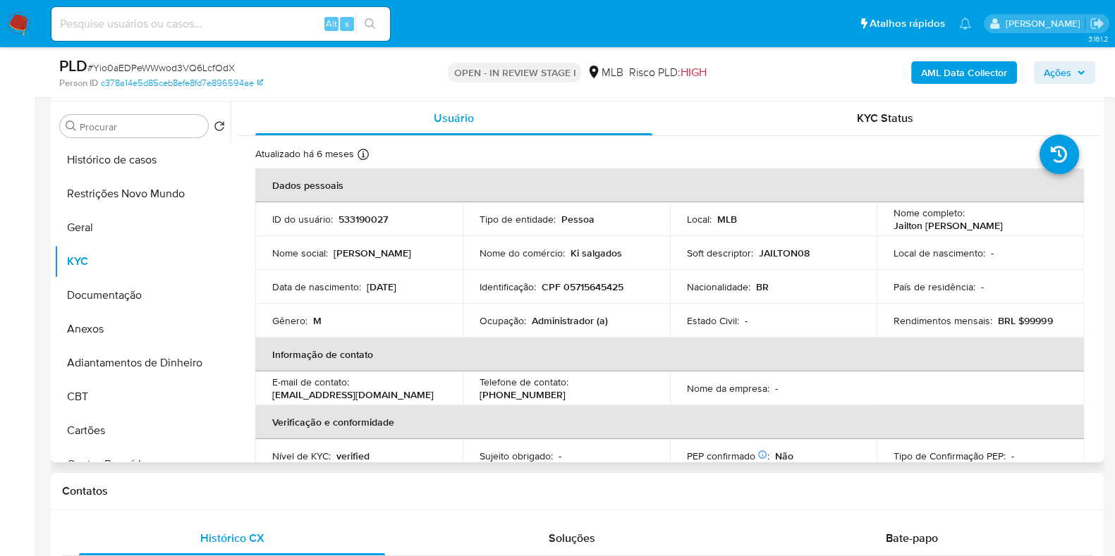
drag, startPoint x: 1022, startPoint y: 227, endPoint x: 886, endPoint y: 225, distance: 136.8
click at [886, 225] on td "Nome completo : Jailton Leandro Rufino Xavier" at bounding box center [979, 219] width 207 height 34
copy p "[PERSON_NAME] [PERSON_NAME]"
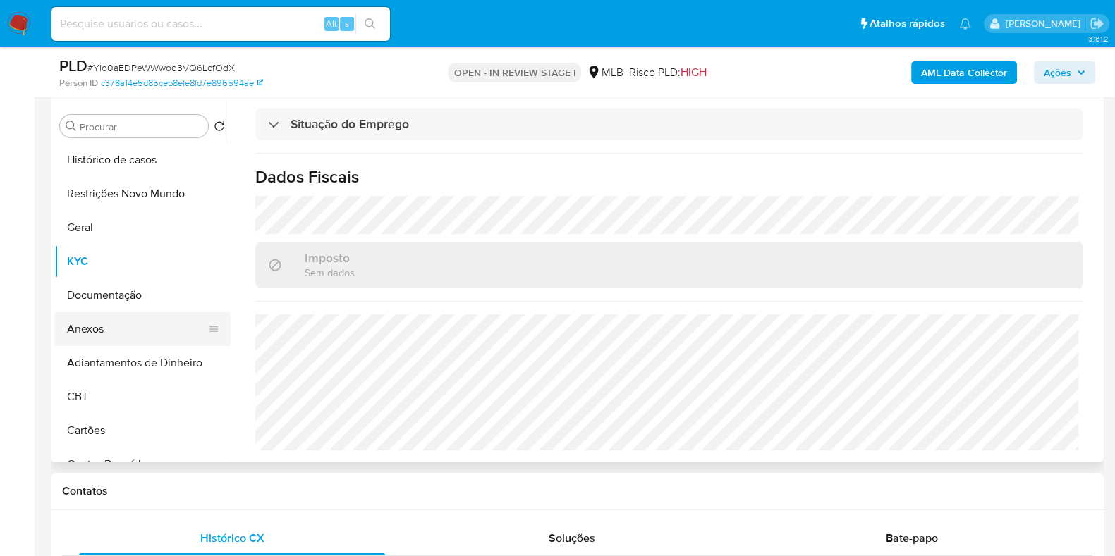
drag, startPoint x: 101, startPoint y: 325, endPoint x: 152, endPoint y: 324, distance: 50.8
click at [100, 326] on button "Anexos" at bounding box center [136, 329] width 165 height 34
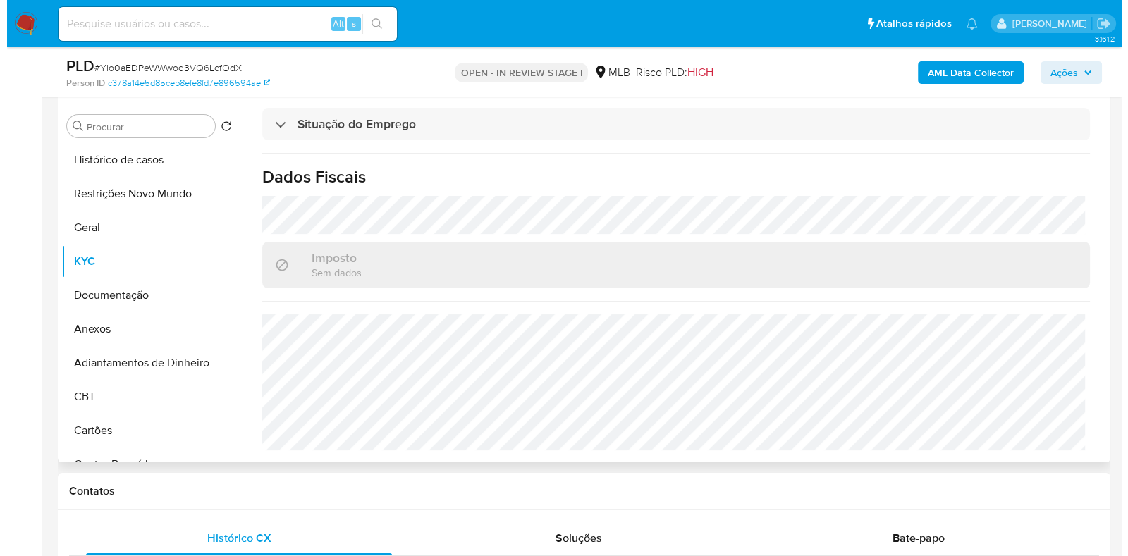
scroll to position [0, 0]
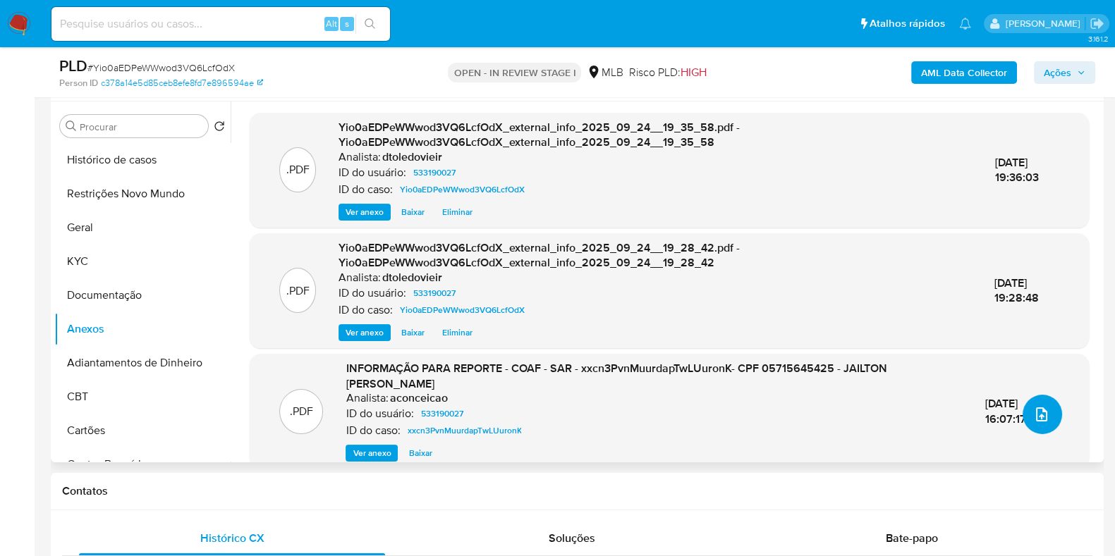
click at [1033, 420] on icon "upload-file" at bounding box center [1041, 414] width 17 height 17
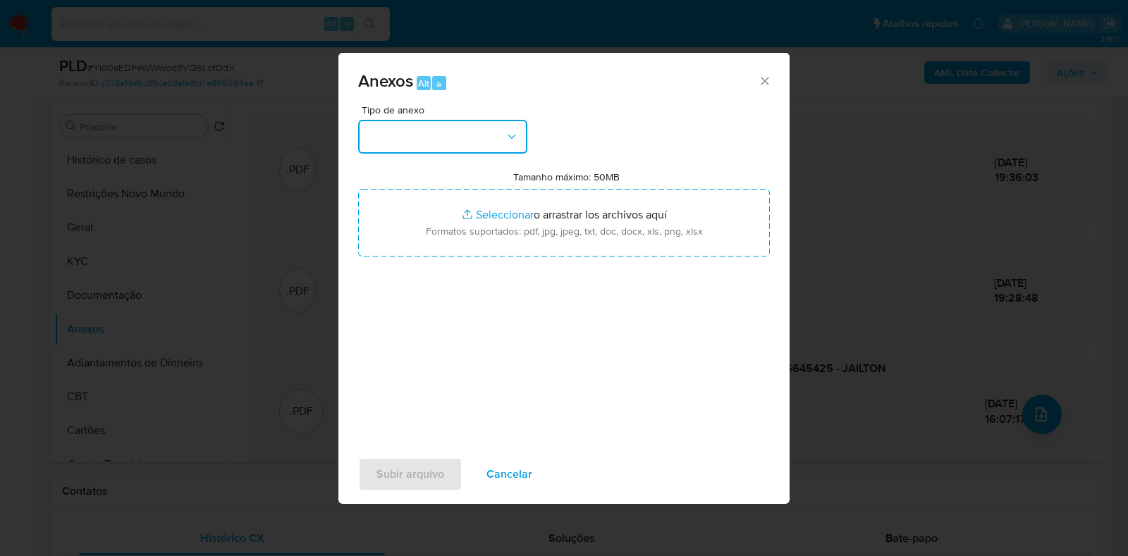
click at [479, 132] on button "button" at bounding box center [442, 137] width 169 height 34
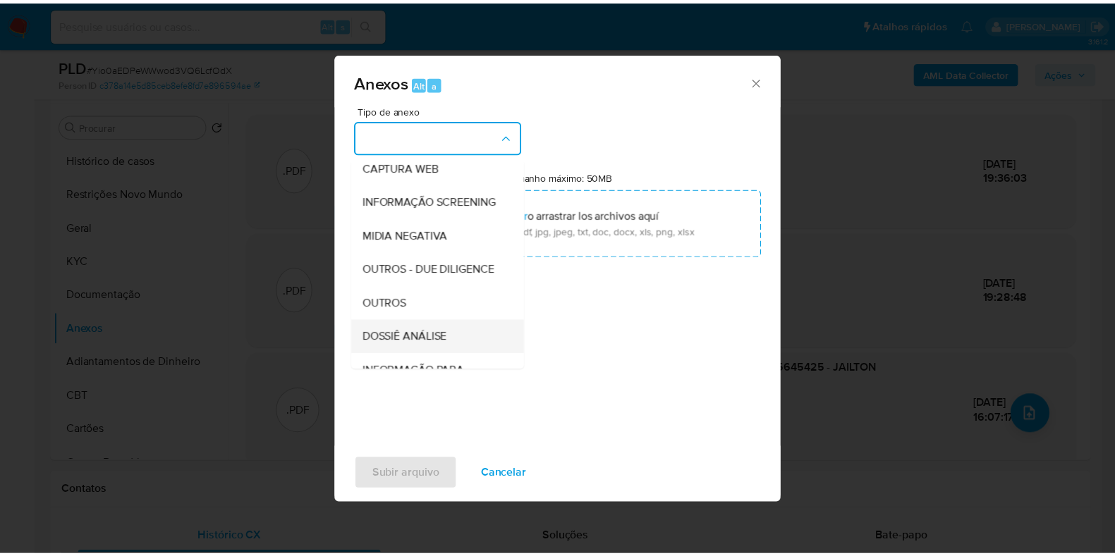
scroll to position [217, 0]
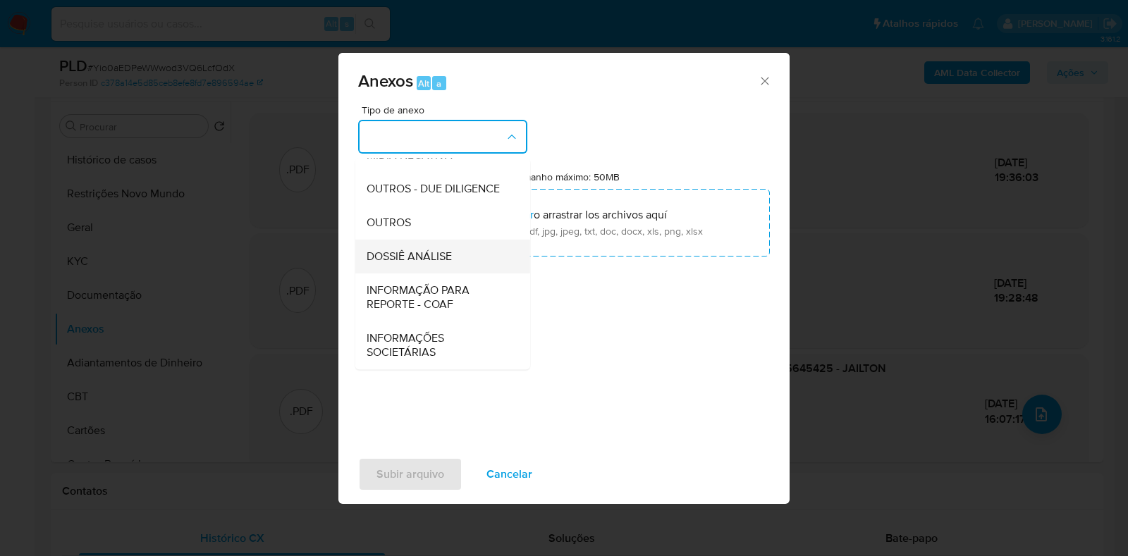
click at [421, 250] on span "DOSSIÊ ANÁLISE" at bounding box center [409, 257] width 85 height 14
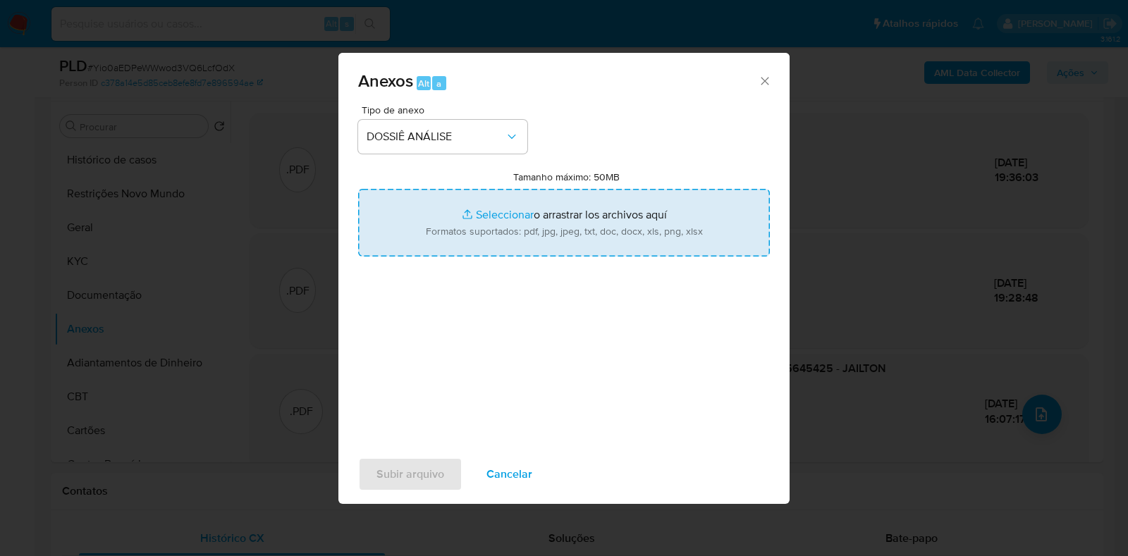
type input "C:\fakepath\CPF 05715645425 - JAILTON LEANDRO RUFINO XAVIER.pdf"
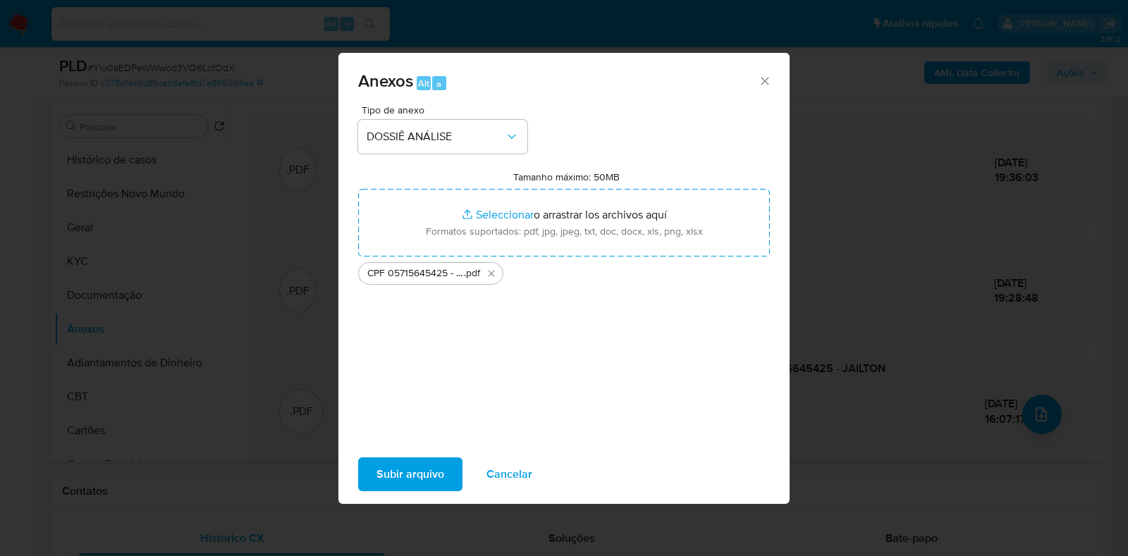
click at [618, 149] on div "Tipo de anexo DOSSIÊ ANÁLISE Tamanho máximo: 50MB Seleccionar archivos Seleccio…" at bounding box center [564, 271] width 412 height 333
click at [425, 472] on span "Subir arquivo" at bounding box center [410, 474] width 68 height 31
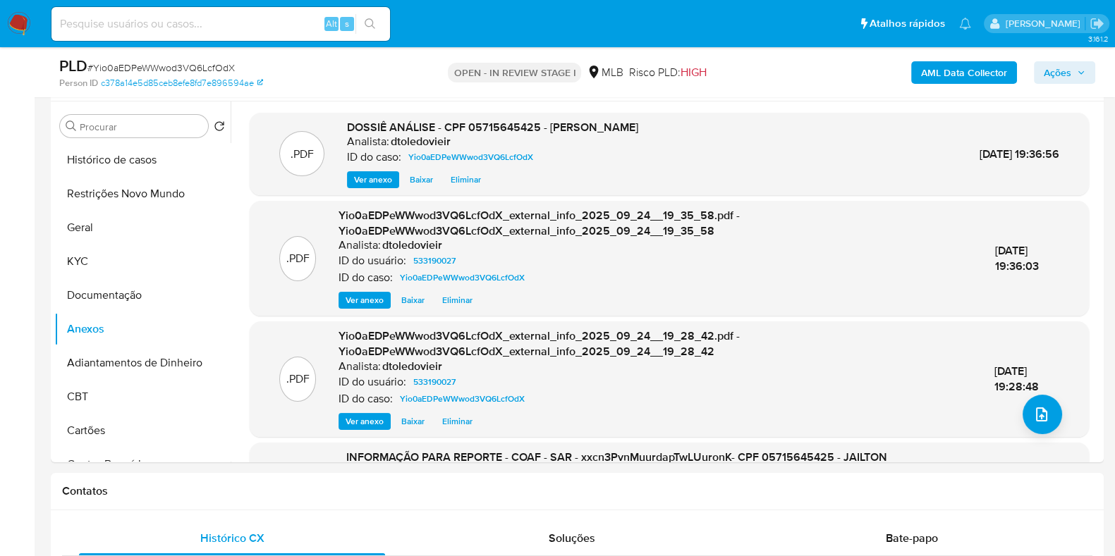
click at [1071, 68] on span "Ações" at bounding box center [1056, 72] width 27 height 23
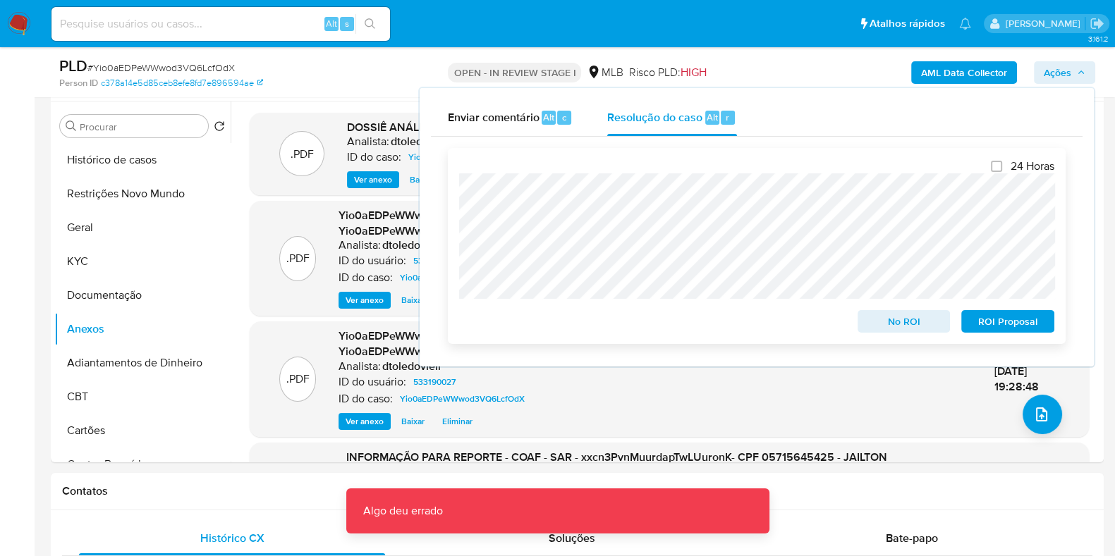
click at [903, 319] on span "No ROI" at bounding box center [903, 322] width 73 height 20
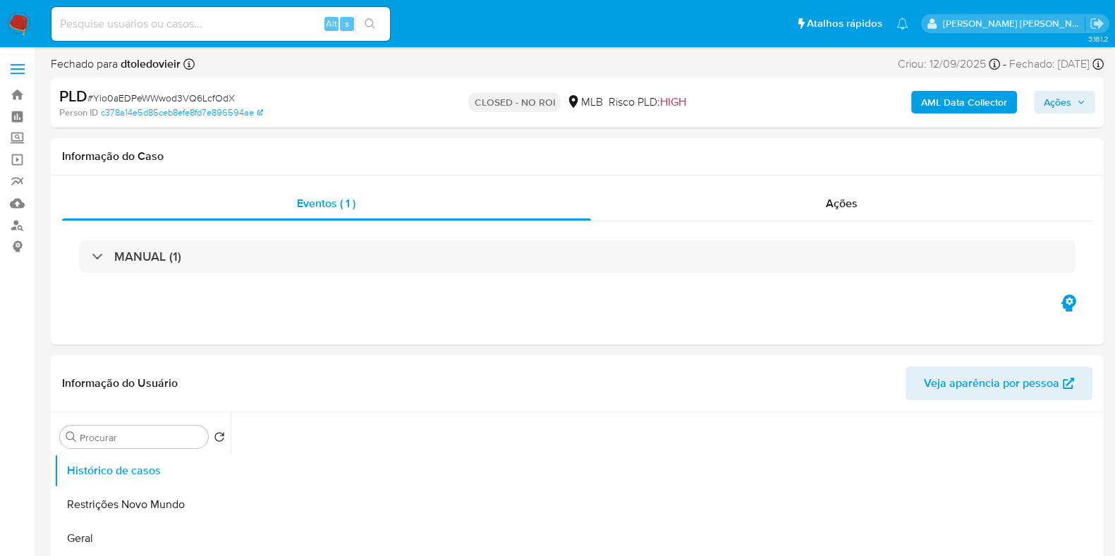
select select "10"
